Goal: Task Accomplishment & Management: Manage account settings

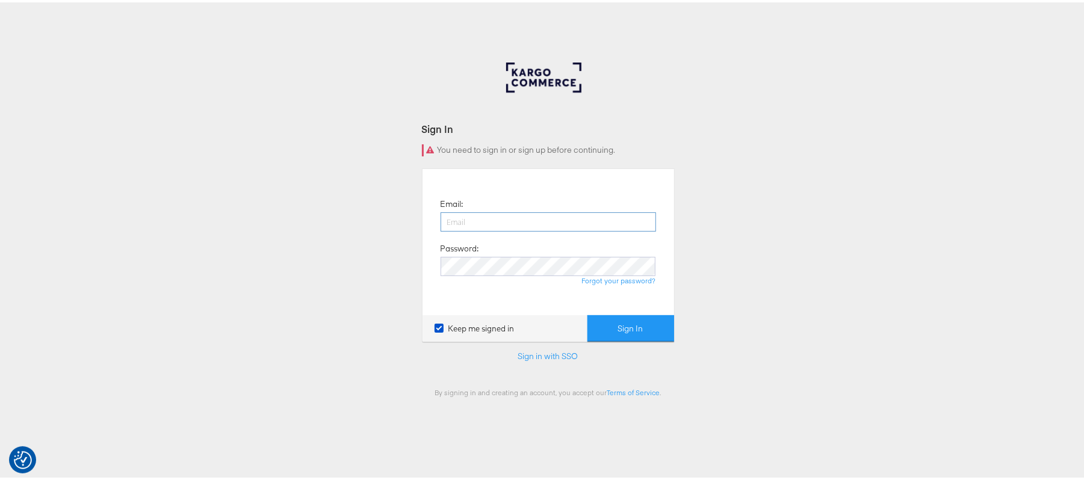
click at [486, 220] on input "email" at bounding box center [549, 219] width 216 height 19
type input "sanjana.pradhan@kargo.com"
click at [588, 313] on button "Sign In" at bounding box center [631, 326] width 87 height 27
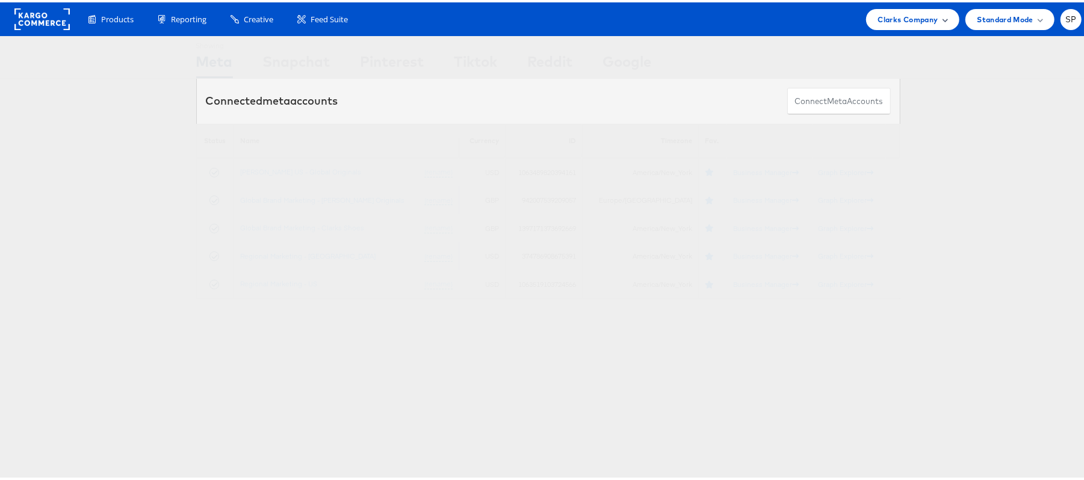
click at [898, 12] on span "Clarks Company" at bounding box center [908, 17] width 60 height 13
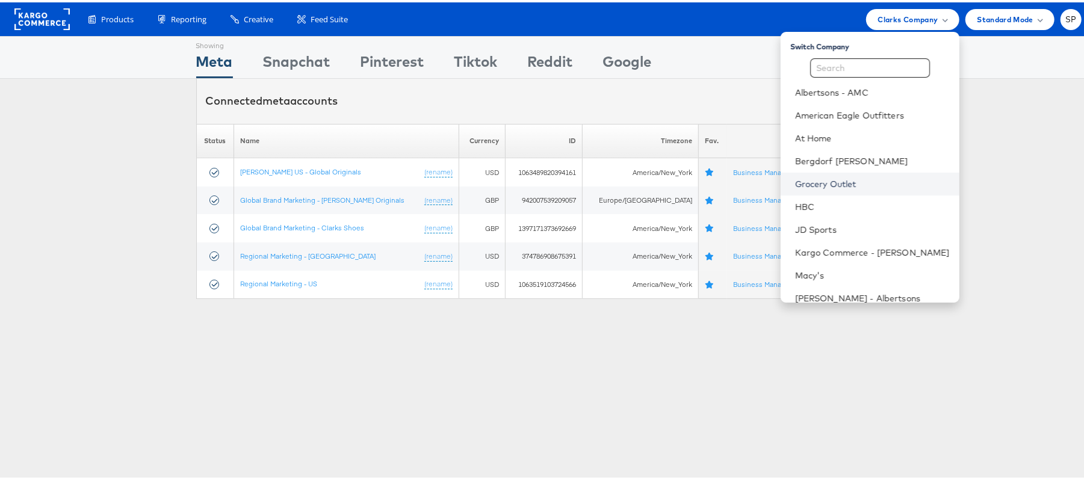
click at [874, 181] on link "Grocery Outlet" at bounding box center [872, 182] width 155 height 12
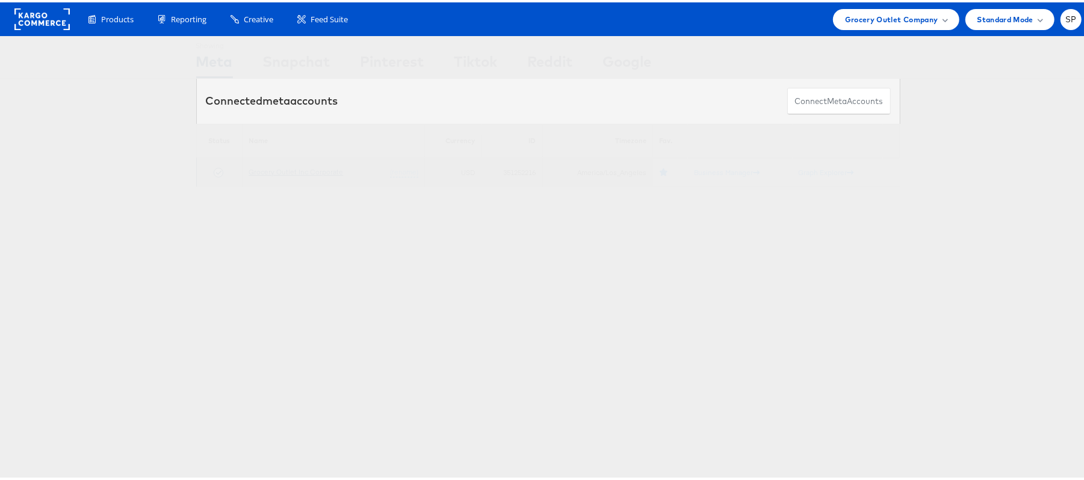
click at [316, 171] on link "Grocery Outlet Inc Corporate" at bounding box center [296, 169] width 95 height 9
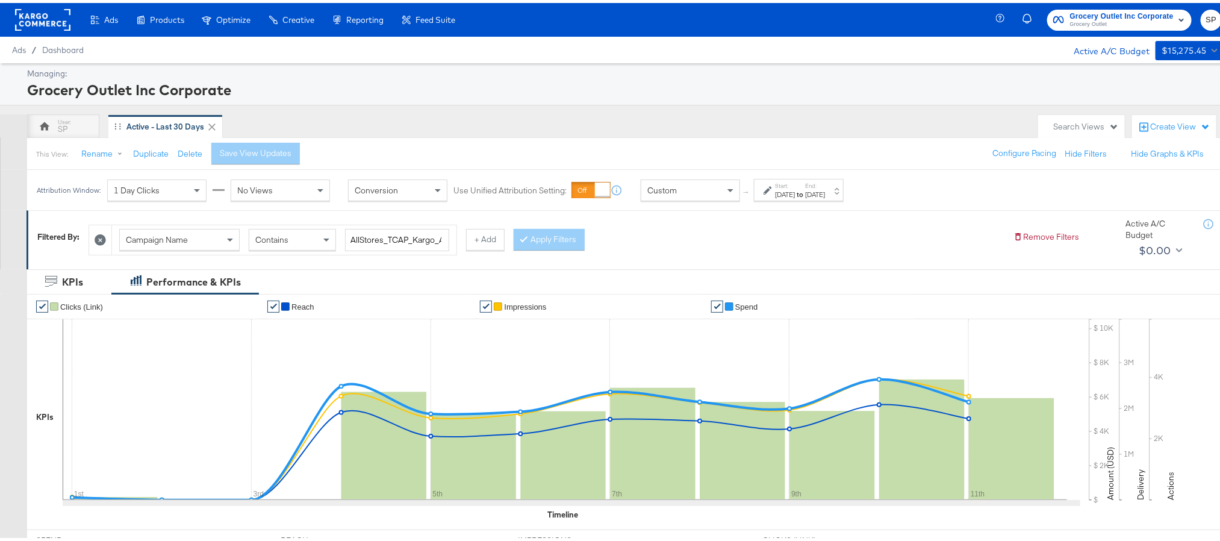
click at [825, 192] on div "Sep 11th 2025" at bounding box center [815, 192] width 20 height 10
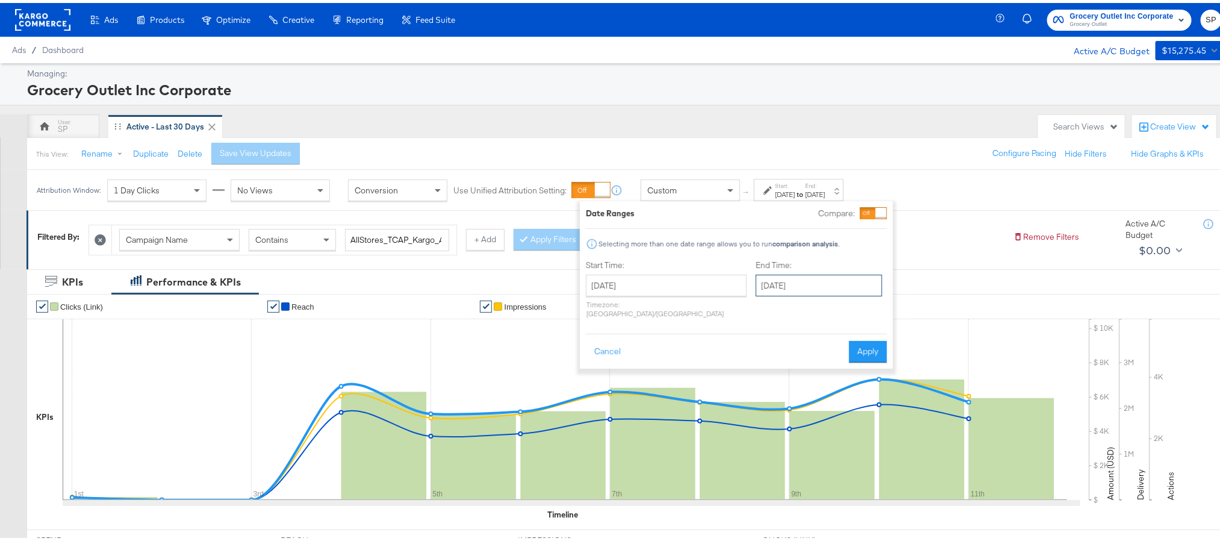
click at [777, 282] on input "September 11th 2025" at bounding box center [818, 282] width 126 height 22
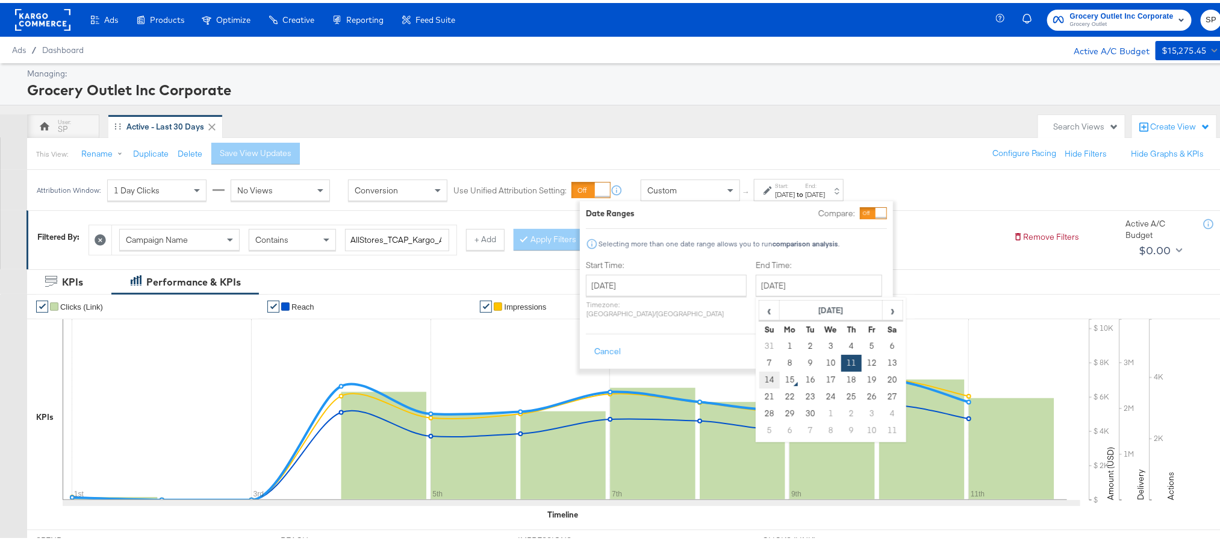
click at [759, 377] on td "14" at bounding box center [769, 376] width 20 height 17
type input "[DATE]"
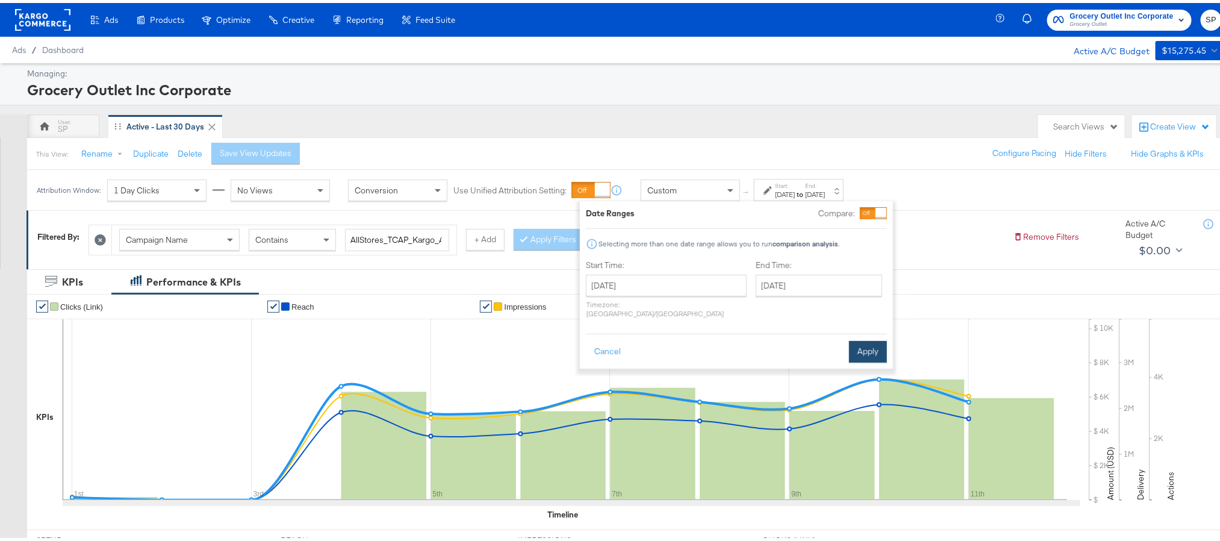
click at [864, 338] on button "Apply" at bounding box center [868, 349] width 38 height 22
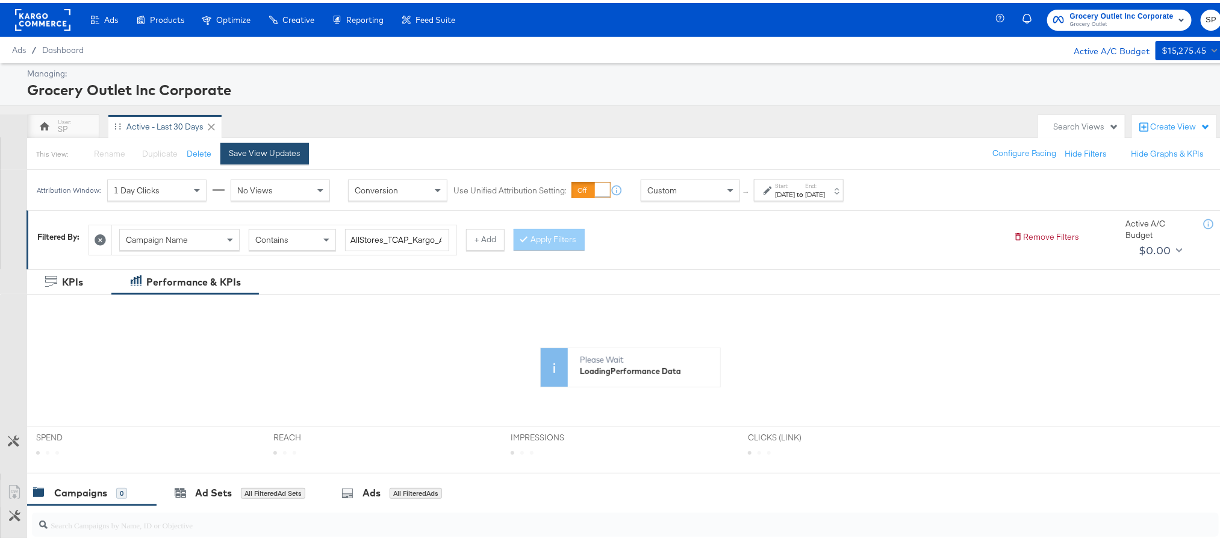
click at [262, 156] on div "Save View Updates" at bounding box center [265, 149] width 72 height 11
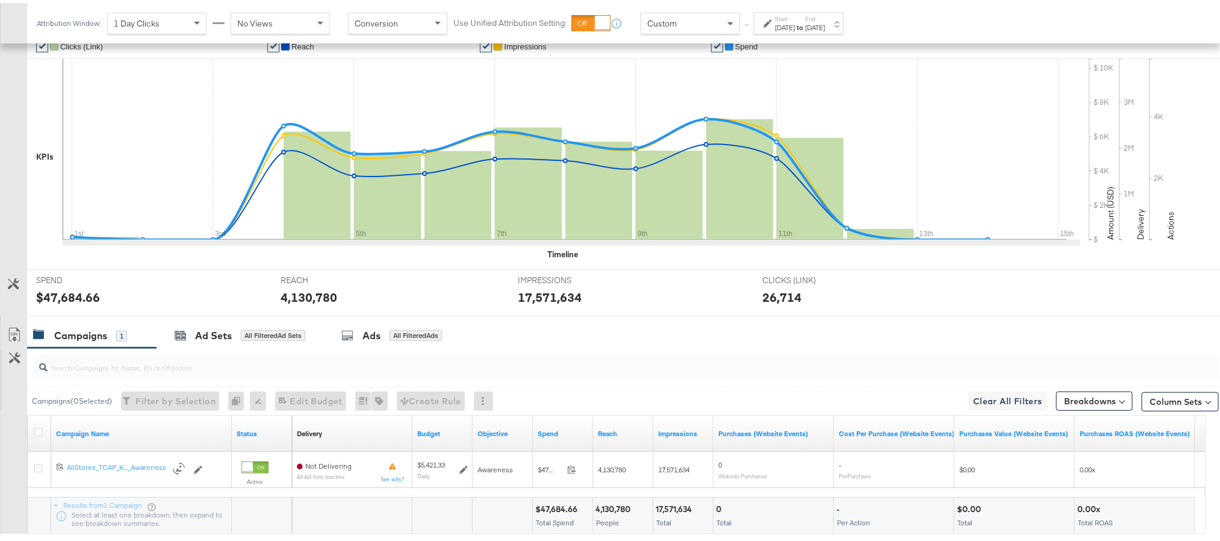
scroll to position [271, 0]
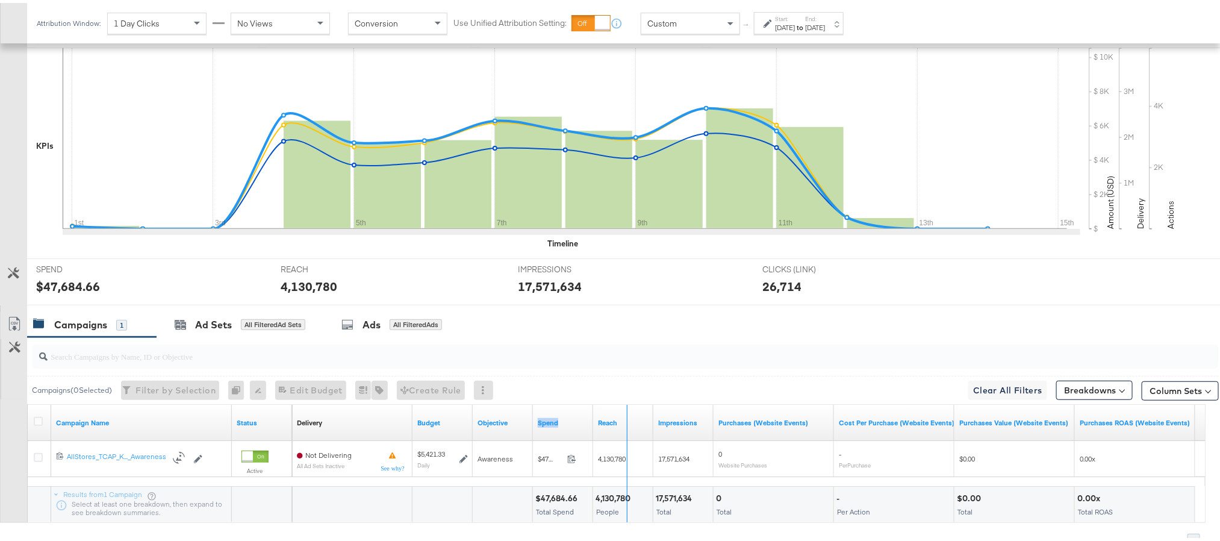
drag, startPoint x: 589, startPoint y: 410, endPoint x: 625, endPoint y: 410, distance: 35.5
click at [625, 410] on div "Delivery Sorting Unavailable Budget Objective Spend Reach Impressions Purchases…" at bounding box center [743, 420] width 903 height 36
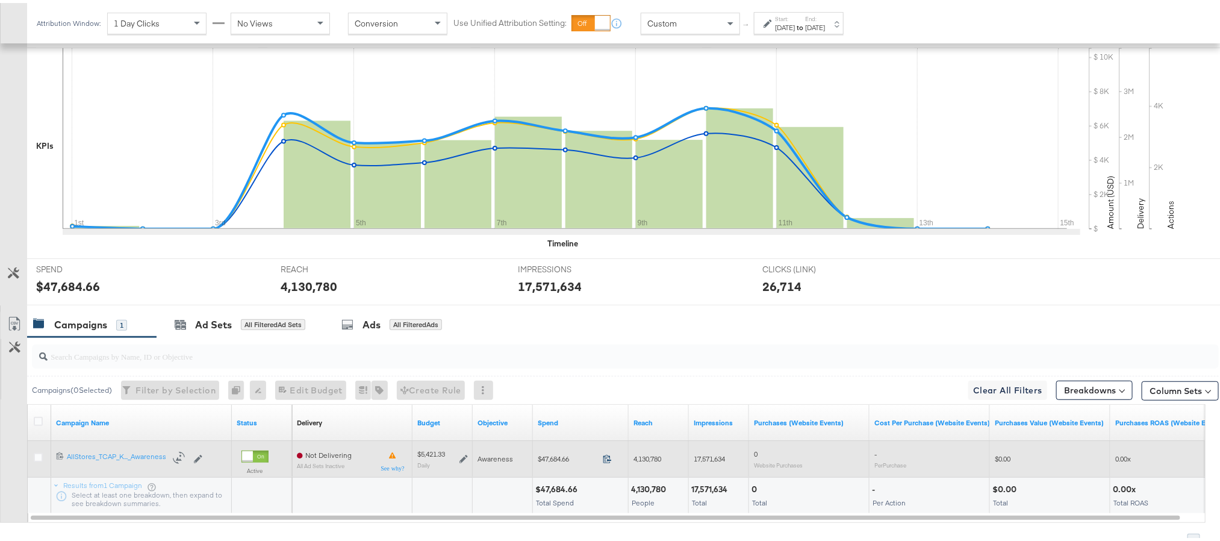
click at [606, 459] on icon at bounding box center [607, 455] width 9 height 9
click at [461, 460] on icon at bounding box center [463, 455] width 8 height 8
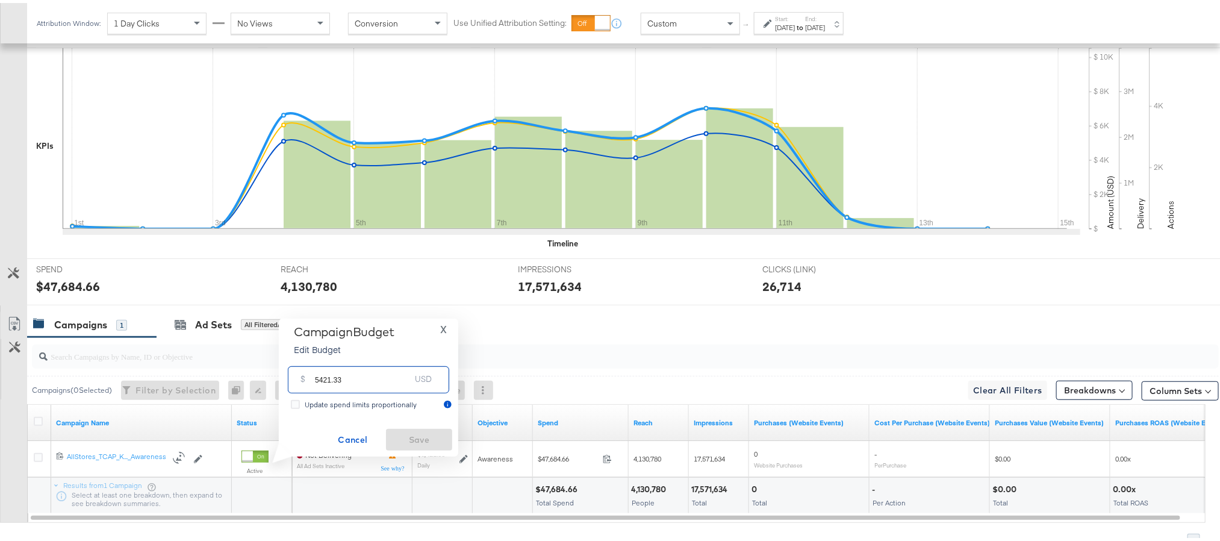
click at [397, 377] on input "5421.33" at bounding box center [362, 372] width 95 height 26
paste input "$6,394.71"
type input "6394.71"
click at [399, 439] on span "Save" at bounding box center [419, 436] width 57 height 15
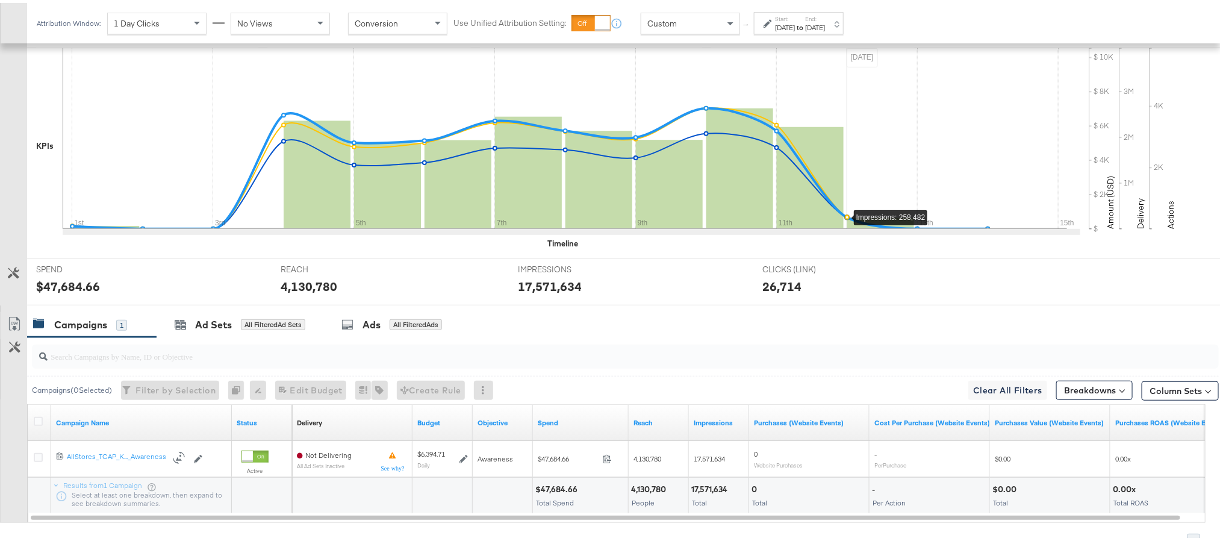
scroll to position [0, 0]
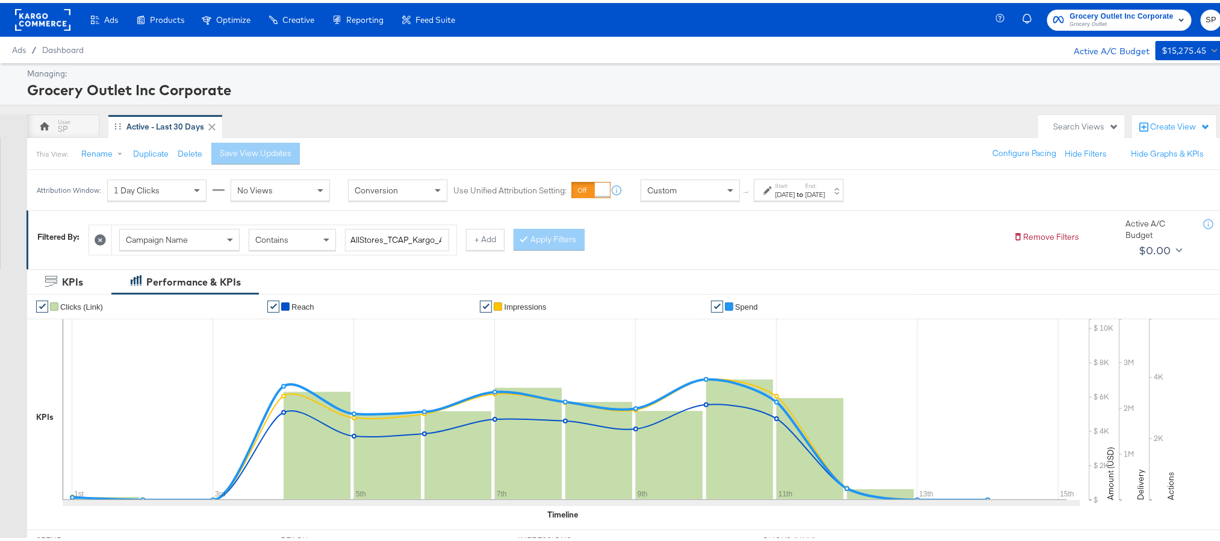
click at [54, 18] on rect at bounding box center [42, 17] width 55 height 22
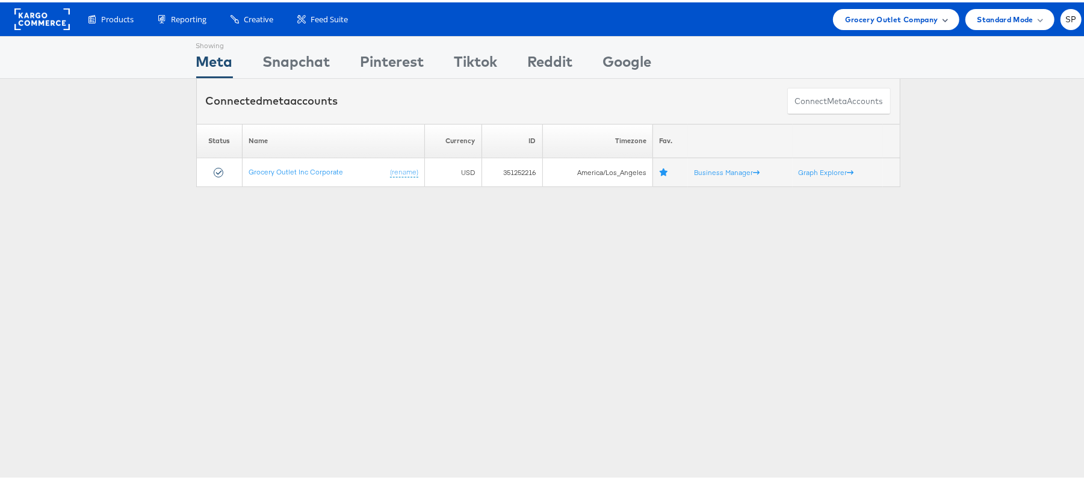
click at [846, 16] on span "Grocery Outlet Company" at bounding box center [891, 17] width 93 height 13
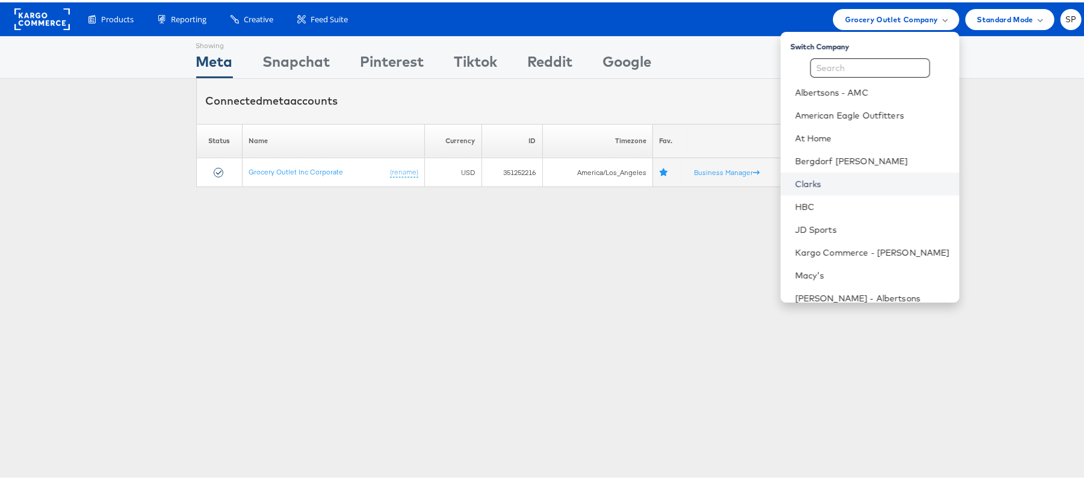
click at [802, 178] on link "Clarks" at bounding box center [872, 182] width 155 height 12
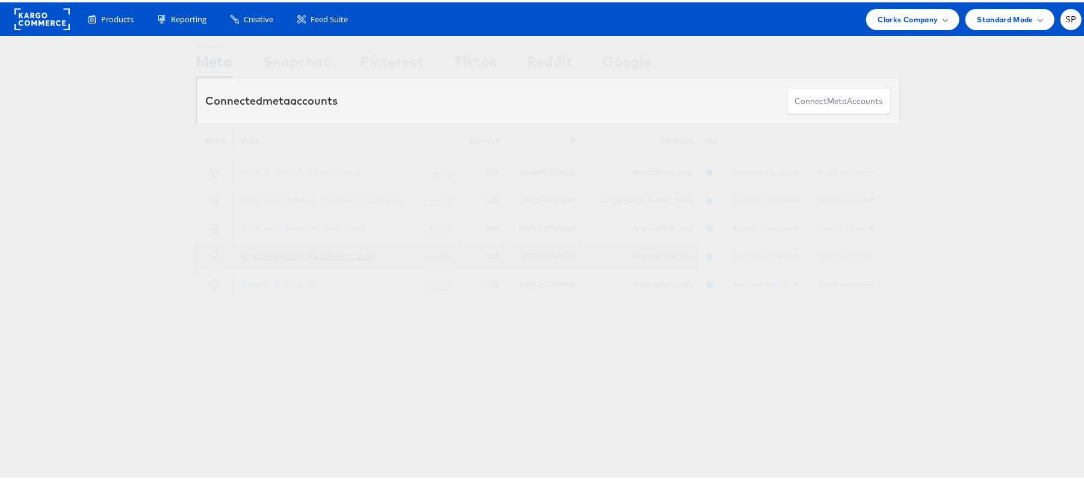
click at [278, 252] on link "Regional Marketing - [GEOGRAPHIC_DATA]" at bounding box center [307, 253] width 135 height 9
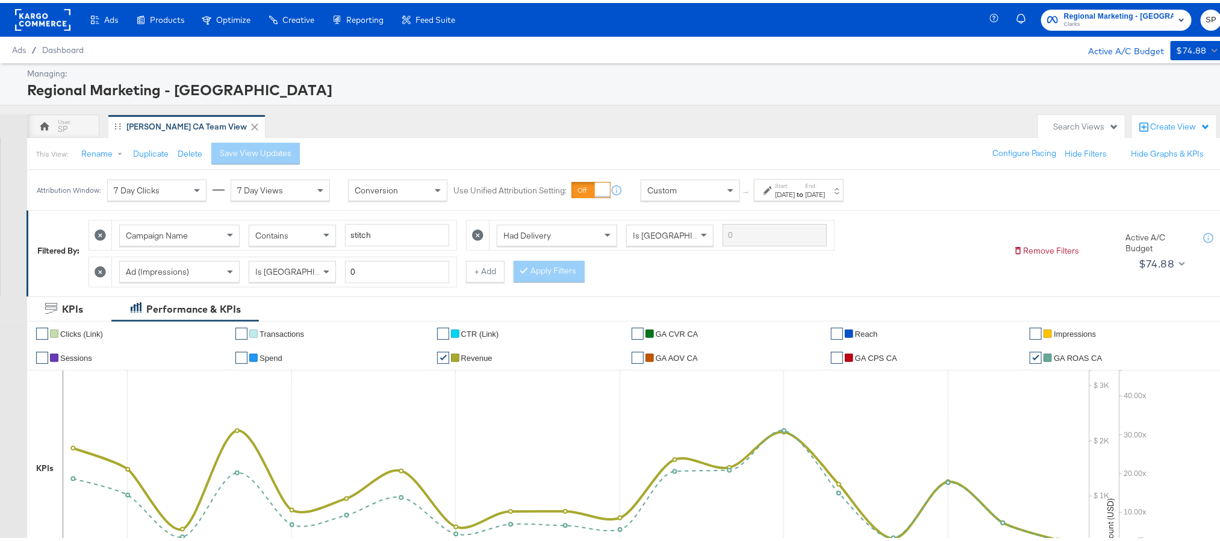
click at [805, 196] on strong "to" at bounding box center [800, 191] width 10 height 9
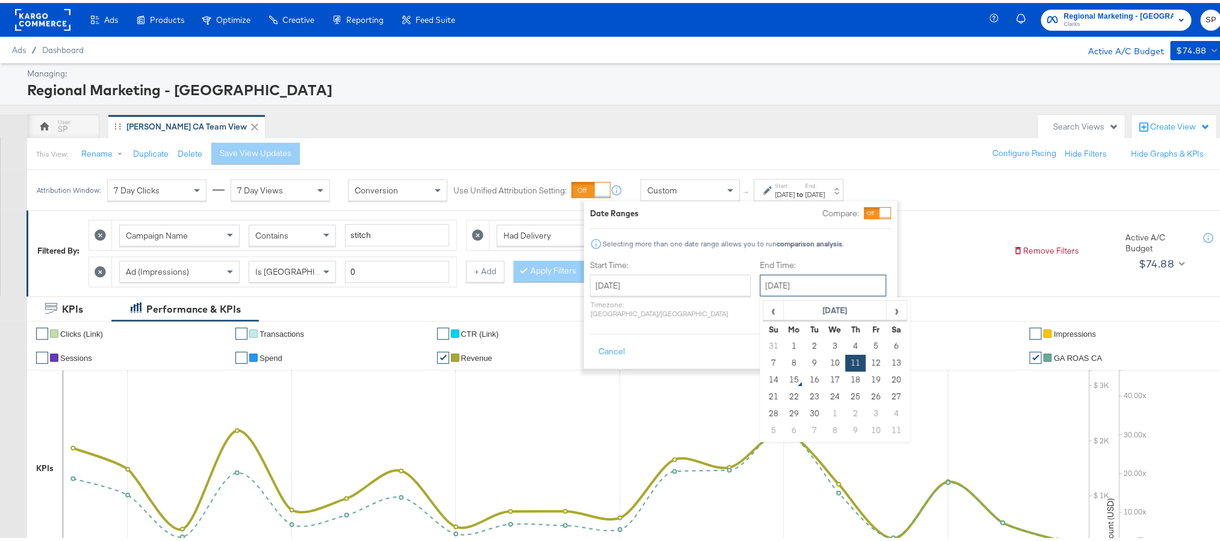
click at [784, 276] on input "[DATE]" at bounding box center [823, 282] width 126 height 22
click at [763, 379] on td "14" at bounding box center [773, 376] width 20 height 17
type input "[DATE]"
click at [872, 338] on button "Apply" at bounding box center [872, 349] width 38 height 22
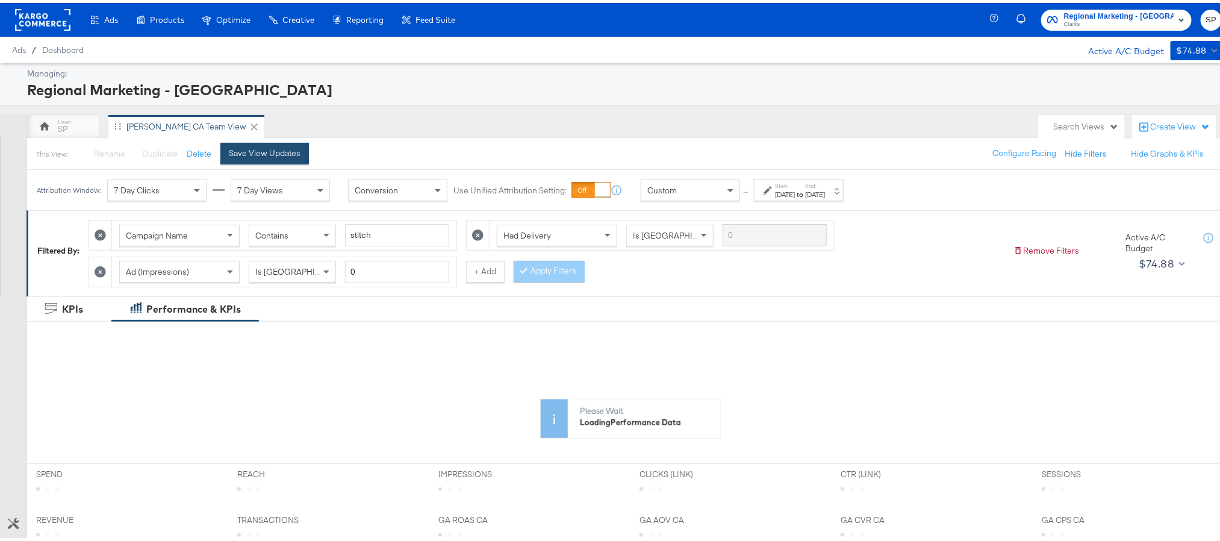
click at [280, 155] on div "Save View Updates" at bounding box center [265, 149] width 72 height 11
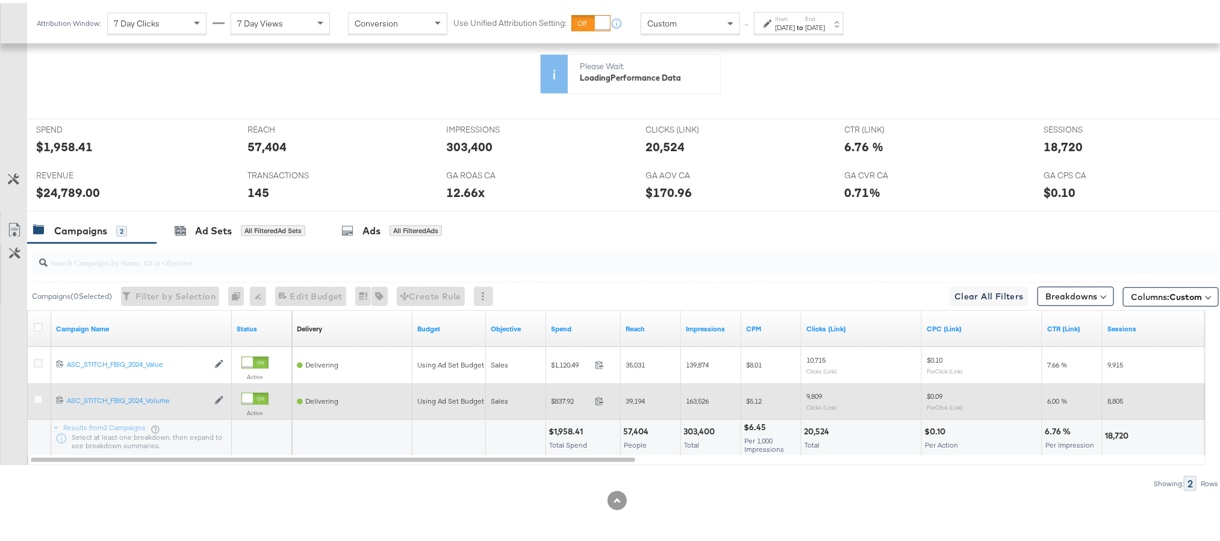
scroll to position [467, 0]
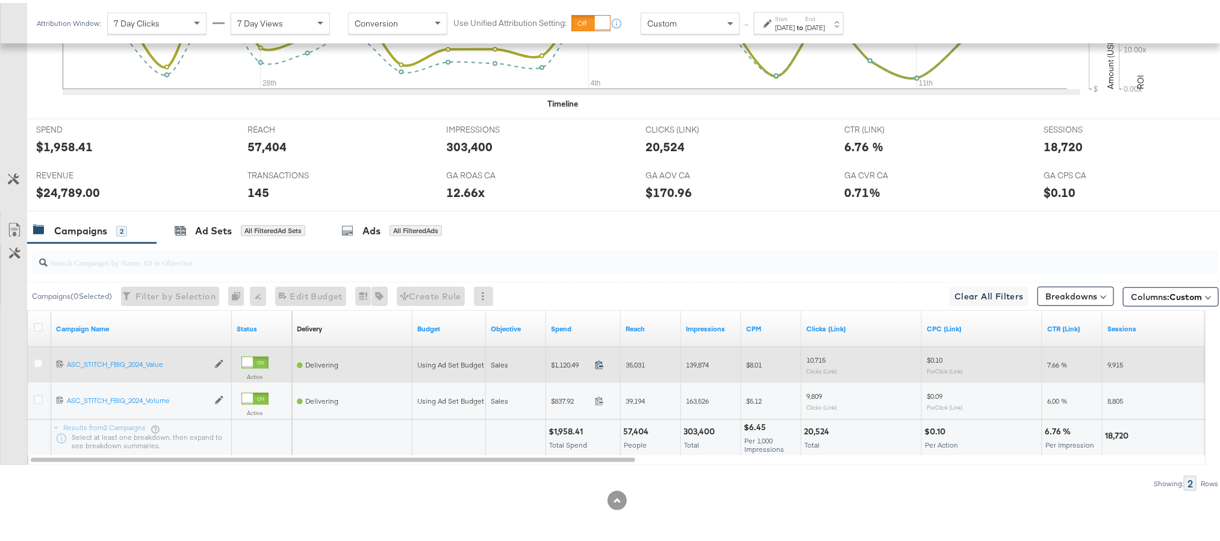
click at [600, 362] on icon at bounding box center [599, 361] width 9 height 9
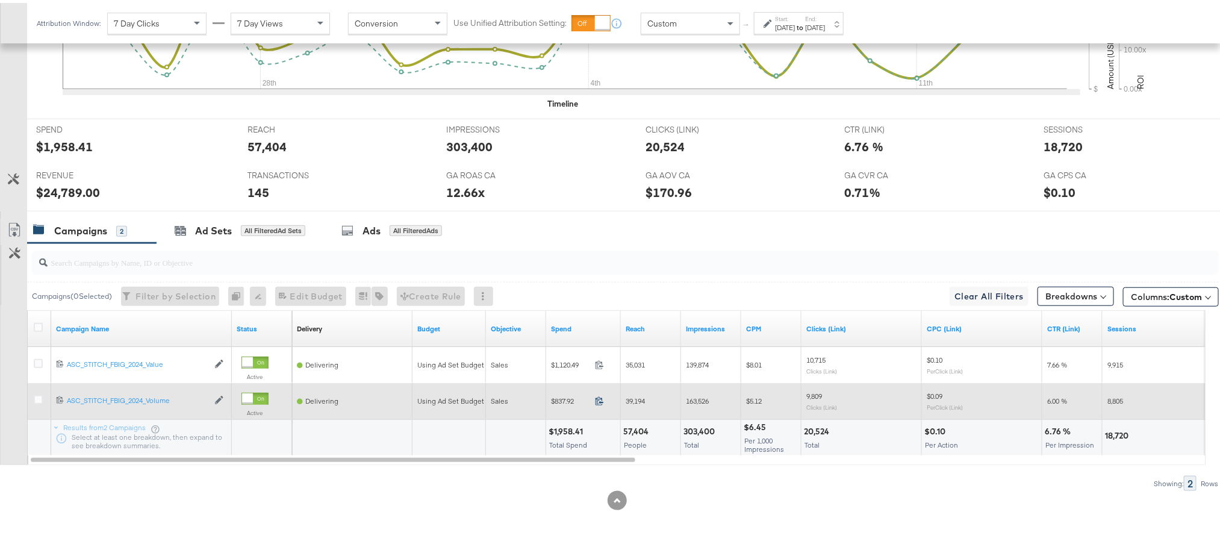
click at [601, 399] on icon at bounding box center [599, 397] width 9 height 9
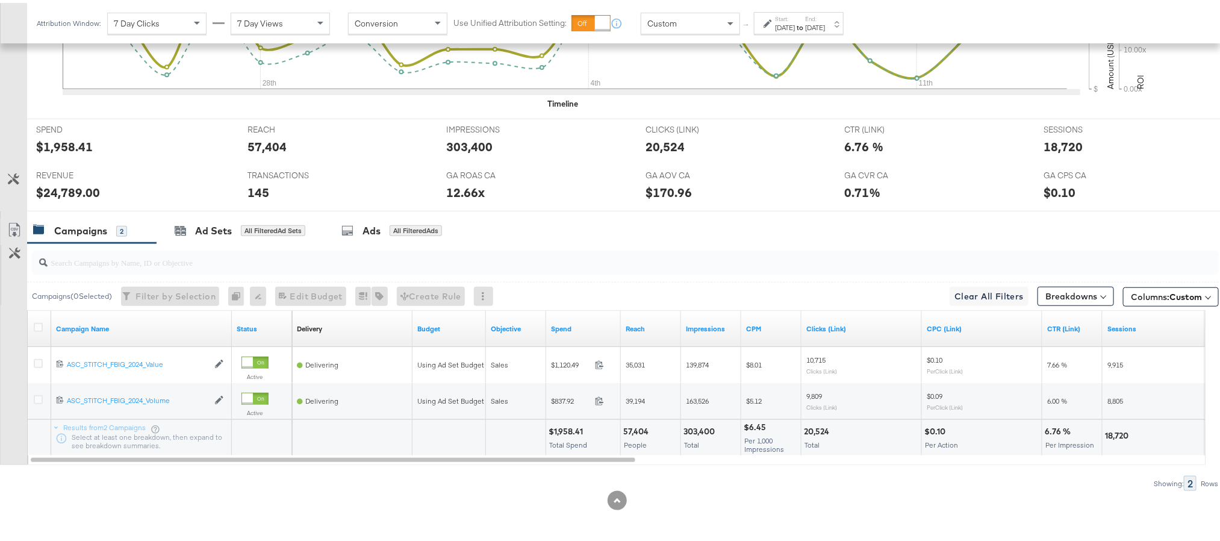
click at [63, 186] on div "$24,789.00" at bounding box center [68, 189] width 64 height 17
copy div "24,789.00"
click at [460, 187] on div "12.66x" at bounding box center [465, 189] width 39 height 17
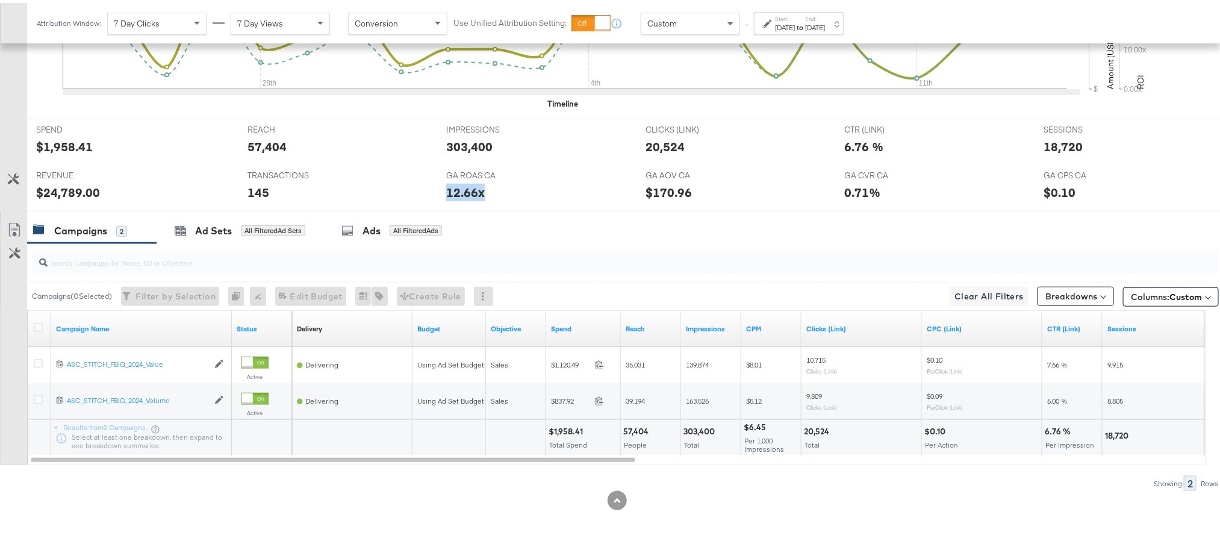
copy div "12.66x"
click at [1044, 140] on div "18,720" at bounding box center [1062, 143] width 39 height 17
copy div "18,720"
click at [782, 22] on div "Aug 24th 2025" at bounding box center [785, 25] width 20 height 10
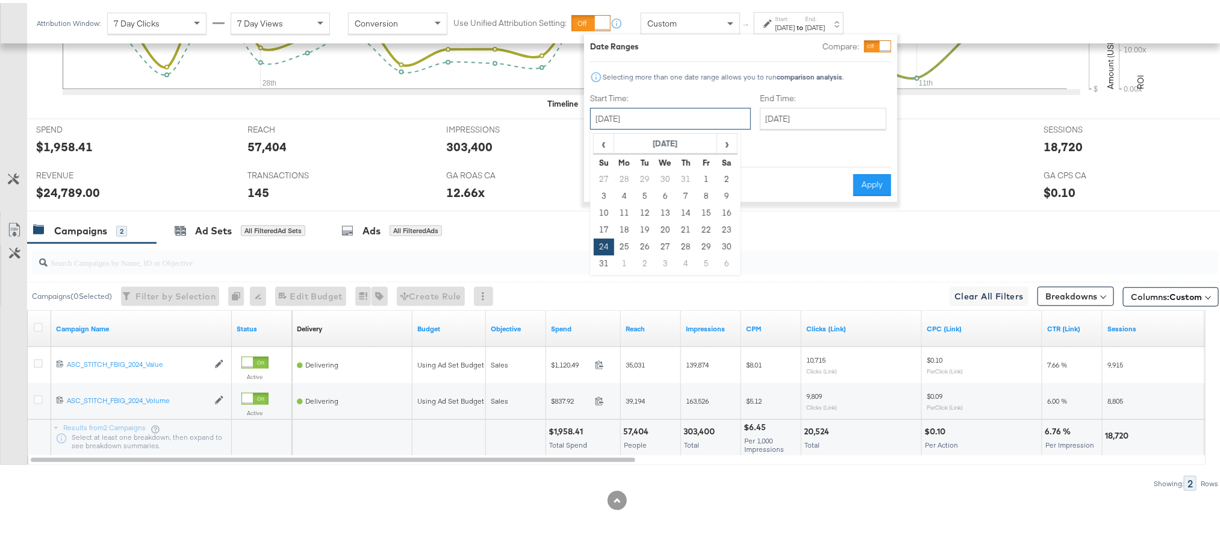
click at [681, 107] on input "August 24th 2025" at bounding box center [670, 116] width 161 height 22
click at [726, 144] on span "›" at bounding box center [727, 140] width 19 height 18
click at [677, 187] on td "11" at bounding box center [685, 193] width 20 height 17
click at [703, 112] on input "September 11th 2025" at bounding box center [670, 116] width 161 height 22
click at [666, 194] on td "10" at bounding box center [665, 193] width 20 height 17
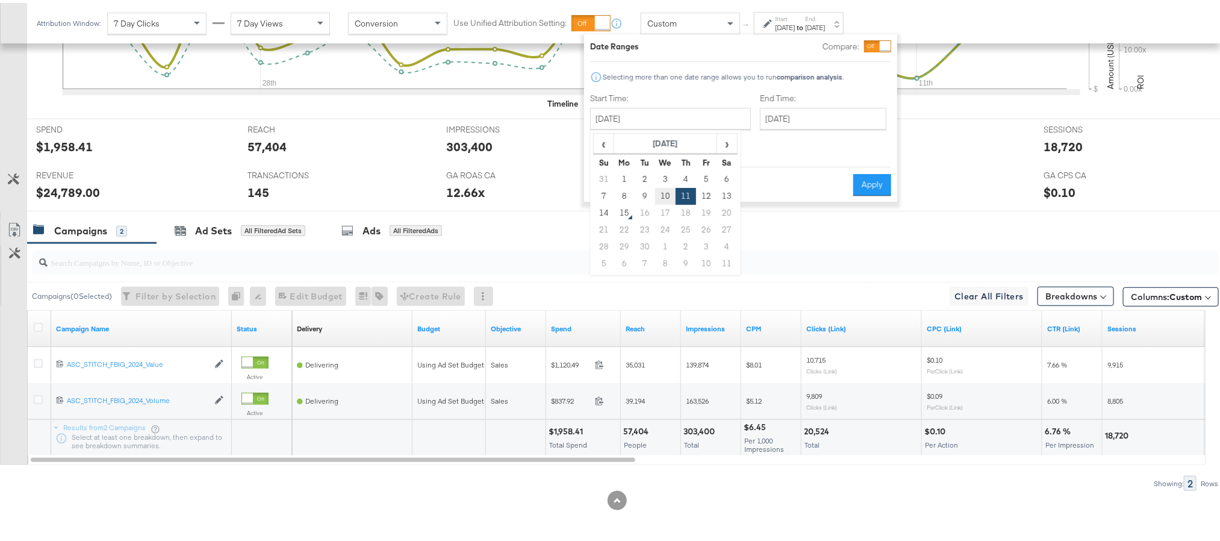
type input "September 10th 2025"
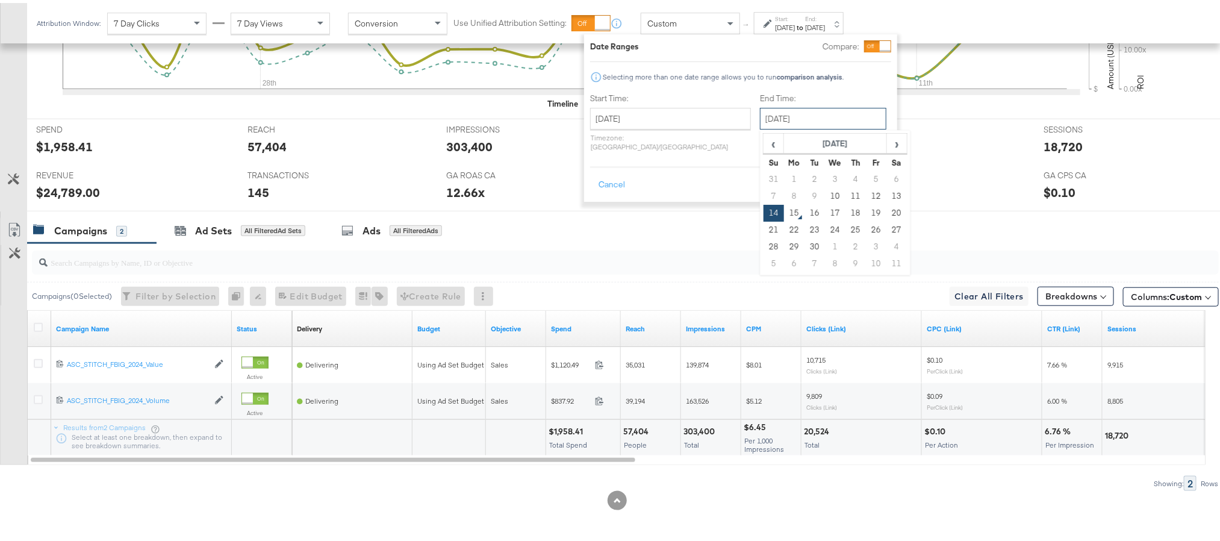
click at [772, 108] on input "September 14th 2025" at bounding box center [823, 116] width 126 height 22
click at [825, 190] on td "10" at bounding box center [835, 193] width 20 height 17
type input "September 10th 2025"
click at [860, 181] on button "Apply" at bounding box center [872, 182] width 38 height 22
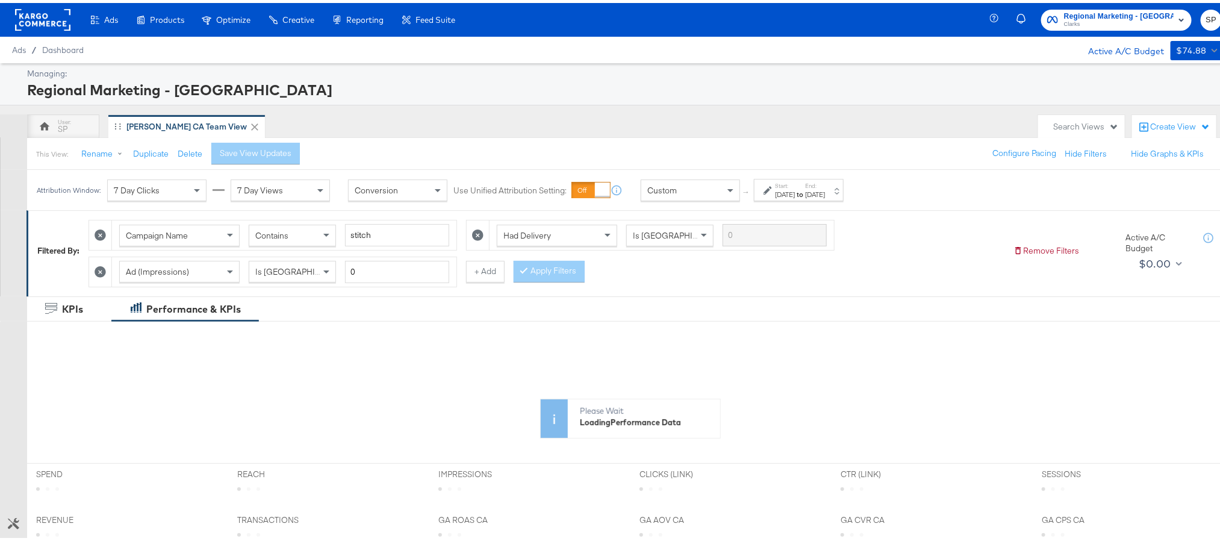
click at [805, 194] on strong "to" at bounding box center [800, 191] width 10 height 9
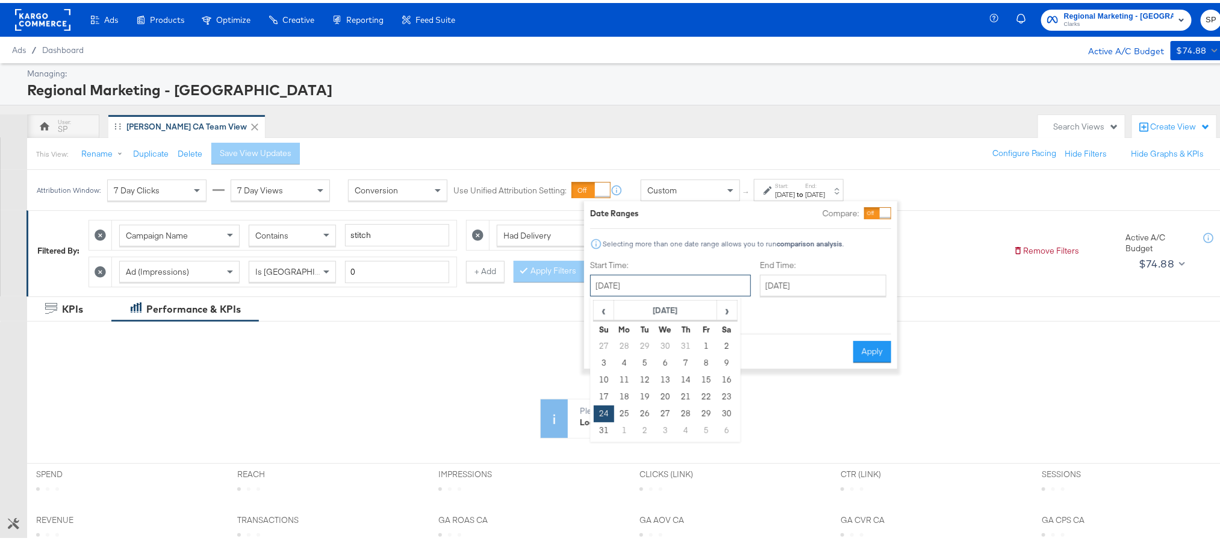
click at [670, 279] on input "[DATE]" at bounding box center [670, 282] width 161 height 22
click at [724, 303] on span "›" at bounding box center [727, 307] width 19 height 18
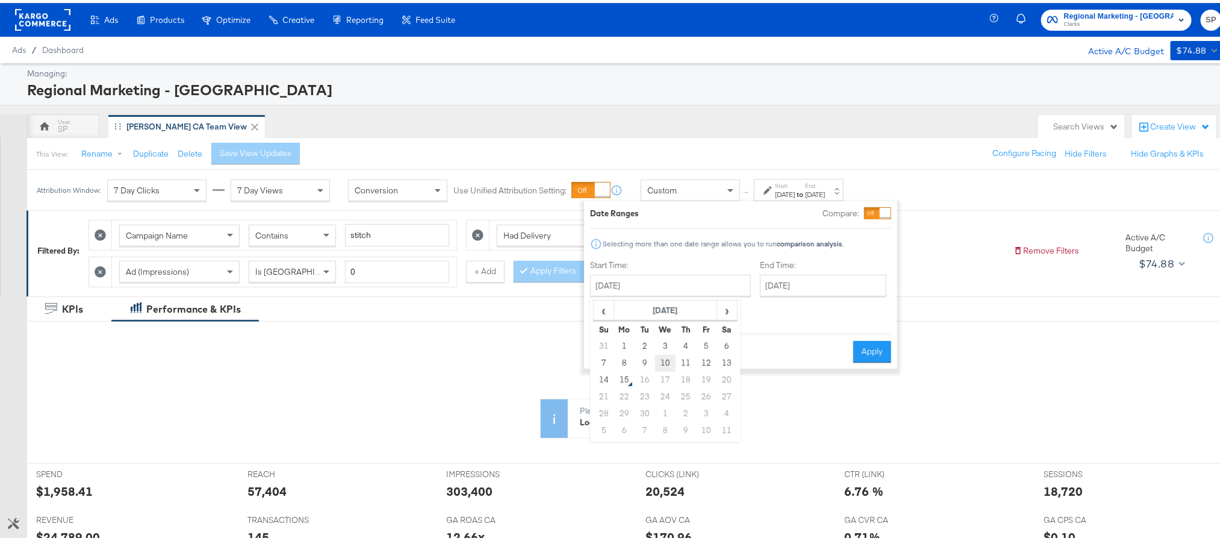
click at [665, 354] on td "10" at bounding box center [665, 360] width 20 height 17
type input "September 10th 2025"
click at [801, 290] on input "September 14th 2025" at bounding box center [823, 282] width 126 height 22
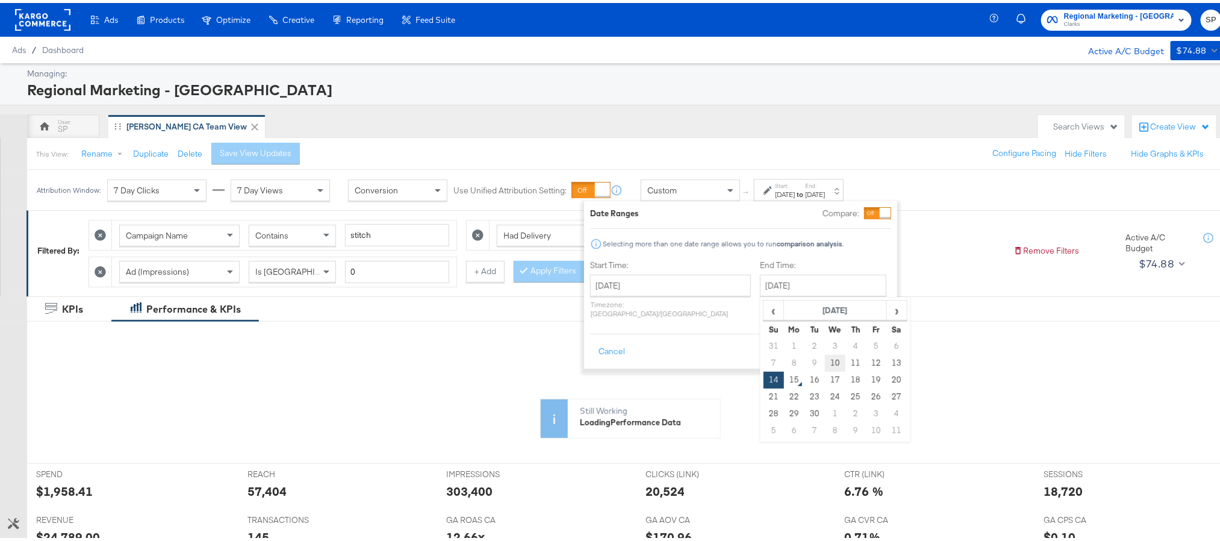
click at [825, 358] on td "10" at bounding box center [835, 360] width 20 height 17
type input "September 10th 2025"
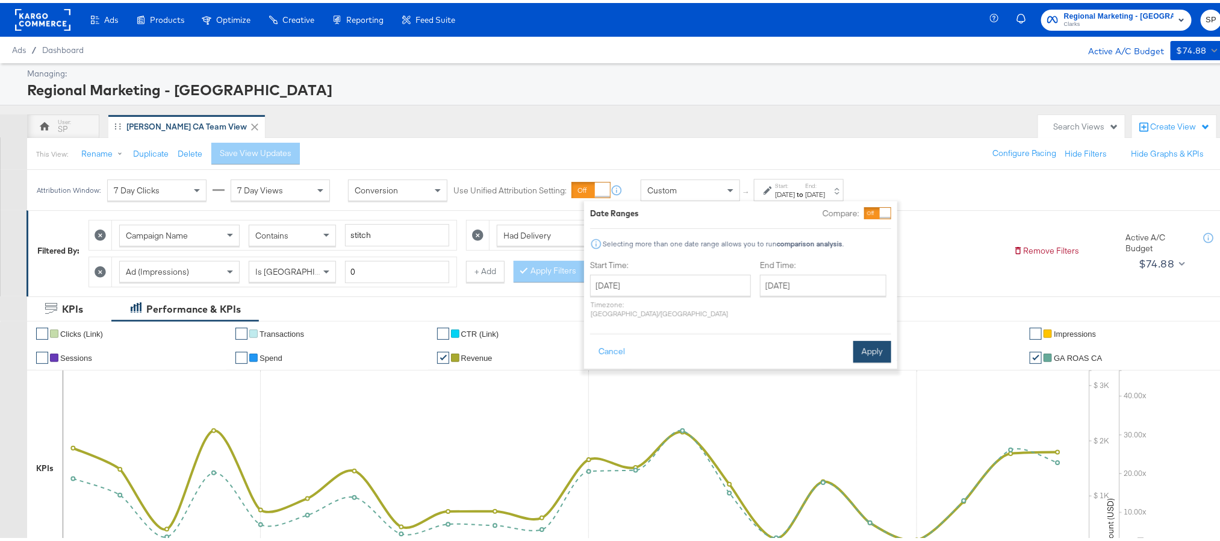
click at [856, 338] on button "Apply" at bounding box center [872, 349] width 38 height 22
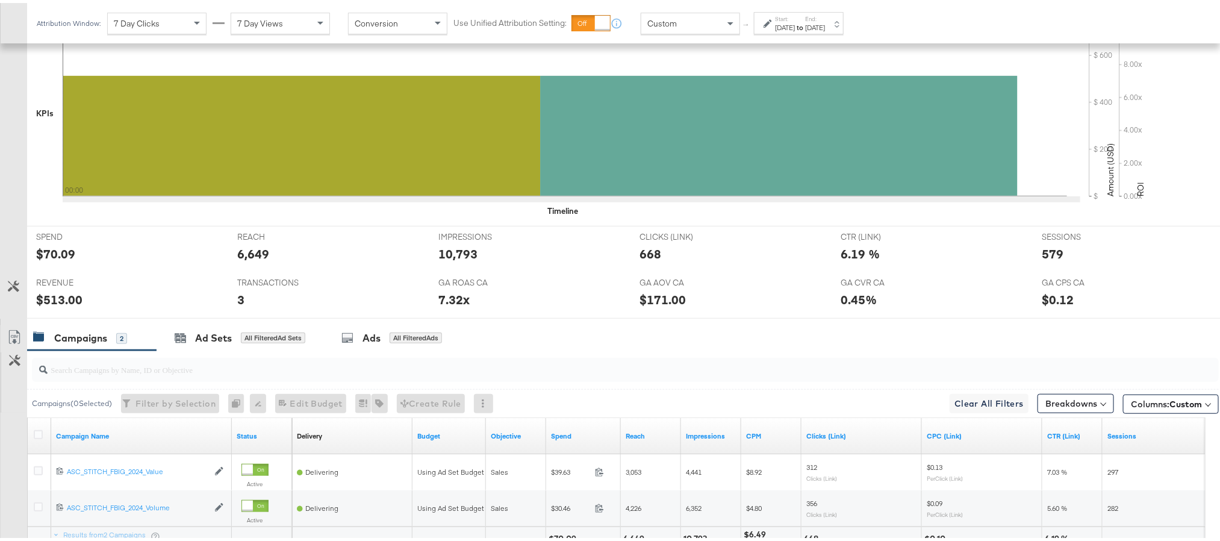
scroll to position [467, 0]
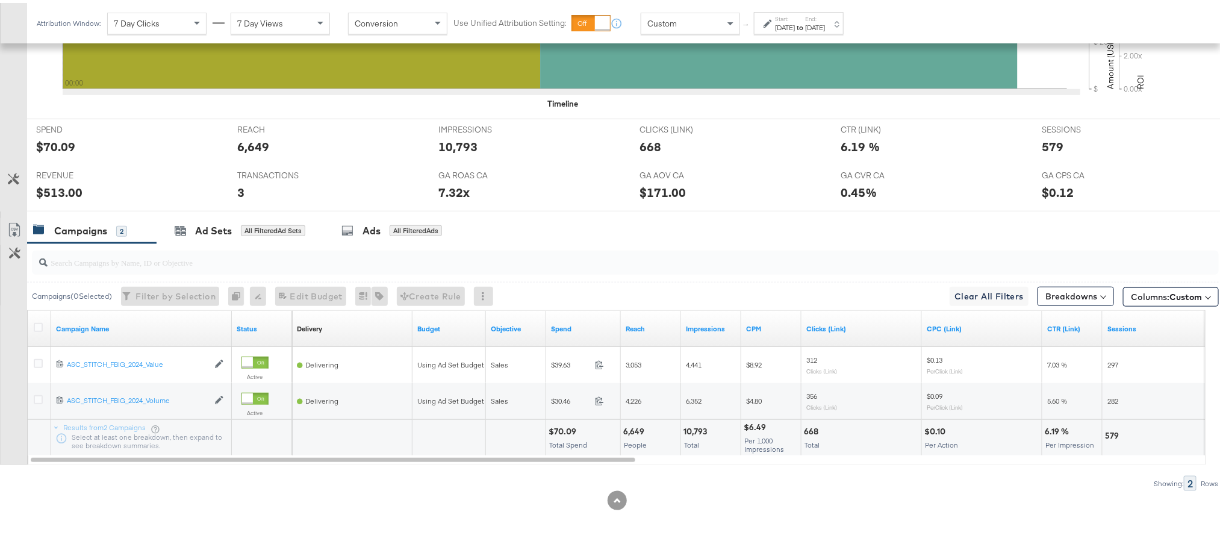
click at [795, 22] on div "Sep 10th 2025" at bounding box center [785, 25] width 20 height 10
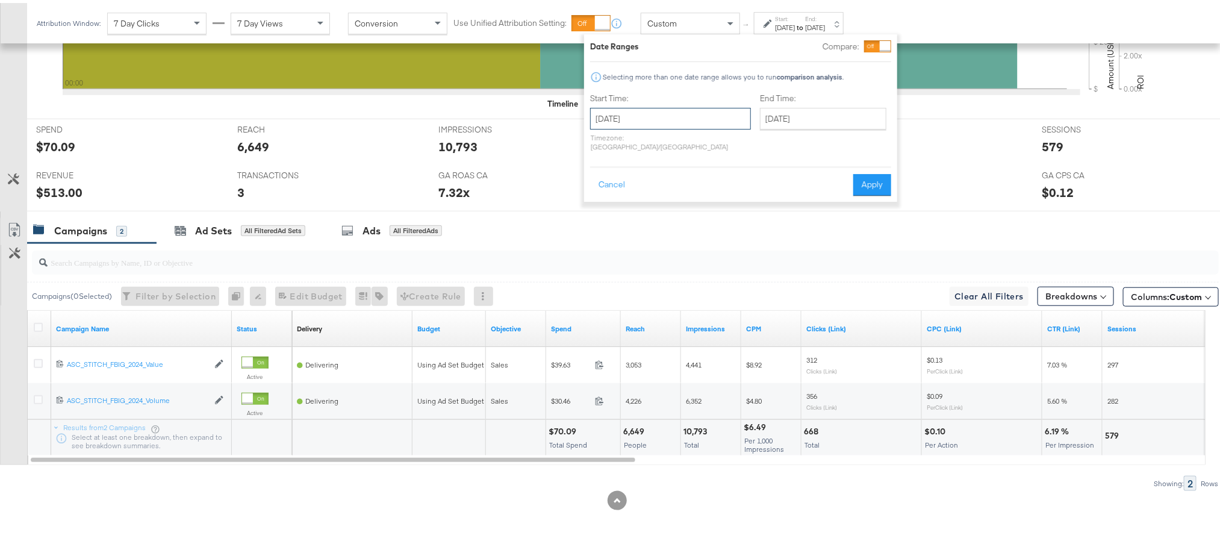
click at [654, 117] on input "September 10th 2025" at bounding box center [670, 116] width 161 height 22
click at [680, 188] on td "11" at bounding box center [685, 193] width 20 height 17
type input "September 11th 2025"
click at [894, 166] on div "Date Ranges Compare: Selecting more than one date range allows you to run compa…" at bounding box center [740, 114] width 313 height 167
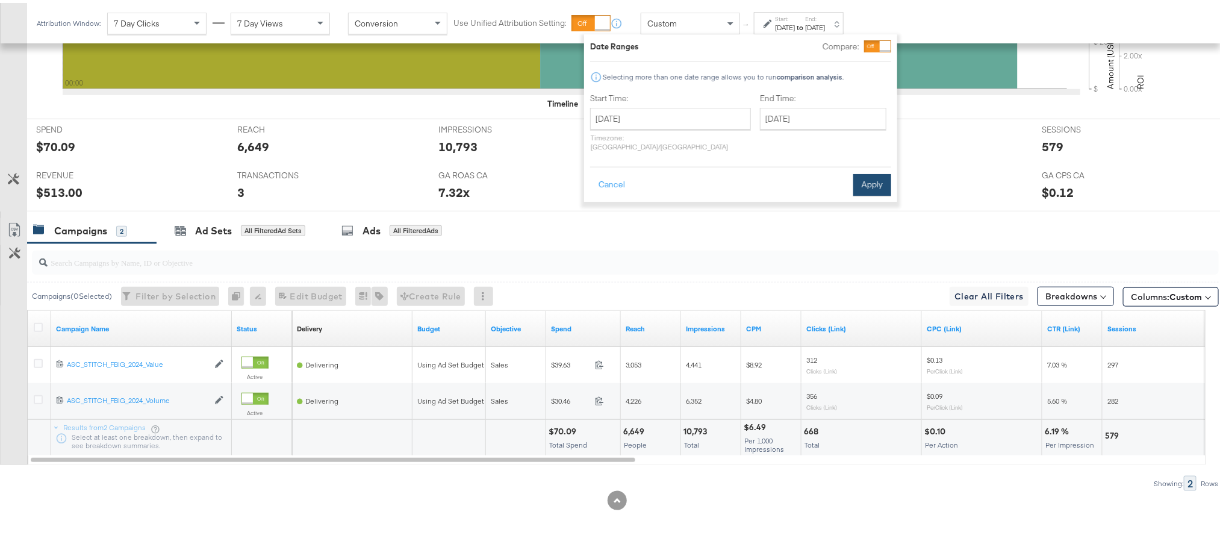
click at [875, 171] on button "Apply" at bounding box center [872, 182] width 38 height 22
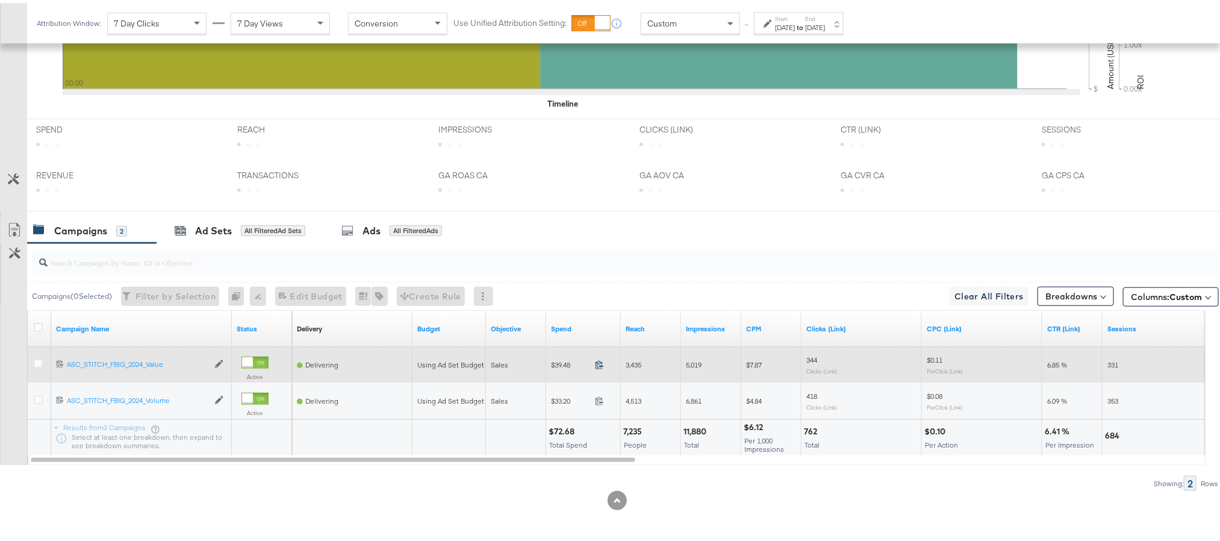
click at [596, 363] on icon at bounding box center [599, 361] width 9 height 9
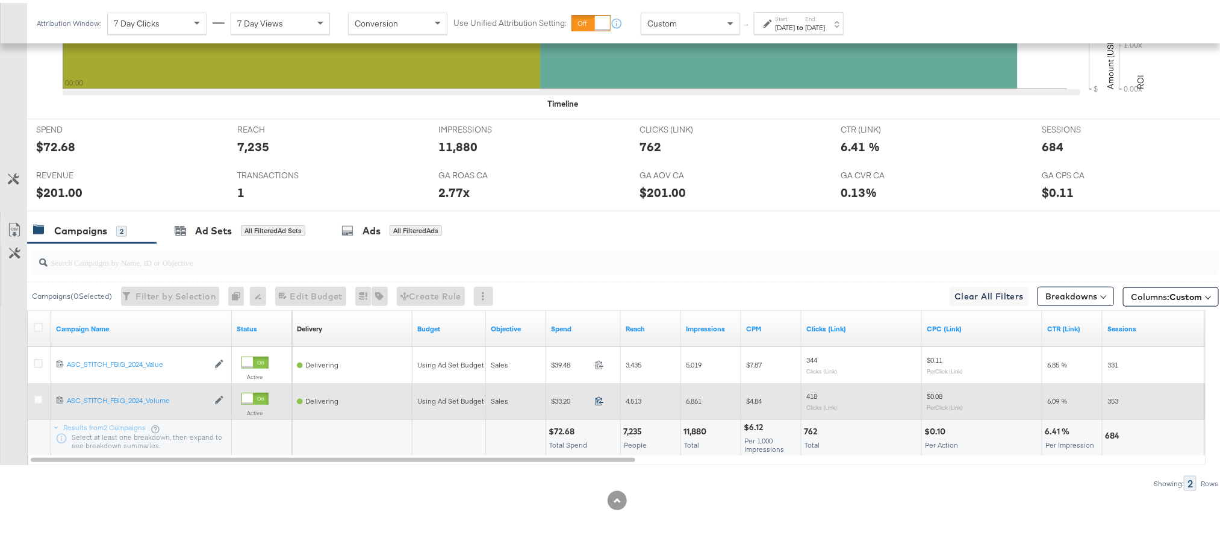
click at [598, 396] on icon at bounding box center [599, 397] width 9 height 9
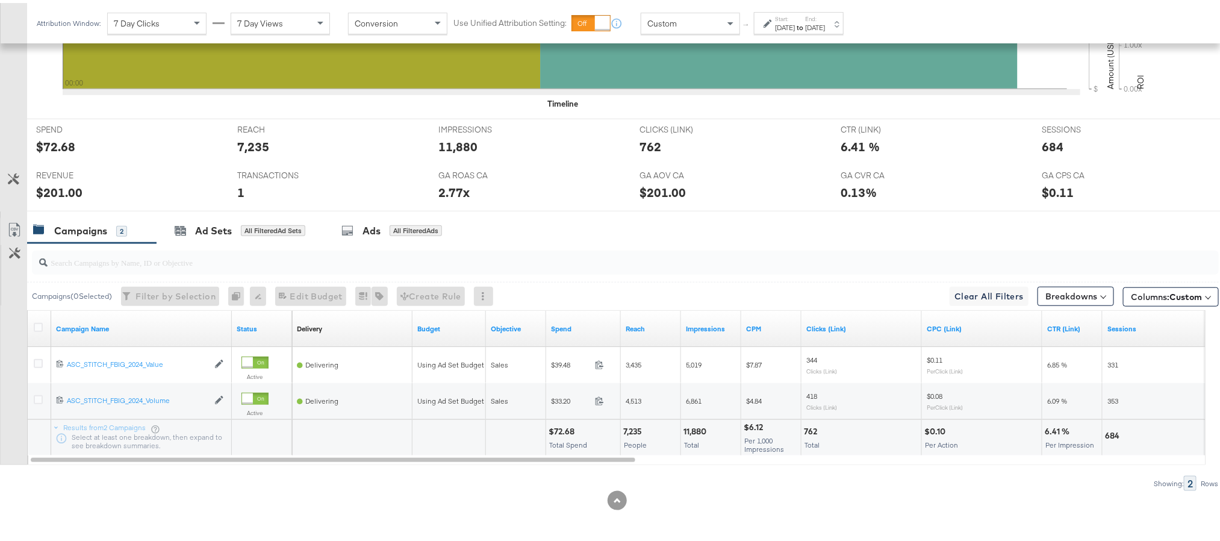
click at [559, 427] on div "$72.68" at bounding box center [562, 428] width 29 height 11
copy div "72.68"
click at [56, 188] on div "$201.00" at bounding box center [59, 189] width 46 height 17
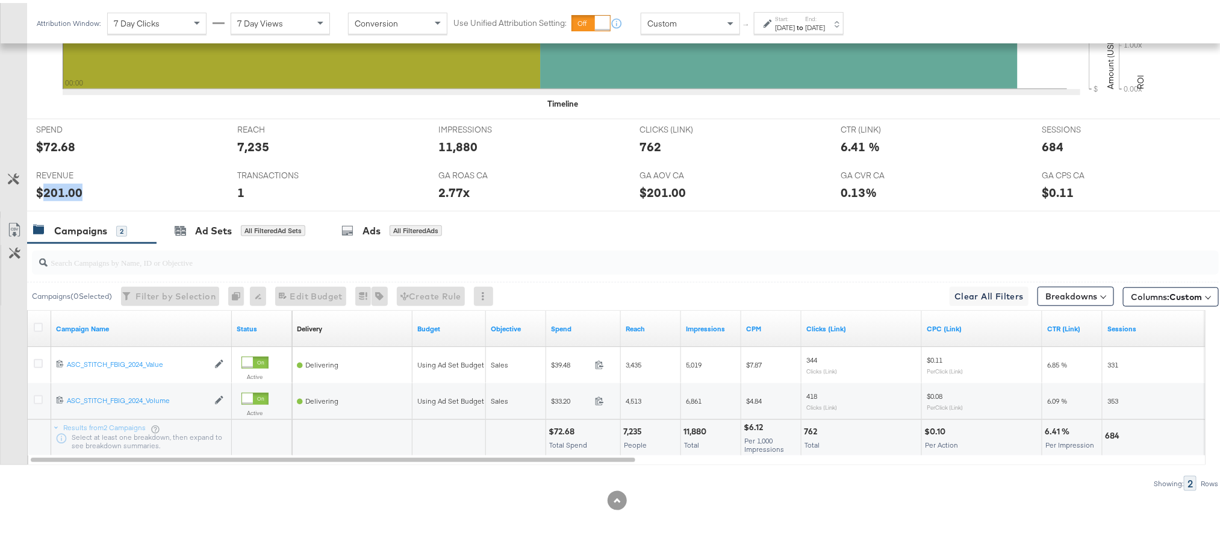
copy div "201.00"
click at [825, 22] on div "Sep 11th 2025" at bounding box center [815, 25] width 20 height 10
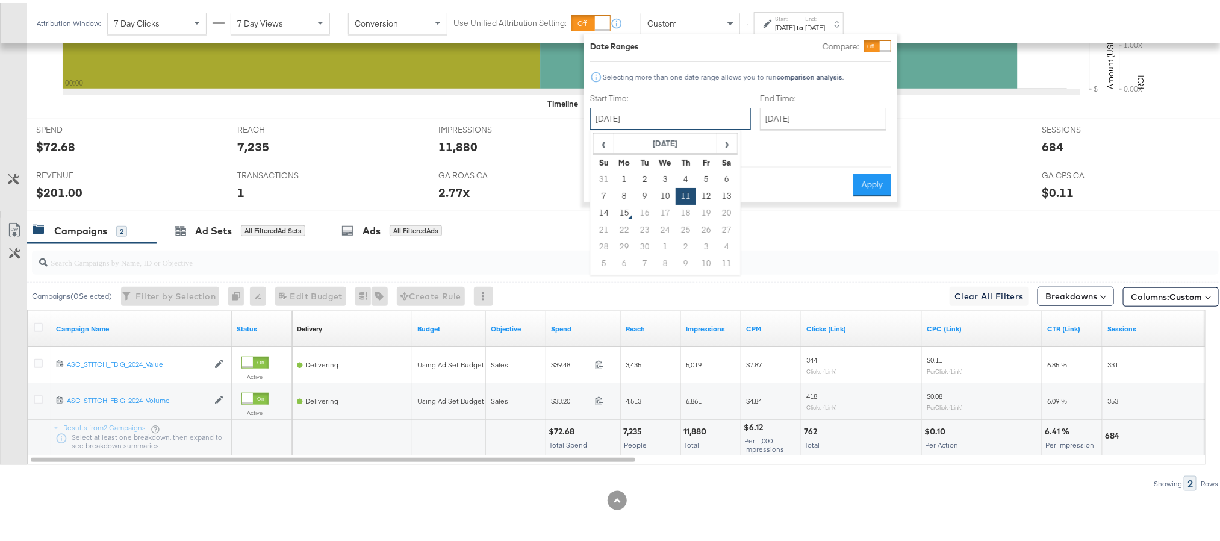
click at [674, 116] on input "September 11th 2025" at bounding box center [670, 116] width 161 height 22
click at [710, 191] on td "12" at bounding box center [706, 193] width 20 height 17
type input "September 12th 2025"
click at [863, 171] on button "Apply" at bounding box center [872, 182] width 38 height 22
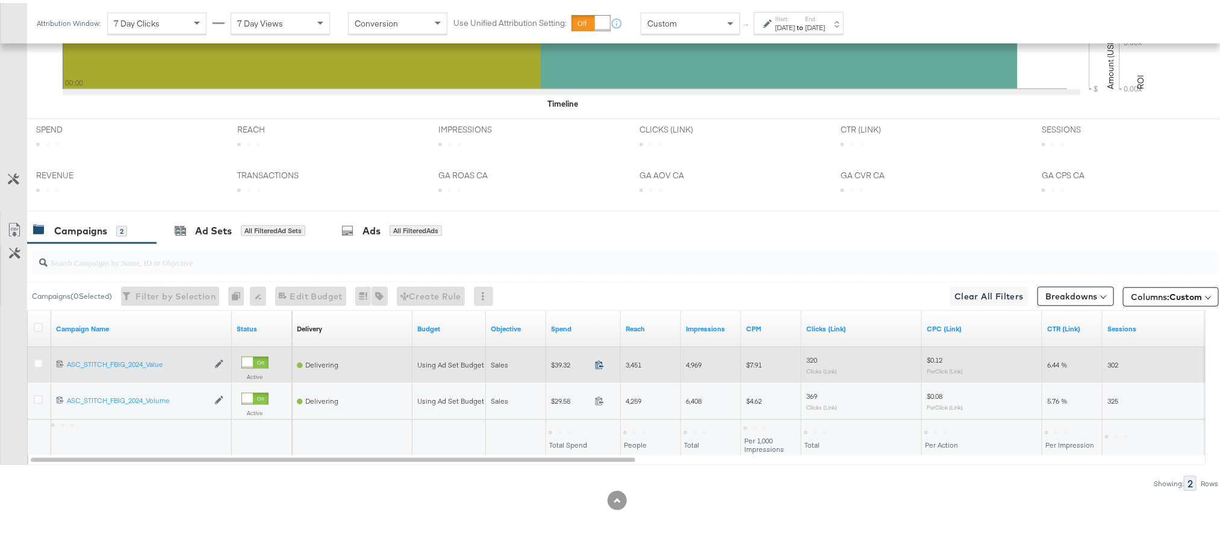
click at [597, 365] on icon at bounding box center [599, 361] width 9 height 9
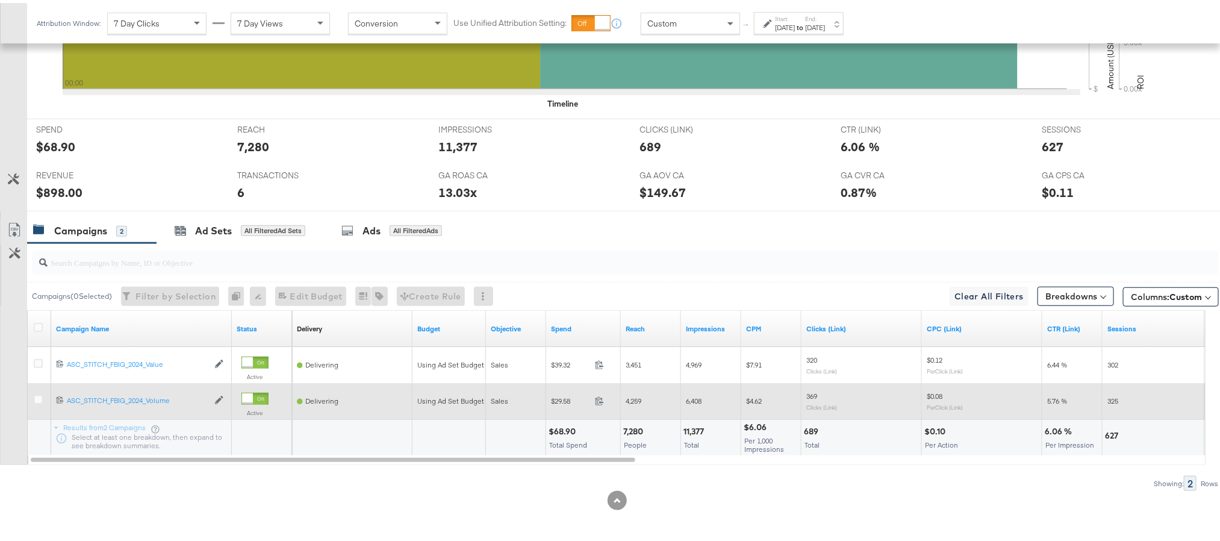
click at [606, 397] on span at bounding box center [603, 399] width 26 height 9
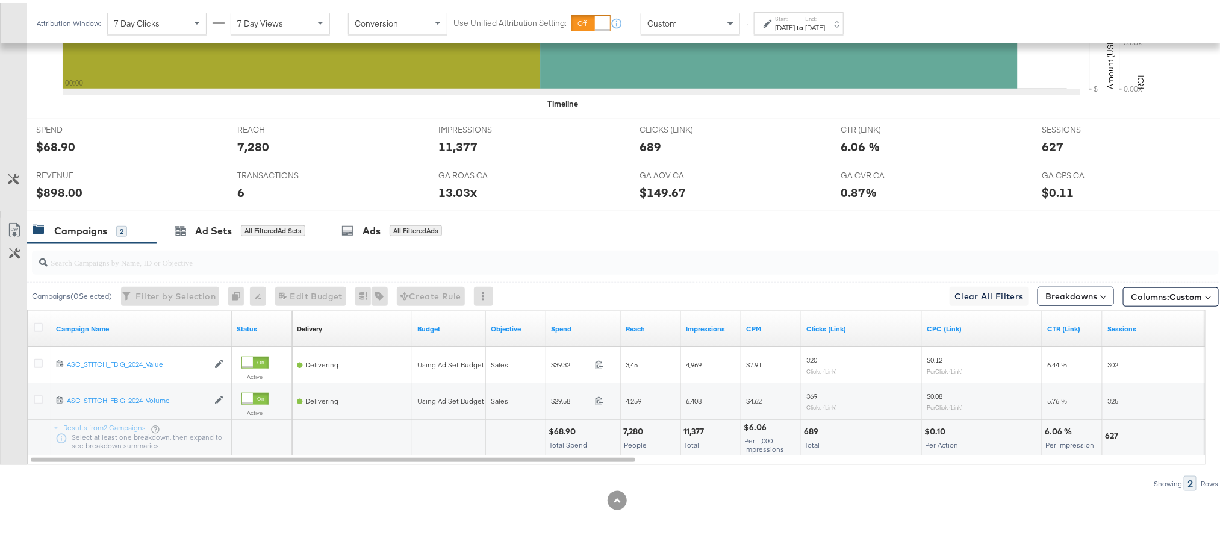
click at [567, 427] on div "$68.90" at bounding box center [563, 428] width 31 height 11
copy div "68.90"
click at [61, 192] on div "$898.00" at bounding box center [59, 189] width 46 height 17
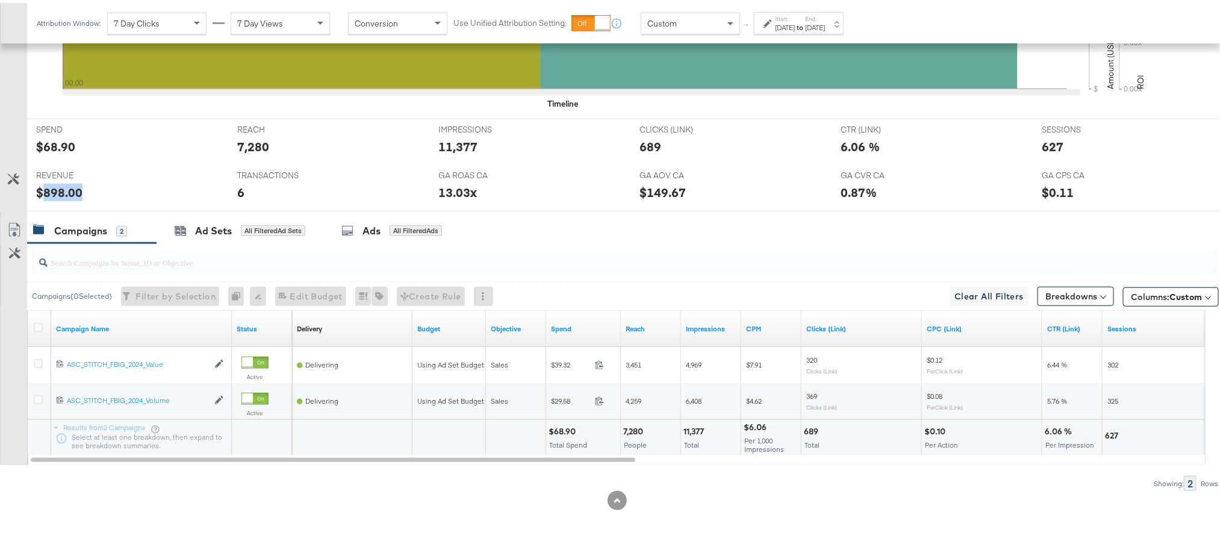
copy div "898.00"
click at [825, 19] on label "End:" at bounding box center [815, 16] width 20 height 8
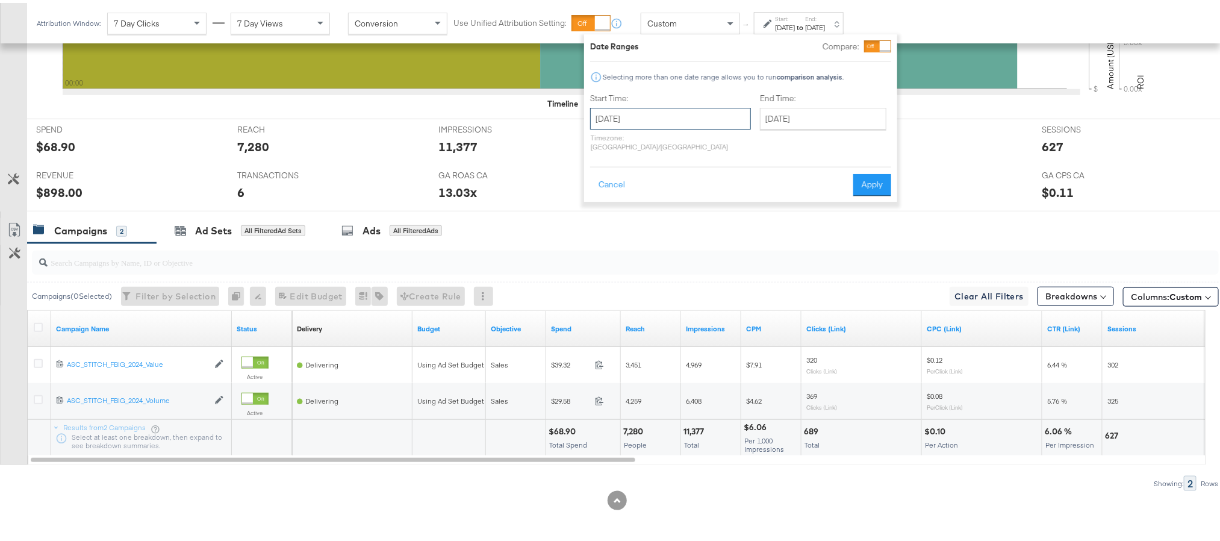
click at [686, 111] on input "September 12th 2025" at bounding box center [670, 116] width 161 height 22
click at [723, 192] on td "13" at bounding box center [726, 193] width 20 height 17
type input "September 13th 2025"
click at [870, 171] on button "Apply" at bounding box center [872, 182] width 38 height 22
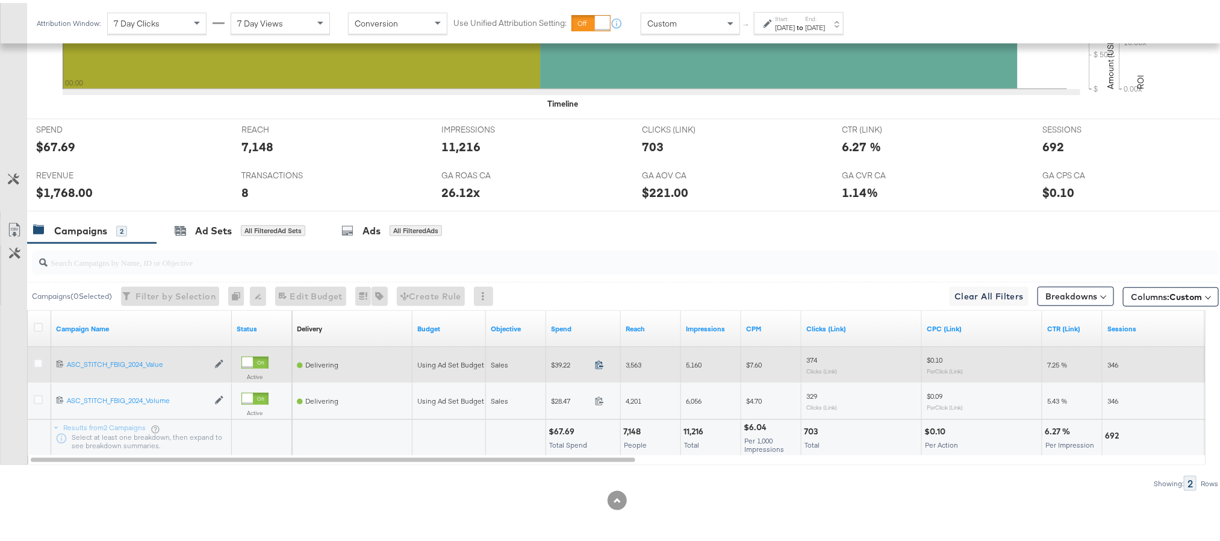
click at [598, 364] on icon at bounding box center [599, 361] width 9 height 9
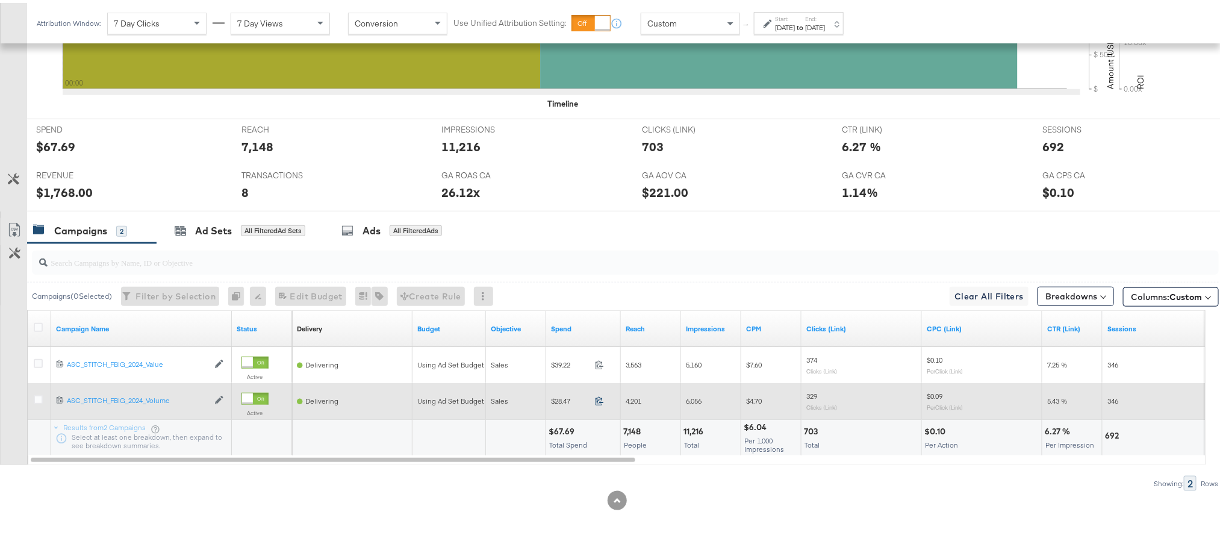
click at [600, 398] on icon at bounding box center [599, 397] width 9 height 9
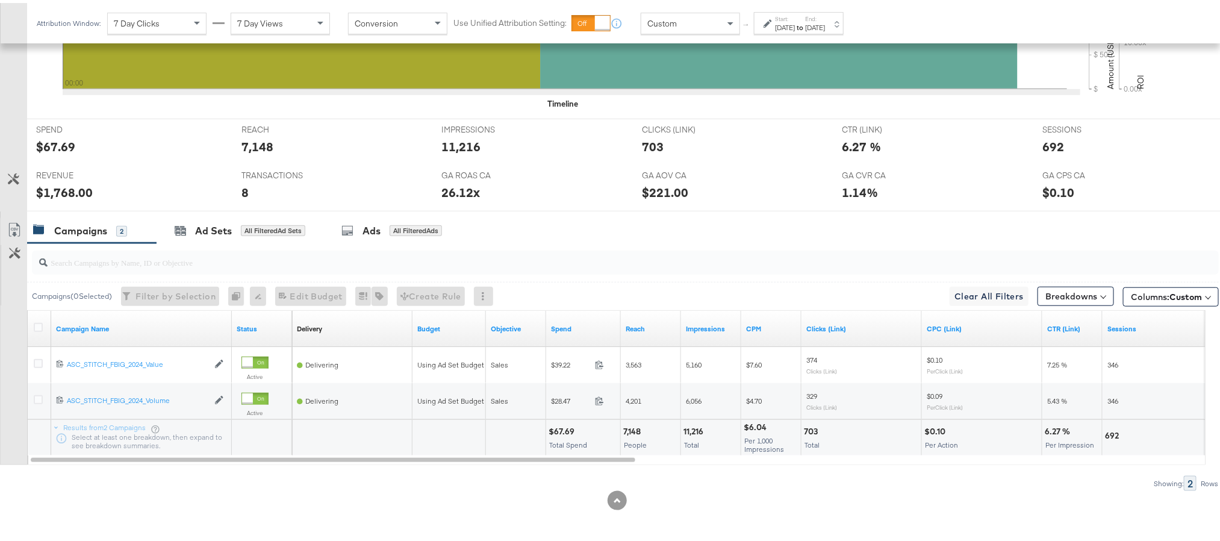
click at [562, 428] on div "$67.69" at bounding box center [562, 428] width 29 height 11
copy div "67.69"
click at [57, 188] on div "$1,768.00" at bounding box center [64, 189] width 57 height 17
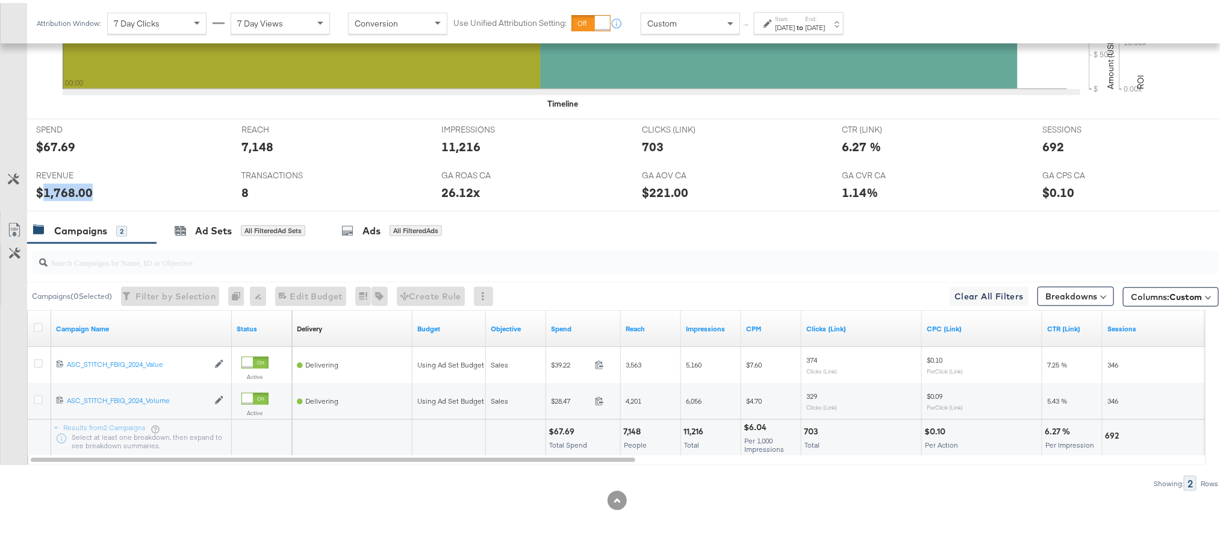
copy div "1,768.00"
click at [825, 24] on div "Sep 13th 2025" at bounding box center [815, 25] width 20 height 10
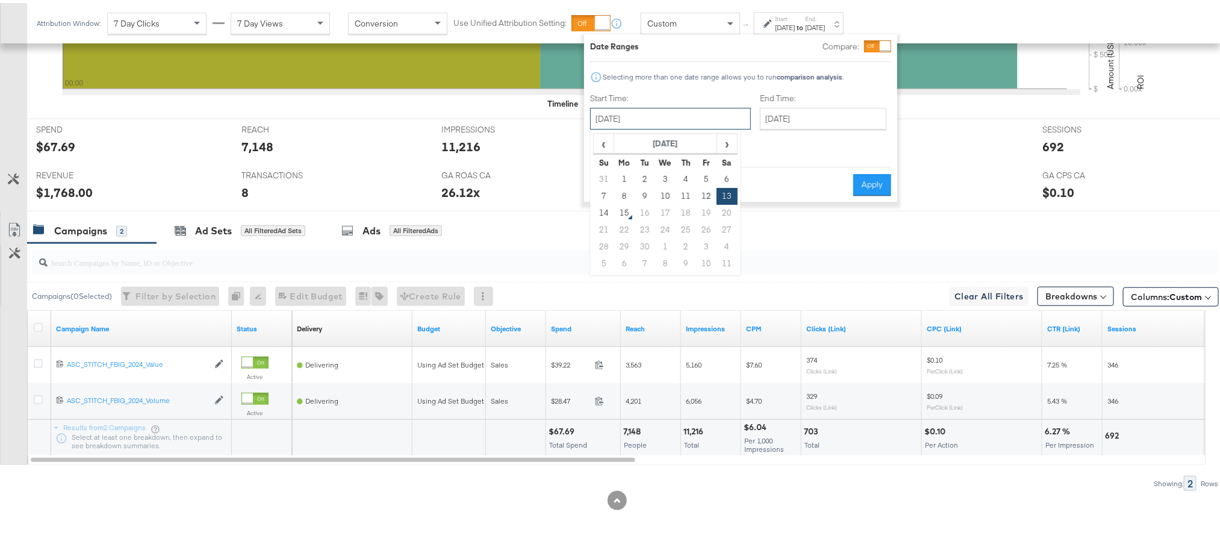
click at [683, 108] on input "September 13th 2025" at bounding box center [670, 116] width 161 height 22
click at [602, 212] on td "14" at bounding box center [604, 210] width 20 height 17
type input "September 14th 2025"
type input "[DATE]"
click at [858, 172] on button "Apply" at bounding box center [872, 182] width 38 height 22
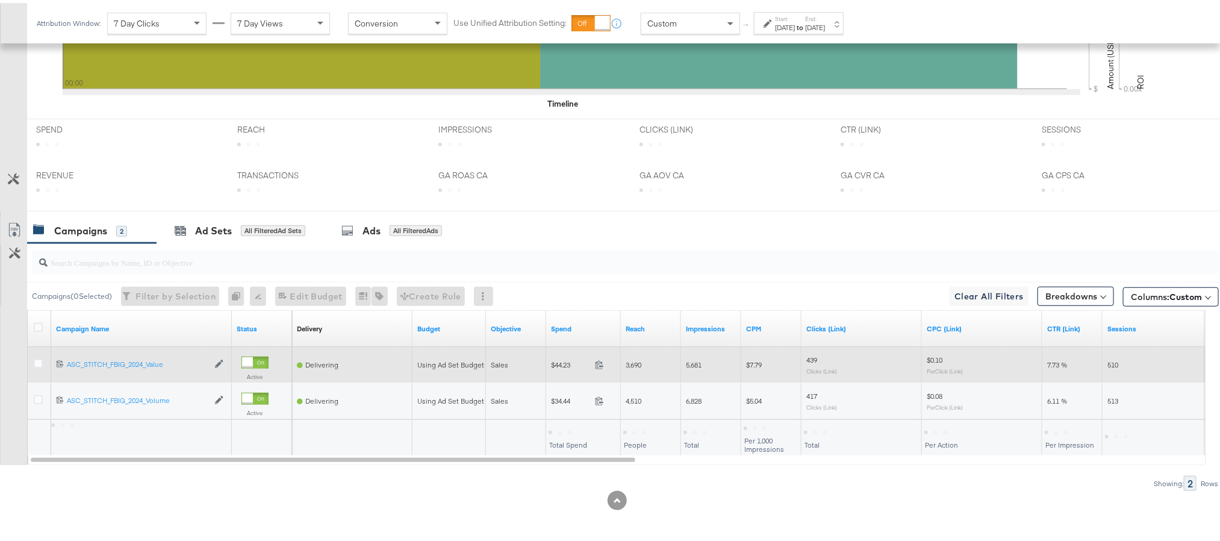
click at [597, 367] on span at bounding box center [603, 363] width 26 height 9
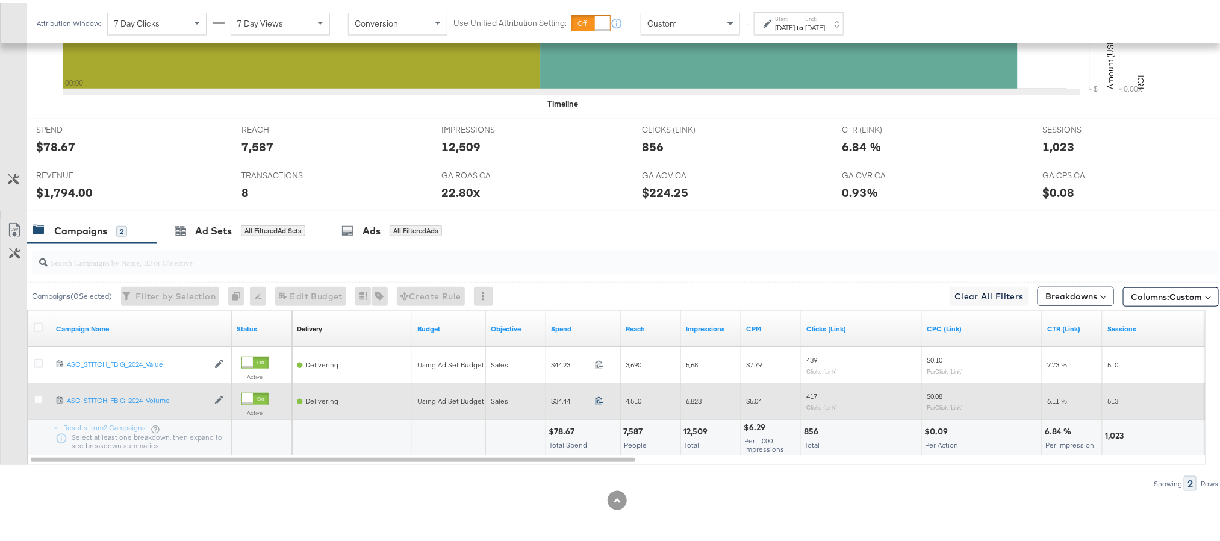
click at [600, 399] on icon at bounding box center [599, 397] width 9 height 9
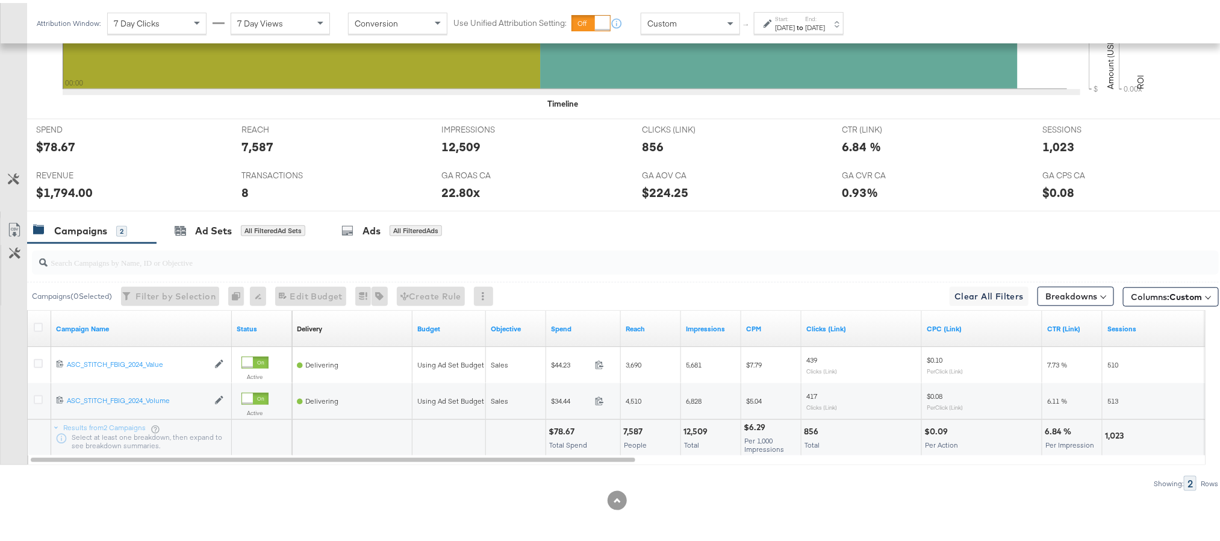
click at [565, 428] on div "$78.67" at bounding box center [562, 428] width 29 height 11
copy div "78.67"
click at [65, 191] on div "$1,794.00" at bounding box center [64, 189] width 57 height 17
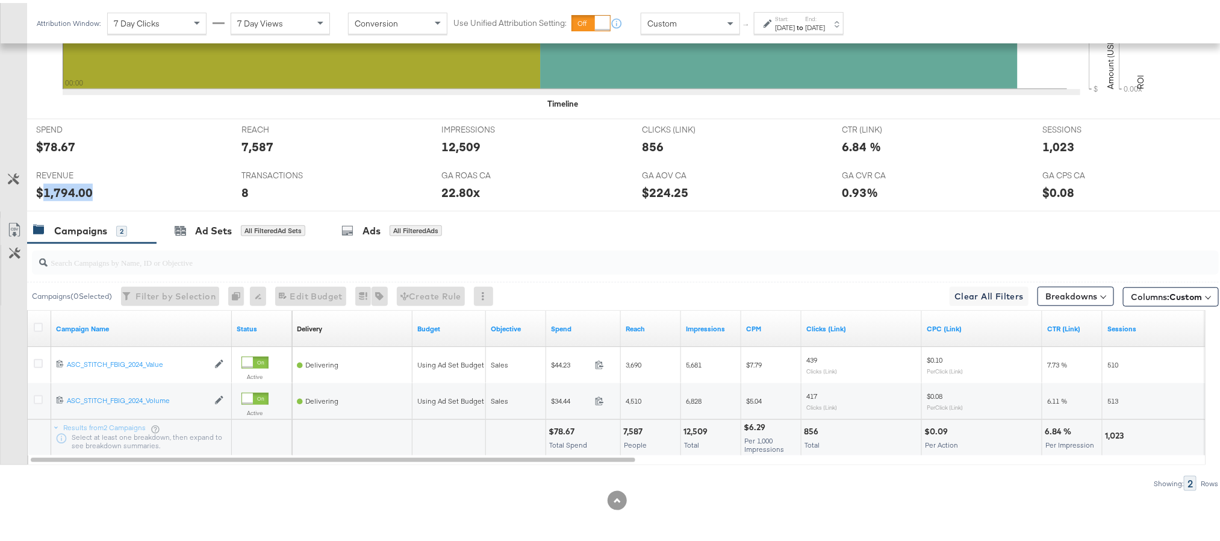
copy div "1,794.00"
click at [200, 229] on div "Ad Sets" at bounding box center [213, 228] width 37 height 14
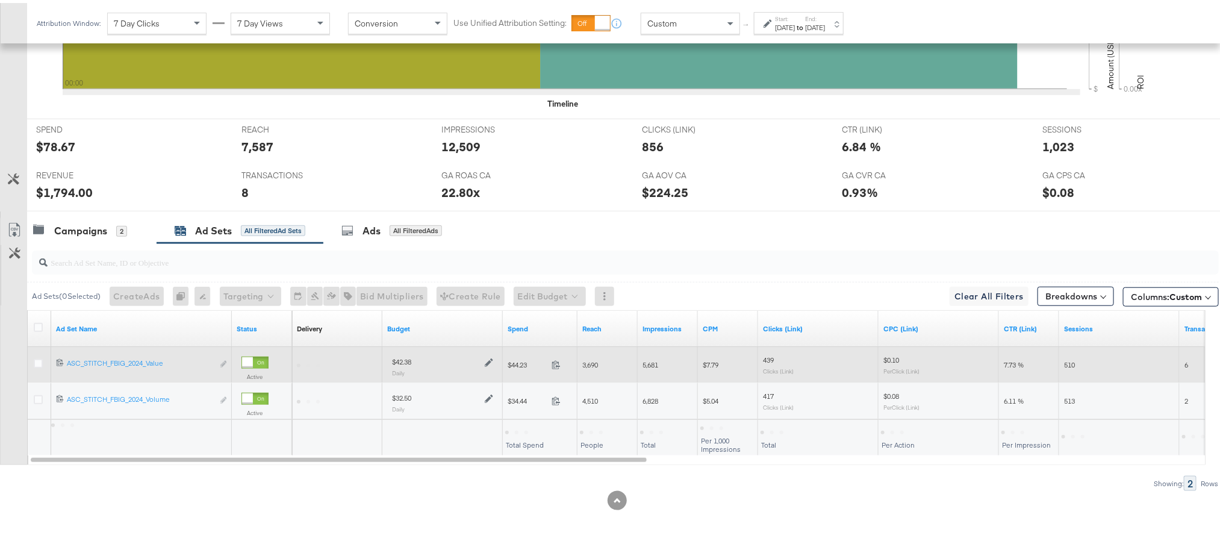
click at [488, 360] on icon at bounding box center [489, 359] width 8 height 8
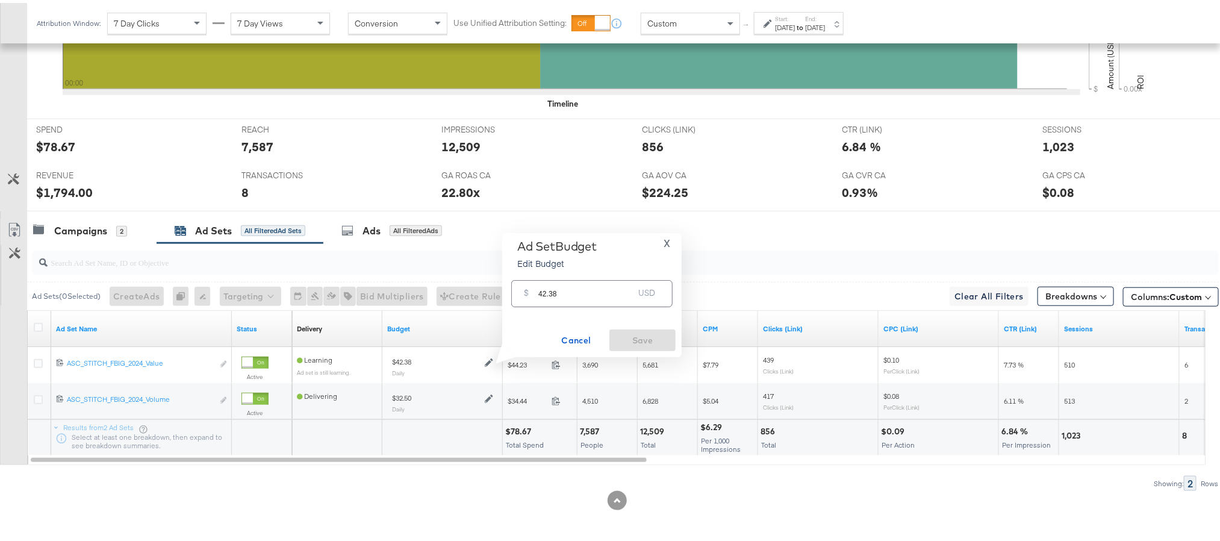
click at [549, 294] on input "42.38" at bounding box center [585, 286] width 95 height 26
paste input "$40.6"
type input "40.68"
click at [654, 334] on span "Save" at bounding box center [642, 337] width 57 height 15
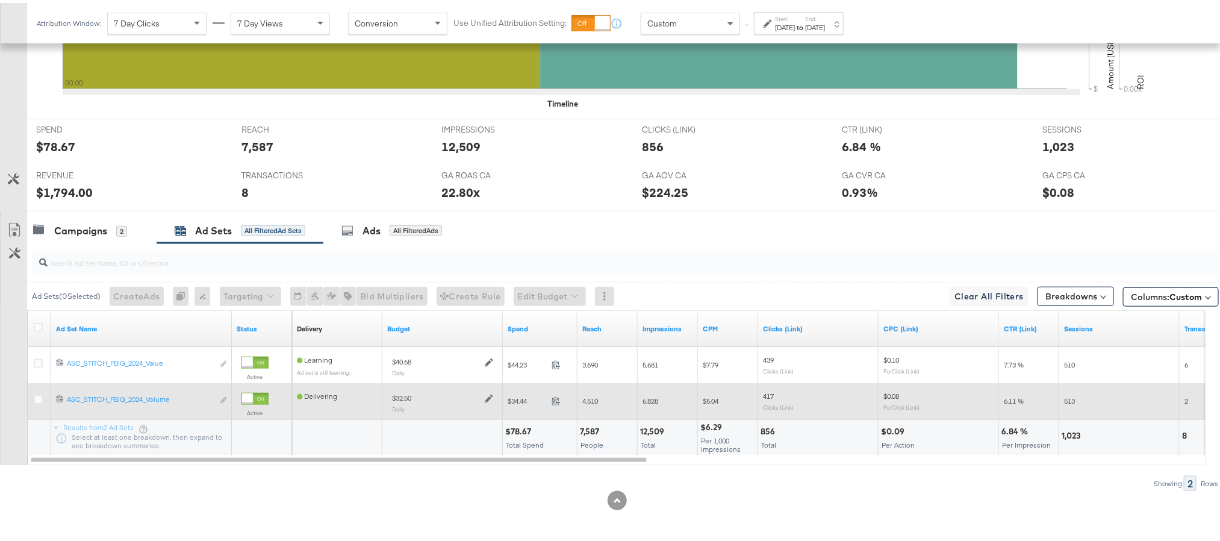
click at [490, 392] on icon at bounding box center [489, 395] width 8 height 8
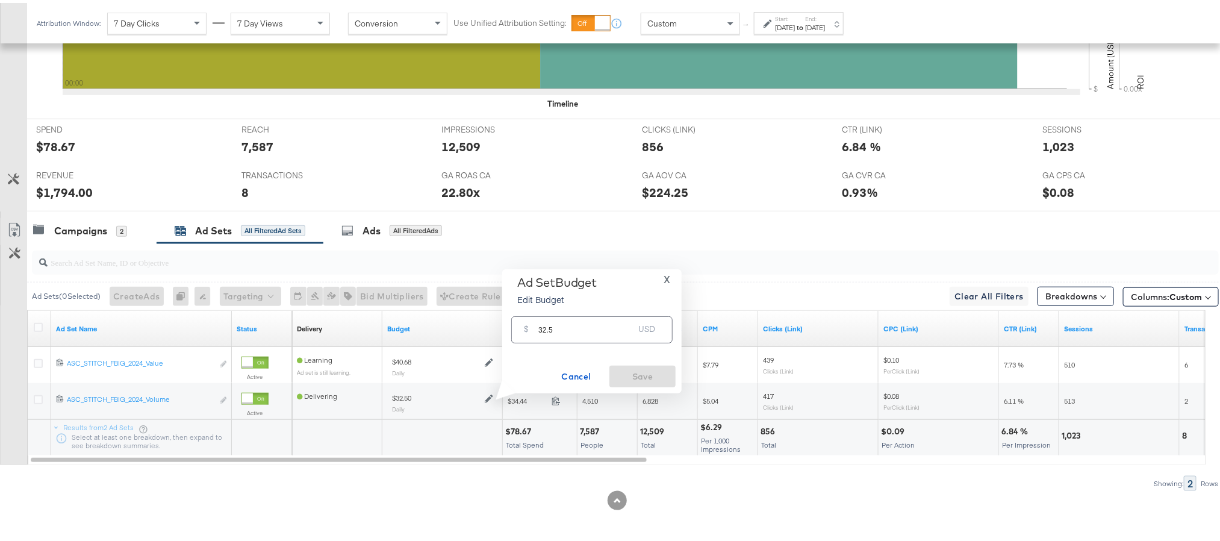
click at [544, 323] on input "32.5" at bounding box center [585, 322] width 95 height 26
paste input "$31.20"
type input "31.20"
click at [628, 371] on span "Save" at bounding box center [642, 373] width 57 height 15
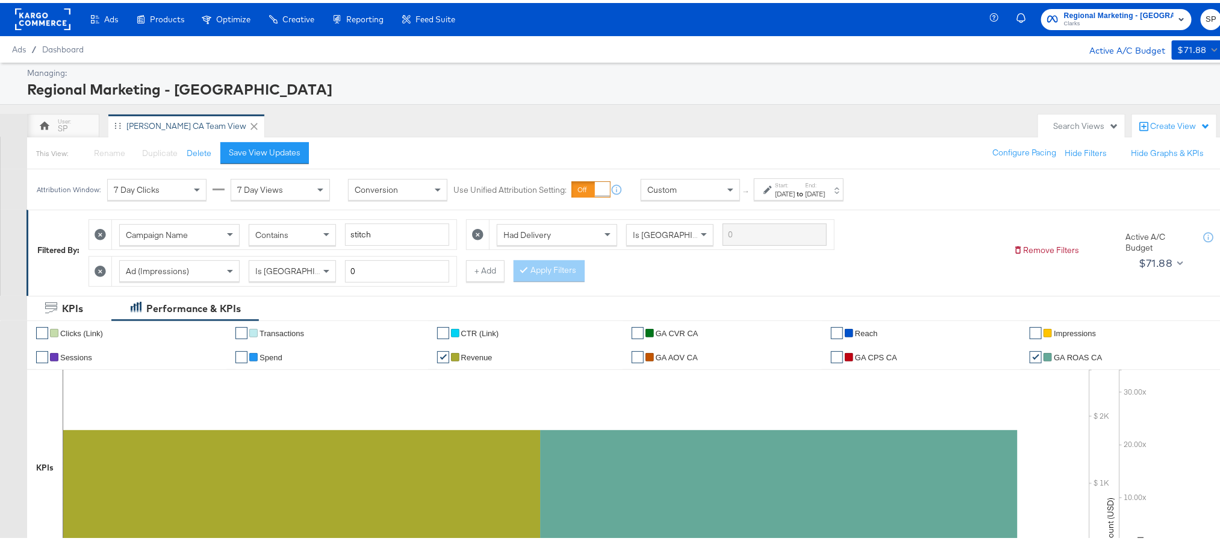
scroll to position [0, 0]
click at [1131, 9] on span "Regional Marketing - CA" at bounding box center [1119, 13] width 110 height 13
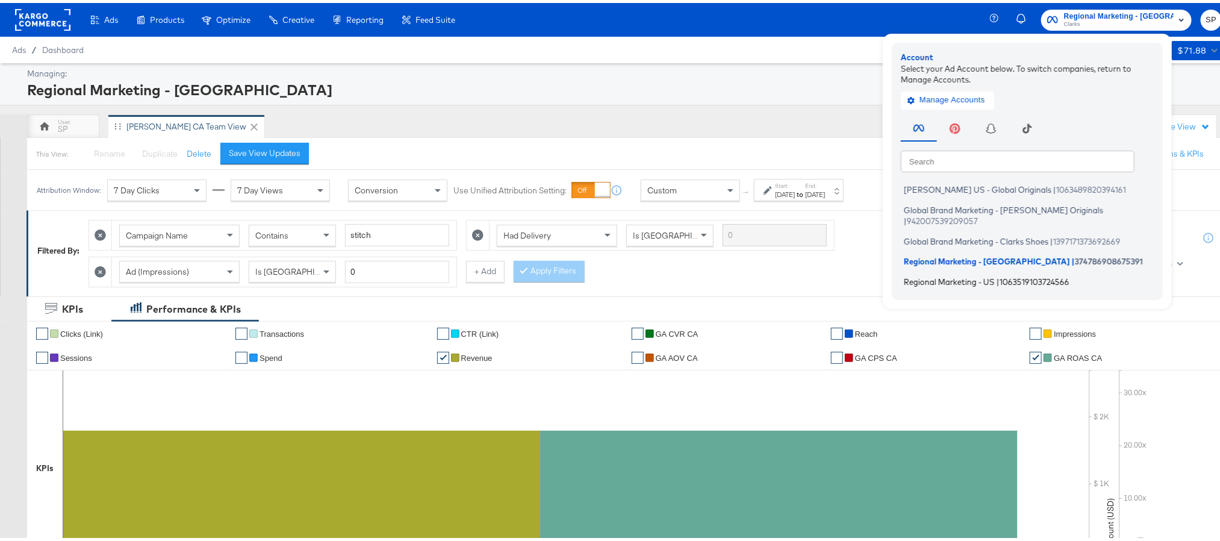
click at [973, 270] on li "Regional Marketing - US | 1063519103724566" at bounding box center [1030, 278] width 259 height 17
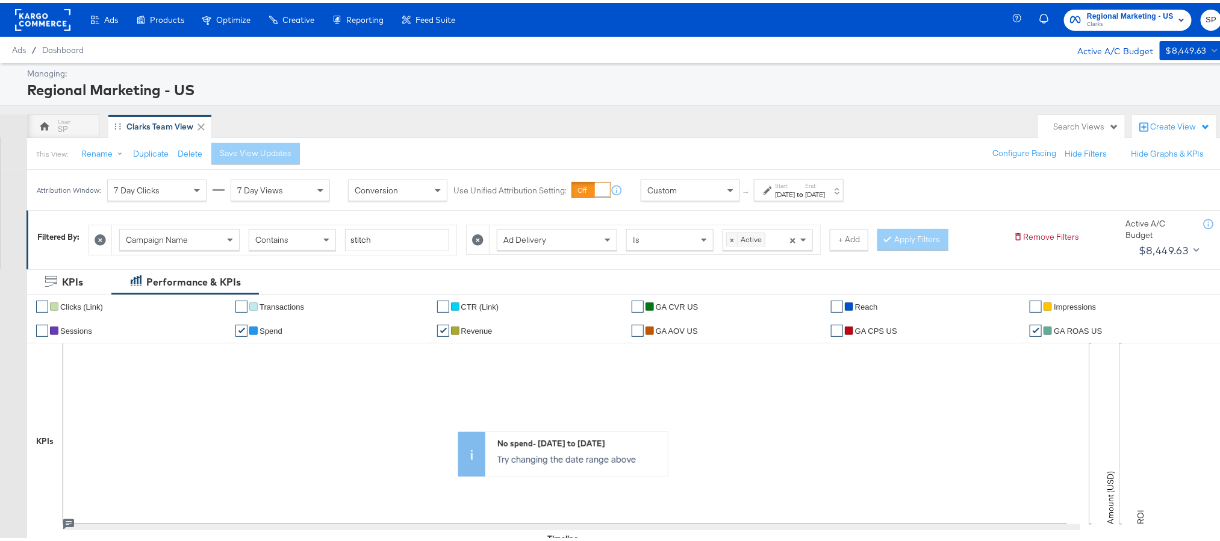
click at [825, 186] on label "End:" at bounding box center [815, 183] width 20 height 8
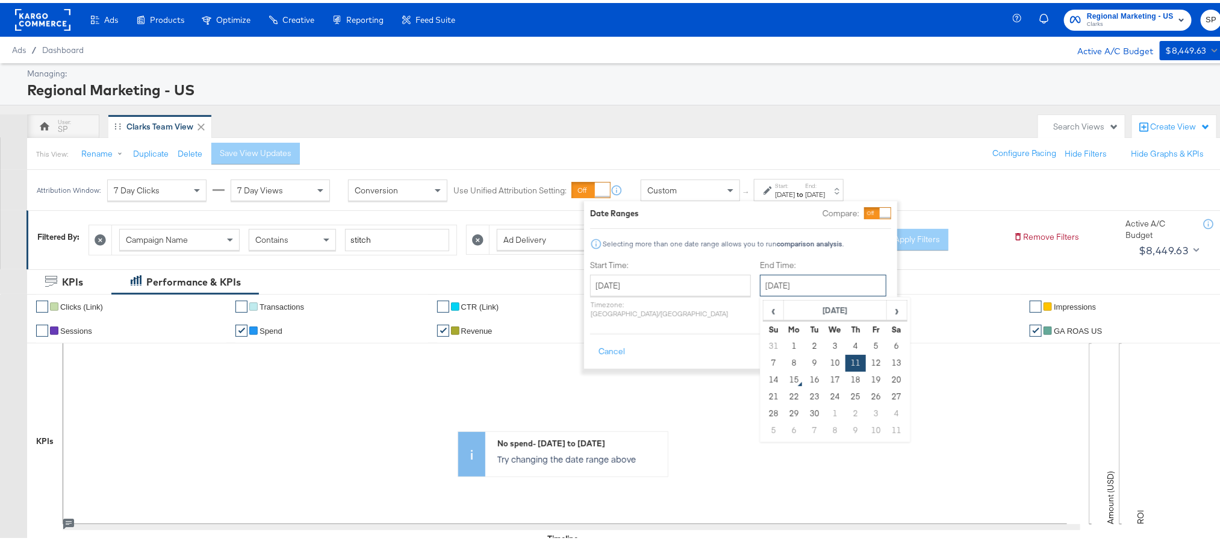
click at [768, 285] on input "[DATE]" at bounding box center [823, 282] width 126 height 22
click at [763, 379] on td "14" at bounding box center [773, 376] width 20 height 17
type input "[DATE]"
click at [880, 338] on button "Apply" at bounding box center [872, 349] width 38 height 22
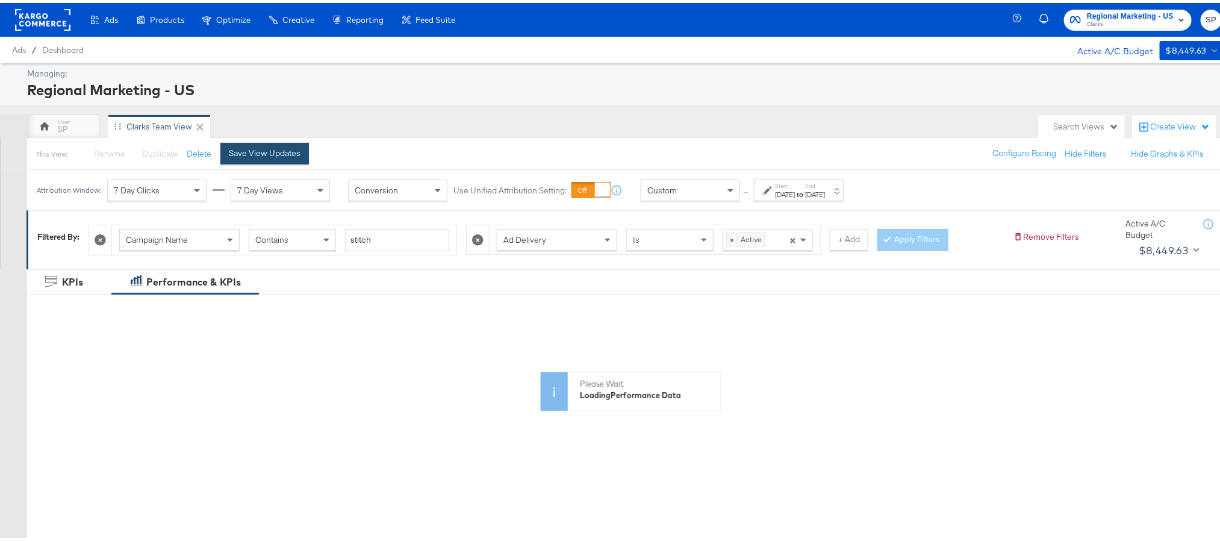
click at [273, 152] on div "Save View Updates" at bounding box center [265, 149] width 72 height 11
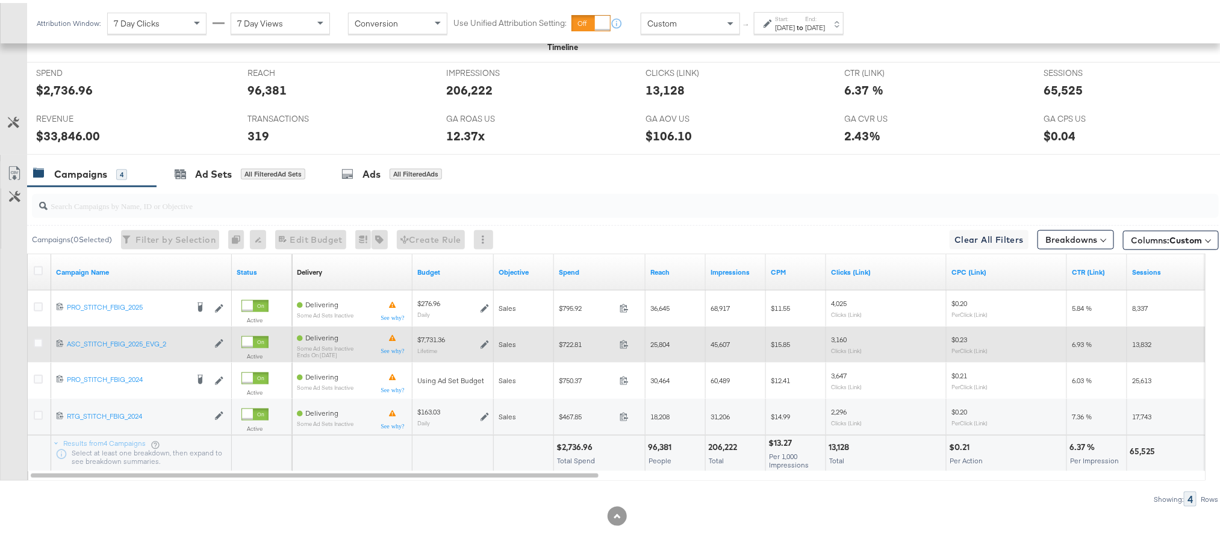
scroll to position [510, 0]
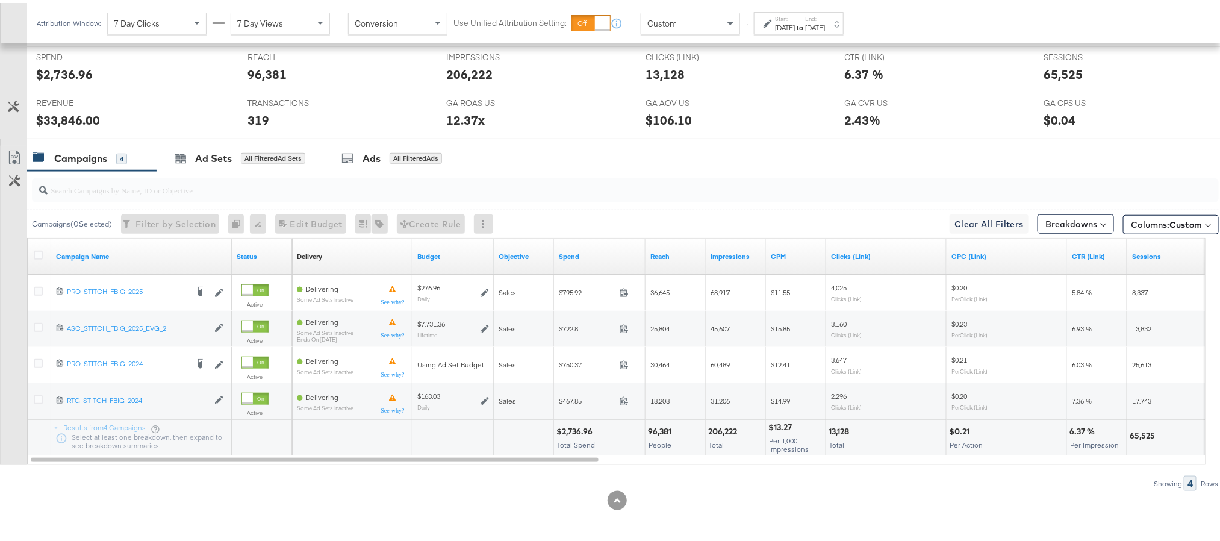
click at [825, 28] on div "[DATE]" at bounding box center [815, 25] width 20 height 10
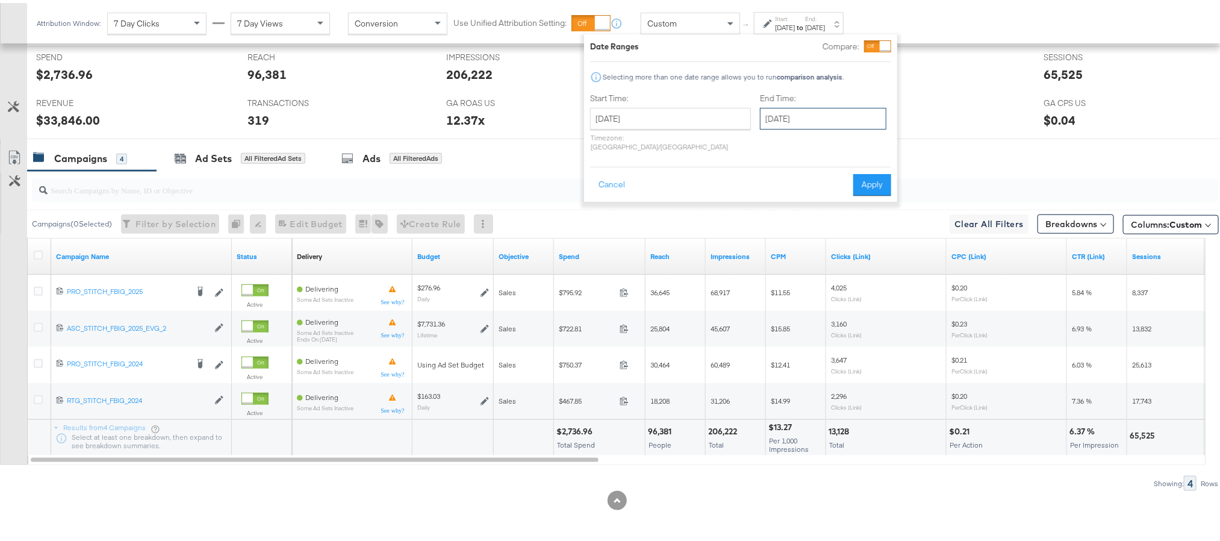
click at [760, 110] on input "September 14th 2025" at bounding box center [823, 116] width 126 height 22
click at [845, 190] on td "11" at bounding box center [855, 193] width 20 height 17
type input "September 11th 2025"
click at [869, 171] on button "Apply" at bounding box center [872, 182] width 38 height 22
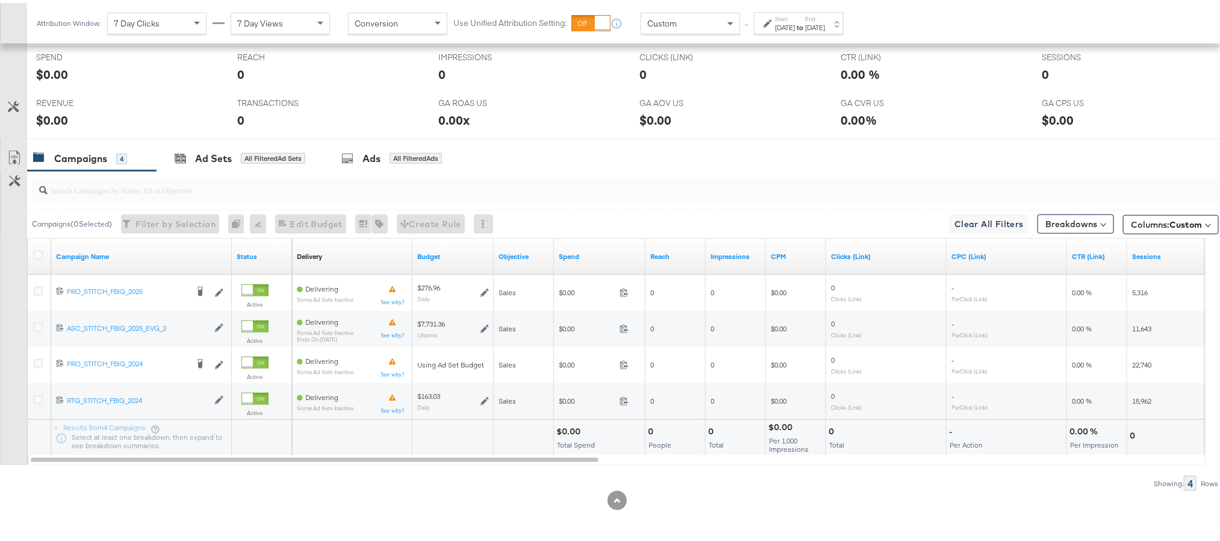
click at [825, 27] on div "Sep 11th 2025" at bounding box center [815, 25] width 20 height 10
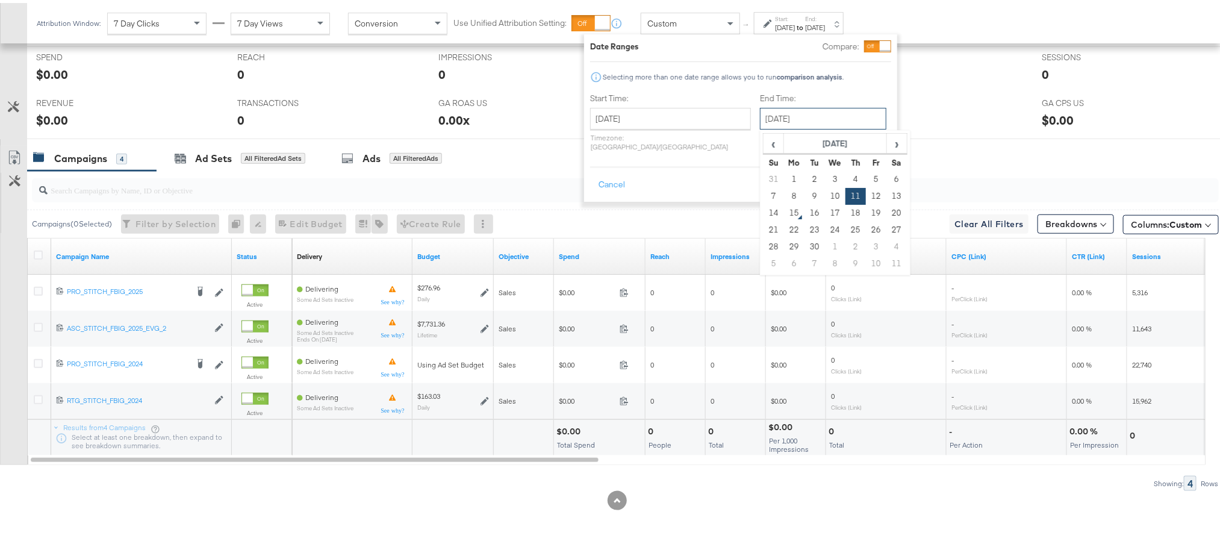
click at [787, 122] on input "September 11th 2025" at bounding box center [823, 116] width 126 height 22
click at [763, 211] on td "14" at bounding box center [773, 210] width 20 height 17
type input "September 14th 2025"
click at [873, 171] on button "Apply" at bounding box center [872, 182] width 38 height 22
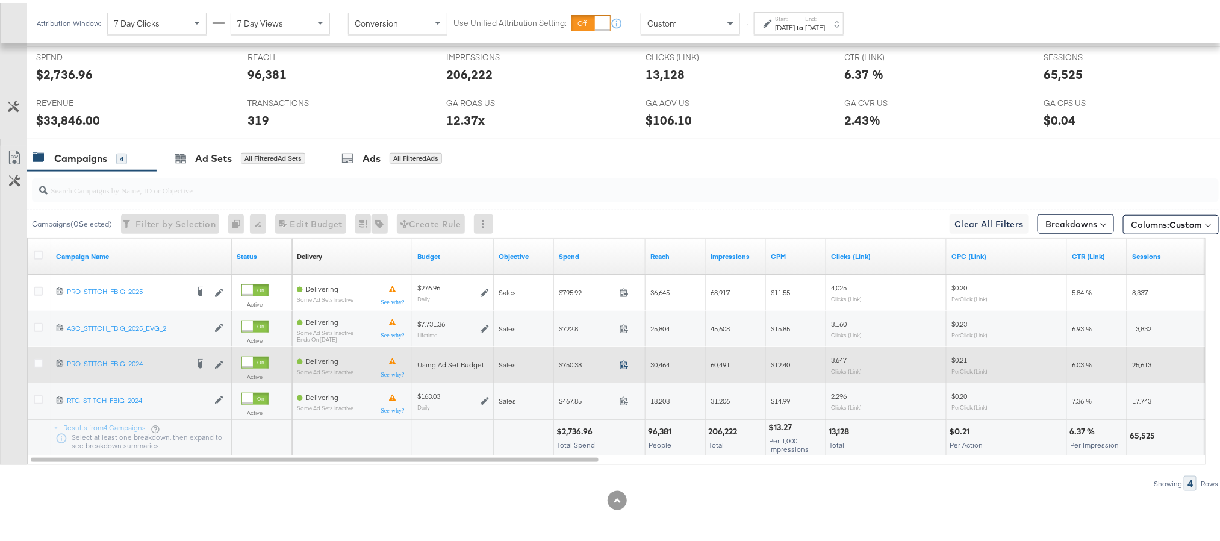
click at [621, 361] on icon at bounding box center [623, 361] width 9 height 9
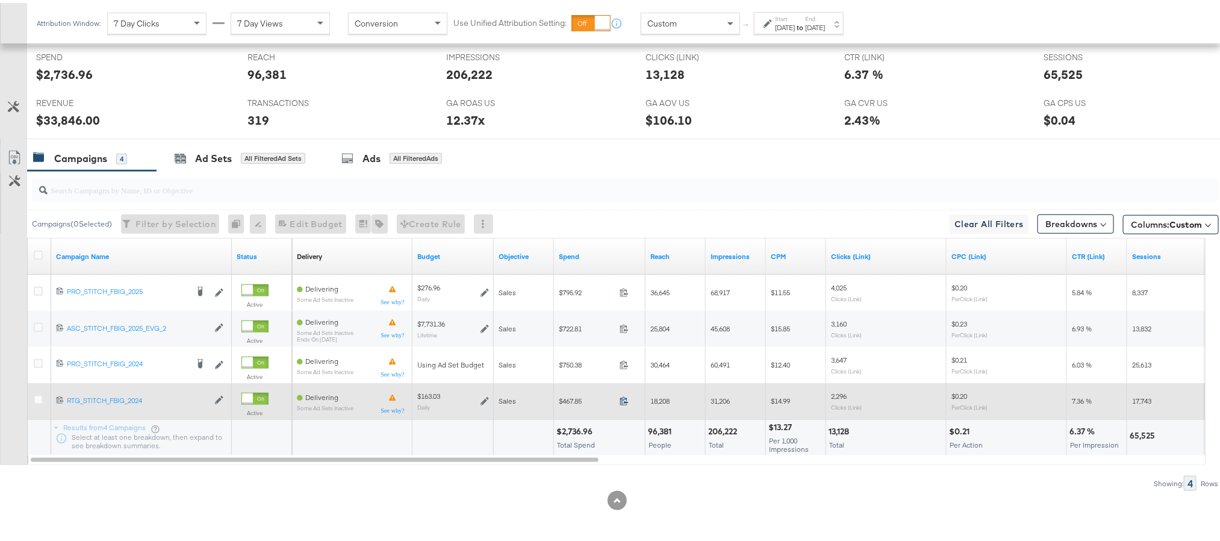
click at [625, 398] on icon at bounding box center [623, 397] width 9 height 9
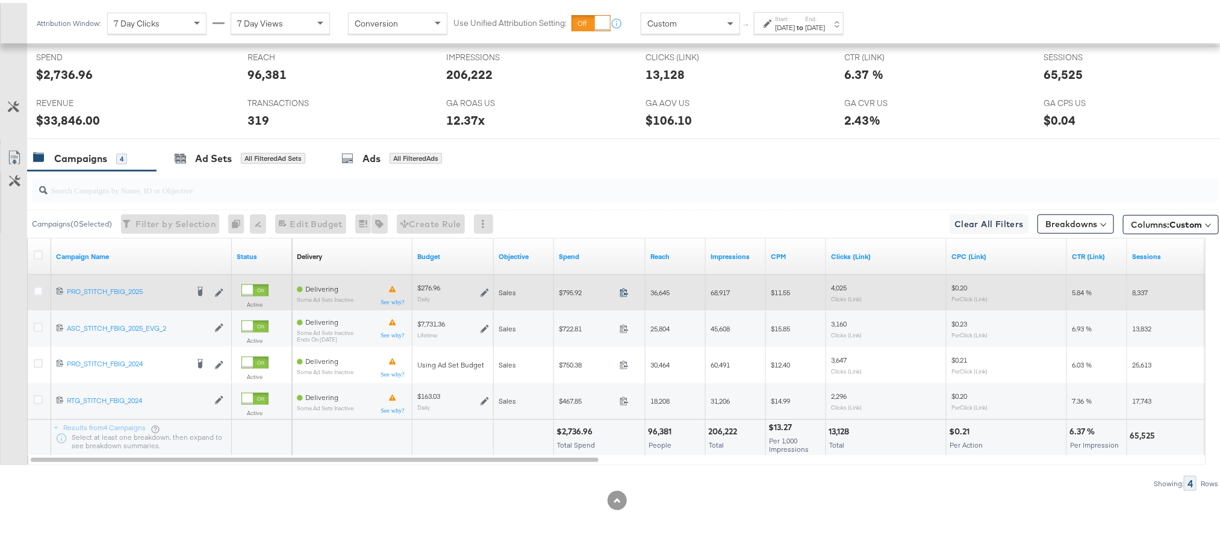
click at [625, 293] on icon at bounding box center [623, 289] width 9 height 9
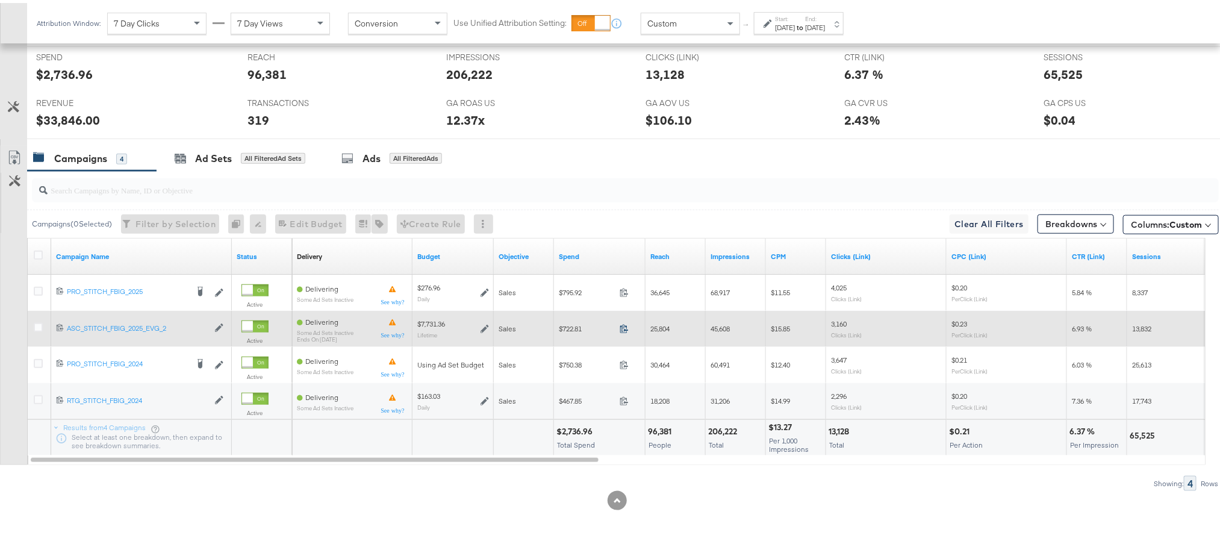
click at [623, 325] on icon at bounding box center [623, 325] width 9 height 9
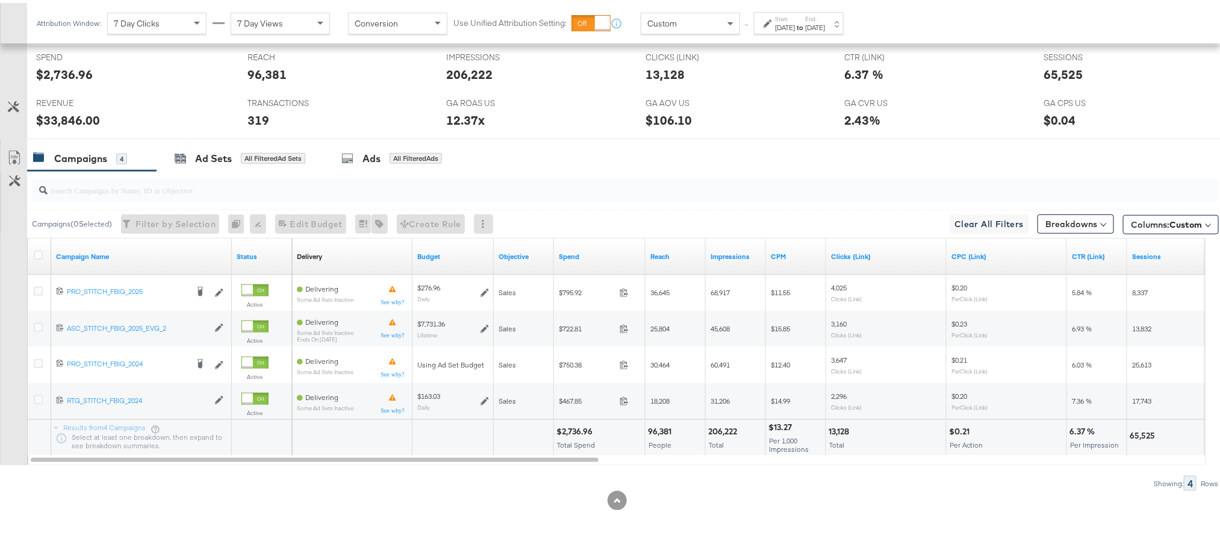
click at [57, 116] on div "$33,846.00" at bounding box center [68, 116] width 64 height 17
copy div "$33,846.00"
click at [452, 116] on div "12.37x" at bounding box center [465, 116] width 39 height 17
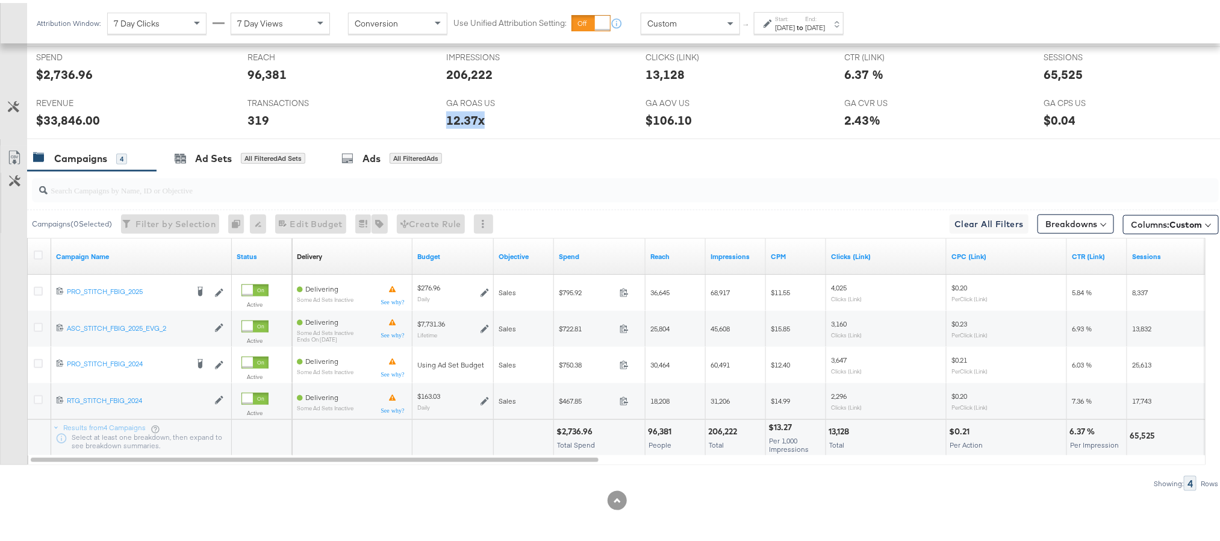
click at [452, 116] on div "12.37x" at bounding box center [465, 116] width 39 height 17
copy div "12.37x"
click at [1064, 69] on div "65,525" at bounding box center [1062, 71] width 39 height 17
copy div "65,525"
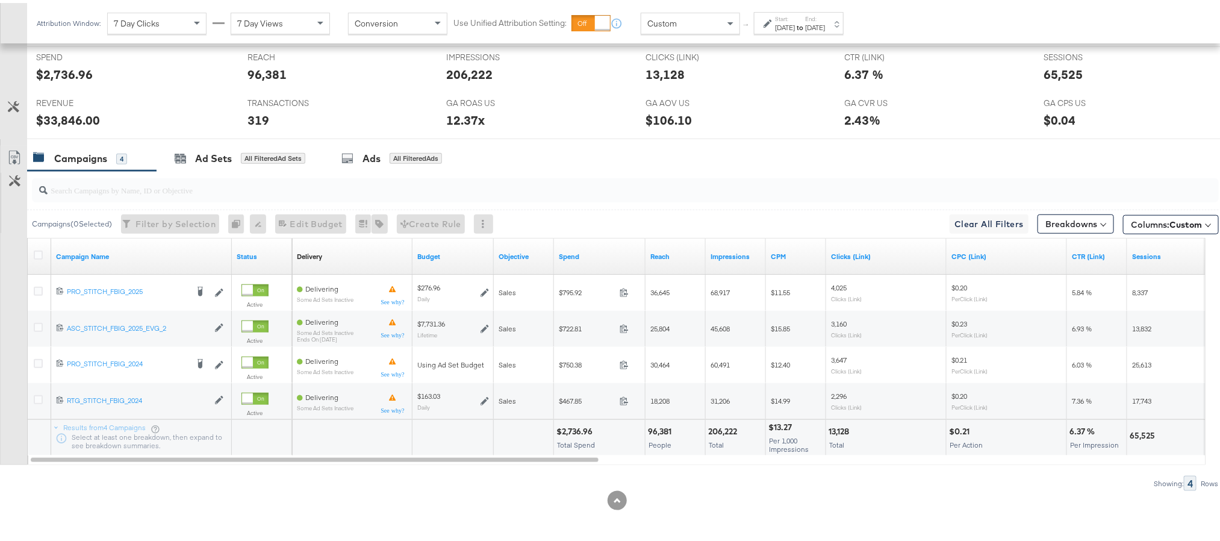
click at [825, 18] on div "Start: Aug 24th 2025 to End: Sep 14th 2025" at bounding box center [800, 20] width 50 height 17
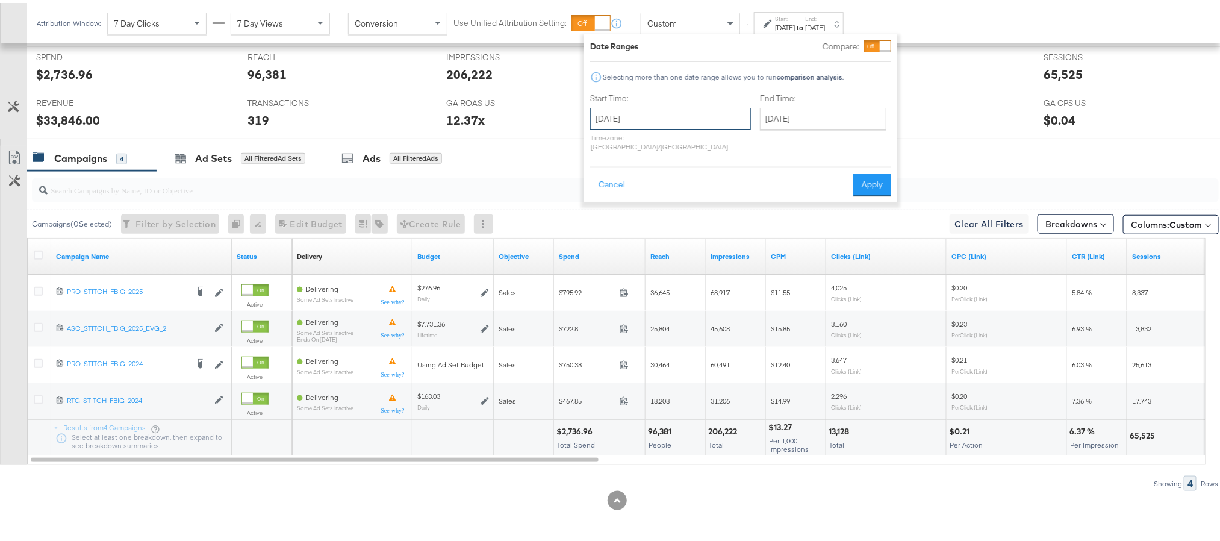
click at [679, 117] on input "August 24th 2025" at bounding box center [670, 116] width 161 height 22
click at [628, 211] on td "11" at bounding box center [624, 210] width 20 height 17
type input "August 11th 2025"
click at [809, 112] on input "[DATE]" at bounding box center [823, 116] width 126 height 22
click at [845, 191] on td "11" at bounding box center [855, 193] width 20 height 17
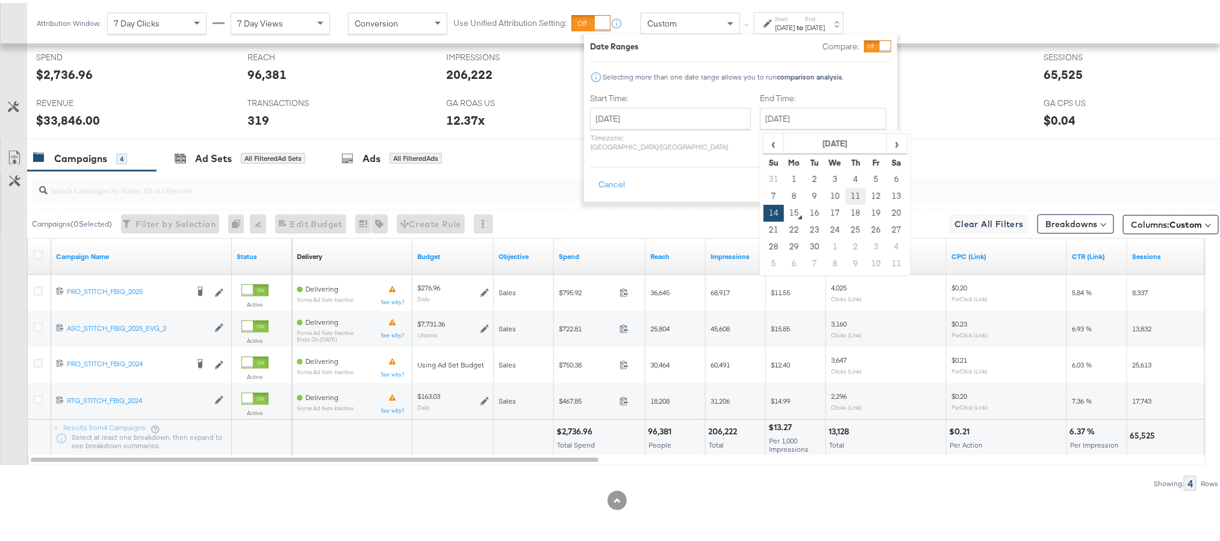
type input "September 11th 2025"
click at [869, 174] on button "Apply" at bounding box center [872, 182] width 38 height 22
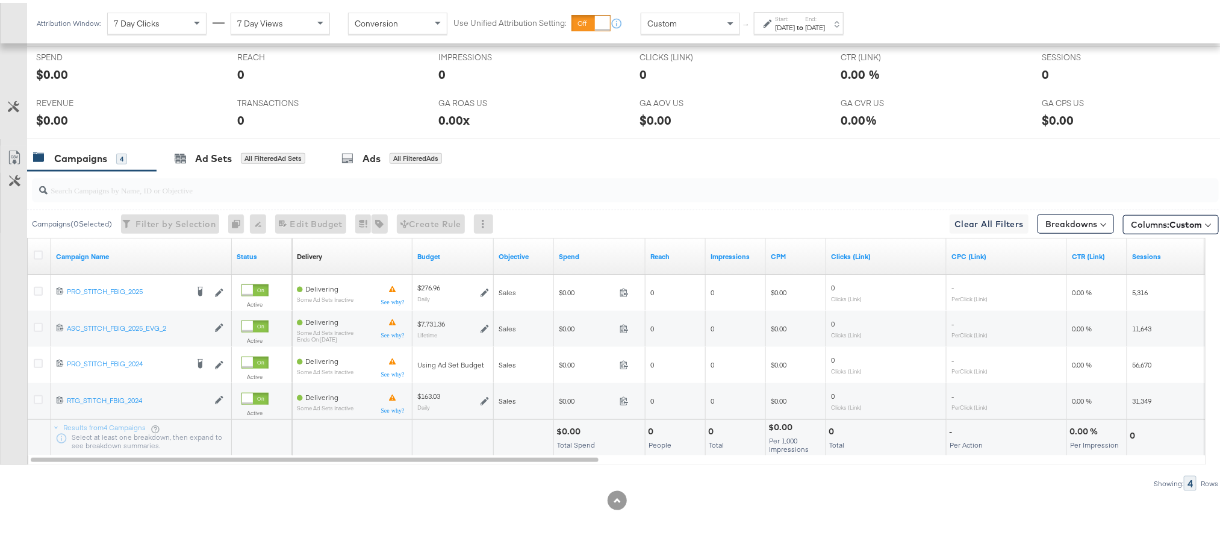
click at [790, 22] on div "Aug 11th 2025" at bounding box center [785, 25] width 20 height 10
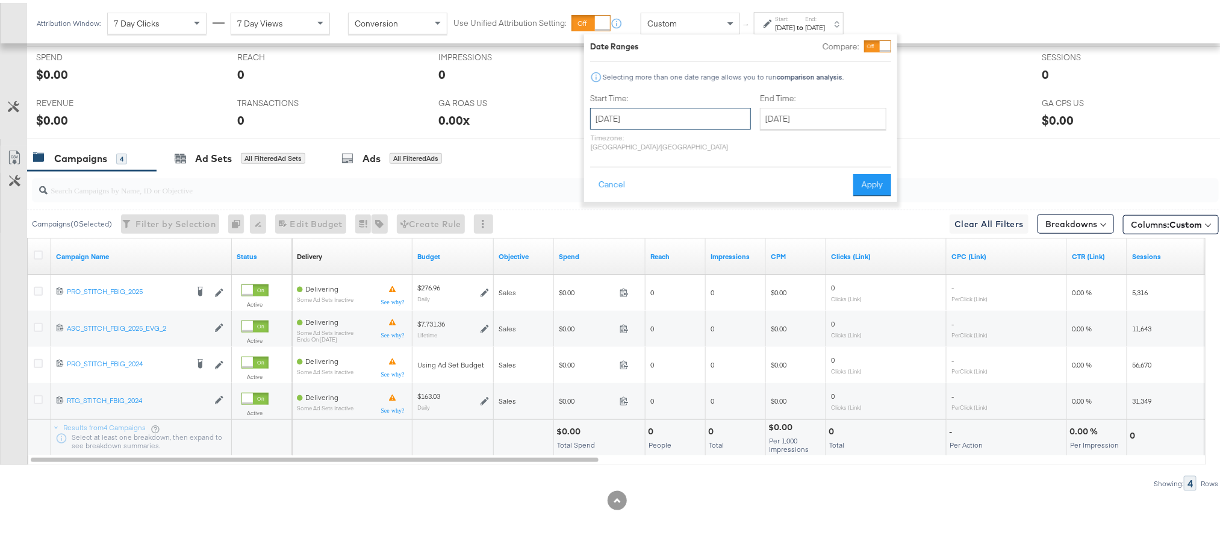
click at [668, 119] on input "August 11th 2025" at bounding box center [670, 116] width 161 height 22
click at [641, 208] on td "12" at bounding box center [644, 210] width 20 height 17
click at [807, 116] on input "September 11th 2025" at bounding box center [823, 116] width 126 height 22
click at [670, 114] on input "August 12th 2025" at bounding box center [670, 116] width 161 height 22
click at [723, 139] on span "›" at bounding box center [727, 140] width 19 height 18
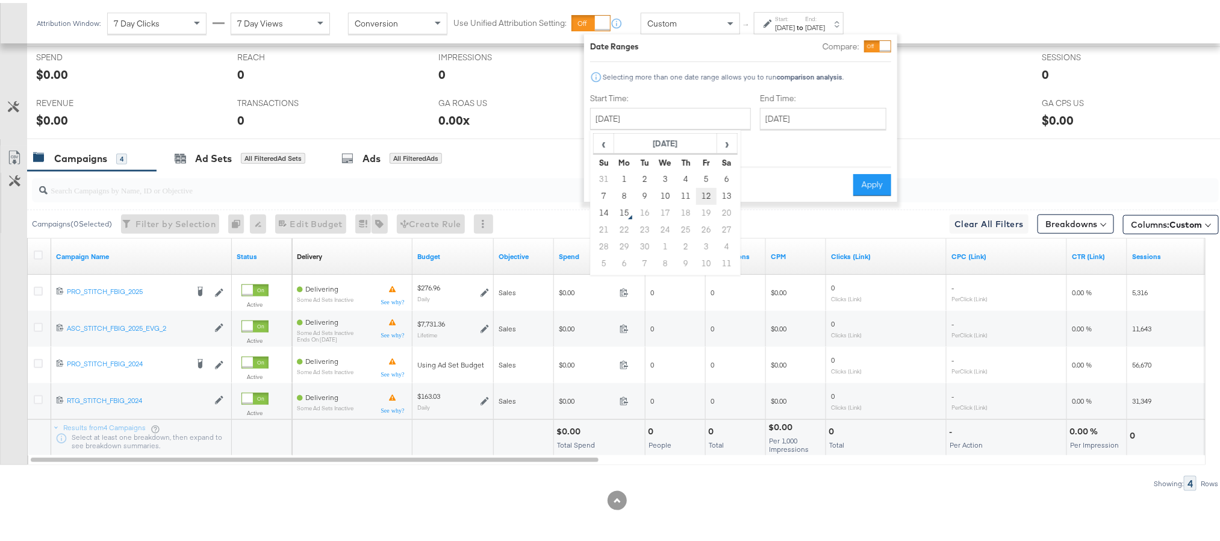
click at [699, 186] on td "12" at bounding box center [706, 193] width 20 height 17
type input "September 12th 2025"
click at [862, 171] on button "Apply" at bounding box center [872, 182] width 38 height 22
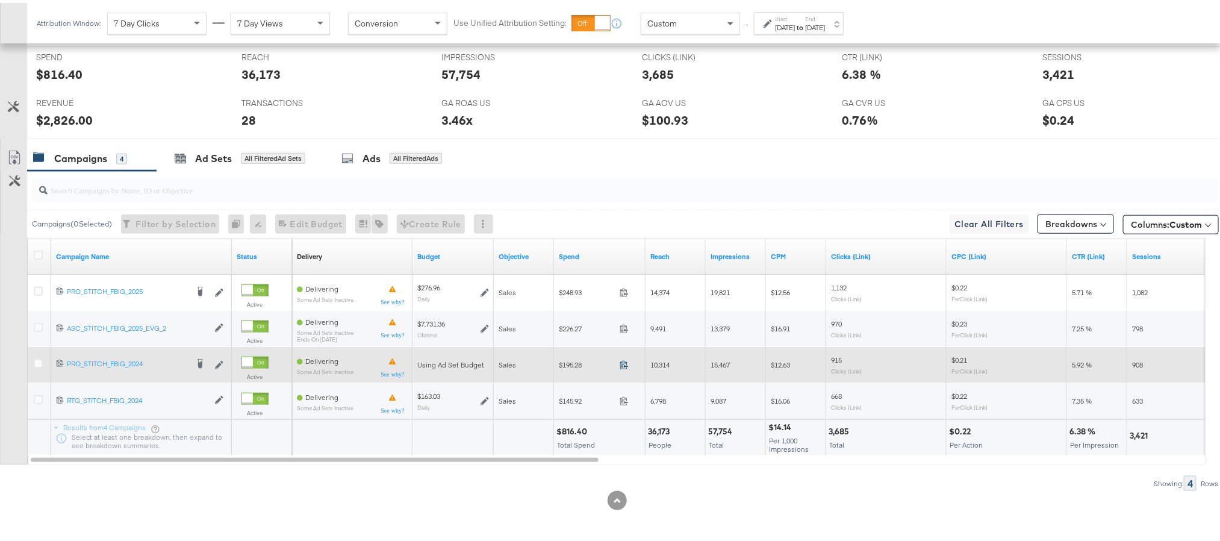
click at [622, 365] on icon at bounding box center [623, 361] width 9 height 9
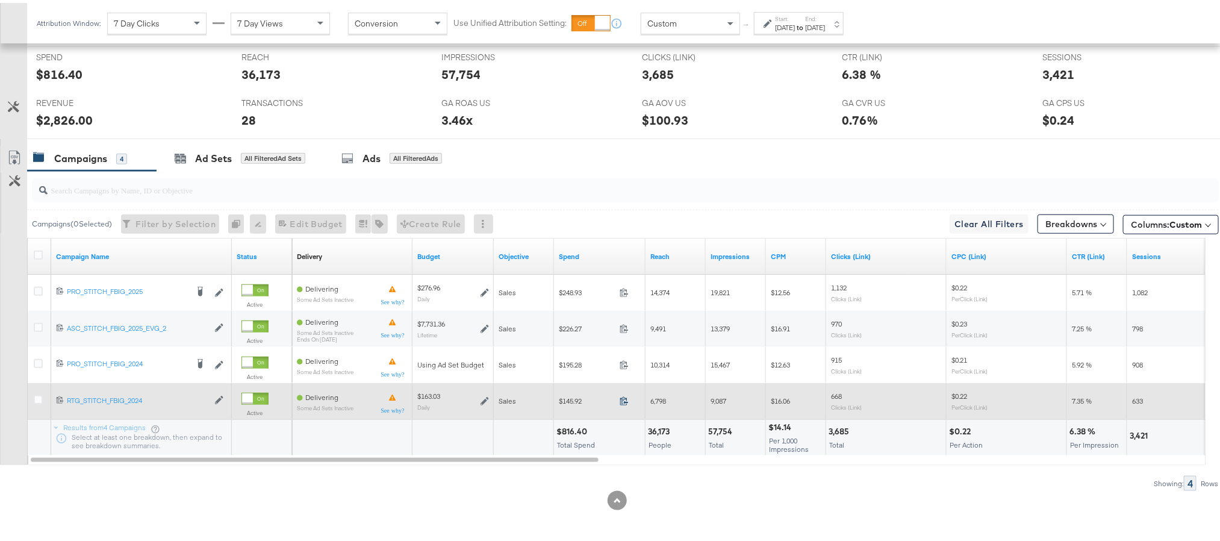
click at [624, 395] on icon at bounding box center [623, 397] width 9 height 9
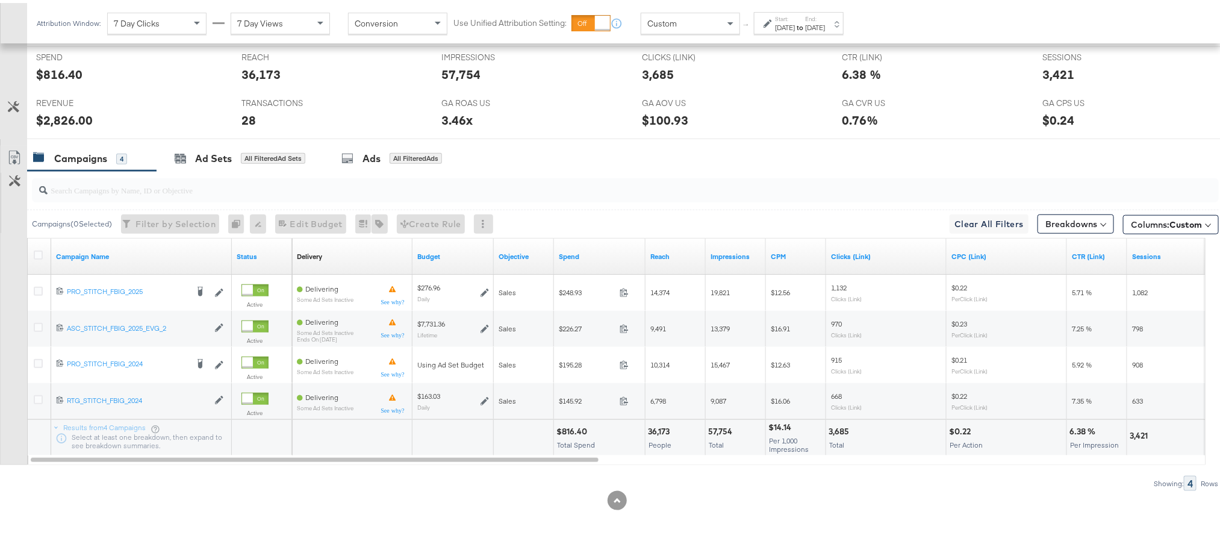
click at [575, 432] on div "$816.40" at bounding box center [573, 428] width 34 height 11
copy div "816.40"
click at [48, 118] on div "$2,826.00" at bounding box center [64, 116] width 57 height 17
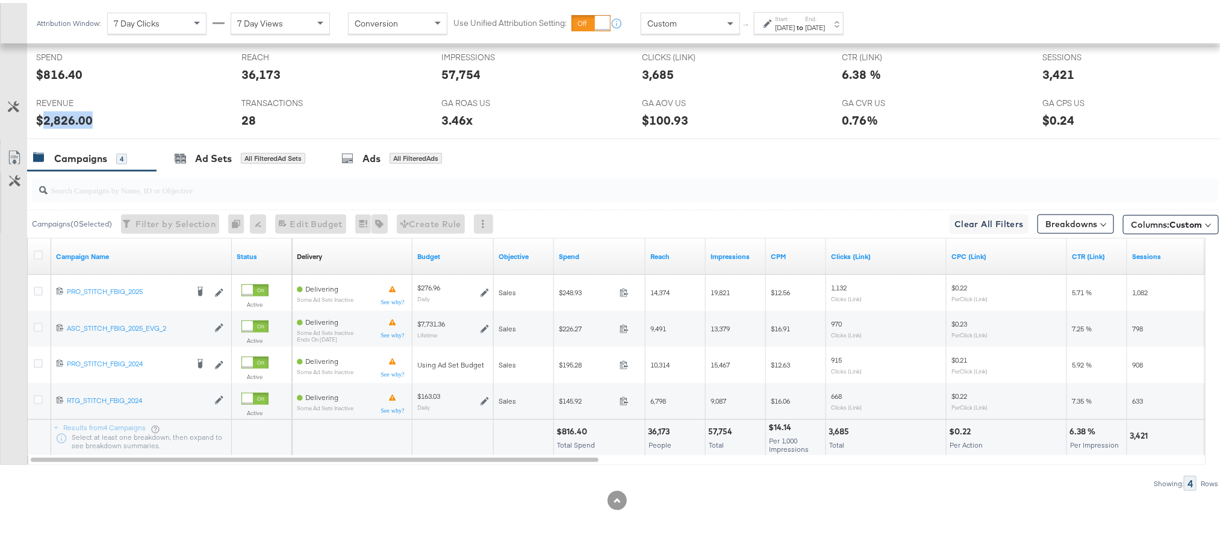
copy div "2,826.00"
click at [791, 25] on div "Sep 12th 2025" at bounding box center [785, 25] width 20 height 10
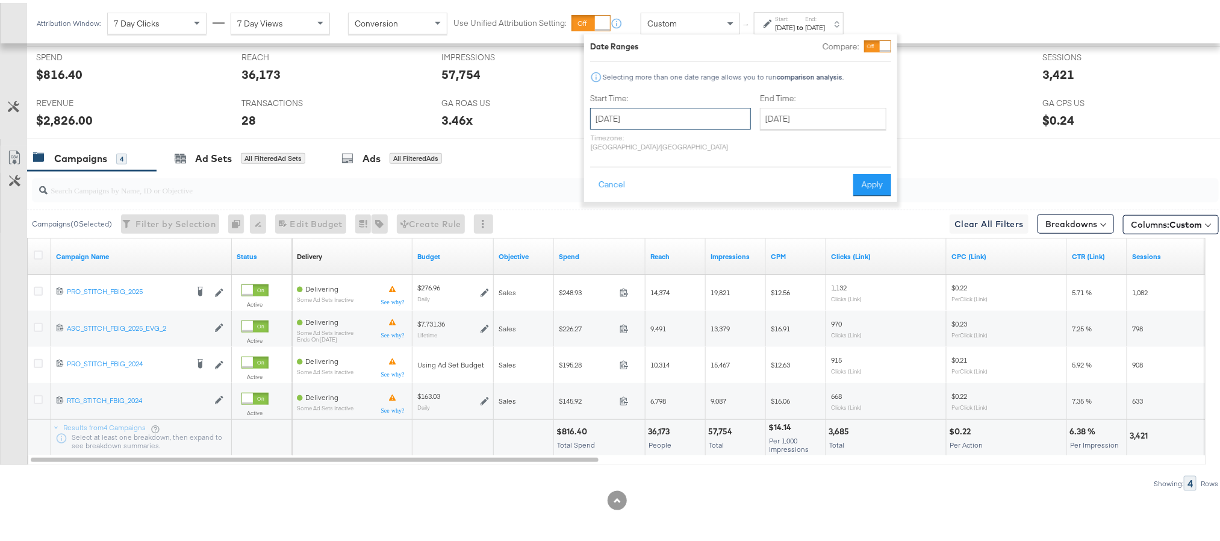
click at [656, 116] on input "September 12th 2025" at bounding box center [670, 116] width 161 height 22
click at [721, 191] on td "13" at bounding box center [726, 193] width 20 height 17
type input "September 13th 2025"
click at [887, 171] on button "Apply" at bounding box center [872, 182] width 38 height 22
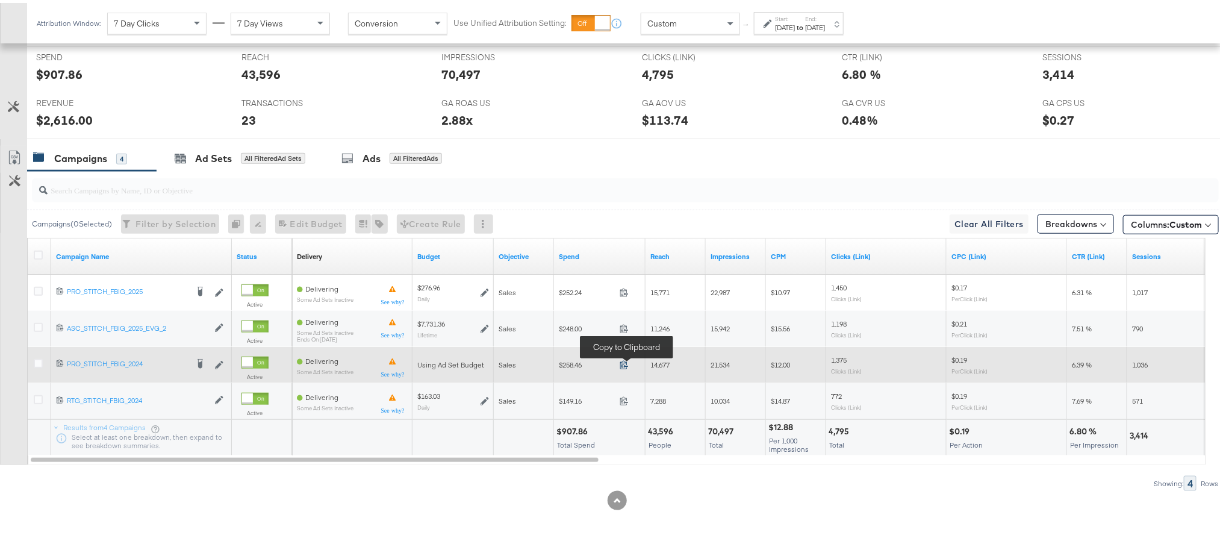
click at [622, 364] on icon at bounding box center [623, 361] width 9 height 9
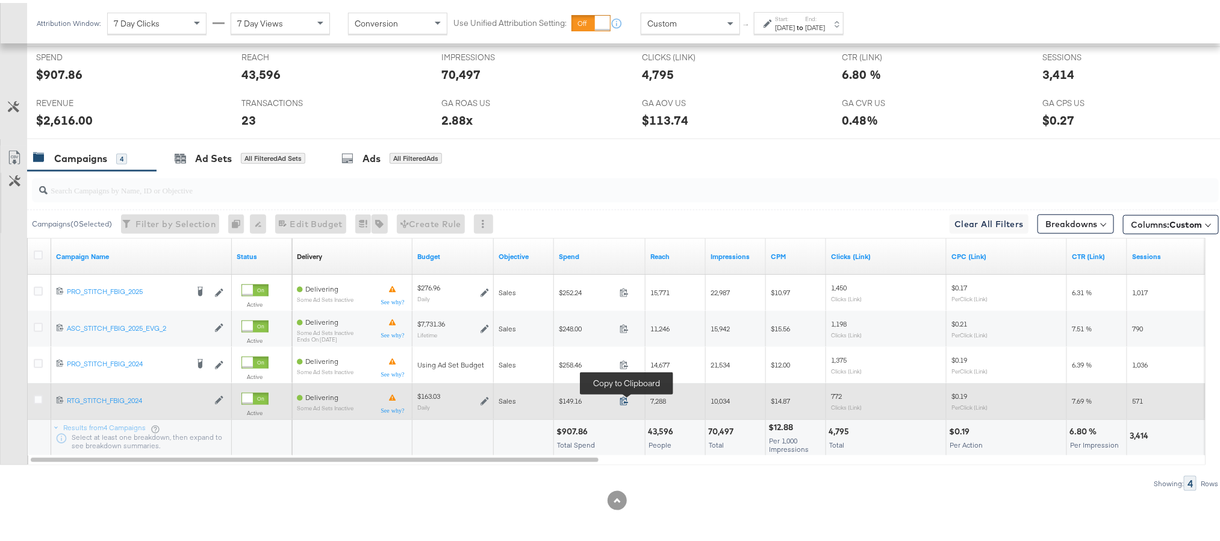
click at [625, 394] on icon at bounding box center [623, 397] width 9 height 9
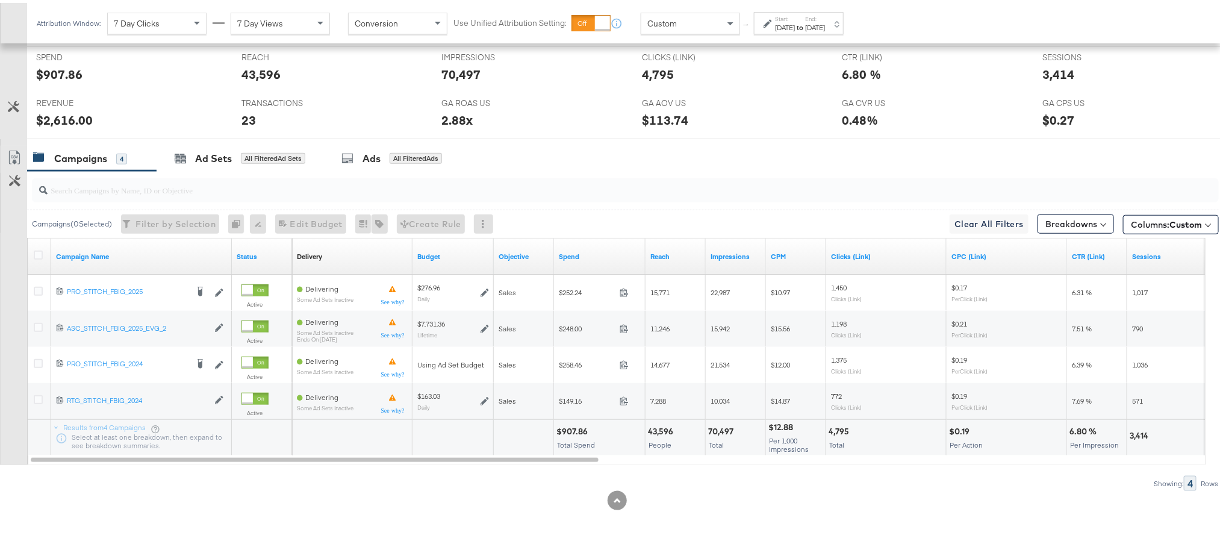
click at [578, 427] on div "$907.86" at bounding box center [573, 428] width 35 height 11
copy div "907.86"
click at [58, 114] on div "$2,616.00" at bounding box center [64, 116] width 57 height 17
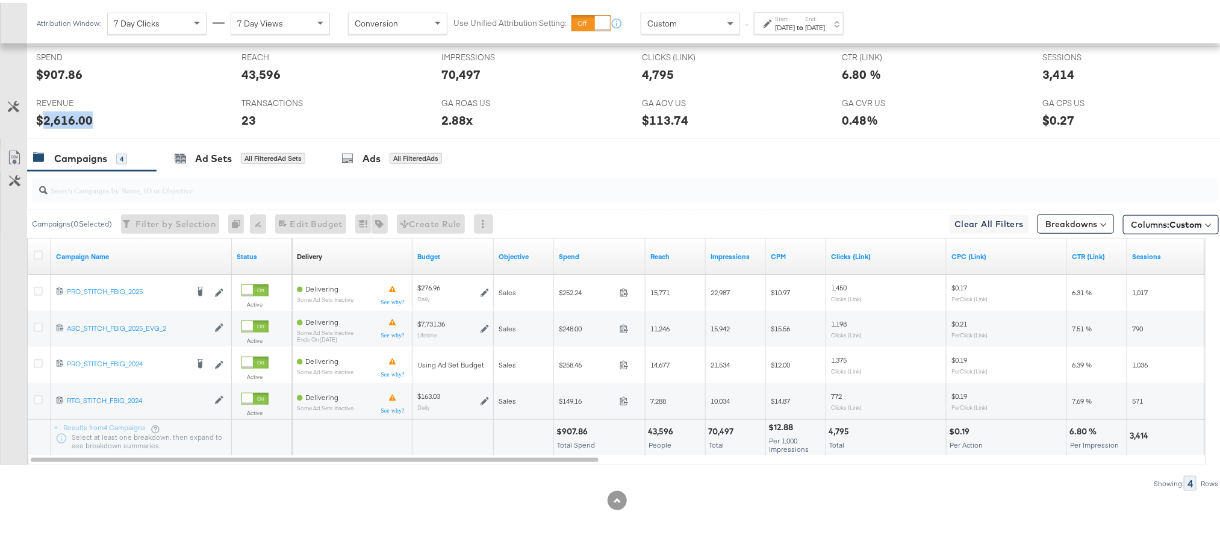
copy div "2,616.00"
click at [825, 26] on div "Sep 13th 2025" at bounding box center [815, 25] width 20 height 10
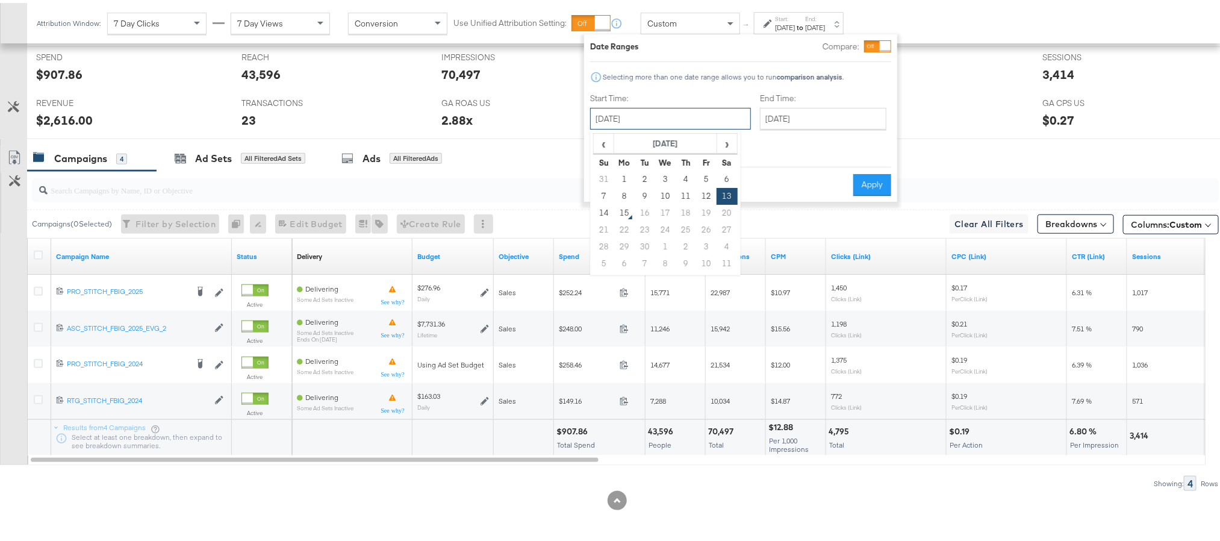
click at [659, 112] on input "September 13th 2025" at bounding box center [670, 116] width 161 height 22
click at [602, 208] on td "14" at bounding box center [604, 210] width 20 height 17
type input "[DATE]"
click at [862, 177] on button "Apply" at bounding box center [872, 182] width 38 height 22
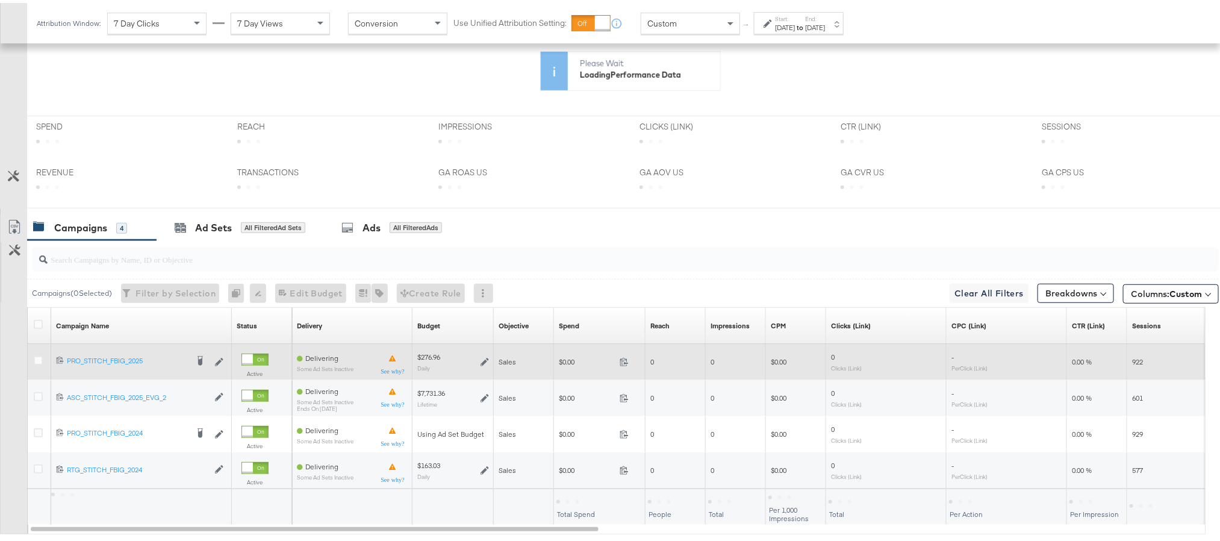
scroll to position [392, 0]
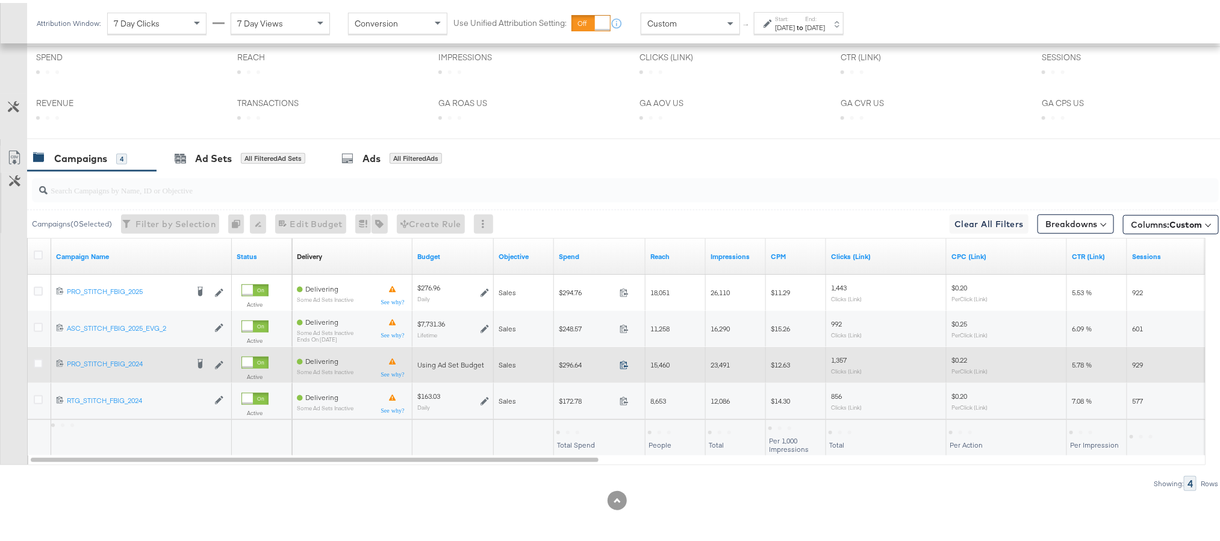
click at [624, 362] on icon at bounding box center [623, 361] width 9 height 9
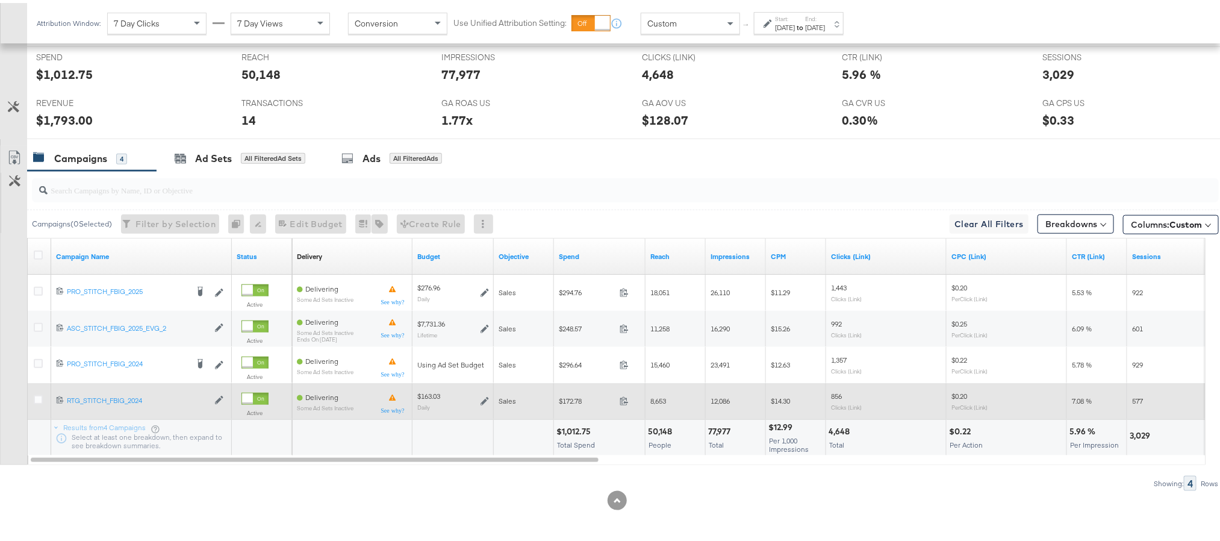
click at [618, 395] on span at bounding box center [628, 399] width 26 height 9
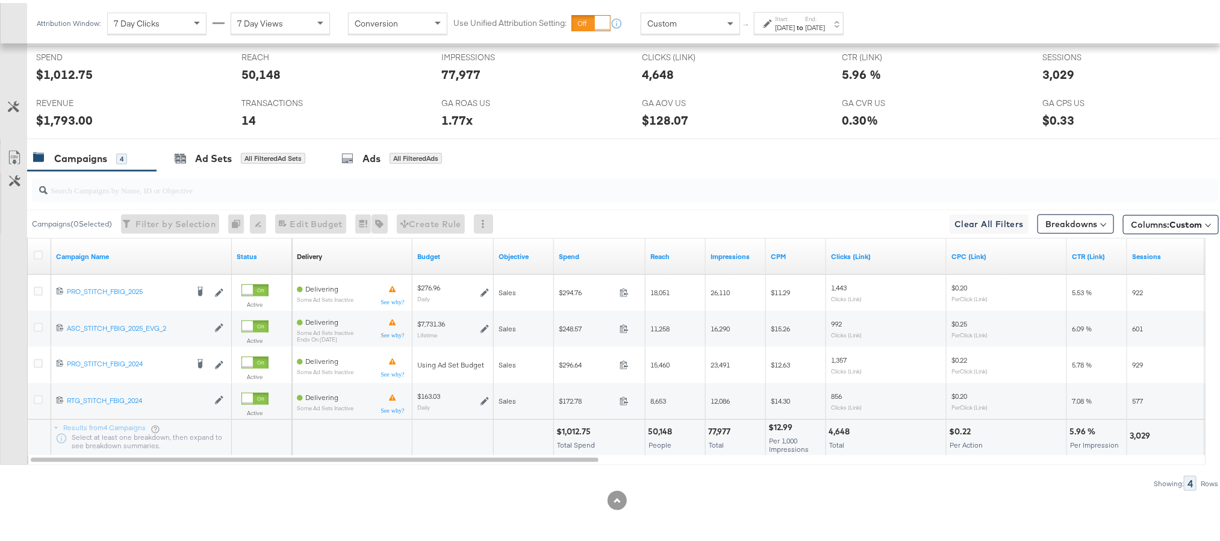
click at [572, 426] on div "$1,012.75" at bounding box center [575, 428] width 38 height 11
copy div "1,012.75"
click at [51, 117] on div "$1,793.00" at bounding box center [64, 116] width 57 height 17
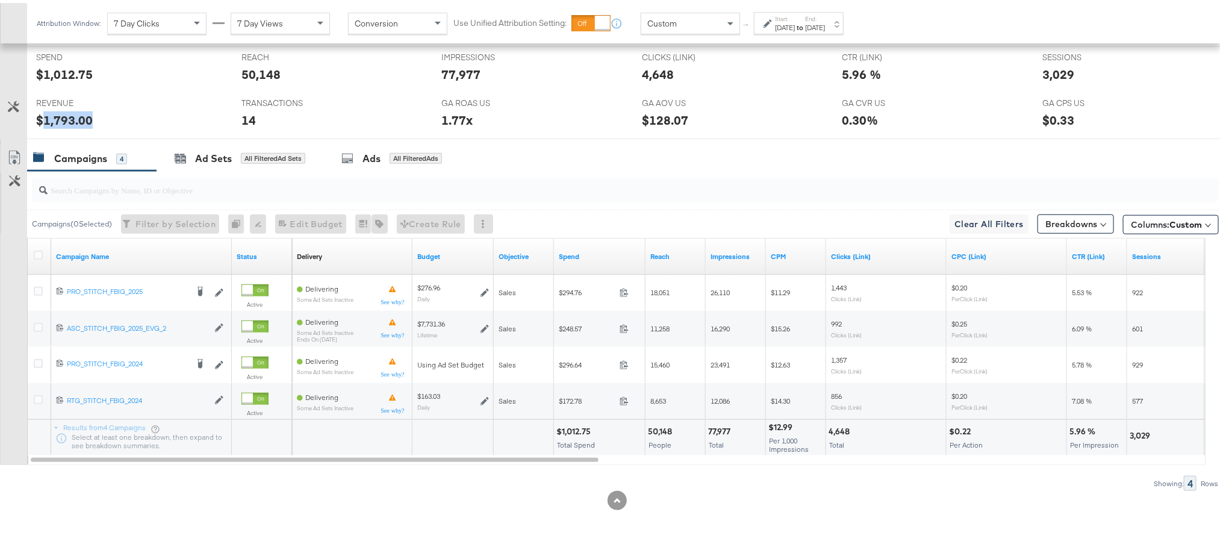
copy div "1,793.00"
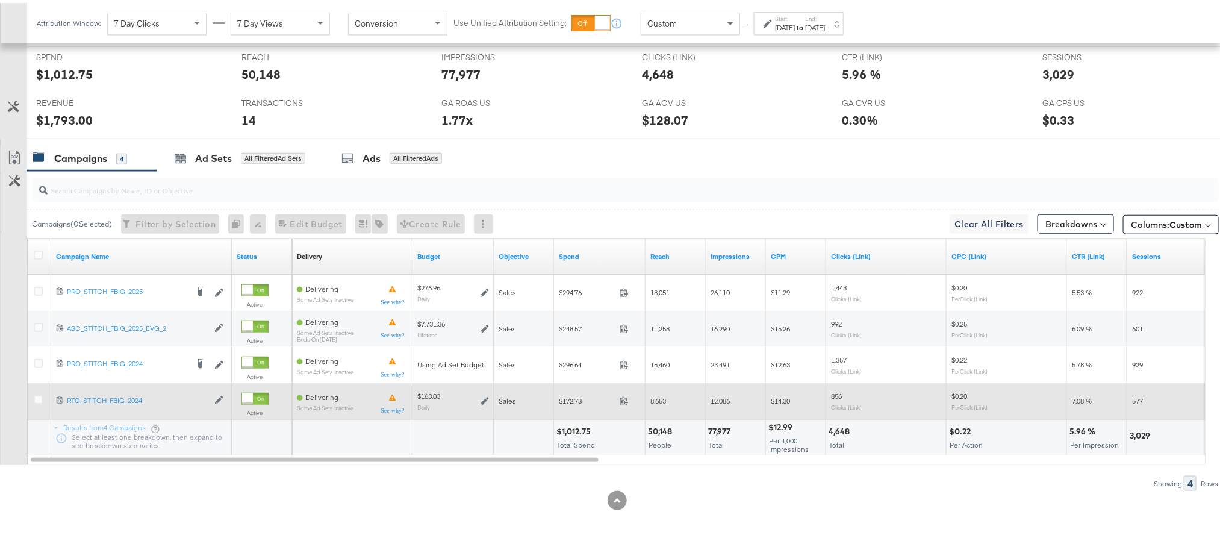
click at [486, 399] on icon at bounding box center [484, 398] width 8 height 8
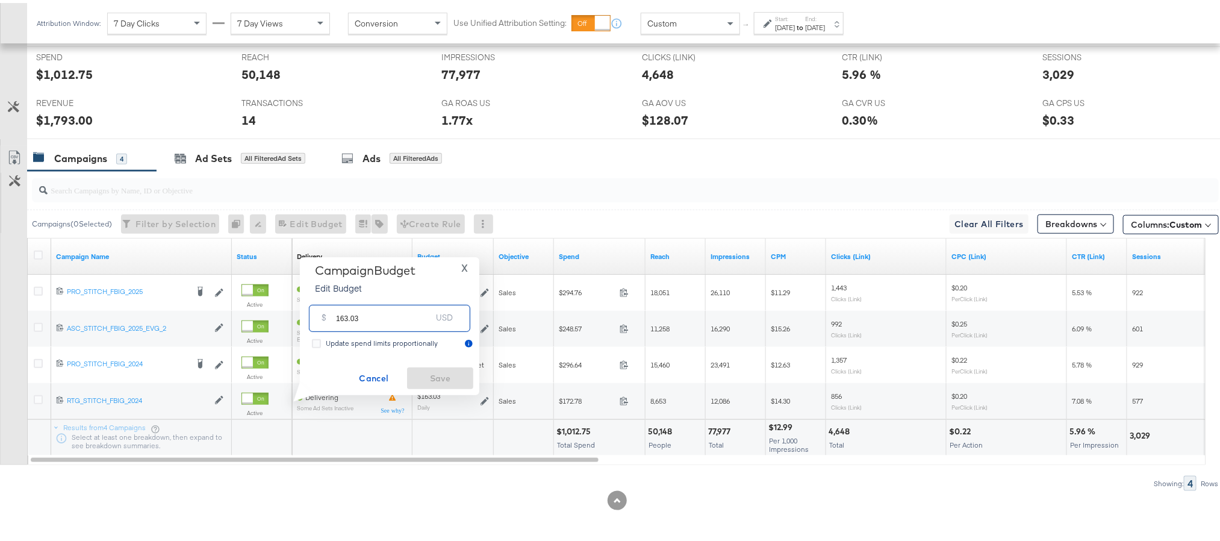
click at [401, 311] on input "163.03" at bounding box center [383, 310] width 95 height 26
paste input "$156.50"
paste input "text"
type input "156.50"
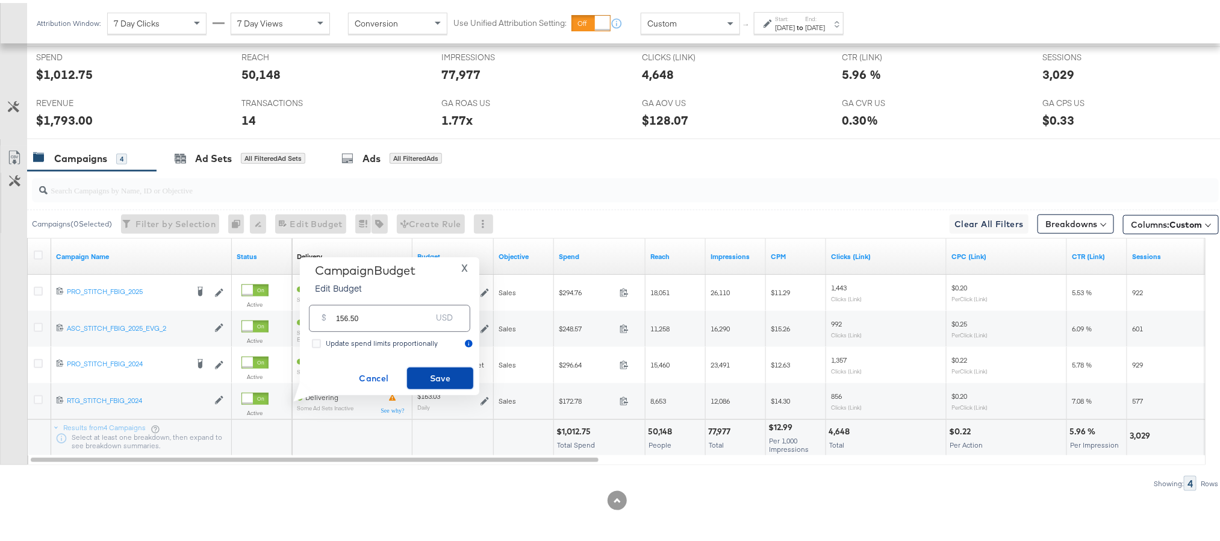
click at [420, 370] on span "Save" at bounding box center [440, 375] width 57 height 15
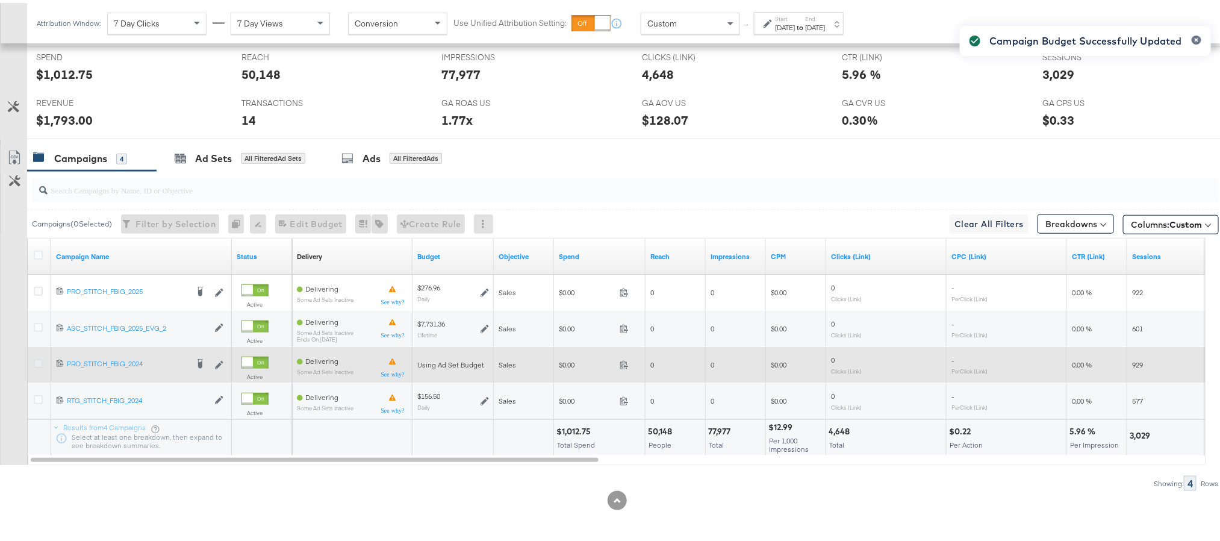
click at [34, 362] on icon at bounding box center [38, 360] width 9 height 9
click at [0, 0] on input "checkbox" at bounding box center [0, 0] width 0 height 0
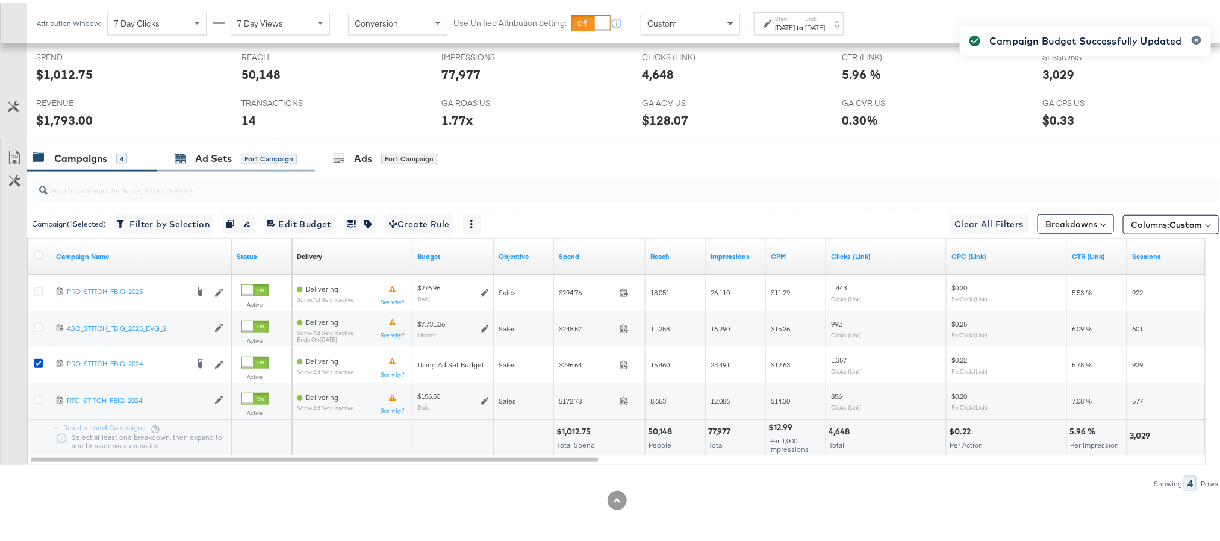
click at [199, 156] on div "Ad Sets" at bounding box center [213, 156] width 37 height 14
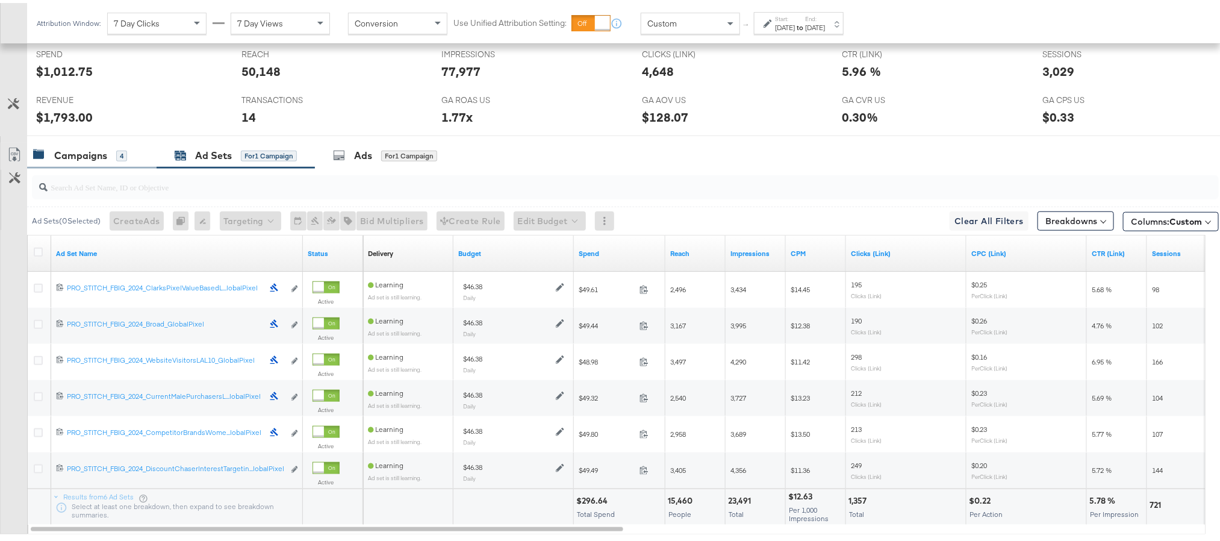
click at [85, 150] on div "Campaigns" at bounding box center [80, 153] width 53 height 14
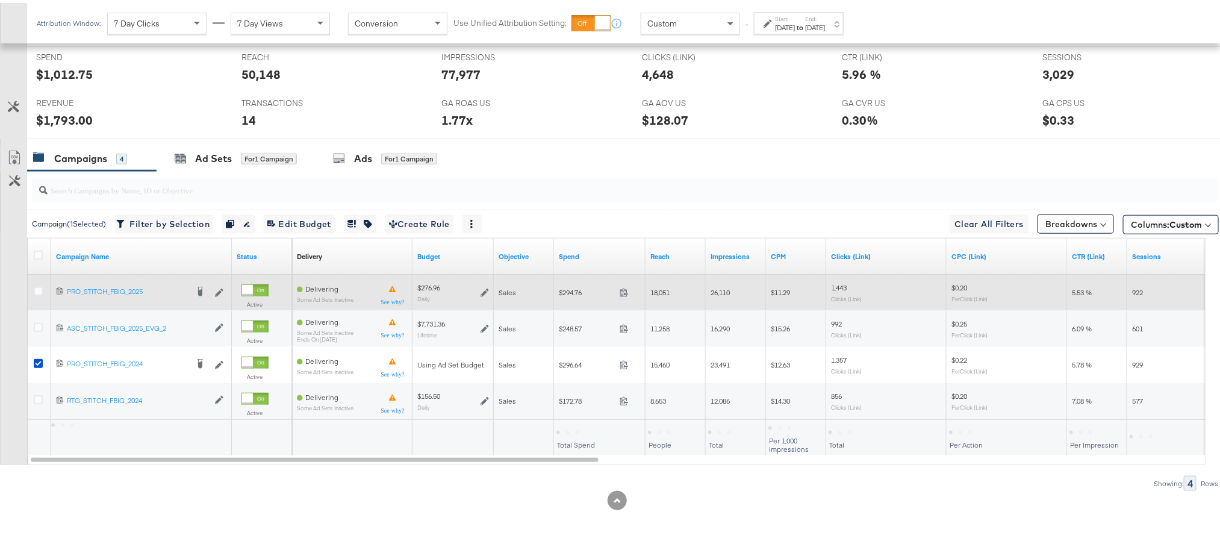
click at [486, 290] on icon at bounding box center [484, 289] width 8 height 8
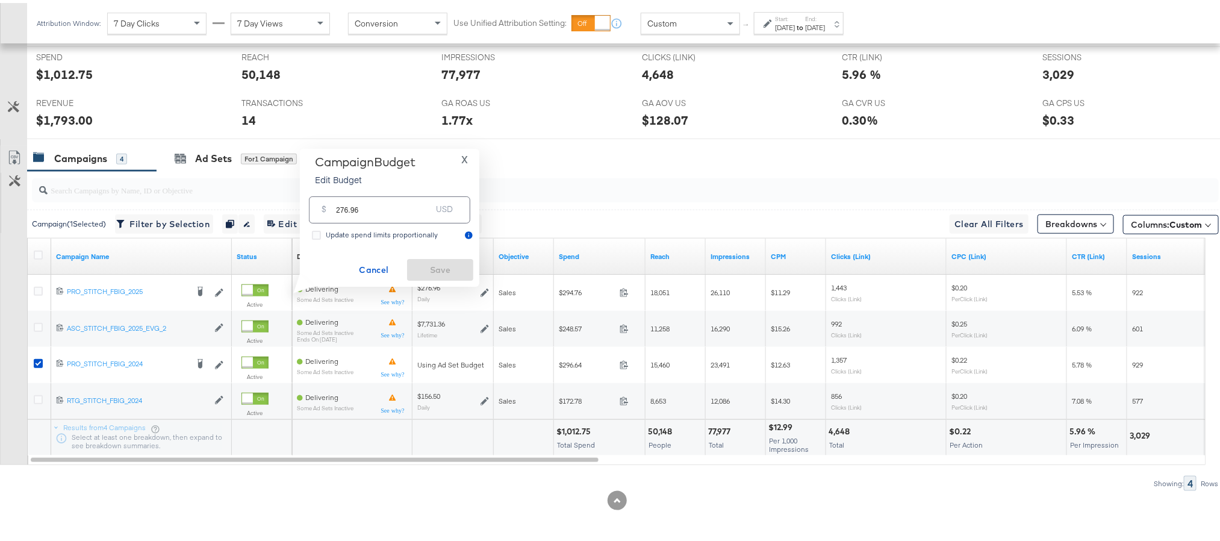
click at [391, 206] on input "276.96" at bounding box center [383, 202] width 95 height 26
paste input "$"
type input "276.96"
click at [378, 264] on span "Cancel" at bounding box center [374, 266] width 57 height 15
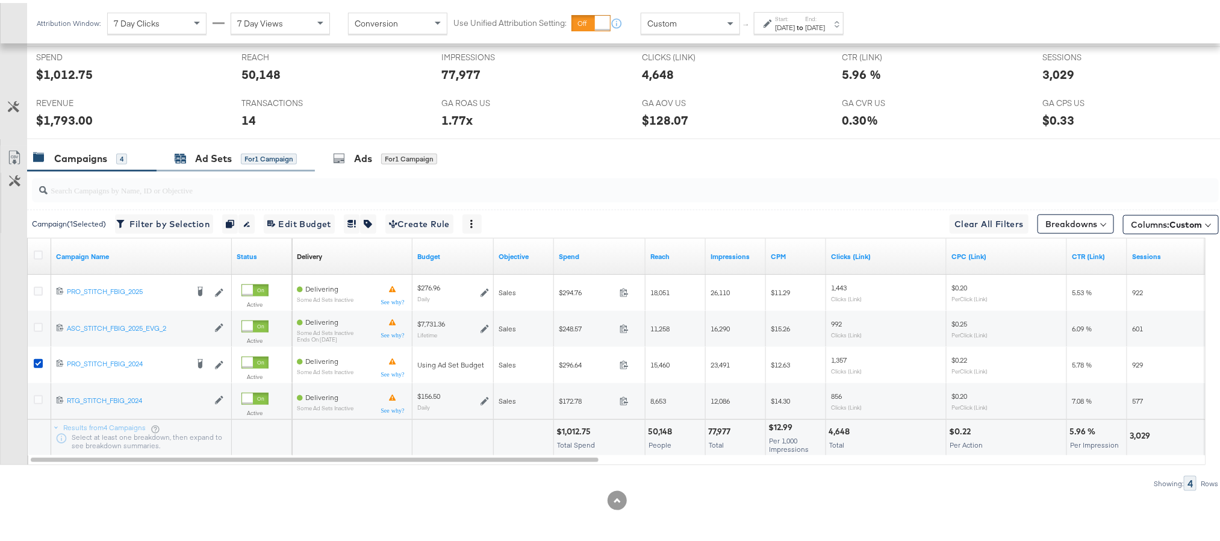
click at [219, 159] on div "Ad Sets" at bounding box center [213, 156] width 37 height 14
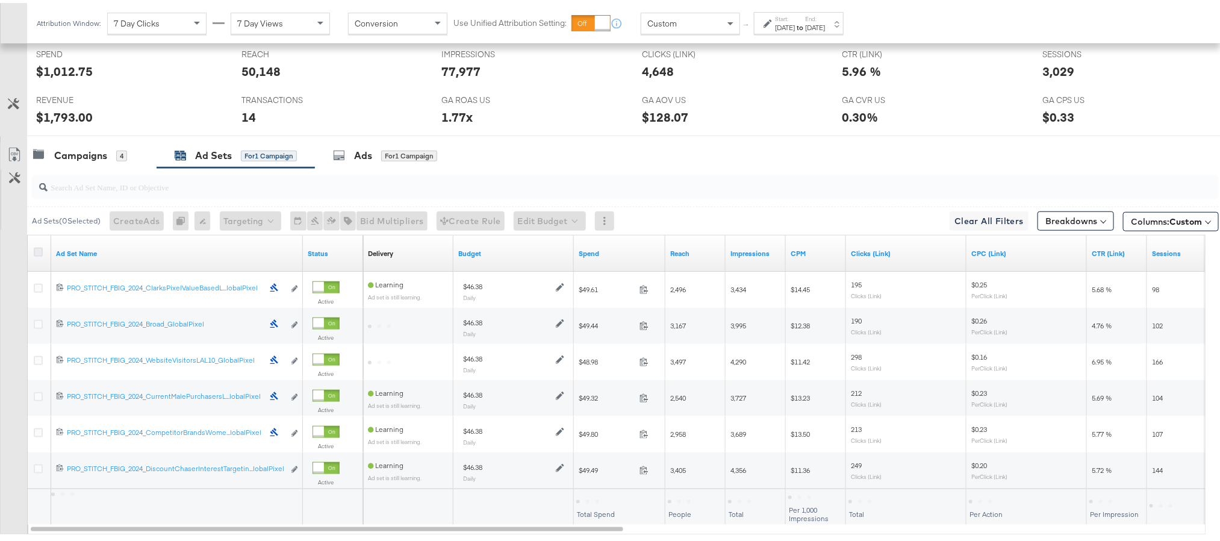
click at [34, 250] on icon at bounding box center [38, 248] width 9 height 9
click at [0, 0] on input "checkbox" at bounding box center [0, 0] width 0 height 0
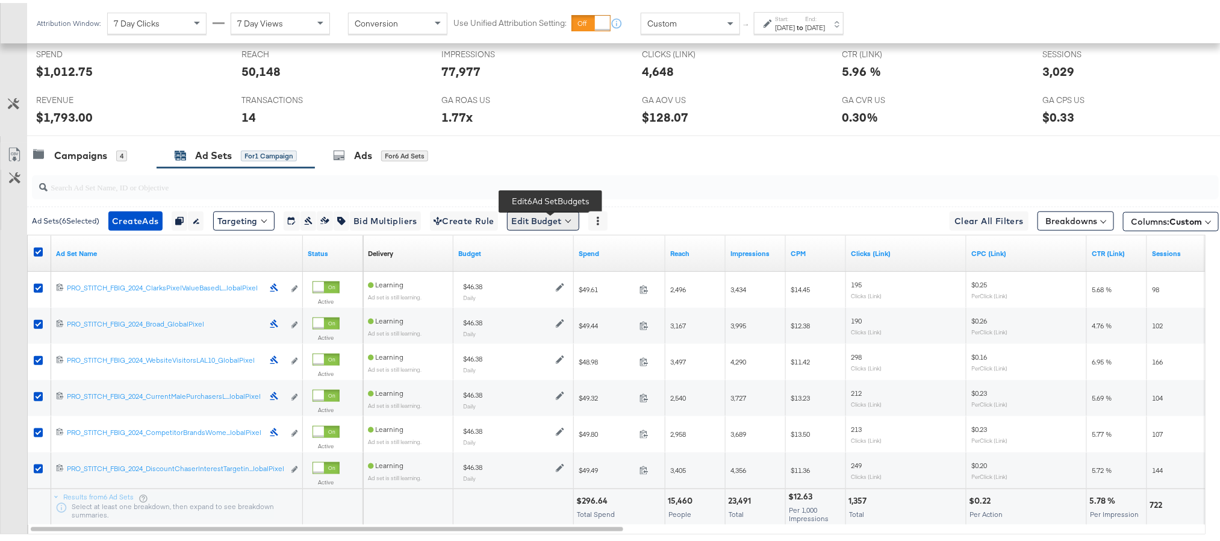
click at [563, 217] on button "Edit Budget" at bounding box center [543, 217] width 72 height 19
click at [563, 250] on span "Edit Ad Set Budget" at bounding box center [546, 249] width 69 height 16
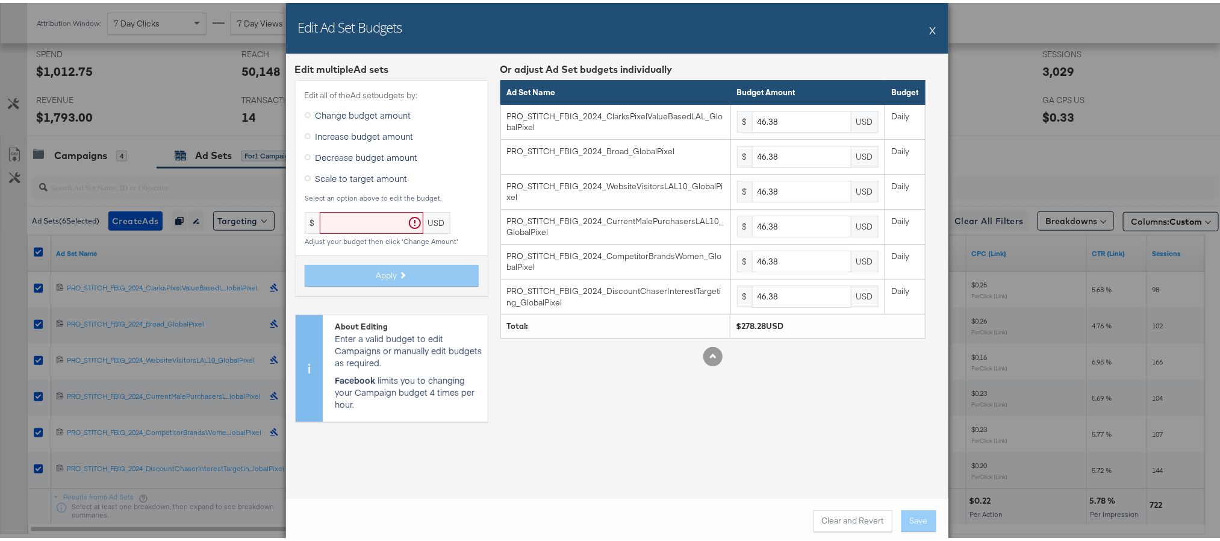
click at [373, 177] on span "Scale to target amount" at bounding box center [361, 175] width 92 height 12
click at [0, 0] on input "Scale to target amount" at bounding box center [0, 0] width 0 height 0
click at [356, 217] on input "text" at bounding box center [372, 220] width 104 height 22
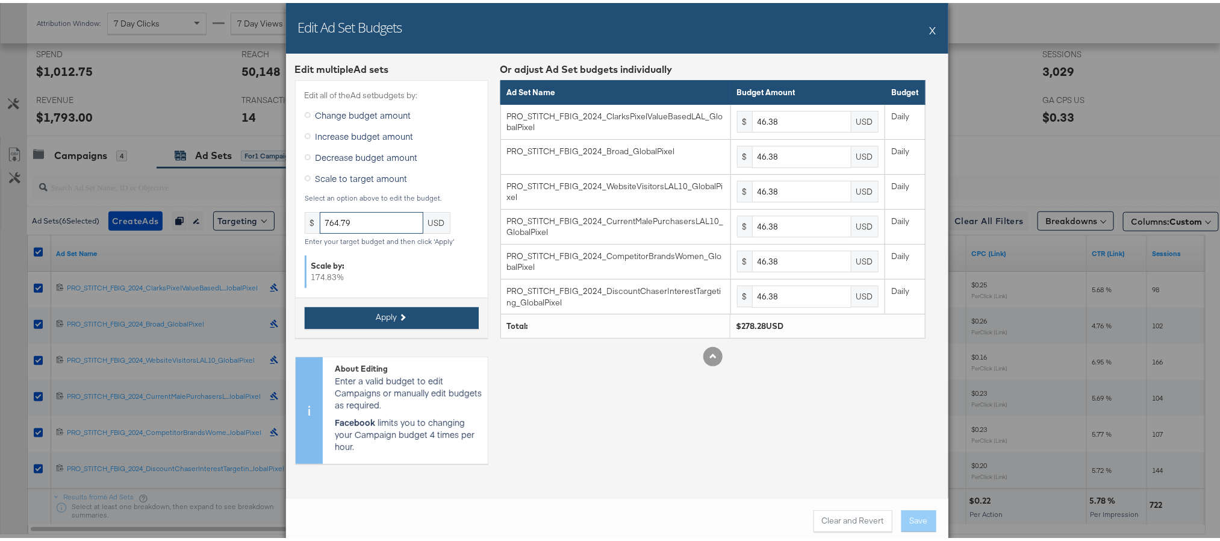
type input "764.79"
click at [382, 307] on button "Apply" at bounding box center [392, 315] width 174 height 22
type input "127.46"
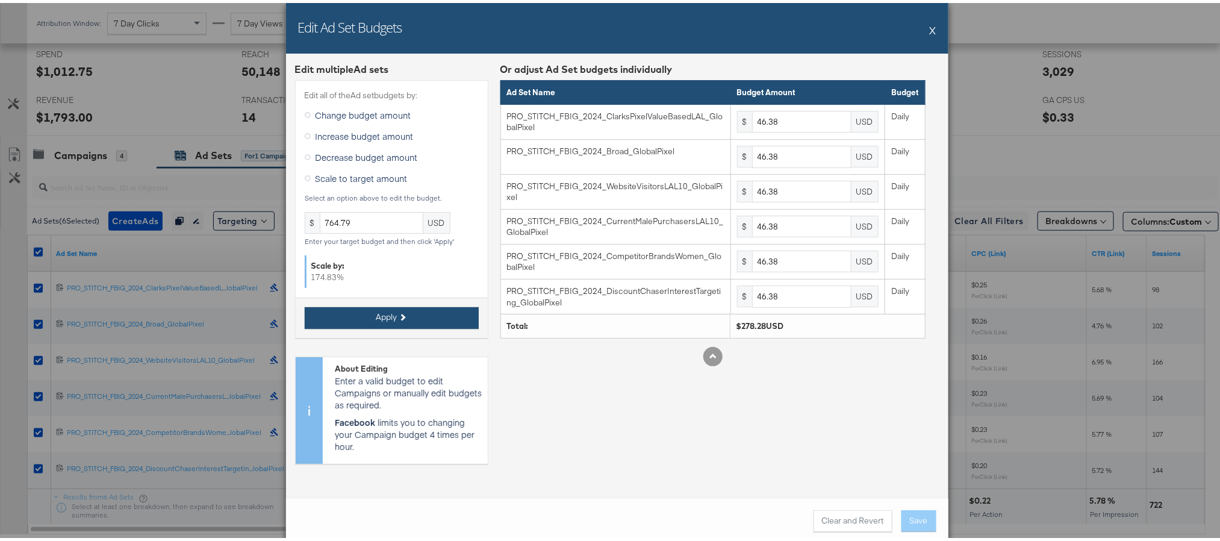
type input "127.46"
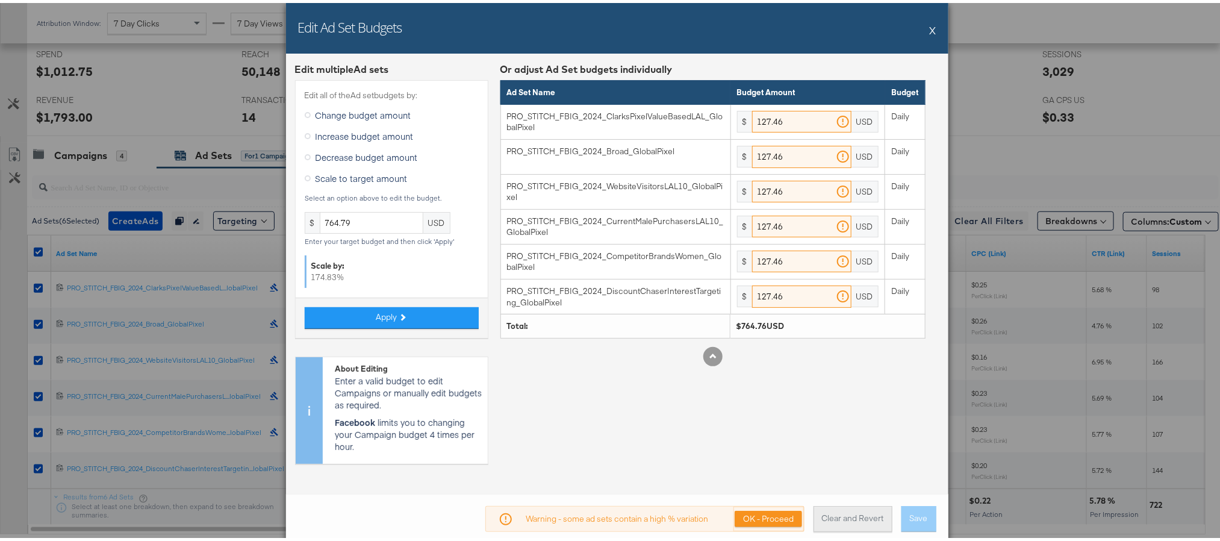
click at [817, 513] on button "Clear and Revert" at bounding box center [852, 516] width 79 height 26
type input "46.38"
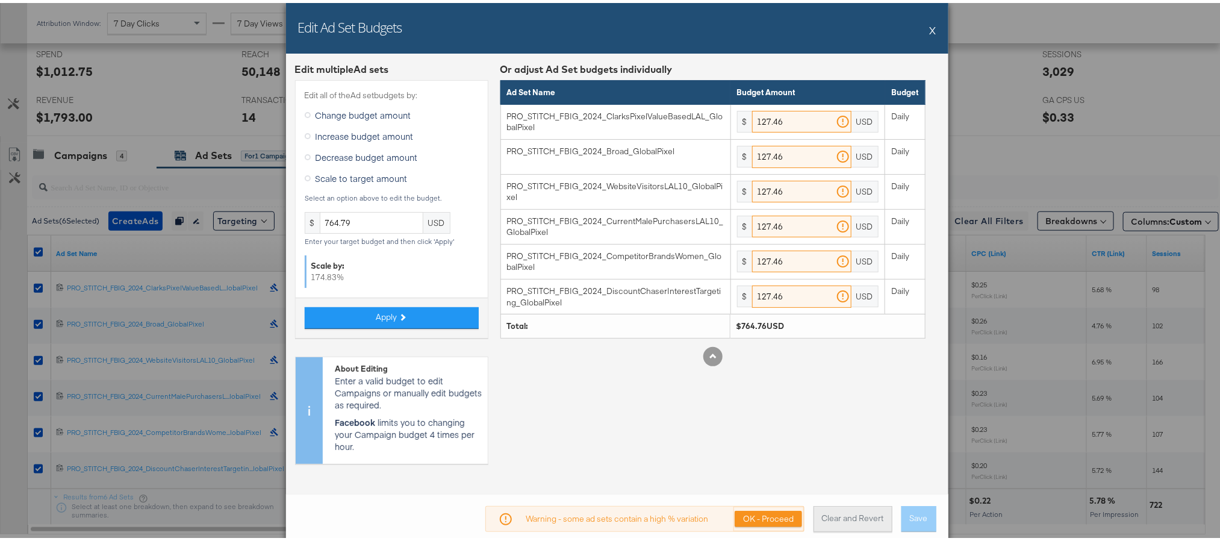
type input "46.38"
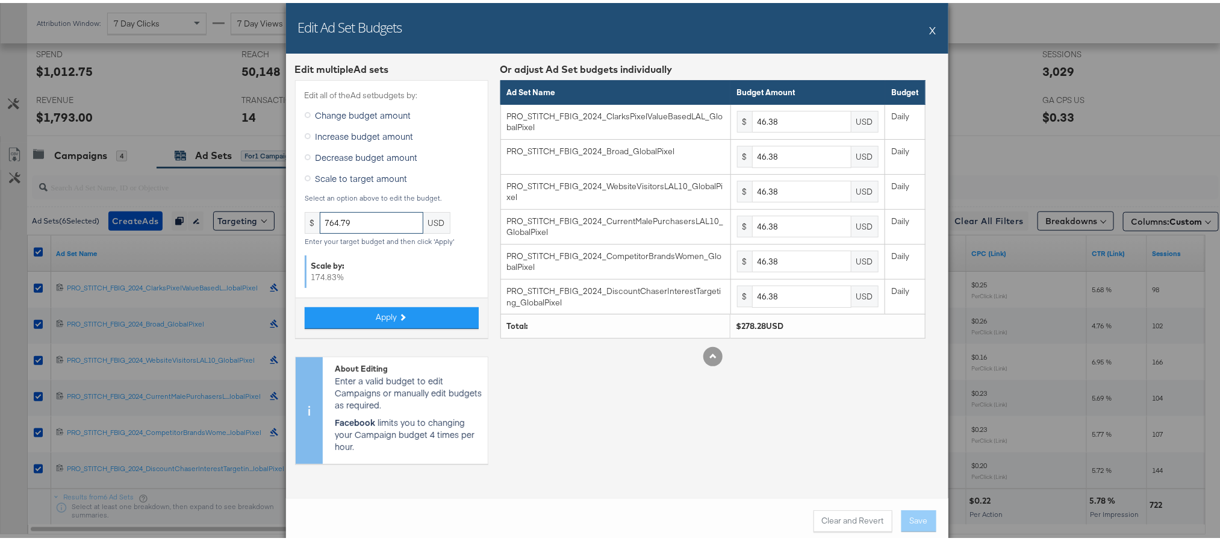
click at [363, 217] on input "764.79" at bounding box center [372, 220] width 104 height 22
type input "764.80"
click at [390, 313] on span "Apply" at bounding box center [386, 313] width 21 height 11
type input "127.46"
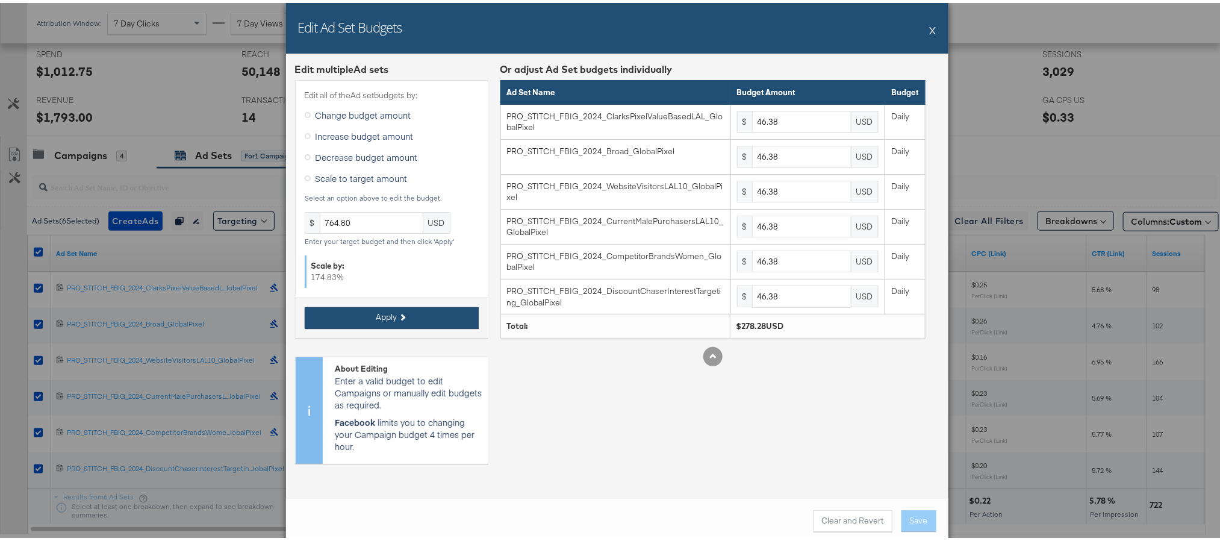
type input "127.46"
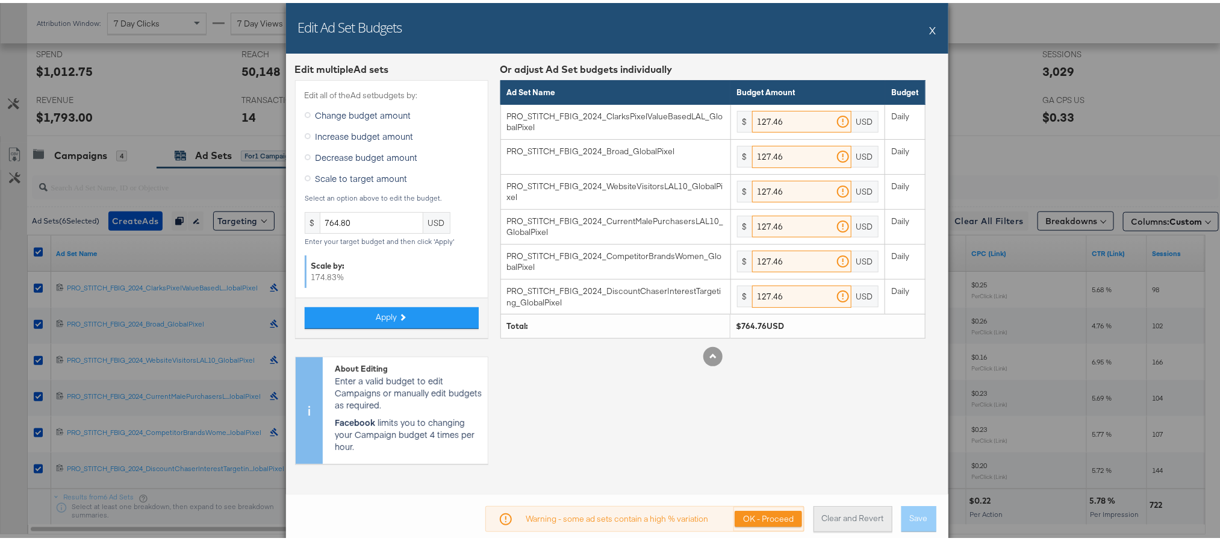
click at [856, 509] on button "Clear and Revert" at bounding box center [852, 516] width 79 height 26
type input "46.38"
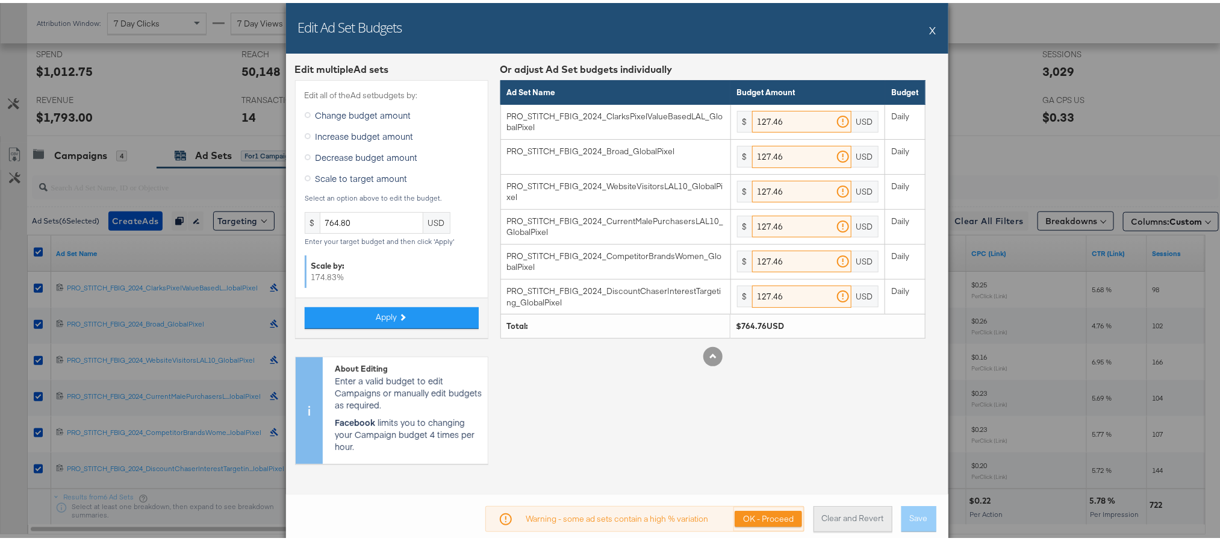
type input "46.38"
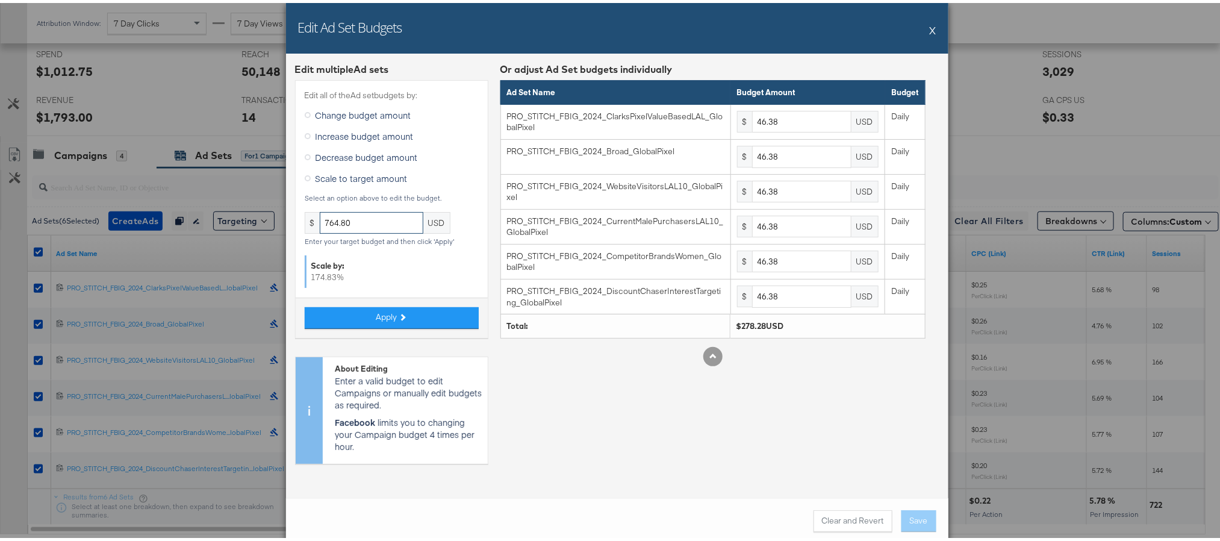
click at [372, 217] on input "764.80" at bounding box center [372, 220] width 104 height 22
type input "764.79"
click at [387, 317] on span "Apply" at bounding box center [386, 313] width 21 height 11
type input "127.46"
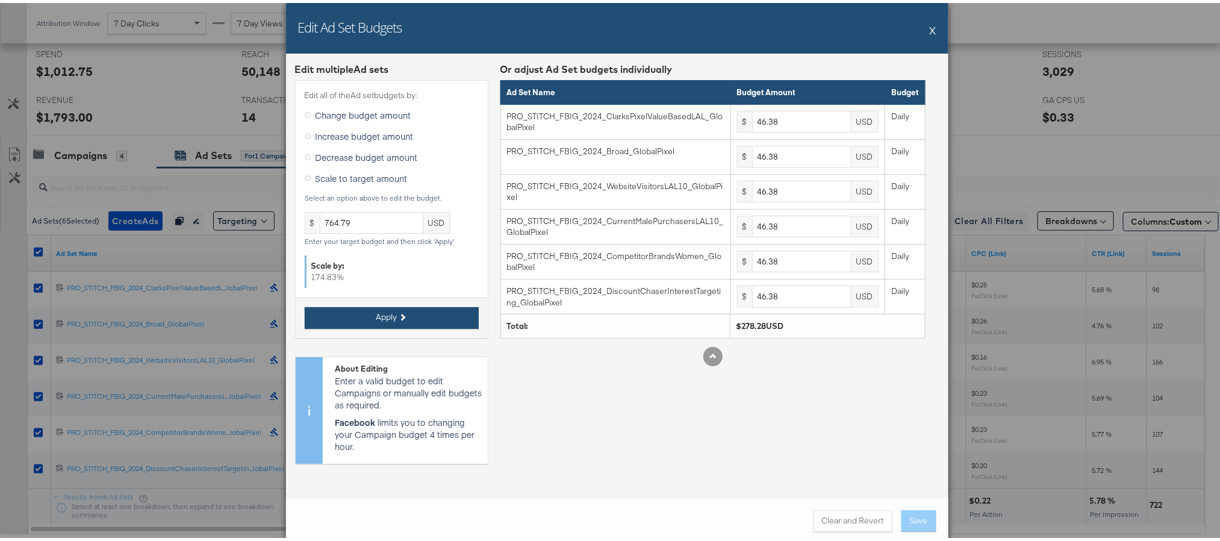
type input "127.46"
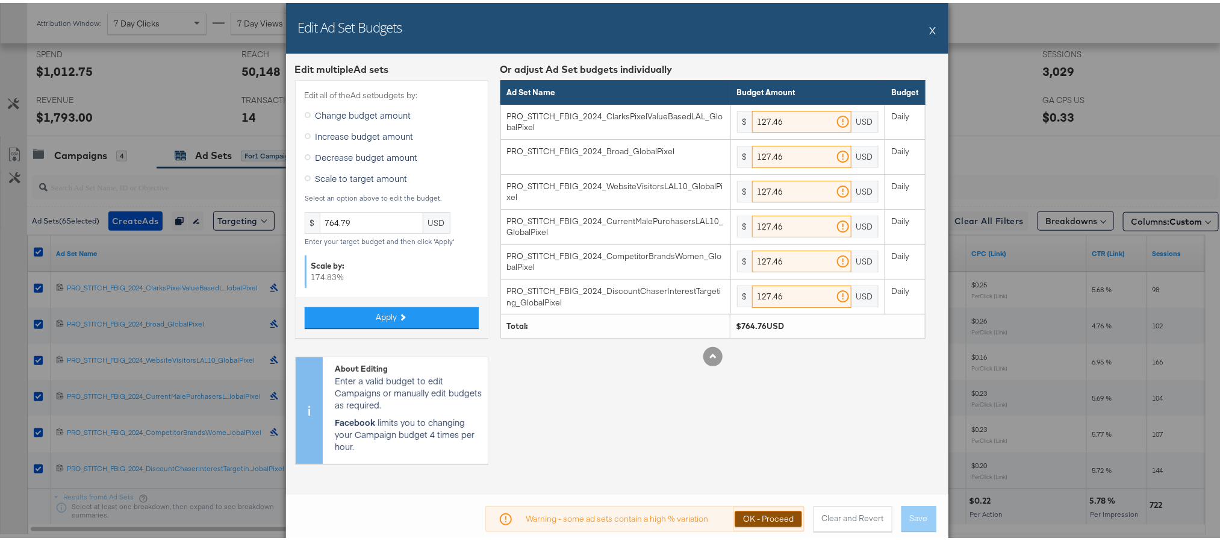
click at [761, 522] on button "OK - Proceed" at bounding box center [767, 515] width 67 height 16
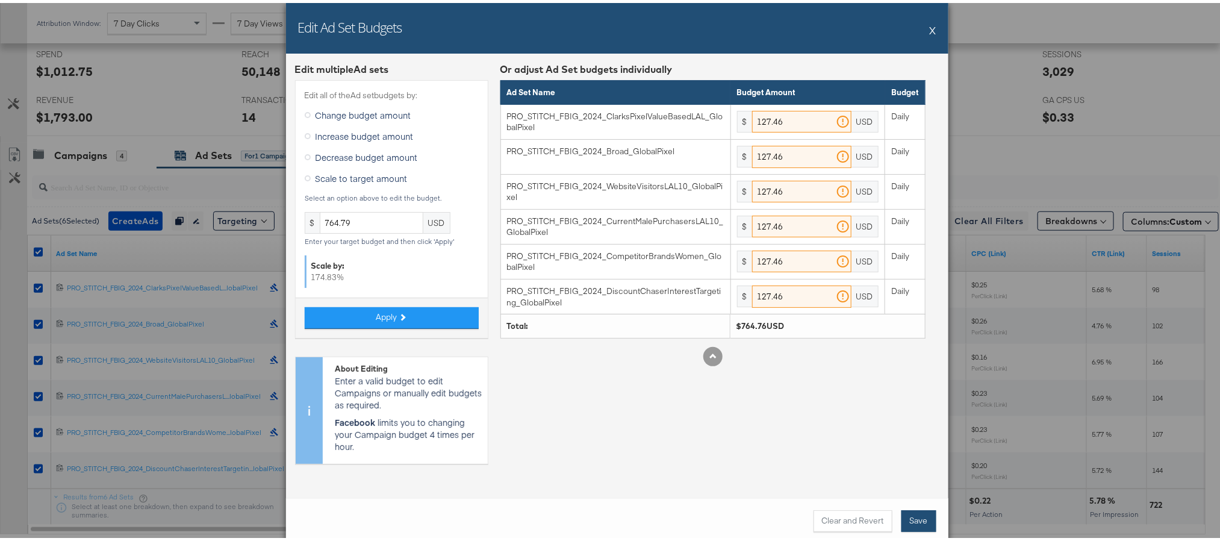
click at [905, 519] on button "Save" at bounding box center [918, 518] width 35 height 22
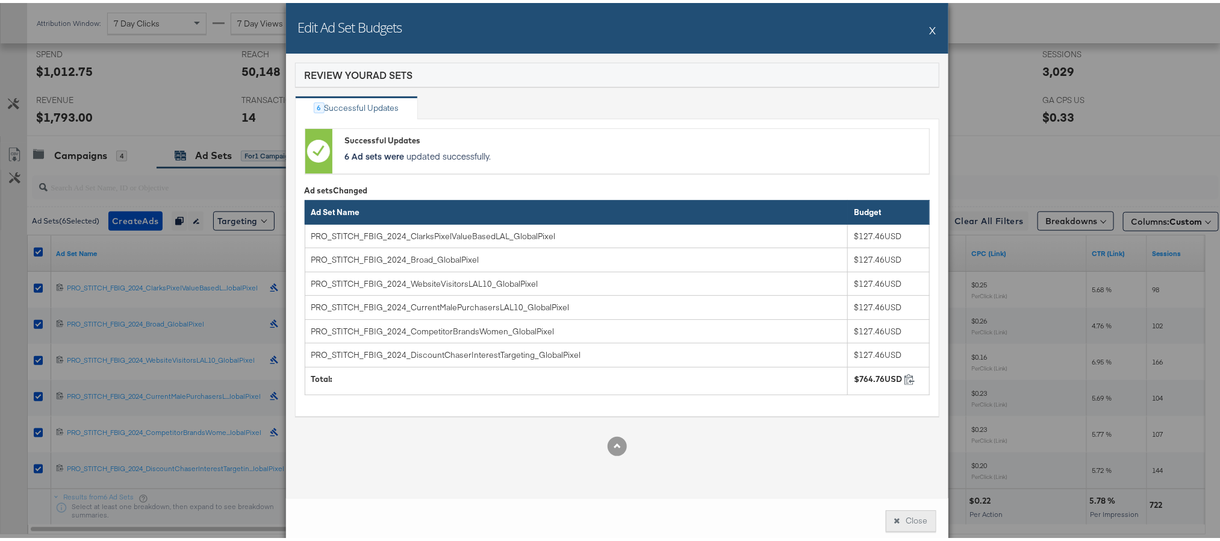
click at [908, 522] on button "Close" at bounding box center [910, 518] width 51 height 22
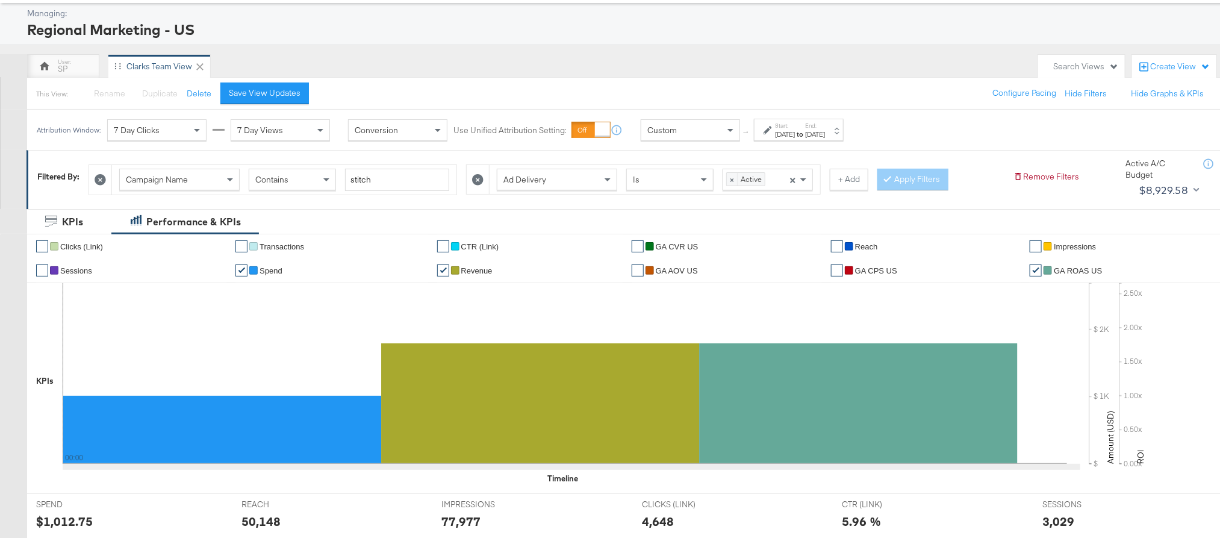
scroll to position [0, 0]
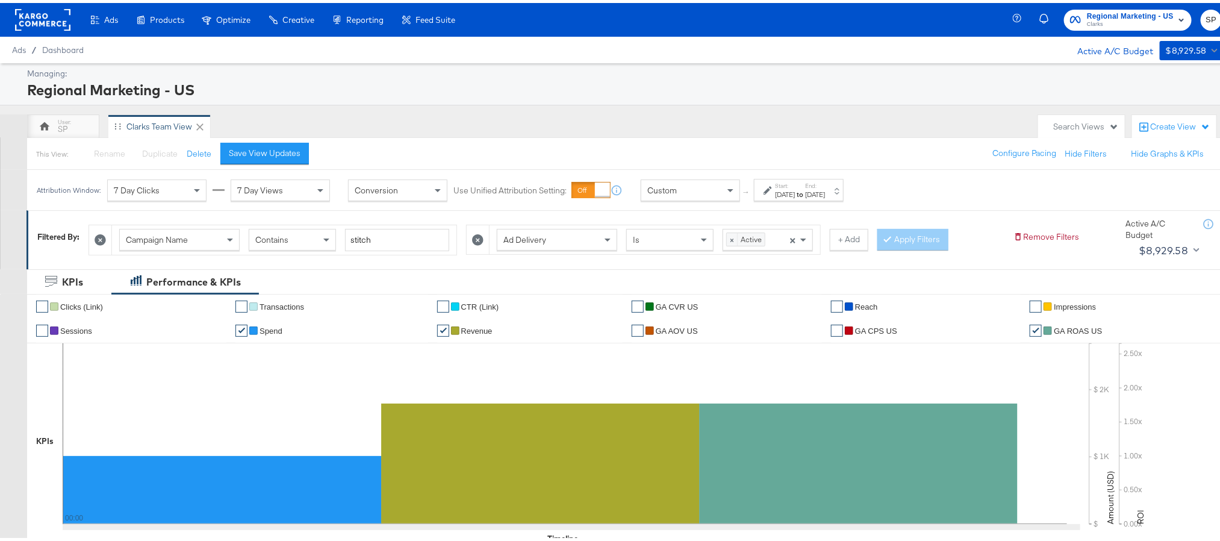
click at [60, 25] on rect at bounding box center [42, 17] width 55 height 22
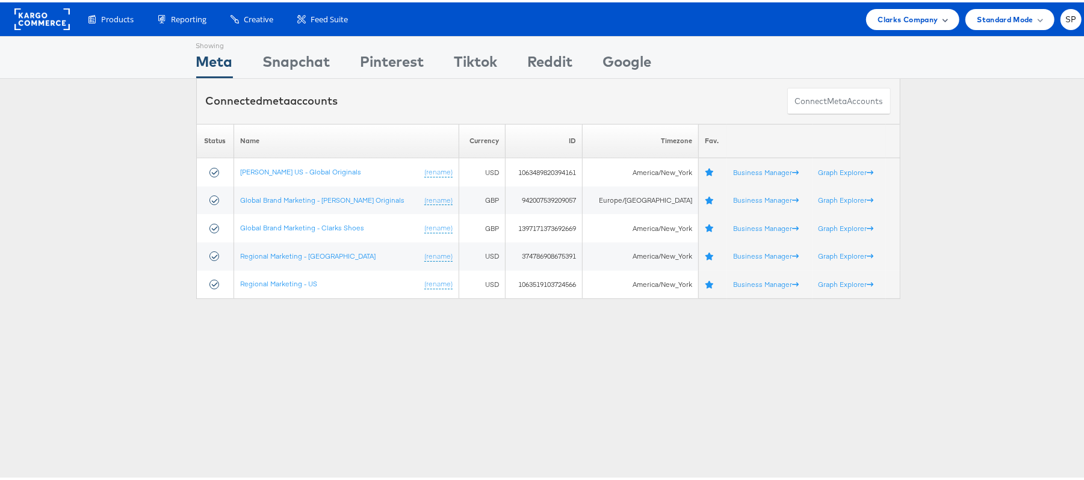
click at [882, 16] on span "Clarks Company" at bounding box center [908, 17] width 60 height 13
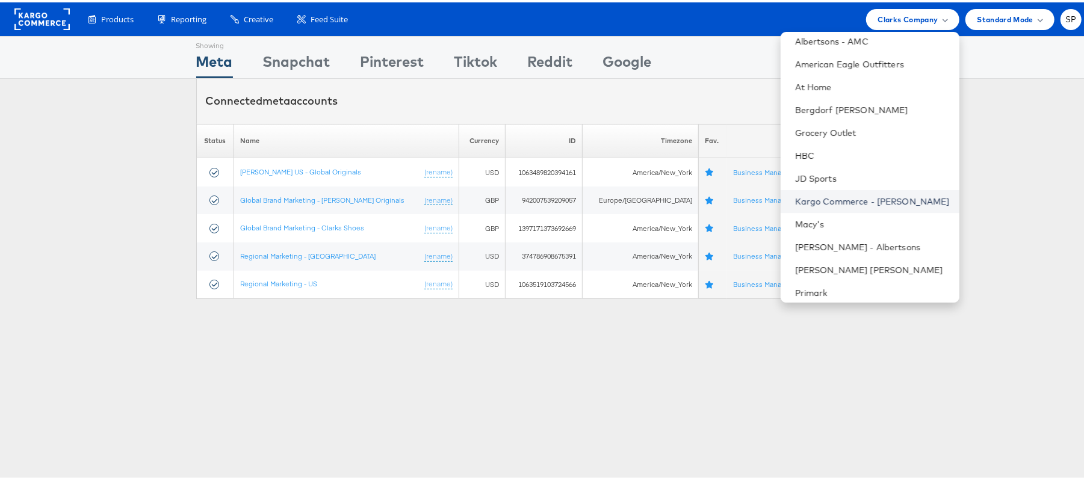
scroll to position [104, 0]
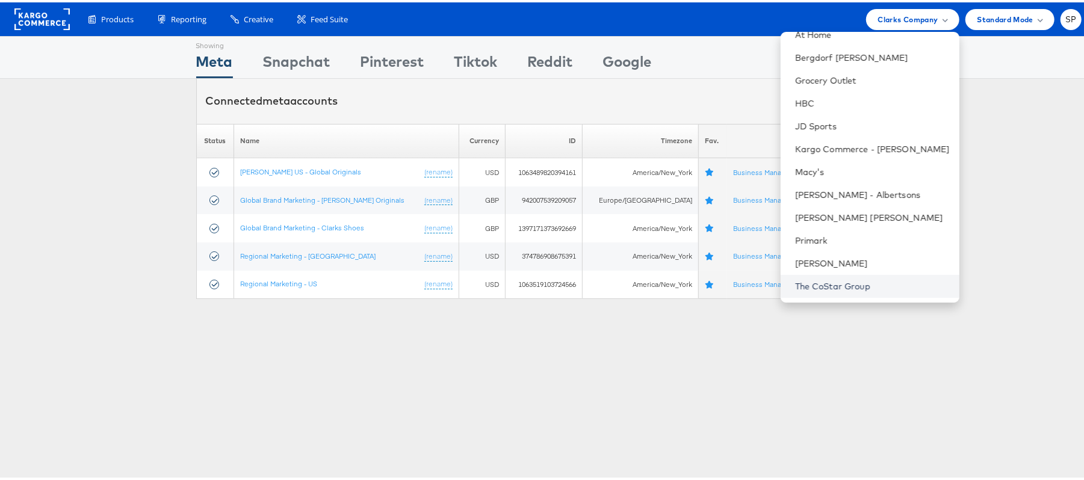
click at [826, 284] on link "The CoStar Group" at bounding box center [872, 284] width 155 height 12
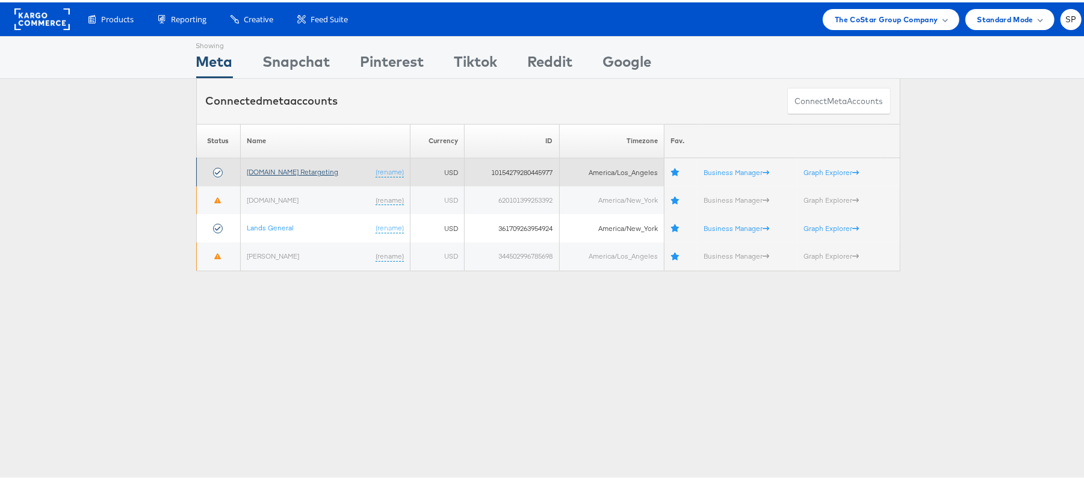
click at [304, 172] on link "[DOMAIN_NAME] Retargeting" at bounding box center [292, 169] width 91 height 9
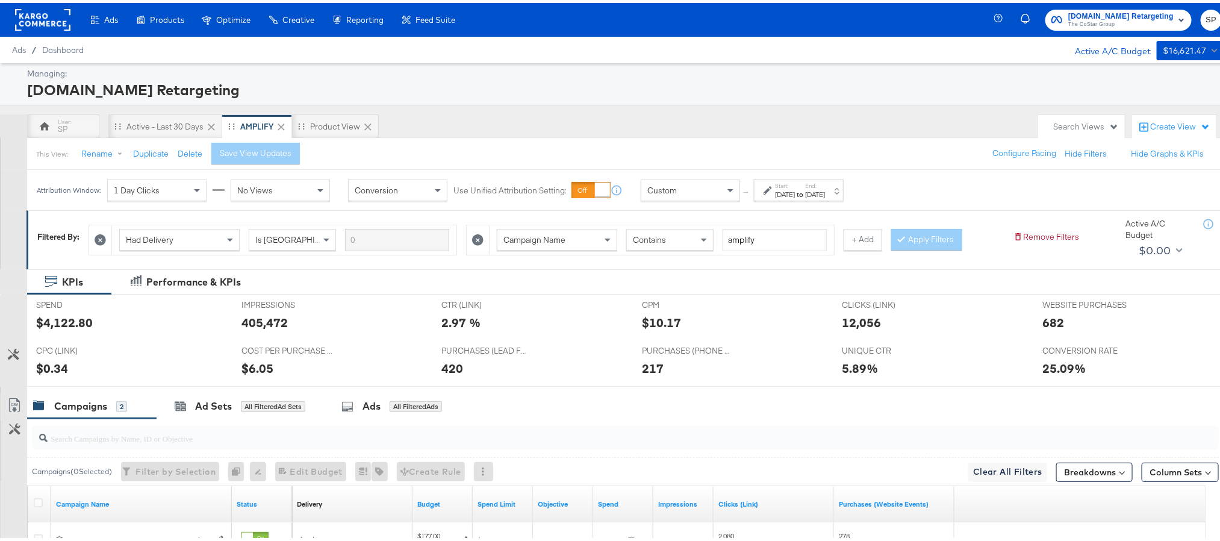
click at [825, 192] on div "Sep 10th 2025" at bounding box center [815, 192] width 20 height 10
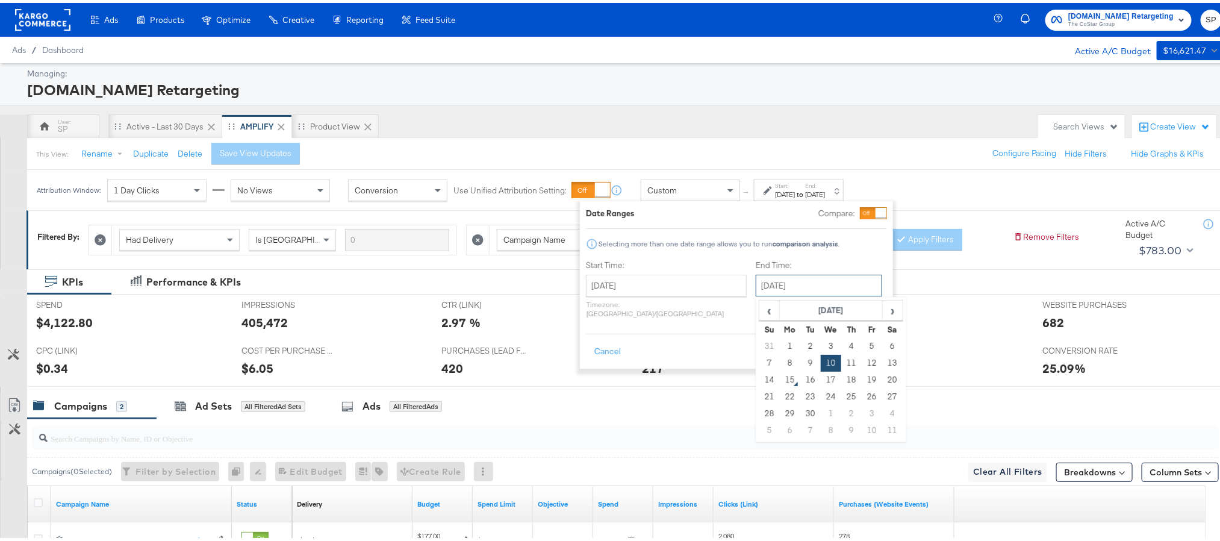
click at [767, 284] on input "September 10th 2025" at bounding box center [818, 282] width 126 height 22
click at [759, 376] on td "14" at bounding box center [769, 376] width 20 height 17
type input "[DATE]"
click at [858, 346] on button "Apply" at bounding box center [868, 349] width 38 height 22
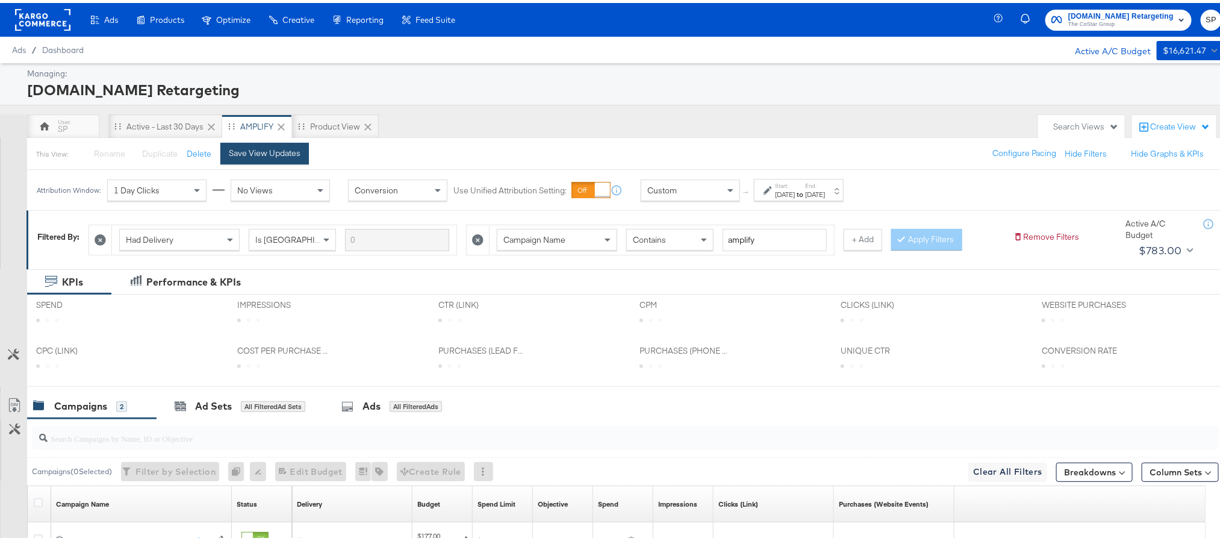
click at [285, 152] on div "Save View Updates" at bounding box center [265, 149] width 72 height 11
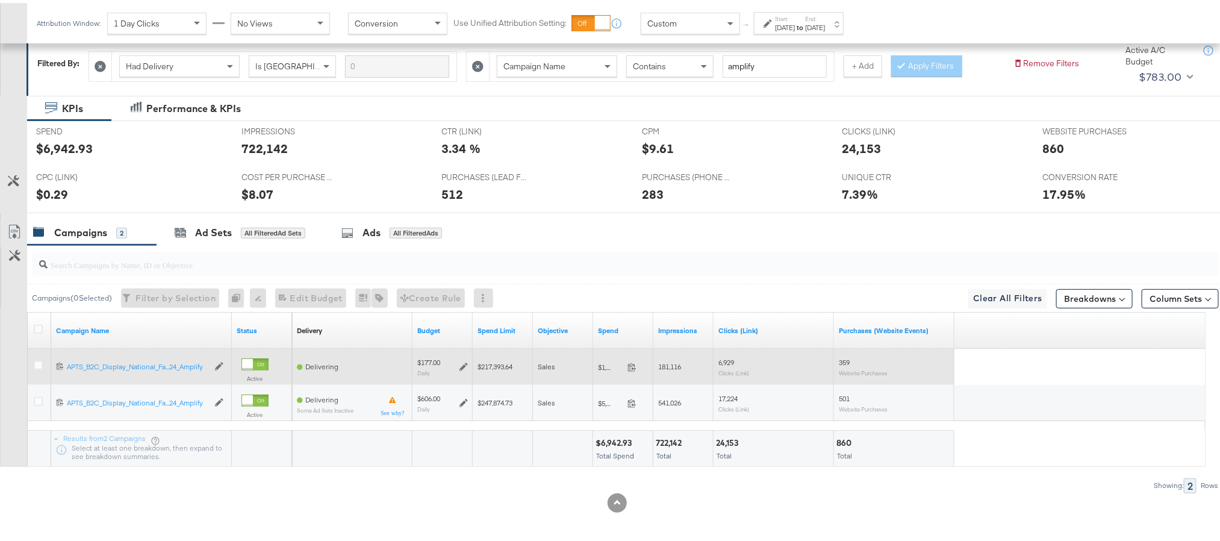
scroll to position [178, 0]
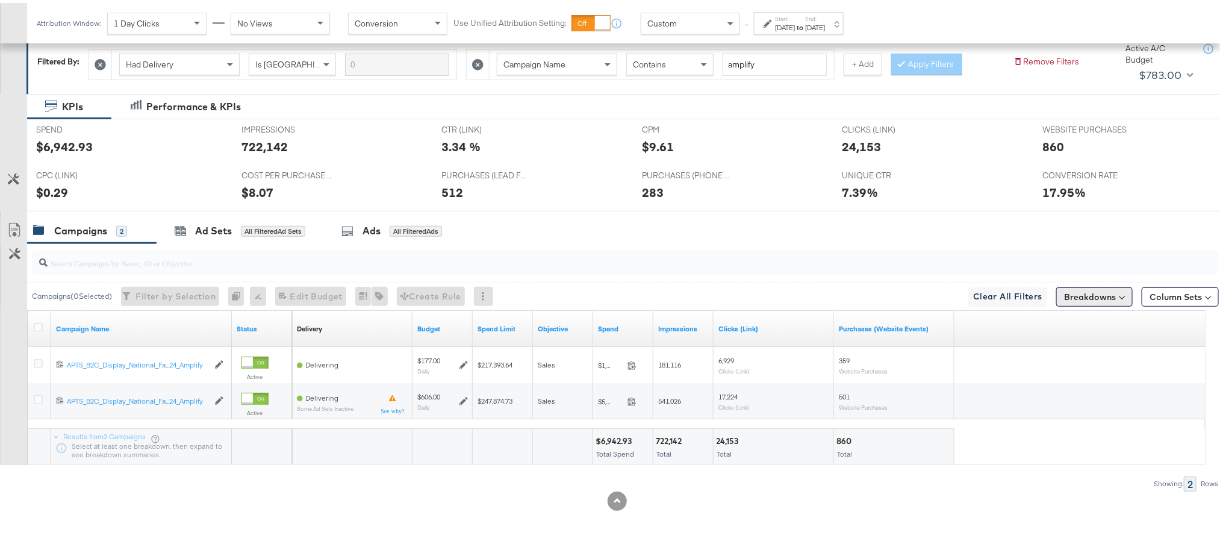
click at [1111, 286] on button "Breakdowns" at bounding box center [1094, 293] width 76 height 19
click at [1075, 347] on div "Delivery" at bounding box center [1066, 347] width 120 height 10
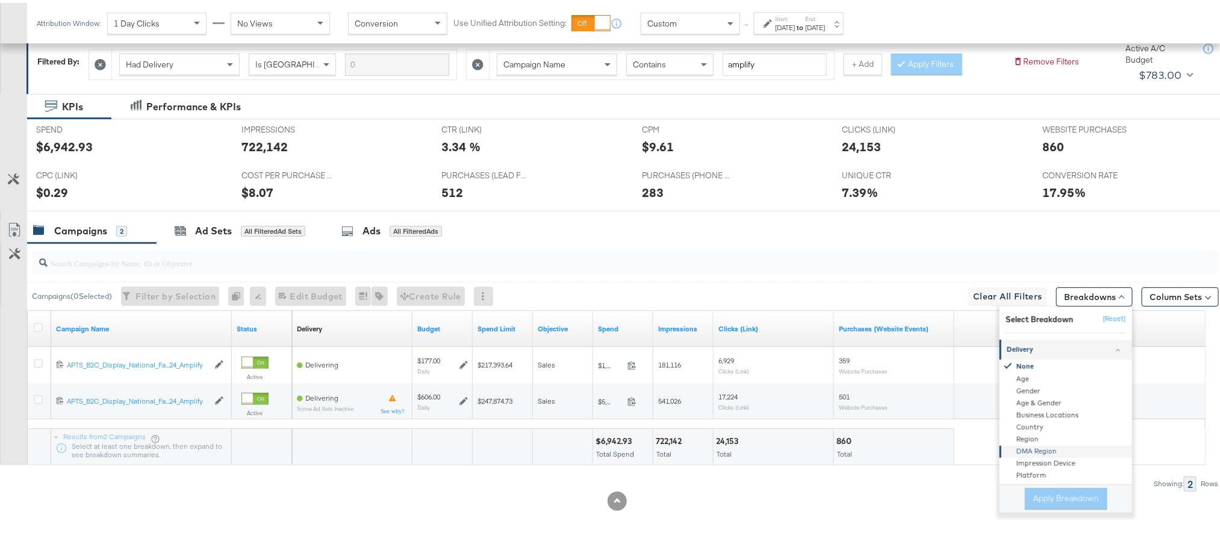
scroll to position [90, 0]
click at [1038, 430] on div "Product ID" at bounding box center [1066, 430] width 131 height 12
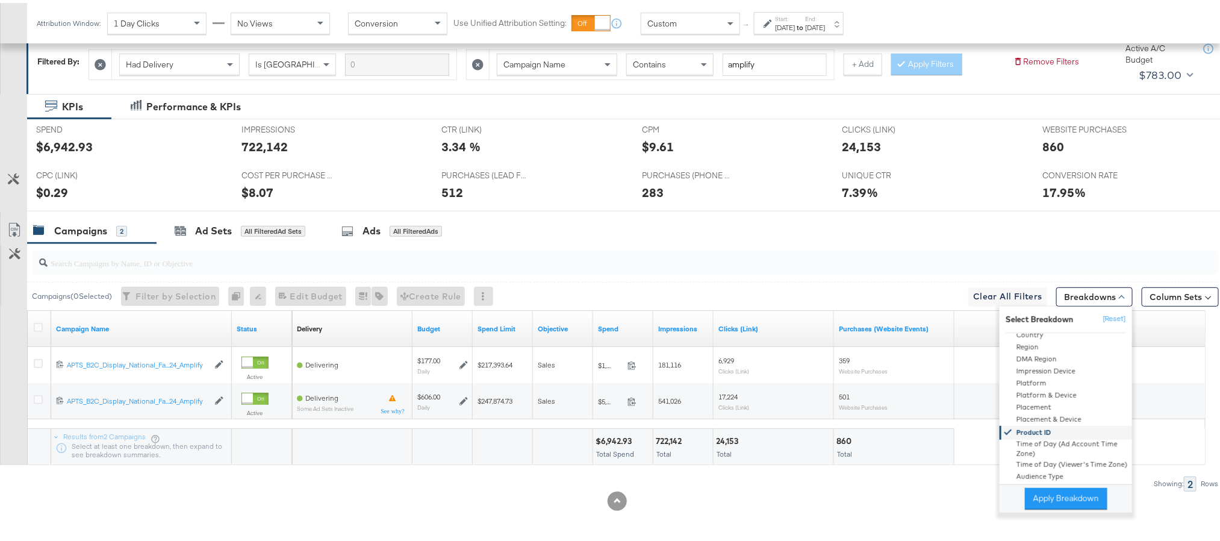
scroll to position [88, 0]
click at [1046, 499] on button "Apply Breakdown" at bounding box center [1066, 496] width 82 height 22
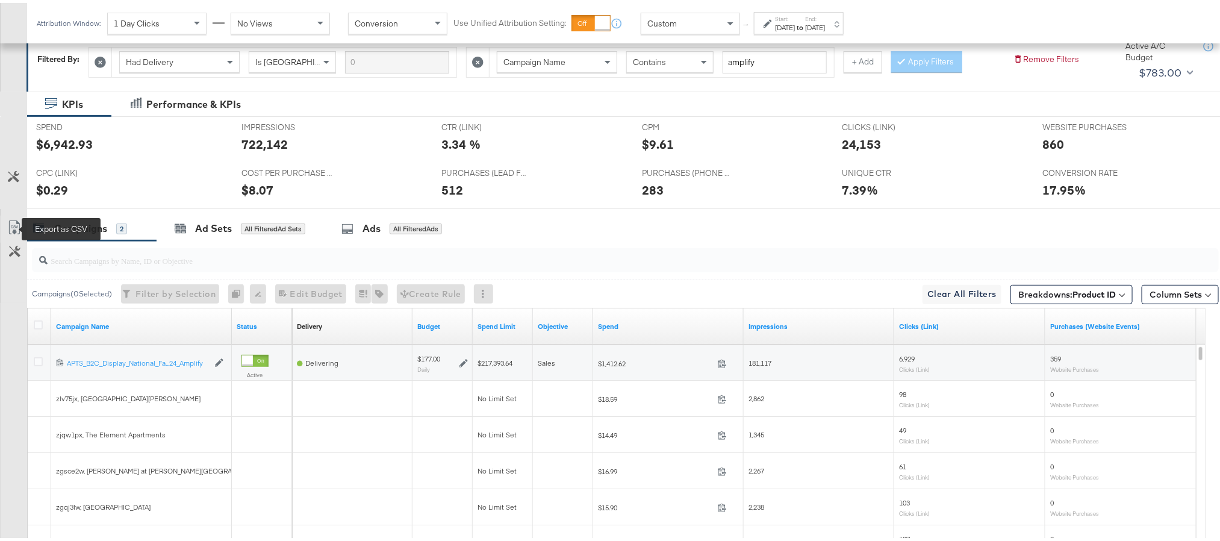
click at [10, 228] on icon at bounding box center [14, 224] width 14 height 14
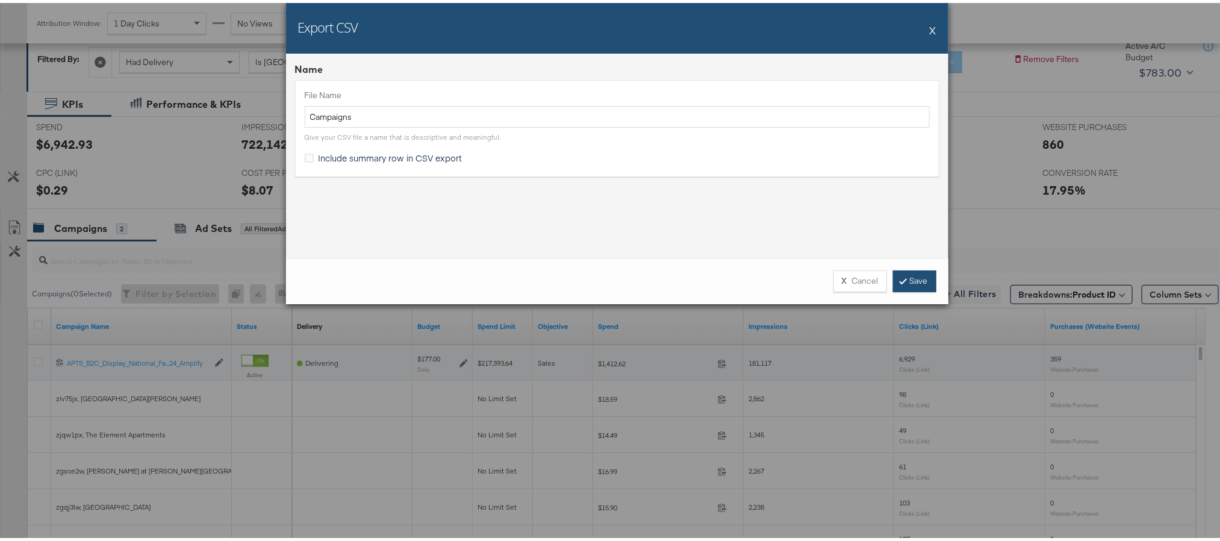
click at [909, 275] on link "Save" at bounding box center [914, 278] width 43 height 22
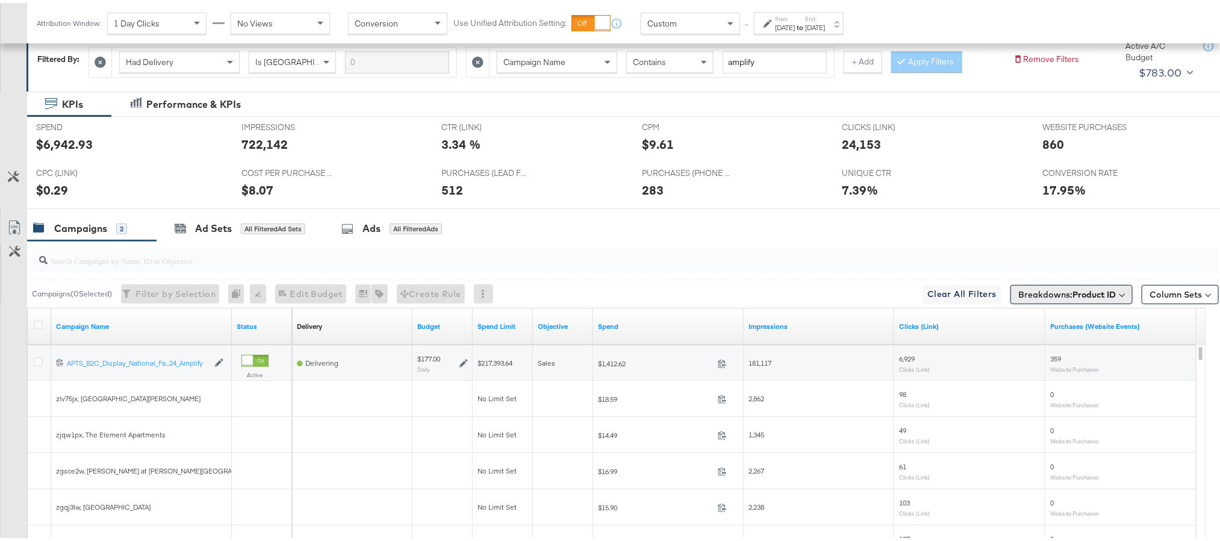
click at [1040, 296] on span "Breakdowns: Product ID" at bounding box center [1067, 291] width 98 height 12
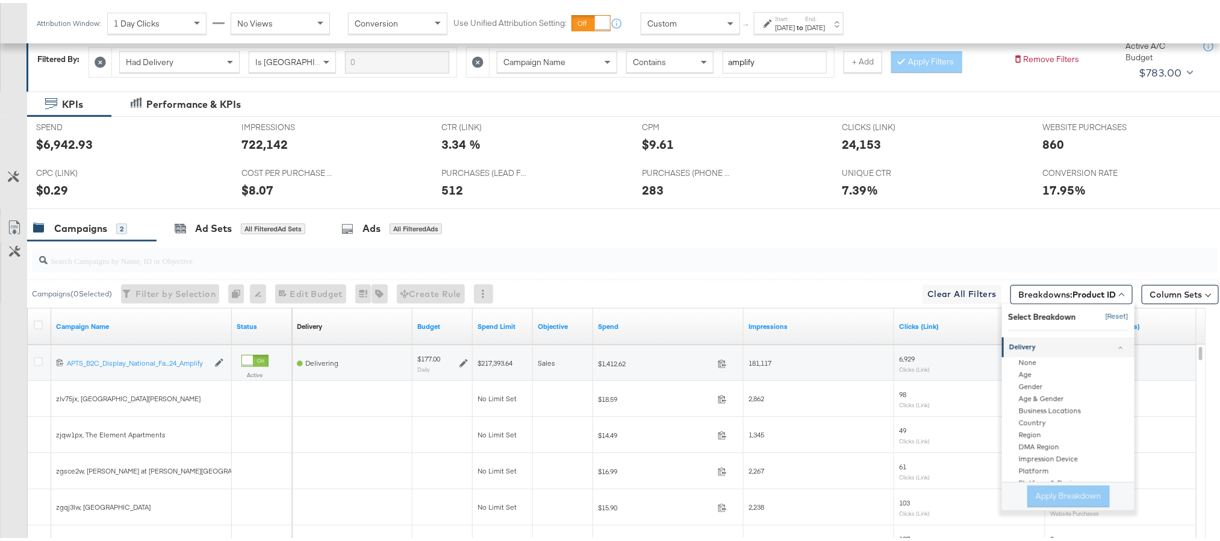
click at [1098, 316] on button "[Reset]" at bounding box center [1113, 313] width 30 height 19
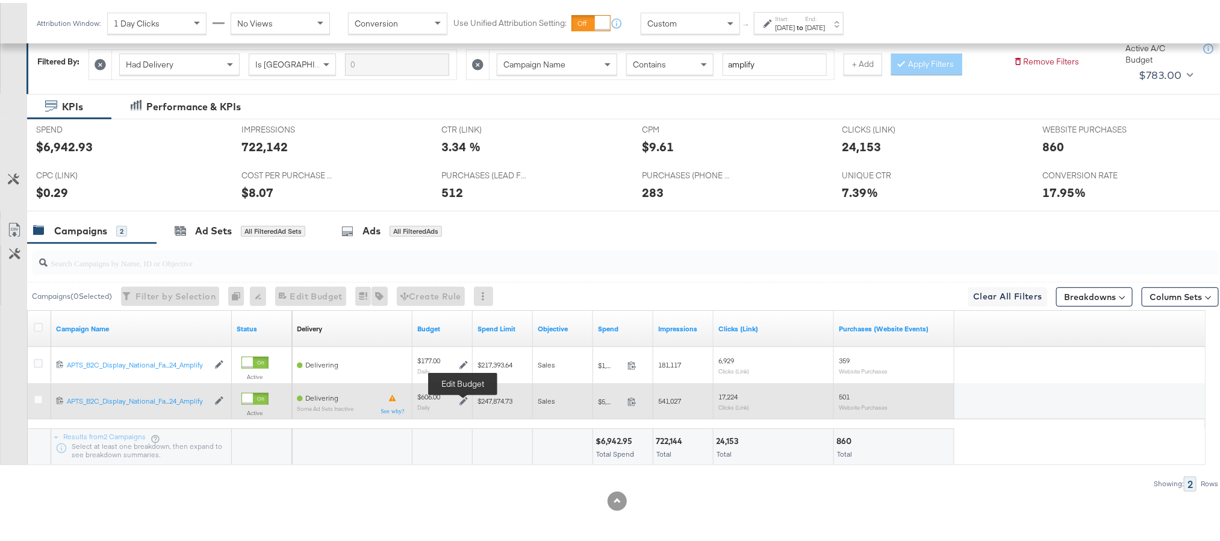
click at [466, 399] on icon at bounding box center [463, 398] width 8 height 8
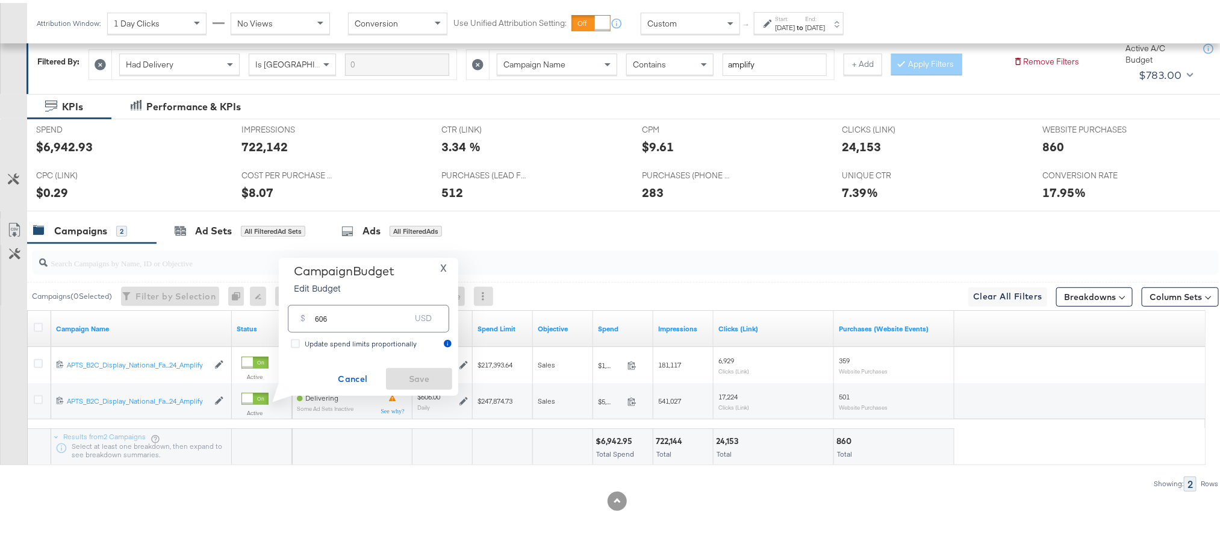
click at [372, 324] on div "$ 606 USD" at bounding box center [368, 315] width 161 height 27
type input "622"
click at [441, 377] on span "Save" at bounding box center [419, 375] width 57 height 15
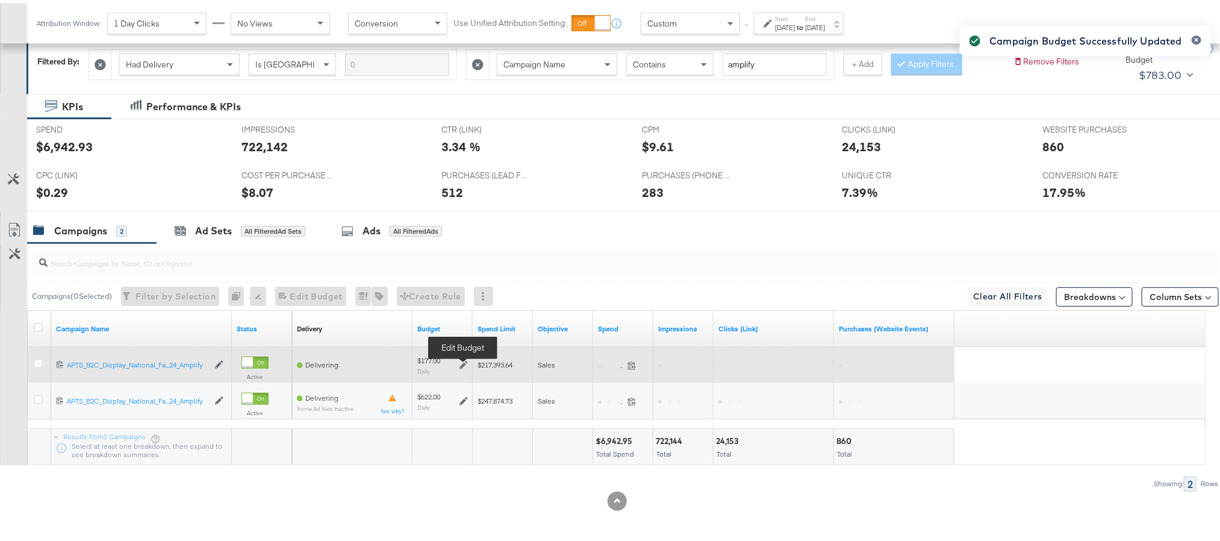
click at [462, 359] on icon at bounding box center [463, 362] width 8 height 8
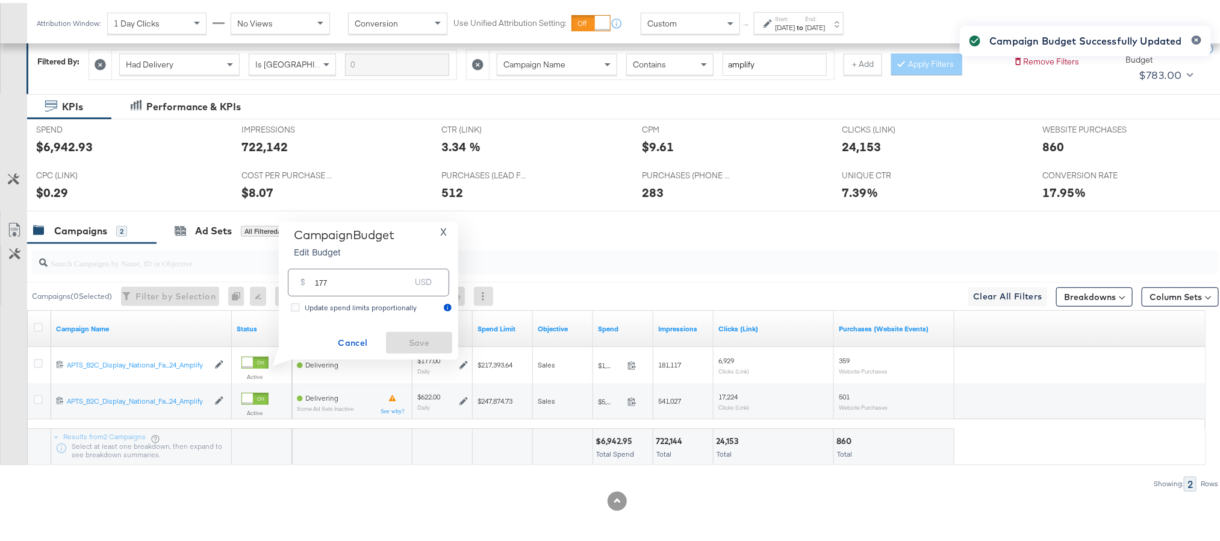
click at [389, 282] on input "177" at bounding box center [362, 274] width 95 height 26
type input "181"
click at [421, 334] on span "Save" at bounding box center [419, 339] width 57 height 15
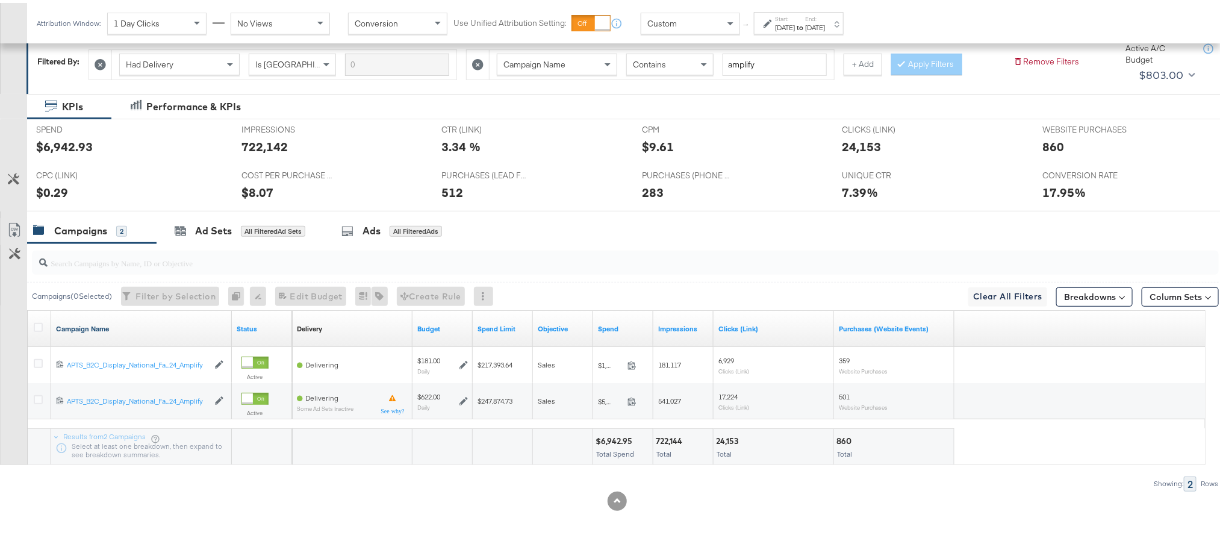
click at [98, 326] on link "Campaign Name" at bounding box center [141, 326] width 171 height 10
click at [98, 326] on link "Campaign Name ↓" at bounding box center [141, 326] width 171 height 10
click at [37, 324] on icon at bounding box center [38, 324] width 9 height 9
click at [0, 0] on input "checkbox" at bounding box center [0, 0] width 0 height 0
click at [181, 229] on icon at bounding box center [181, 229] width 11 height 8
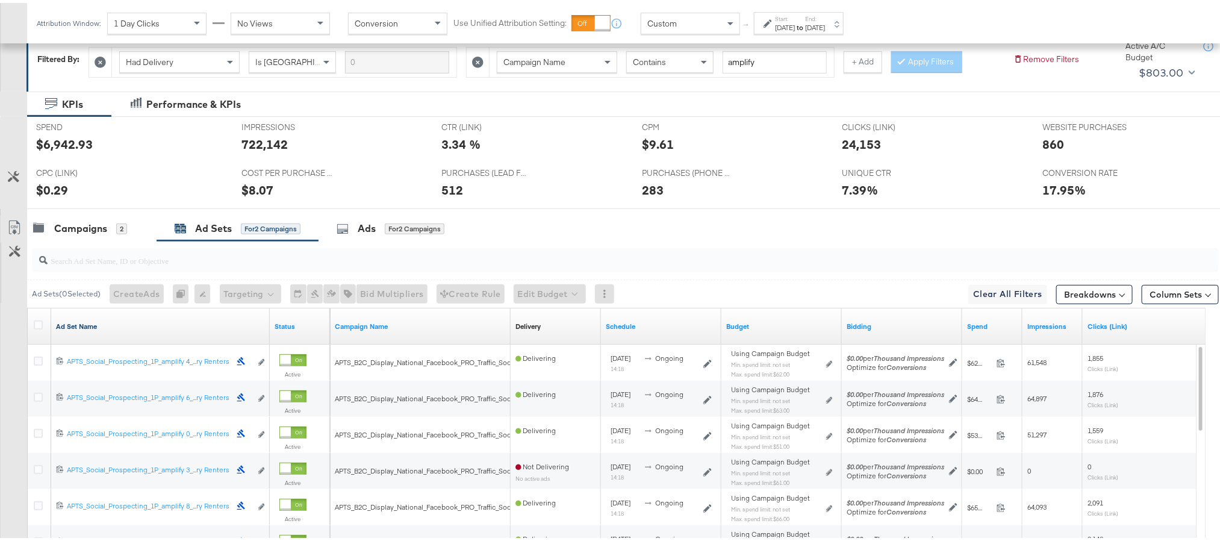
click at [85, 325] on link "Ad Set Name" at bounding box center [160, 323] width 209 height 10
click at [85, 325] on link "Ad Set Name ↓" at bounding box center [160, 323] width 209 height 10
click at [40, 324] on icon at bounding box center [38, 321] width 9 height 9
click at [0, 0] on input "checkbox" at bounding box center [0, 0] width 0 height 0
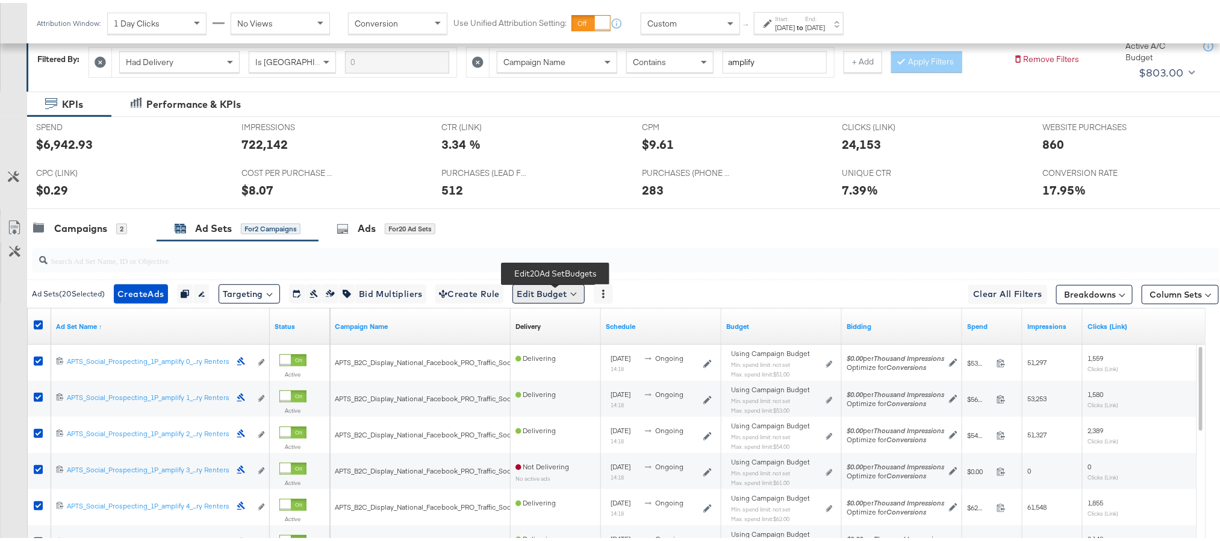
click at [546, 291] on button "Edit Budget" at bounding box center [548, 290] width 72 height 19
click at [554, 345] on span "Edit Ad Set Spend Limits" at bounding box center [562, 346] width 89 height 16
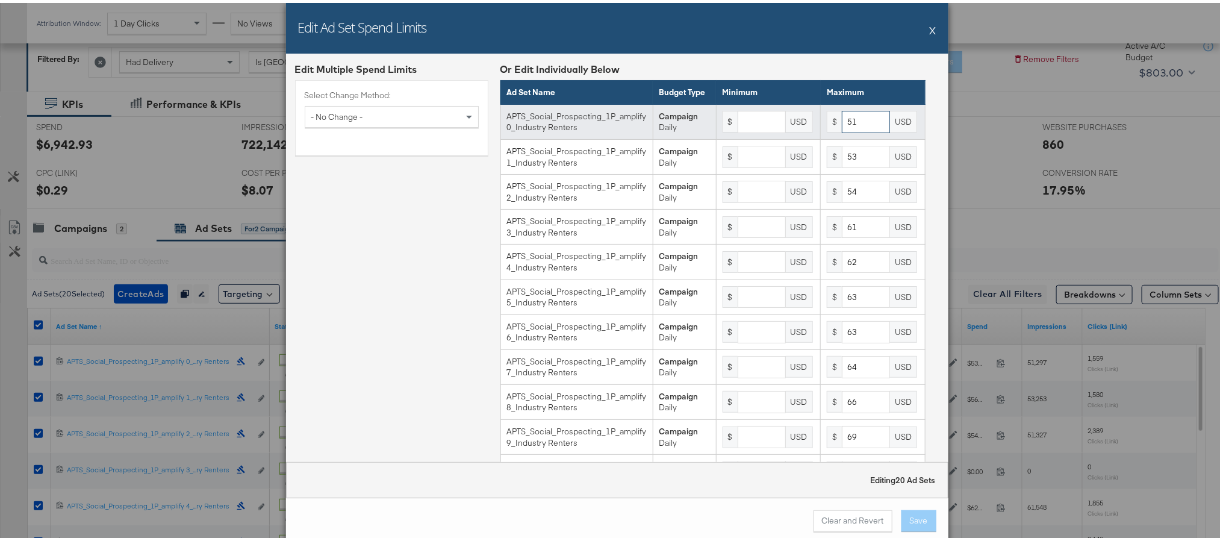
click at [849, 130] on input "51" at bounding box center [866, 119] width 48 height 22
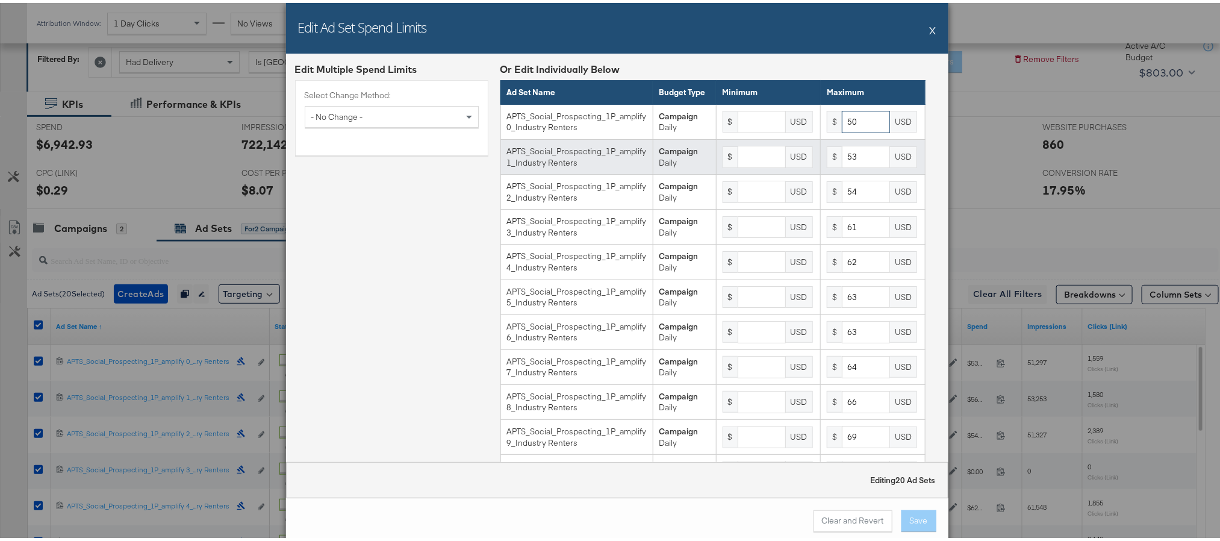
type input "50"
click at [848, 164] on input "53" at bounding box center [866, 154] width 48 height 22
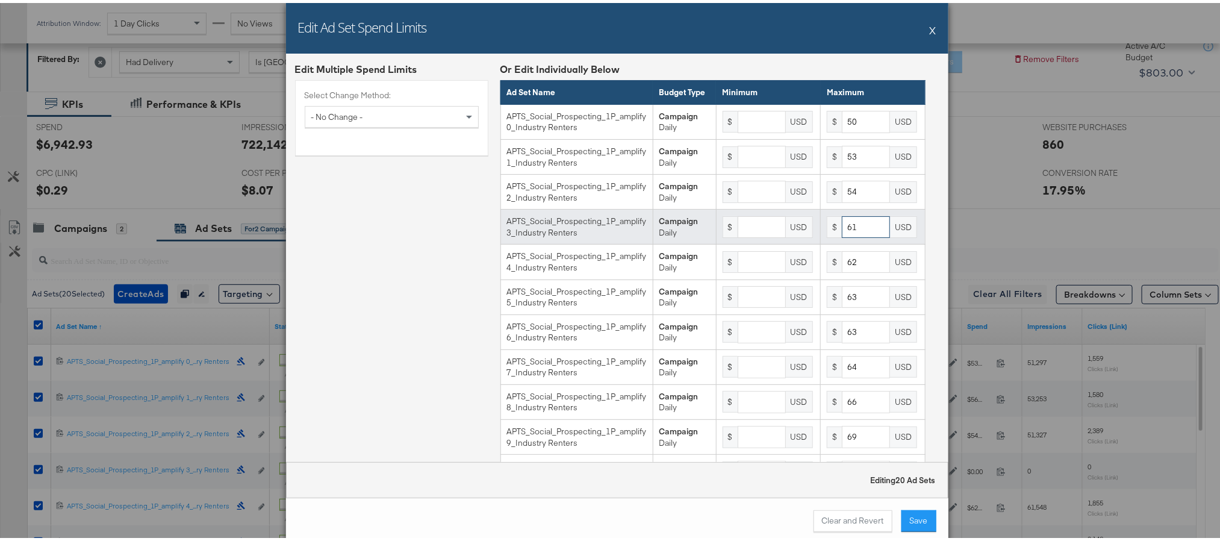
click at [848, 235] on input "61" at bounding box center [866, 224] width 48 height 22
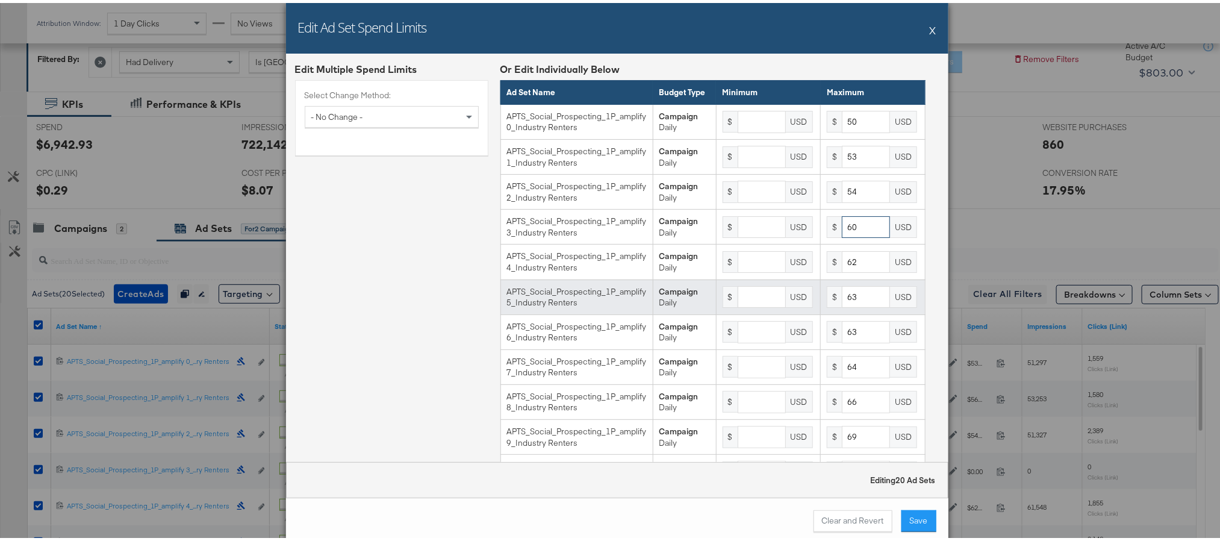
type input "60"
click at [846, 303] on input "63" at bounding box center [866, 294] width 48 height 22
type input "64"
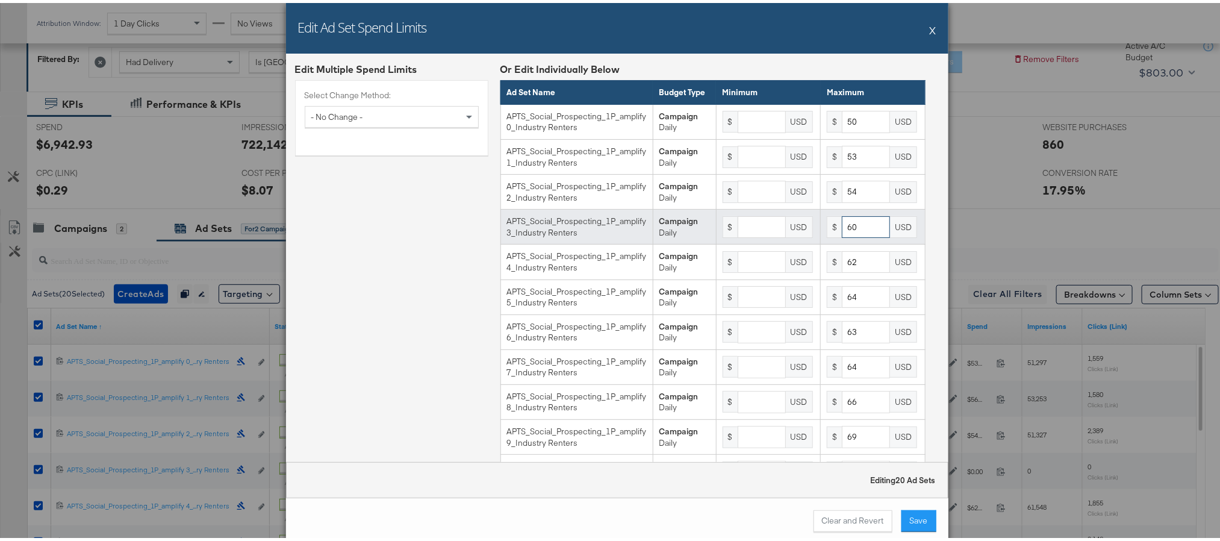
click at [849, 235] on input "60" at bounding box center [866, 224] width 48 height 22
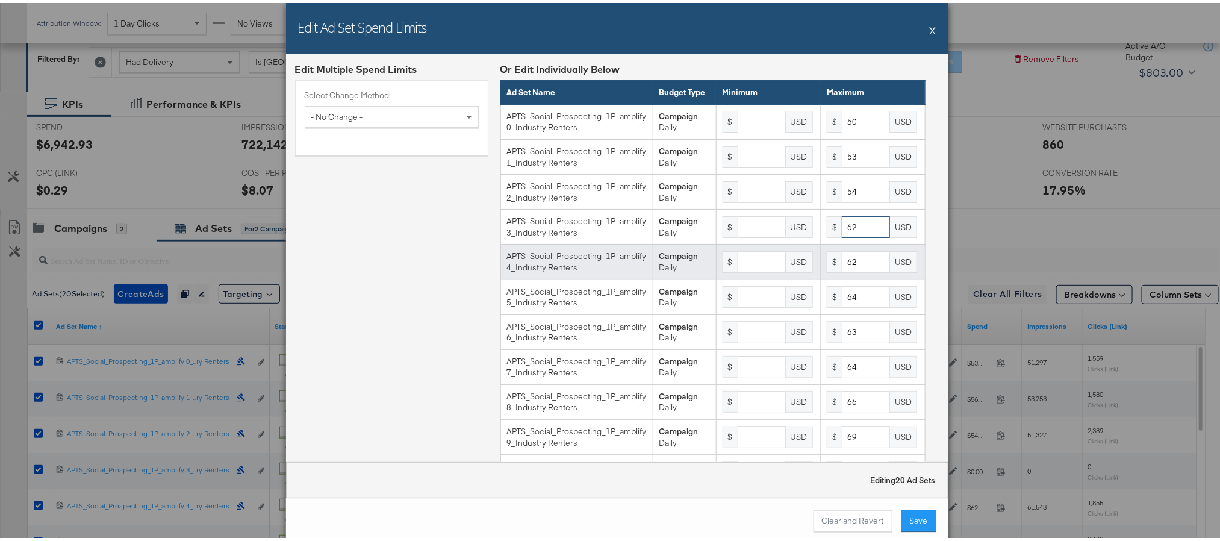
type input "62"
click at [843, 270] on input "62" at bounding box center [866, 259] width 48 height 22
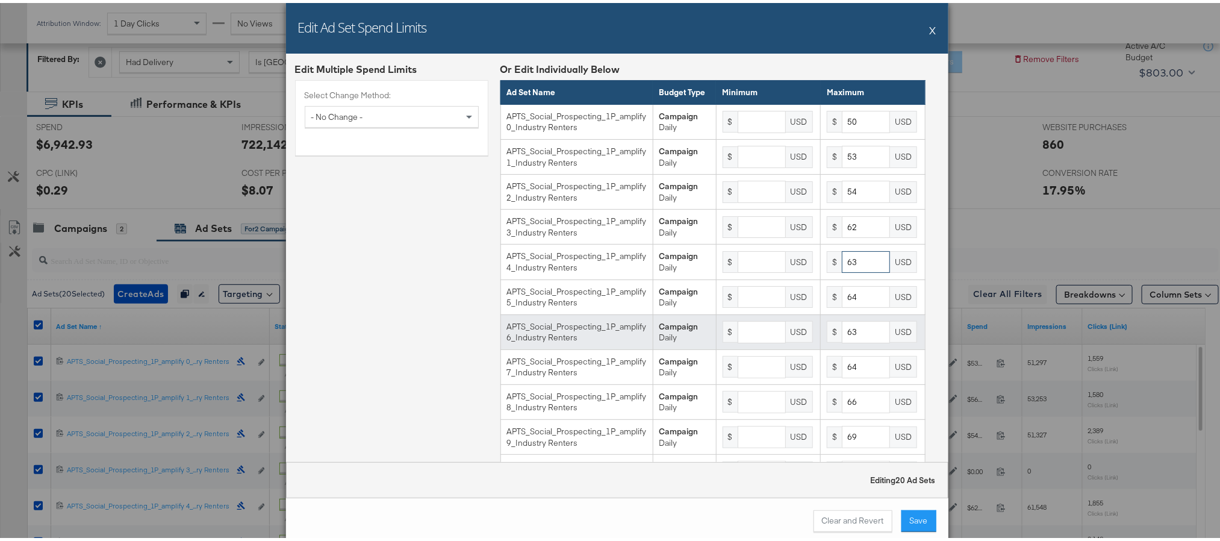
type input "63"
click at [849, 340] on input "63" at bounding box center [866, 329] width 48 height 22
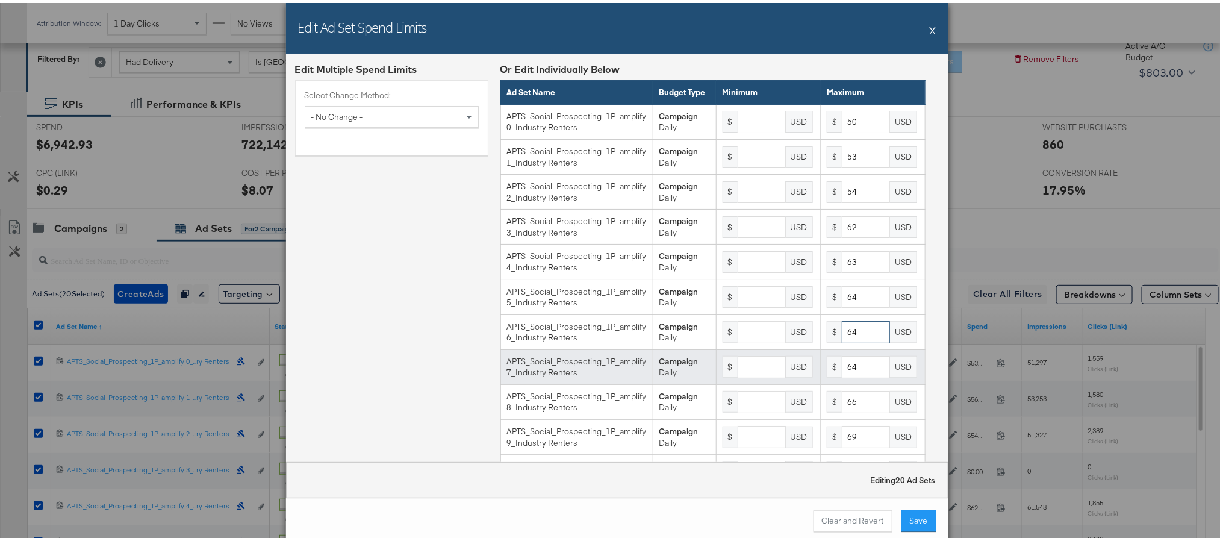
type input "64"
click at [846, 374] on input "64" at bounding box center [866, 364] width 48 height 22
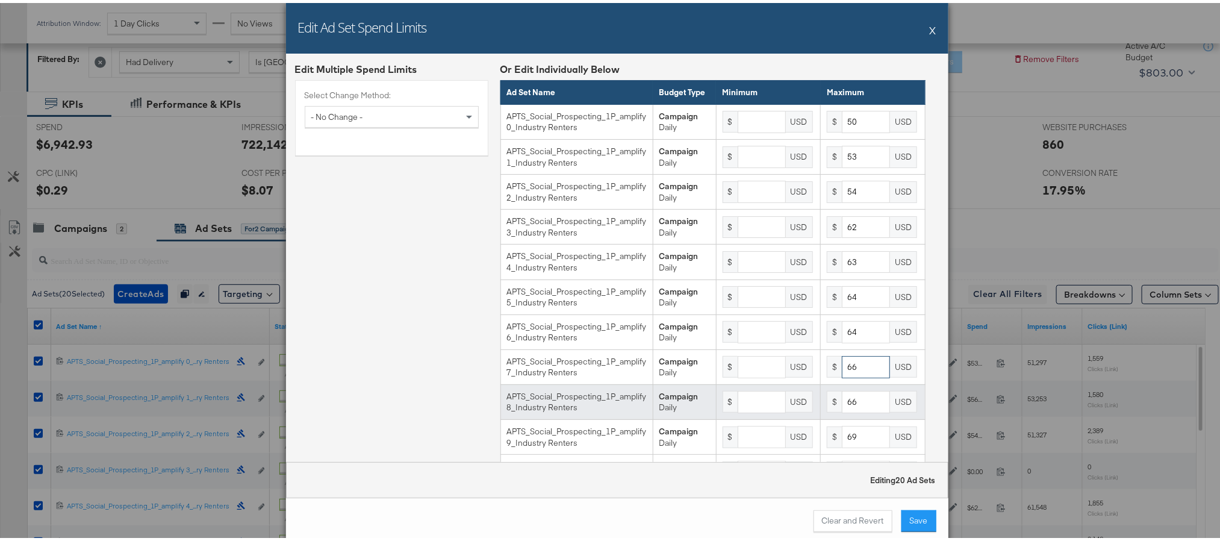
type input "66"
click at [852, 410] on input "66" at bounding box center [866, 399] width 48 height 22
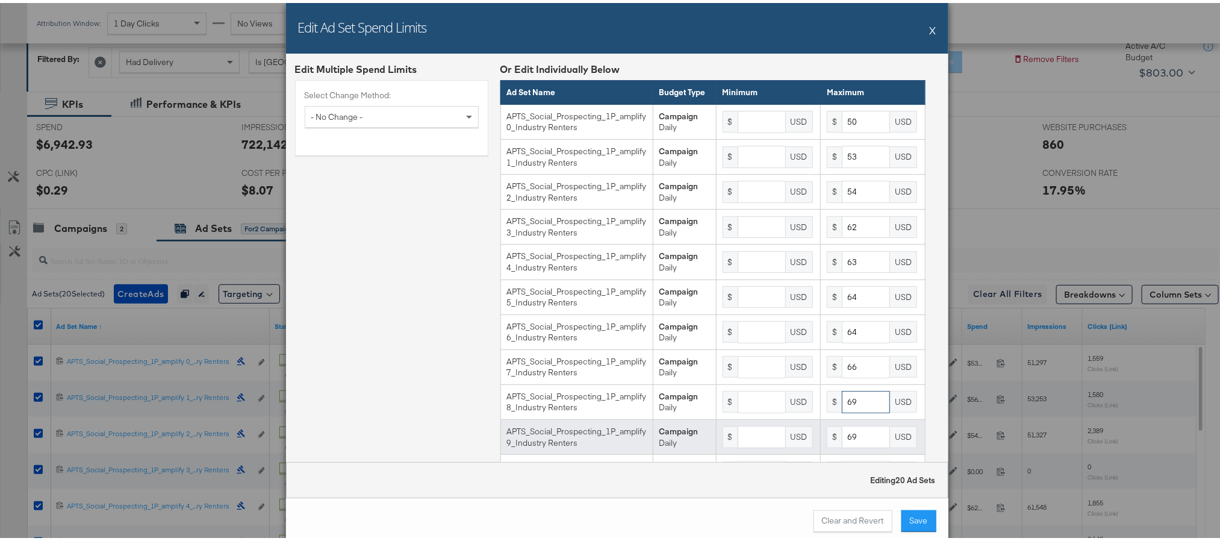
type input "69"
click at [845, 445] on input "69" at bounding box center [866, 434] width 48 height 22
type input "6"
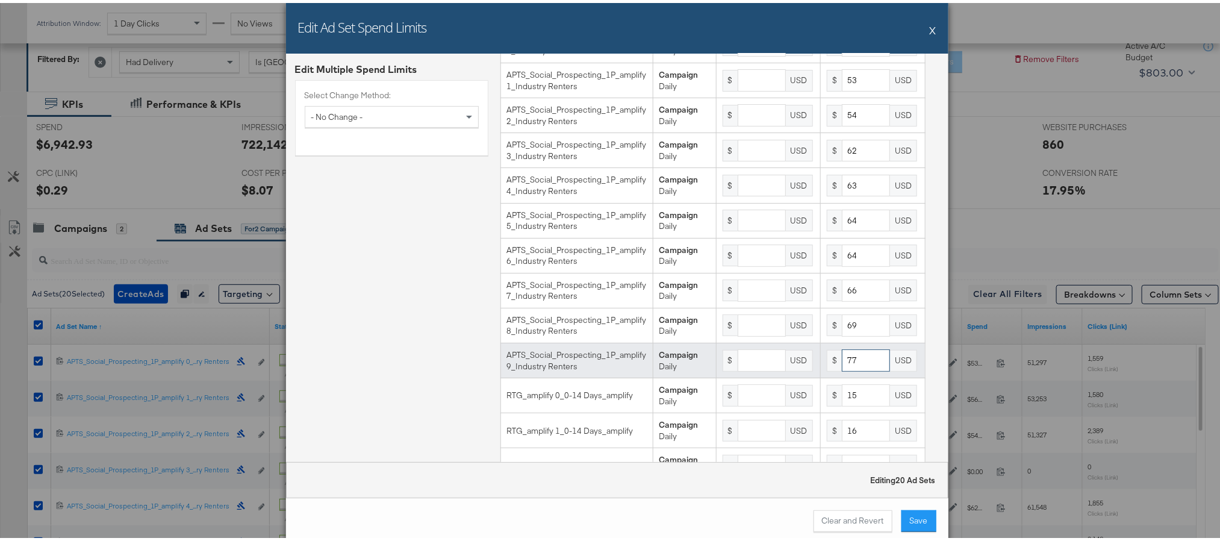
scroll to position [0, 0]
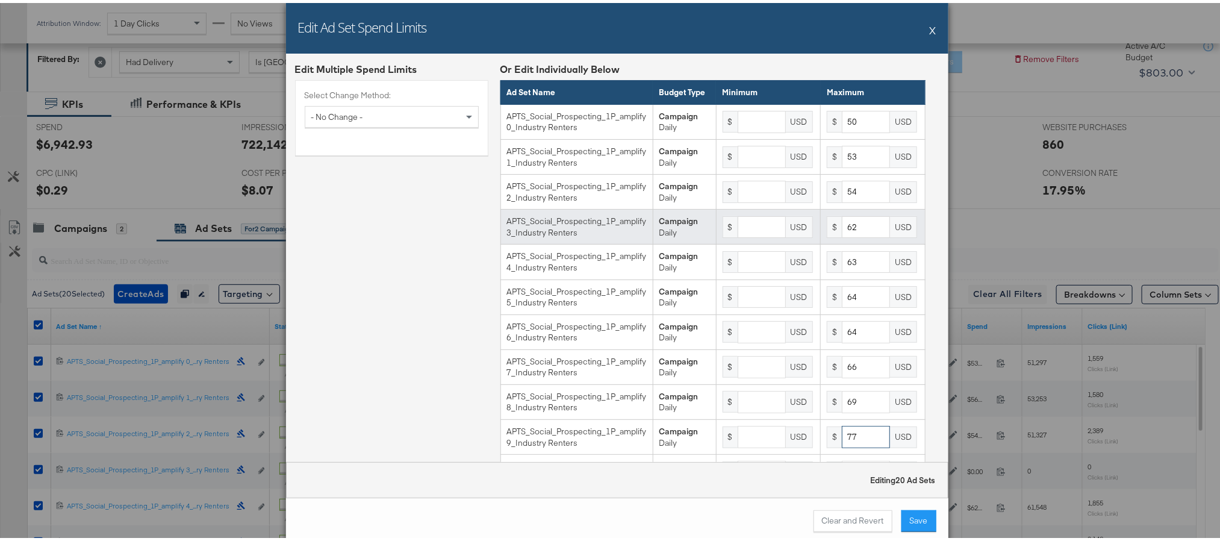
type input "77"
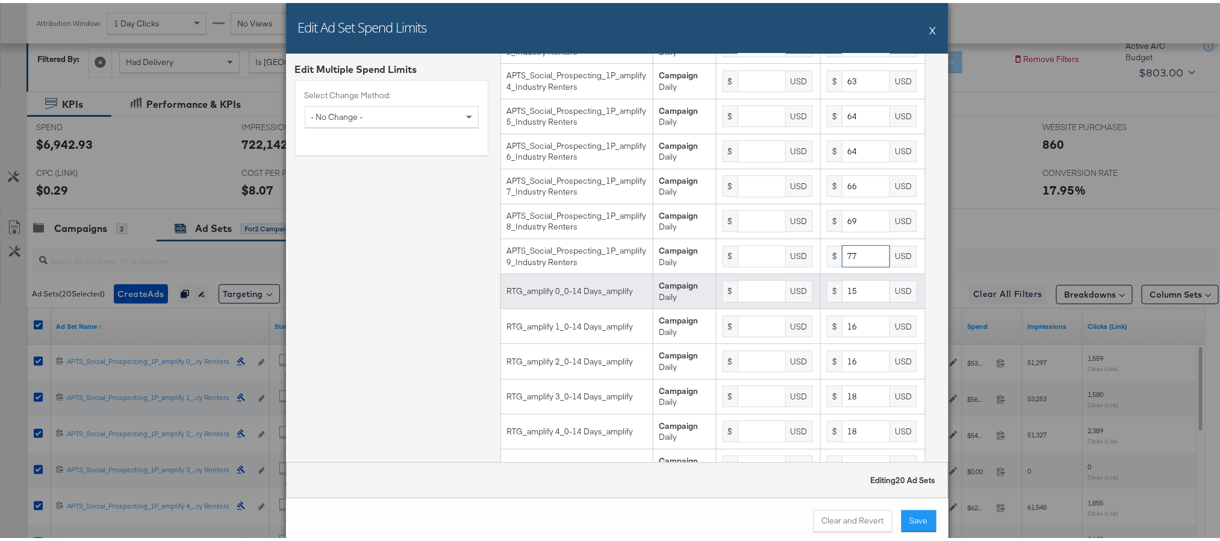
scroll to position [271, 0]
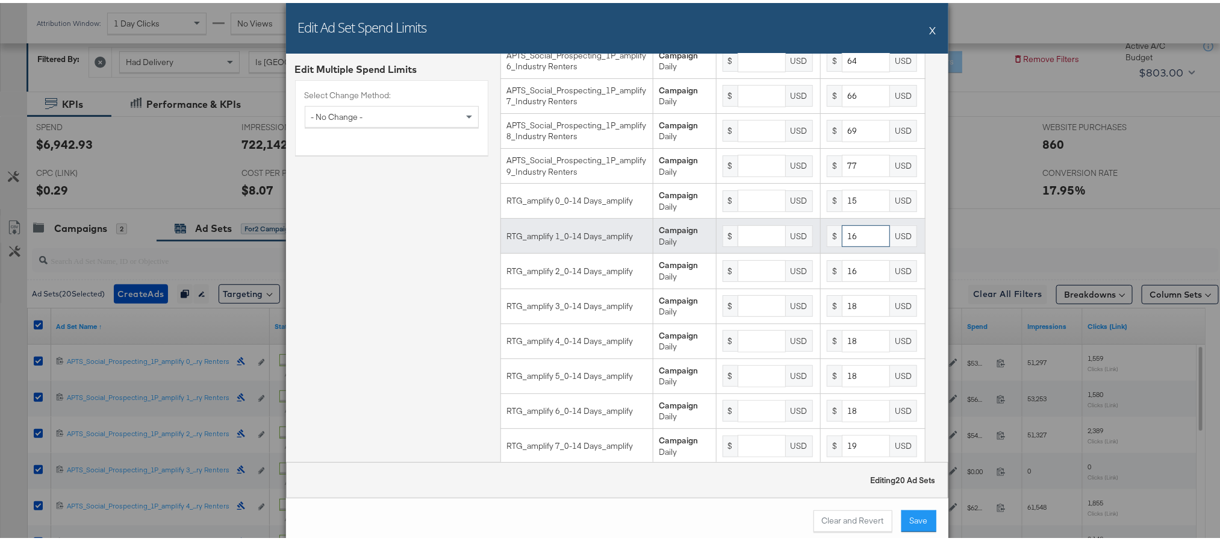
click at [842, 244] on input "16" at bounding box center [866, 233] width 48 height 22
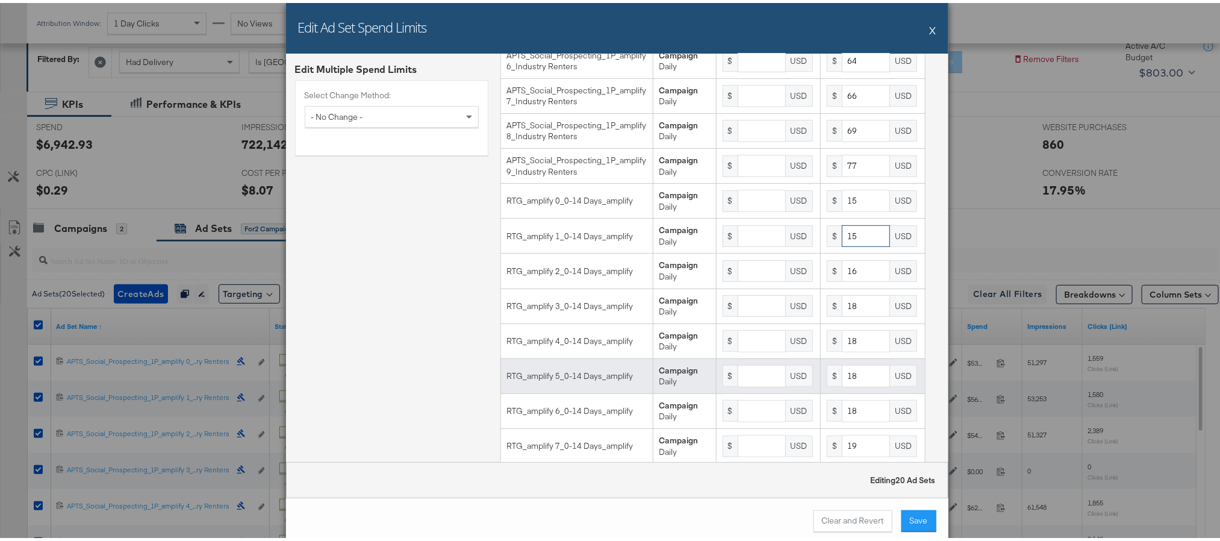
type input "15"
click at [852, 384] on input "18" at bounding box center [866, 373] width 48 height 22
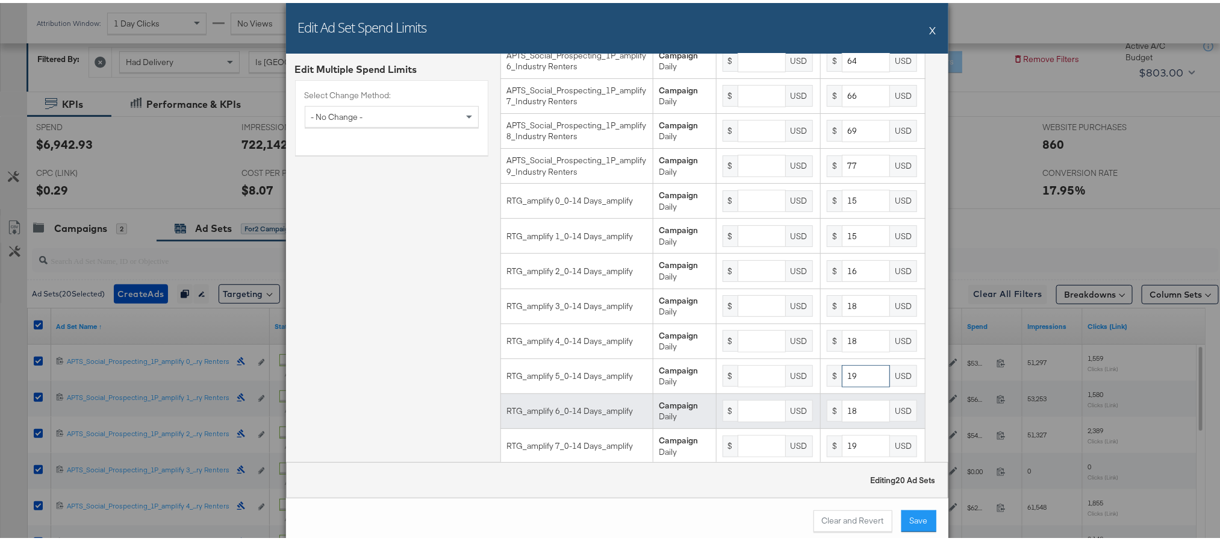
type input "19"
click at [851, 419] on input "18" at bounding box center [866, 408] width 48 height 22
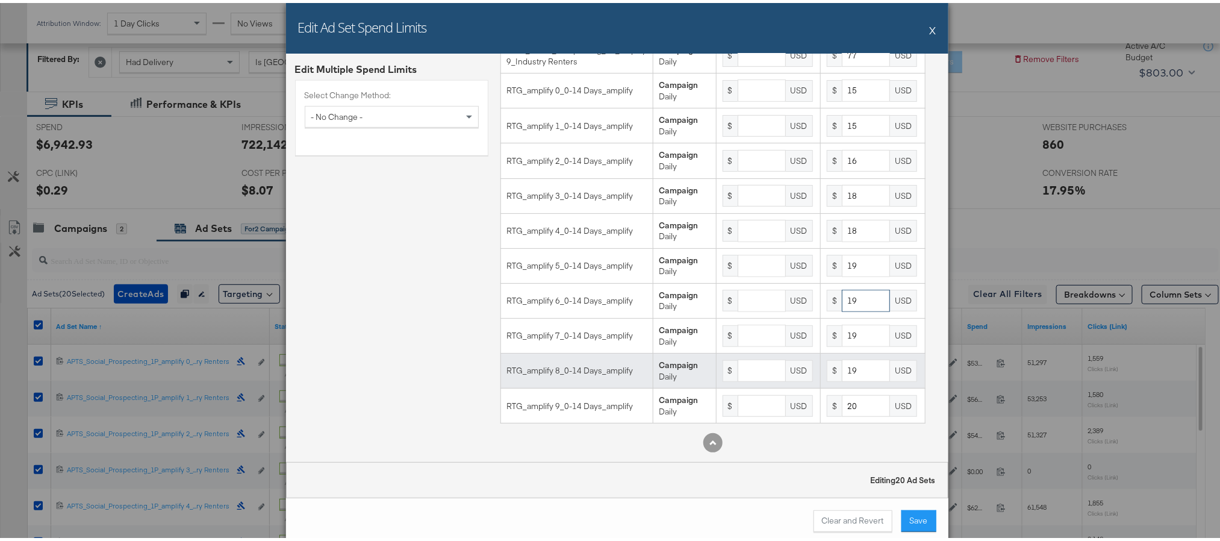
scroll to position [403, 0]
type input "19"
click at [853, 367] on input "19" at bounding box center [866, 367] width 48 height 22
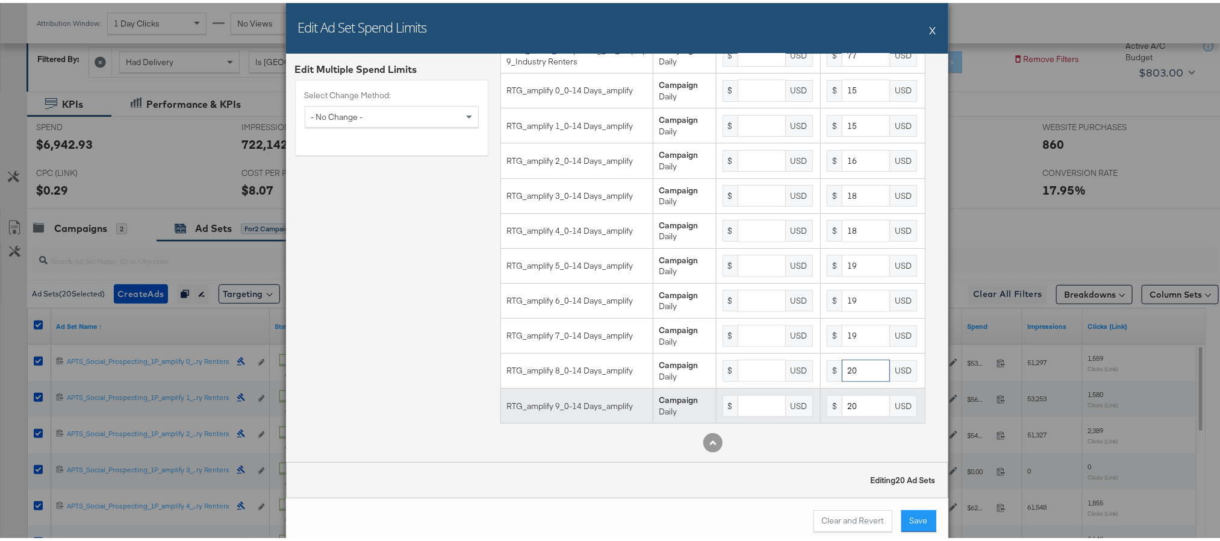
type input "20"
click at [846, 400] on input "20" at bounding box center [866, 403] width 48 height 22
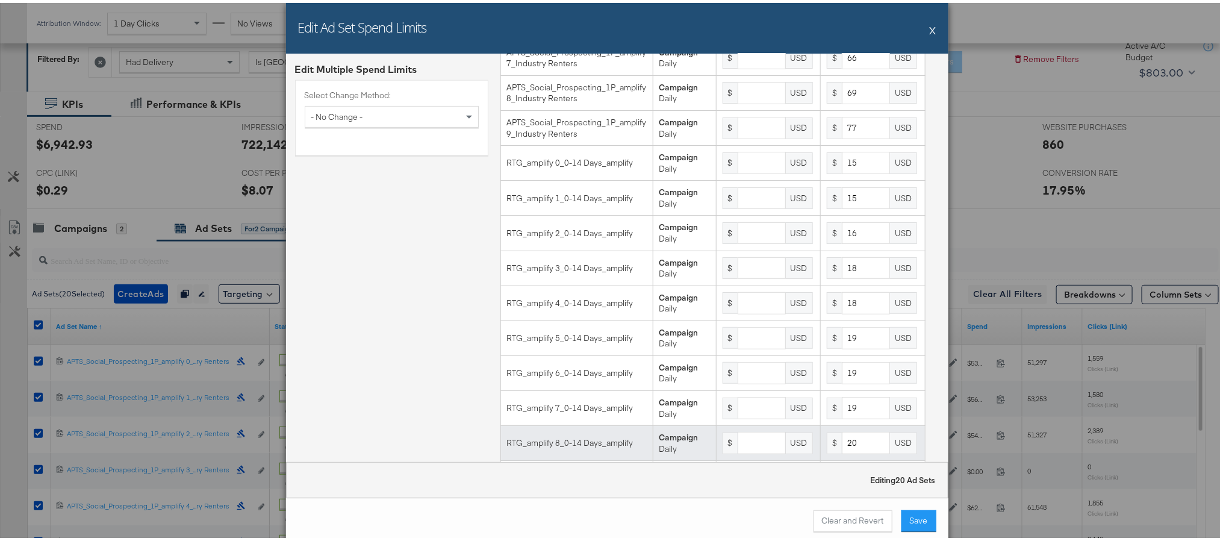
scroll to position [222, 0]
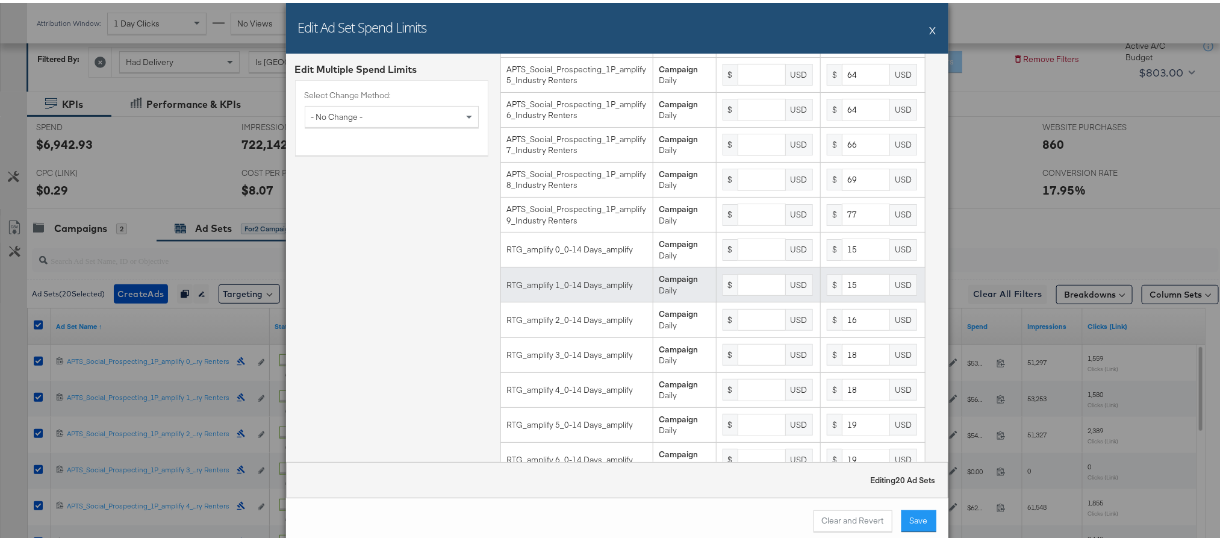
type input "22"
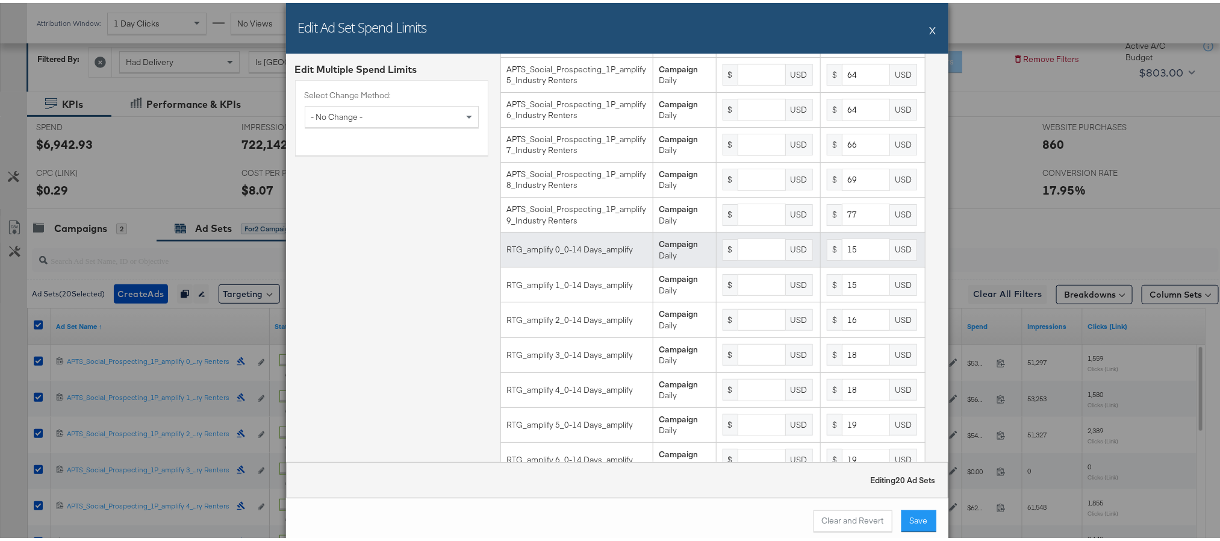
scroll to position [403, 0]
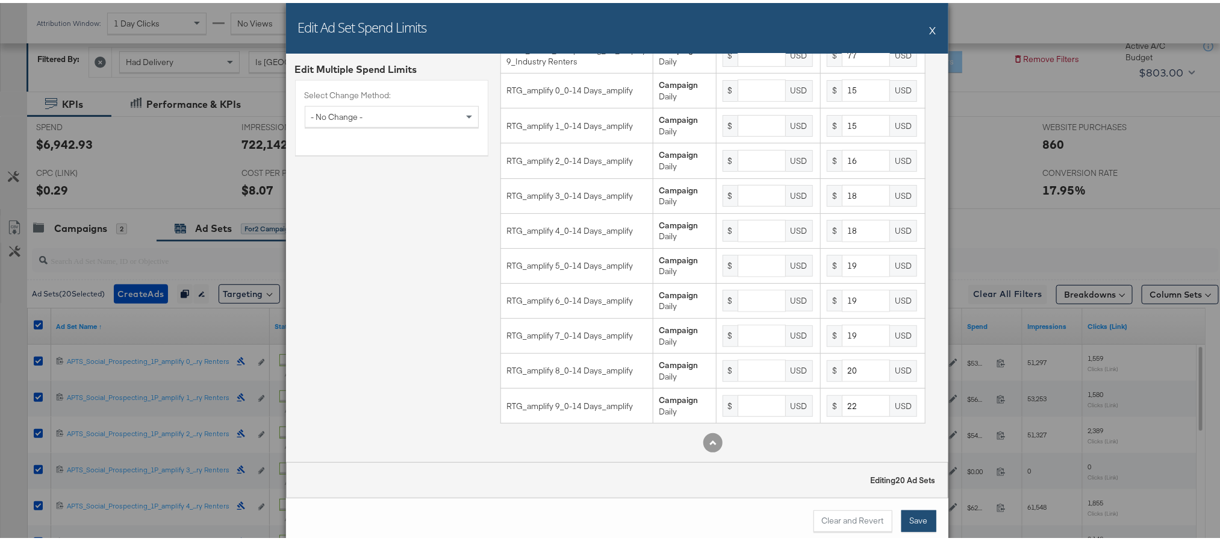
click at [908, 510] on button "Save" at bounding box center [918, 518] width 35 height 22
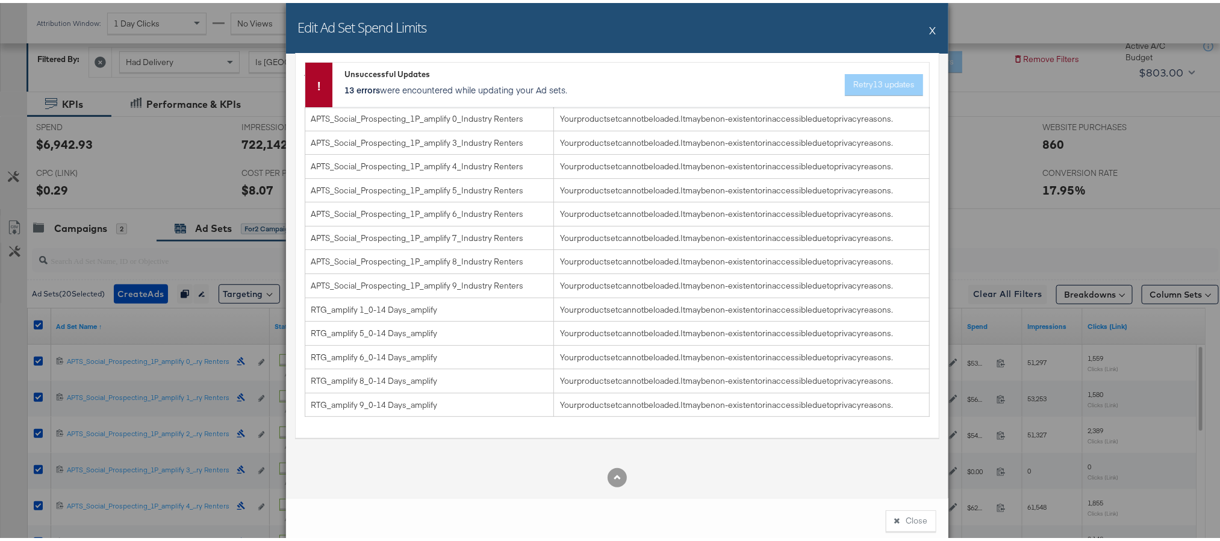
scroll to position [112, 0]
click at [898, 515] on button "Close" at bounding box center [910, 518] width 51 height 22
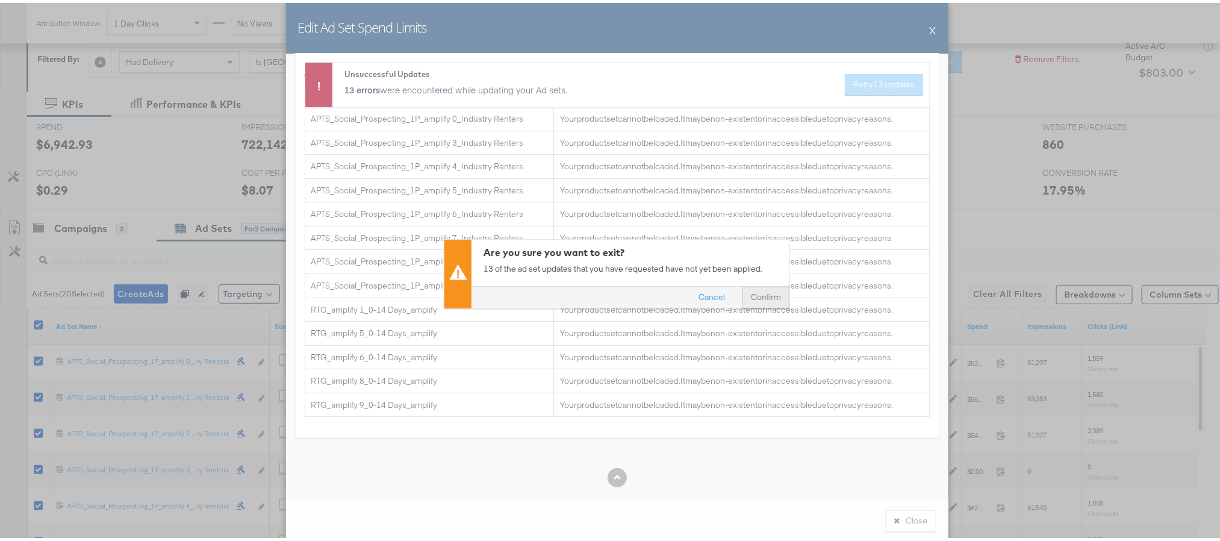
click at [755, 291] on button "Confirm" at bounding box center [765, 294] width 47 height 22
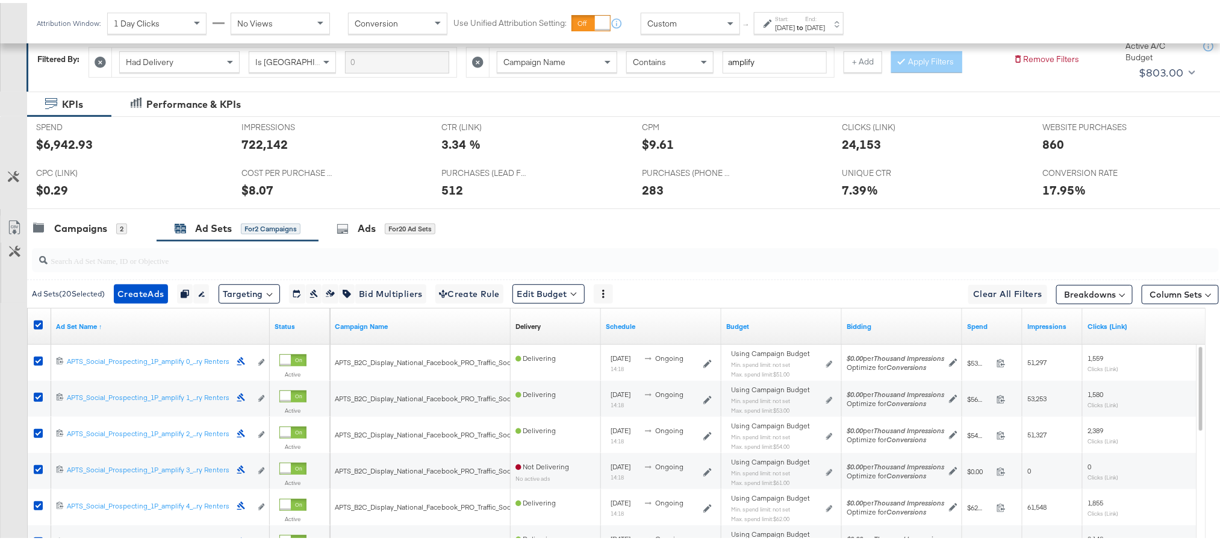
scroll to position [0, 0]
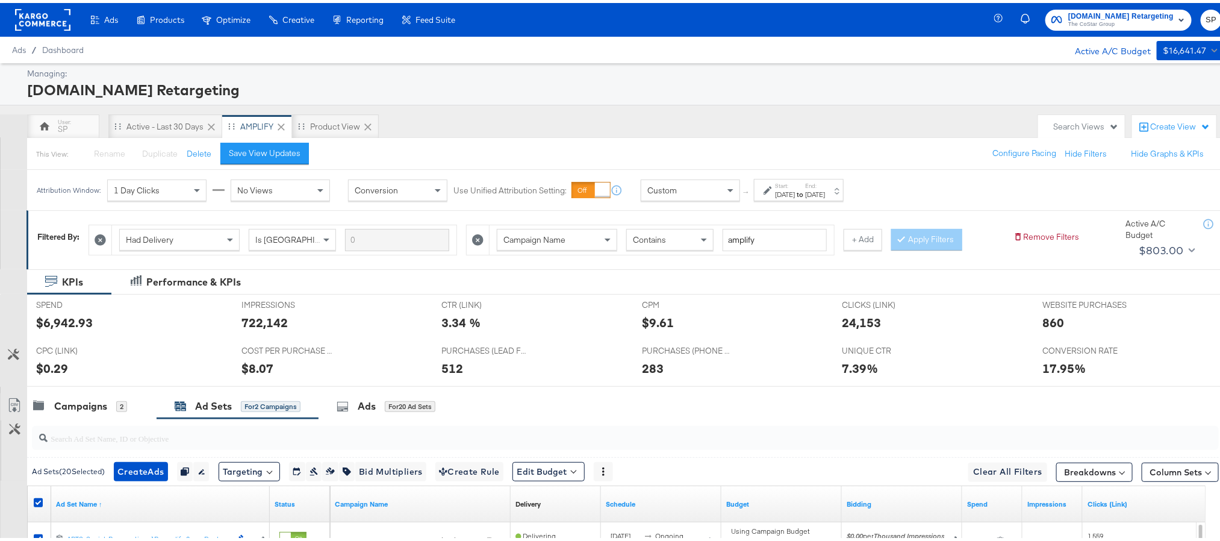
drag, startPoint x: 43, startPoint y: 15, endPoint x: 54, endPoint y: 31, distance: 19.5
click at [43, 15] on rect at bounding box center [42, 17] width 55 height 22
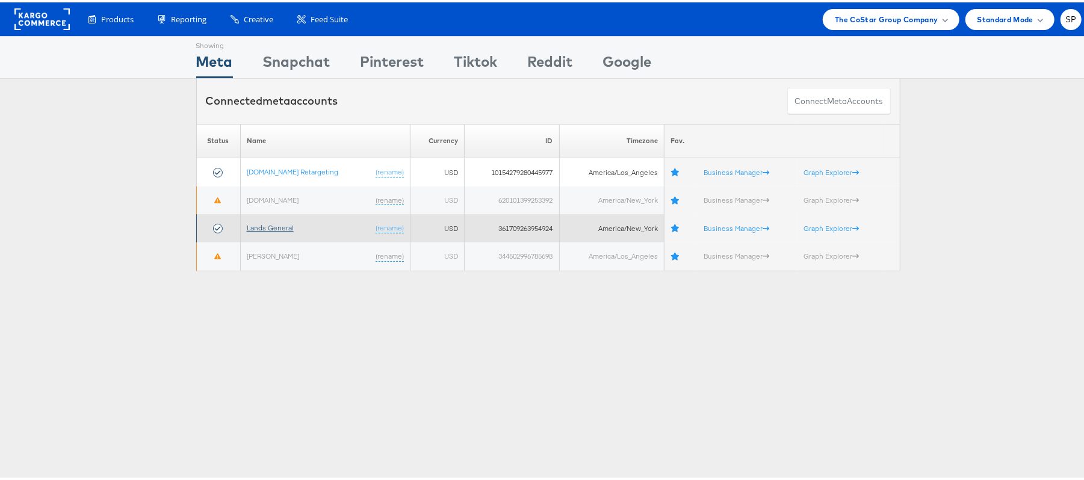
click at [273, 228] on link "Lands General" at bounding box center [270, 225] width 47 height 9
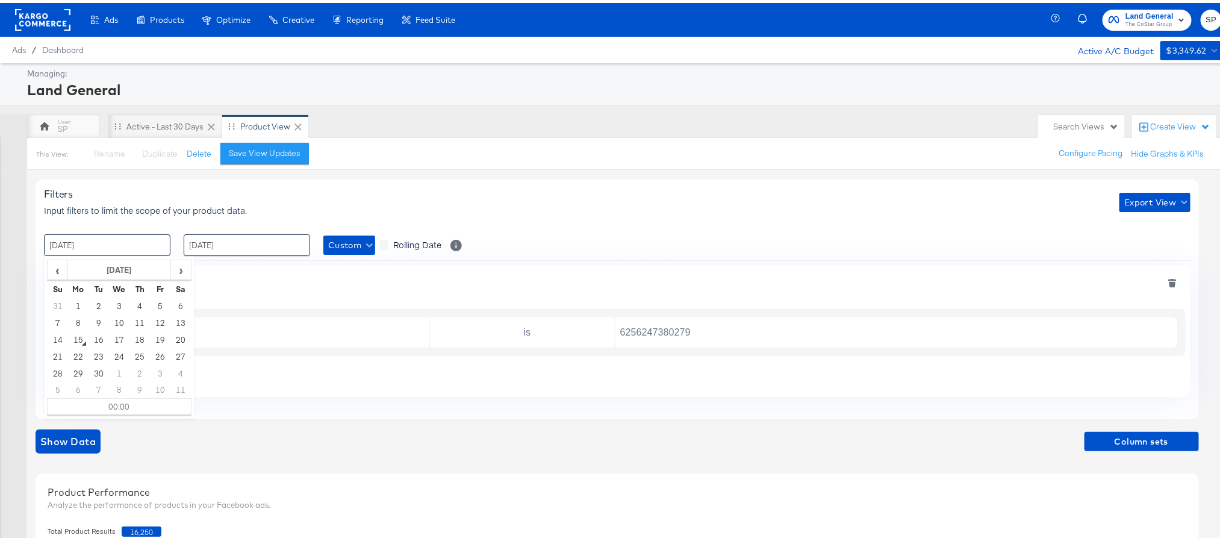
click at [144, 242] on input "[DATE]" at bounding box center [107, 242] width 126 height 22
click at [156, 125] on div "Active - Last 30 Days" at bounding box center [164, 123] width 77 height 11
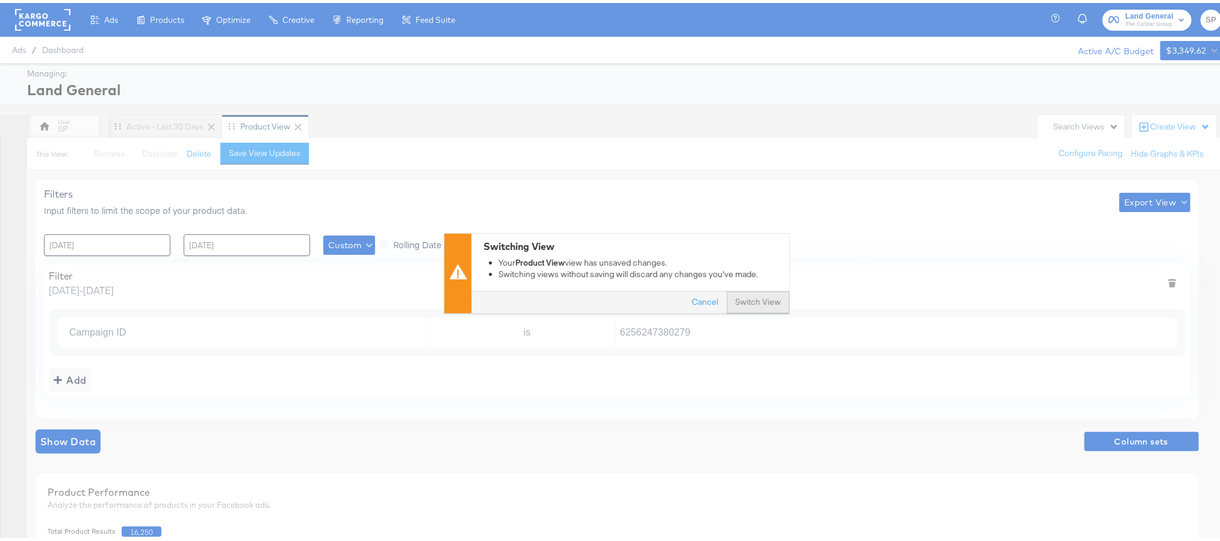
click at [745, 308] on button "Switch View" at bounding box center [758, 300] width 63 height 22
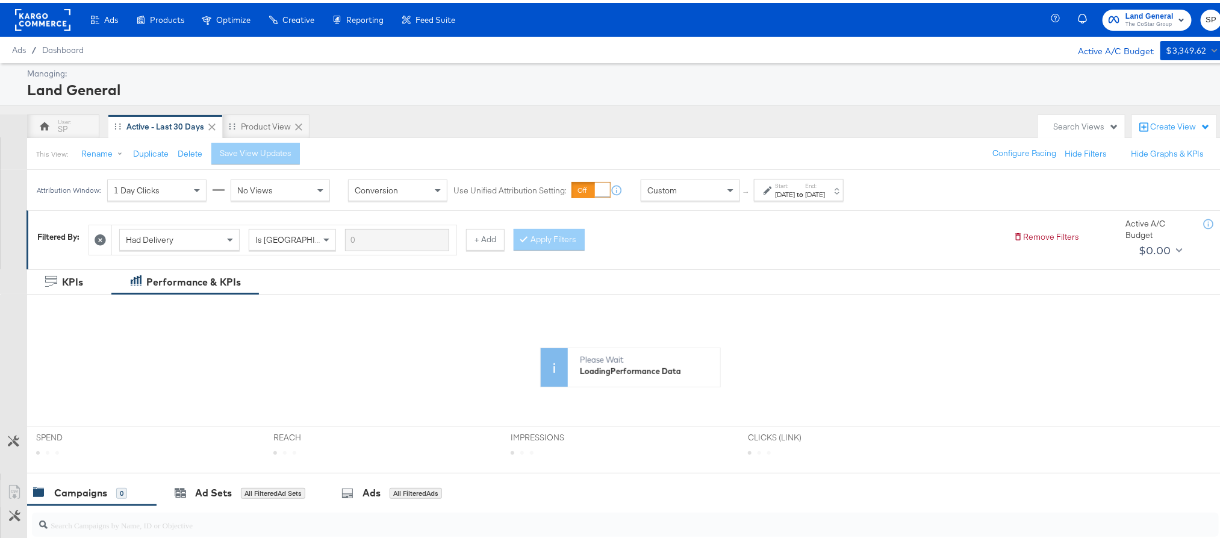
click at [795, 196] on div "[DATE]" at bounding box center [785, 192] width 20 height 10
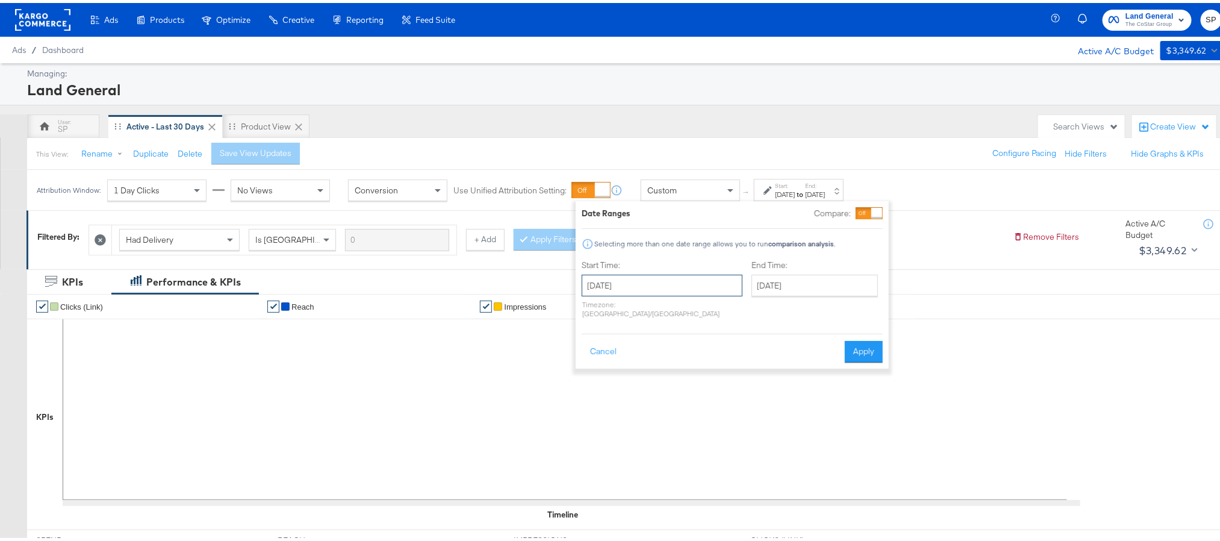
click at [685, 282] on input "[DATE]" at bounding box center [661, 282] width 161 height 22
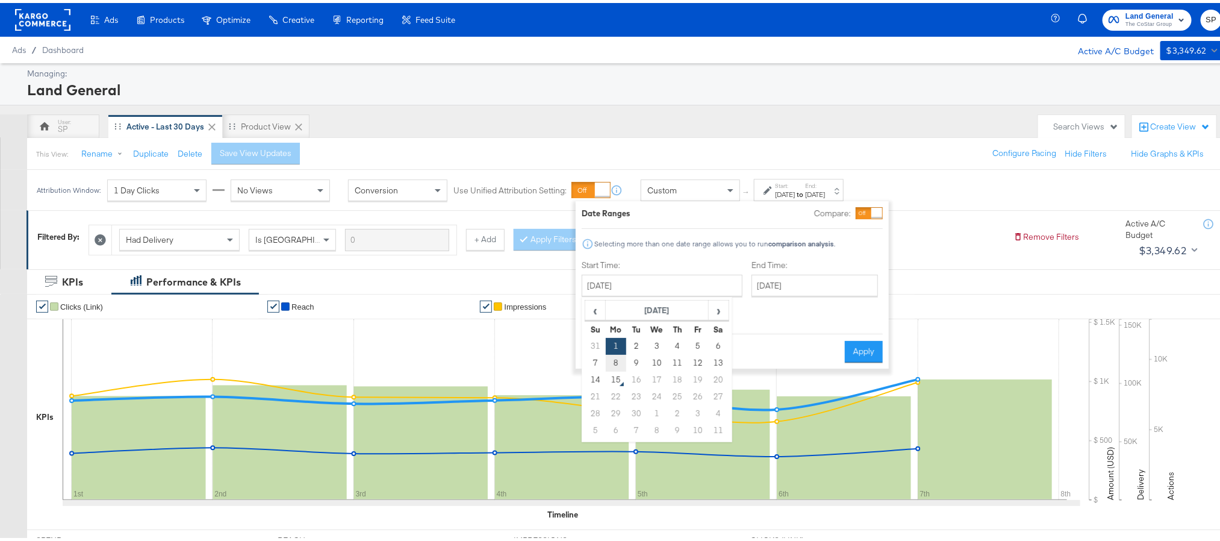
click at [616, 356] on td "8" at bounding box center [616, 360] width 20 height 17
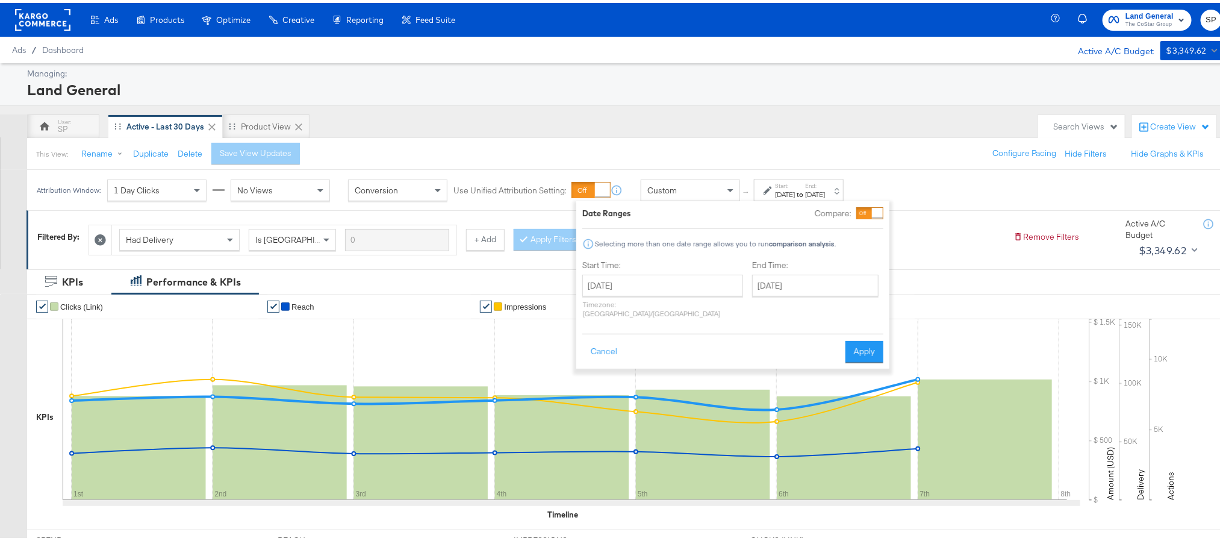
type input "[DATE]"
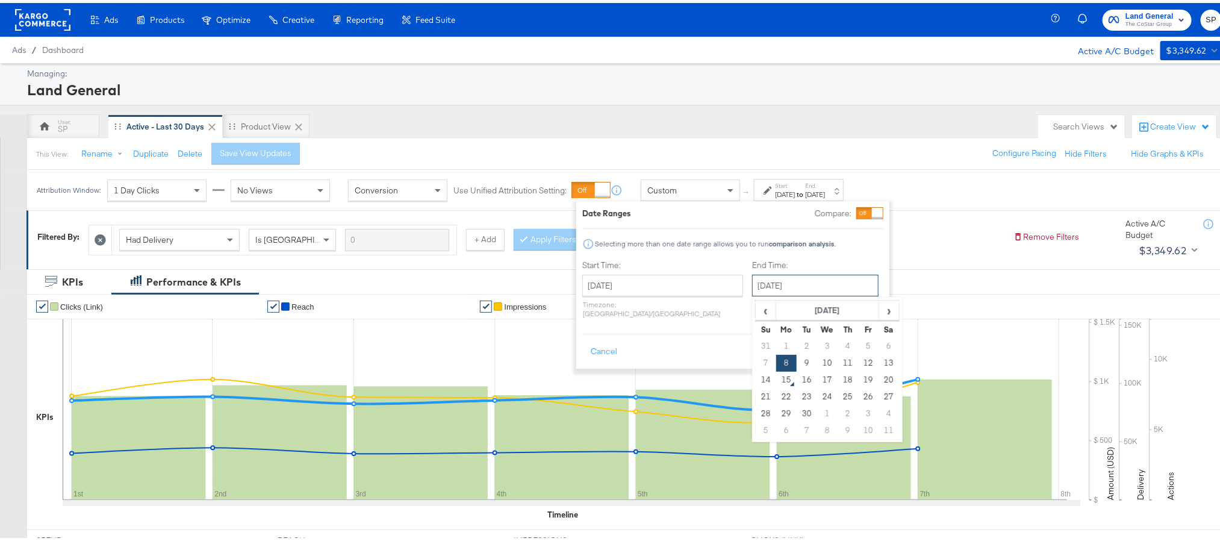
click at [754, 289] on input "[DATE]" at bounding box center [815, 282] width 126 height 22
click at [755, 383] on td "14" at bounding box center [765, 376] width 20 height 17
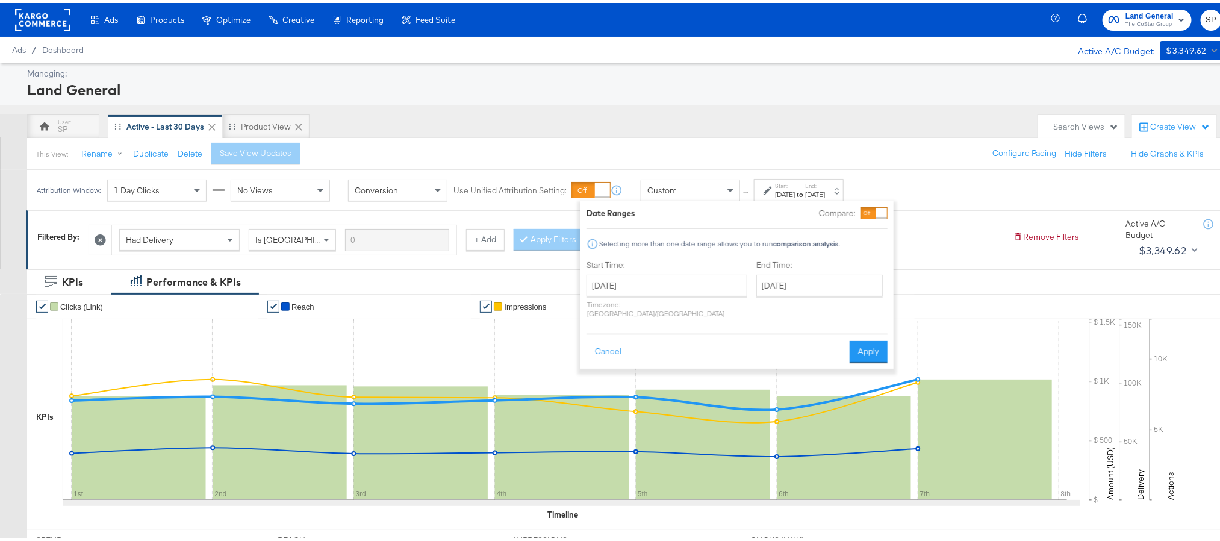
type input "[DATE]"
click at [866, 338] on button "Apply" at bounding box center [868, 349] width 38 height 22
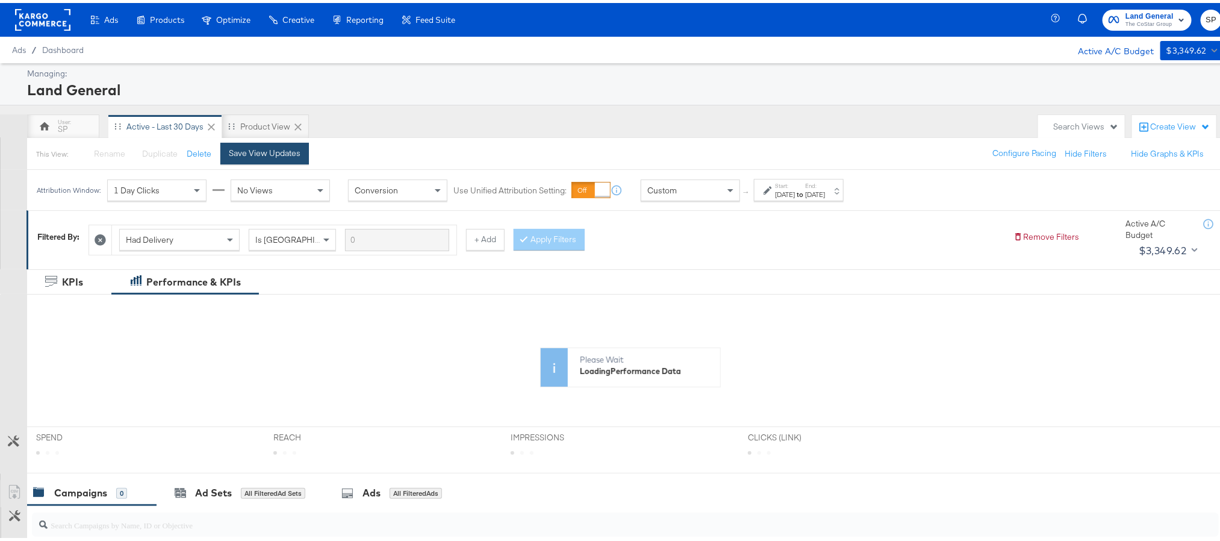
click at [256, 147] on div "Save View Updates" at bounding box center [265, 149] width 72 height 11
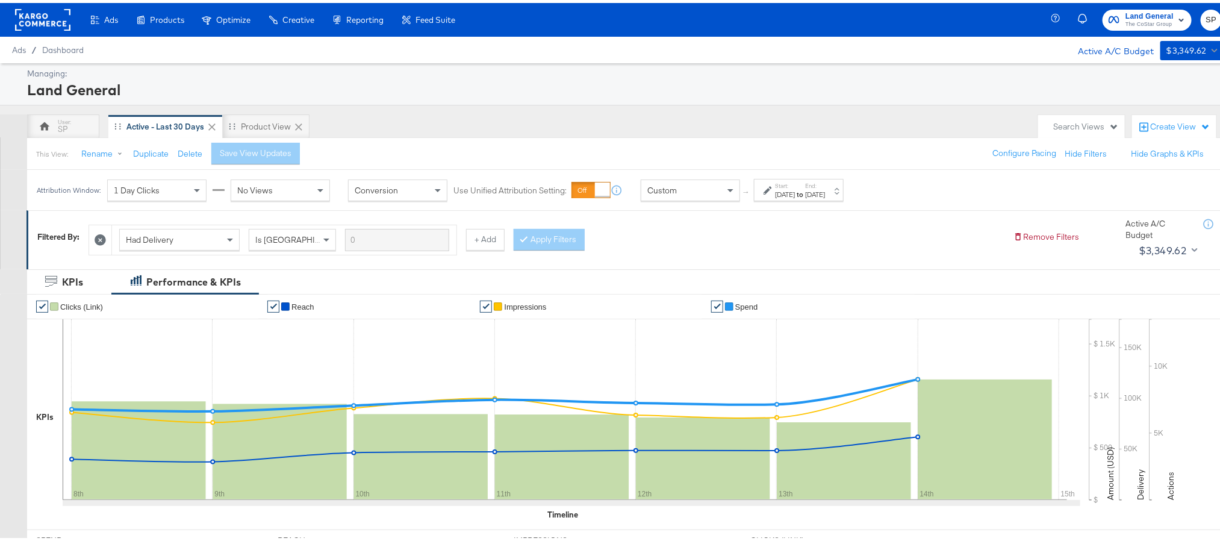
scroll to position [271, 0]
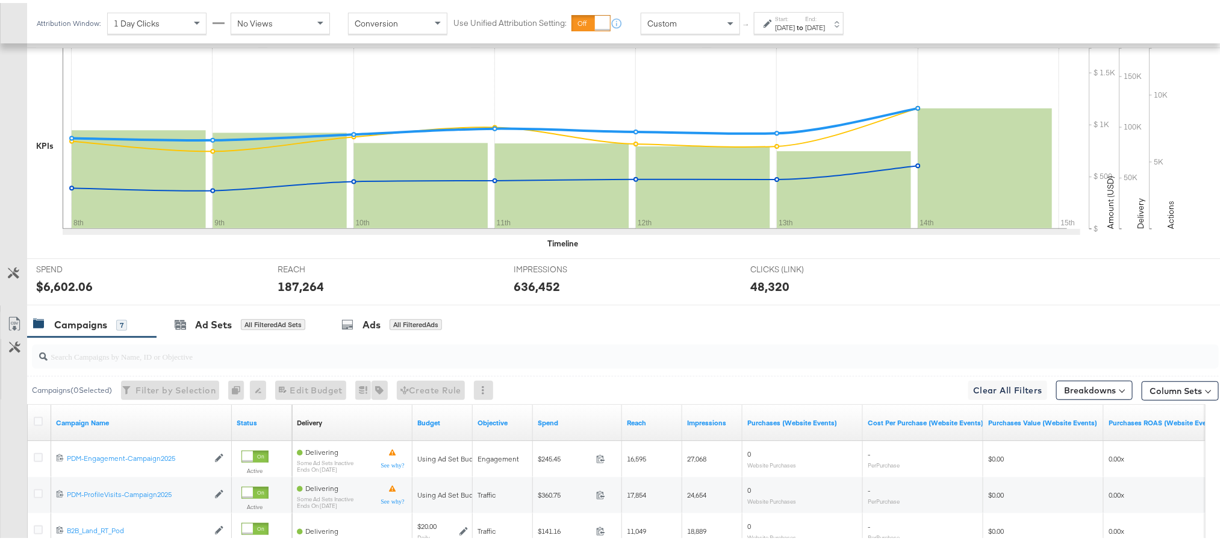
click at [267, 358] on input "search" at bounding box center [578, 347] width 1061 height 23
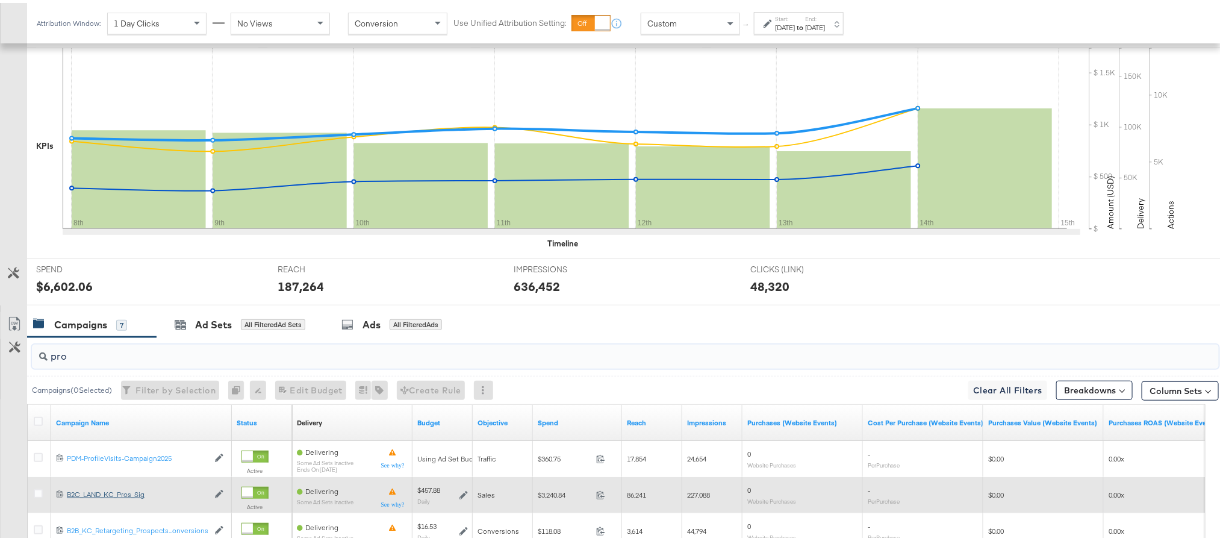
scroll to position [361, 0]
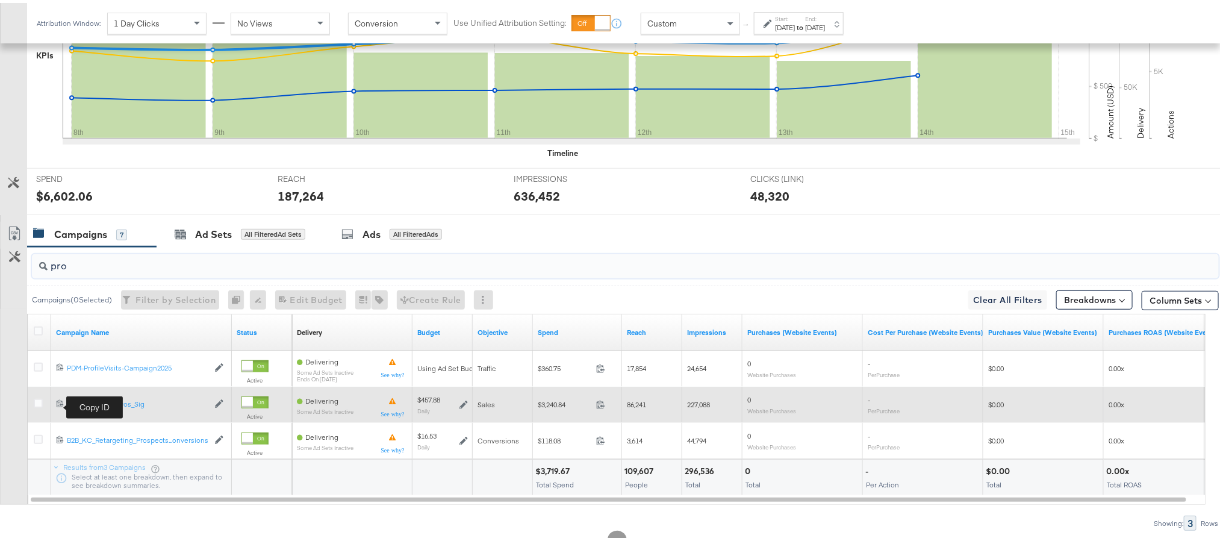
type input "pro"
click at [58, 402] on icon at bounding box center [60, 400] width 8 height 8
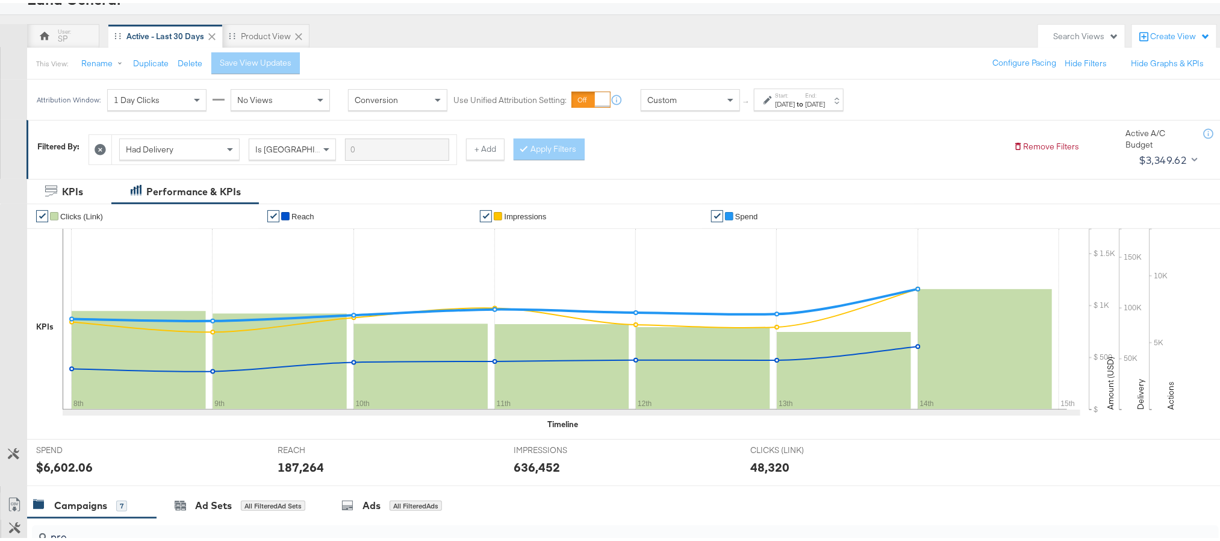
scroll to position [0, 0]
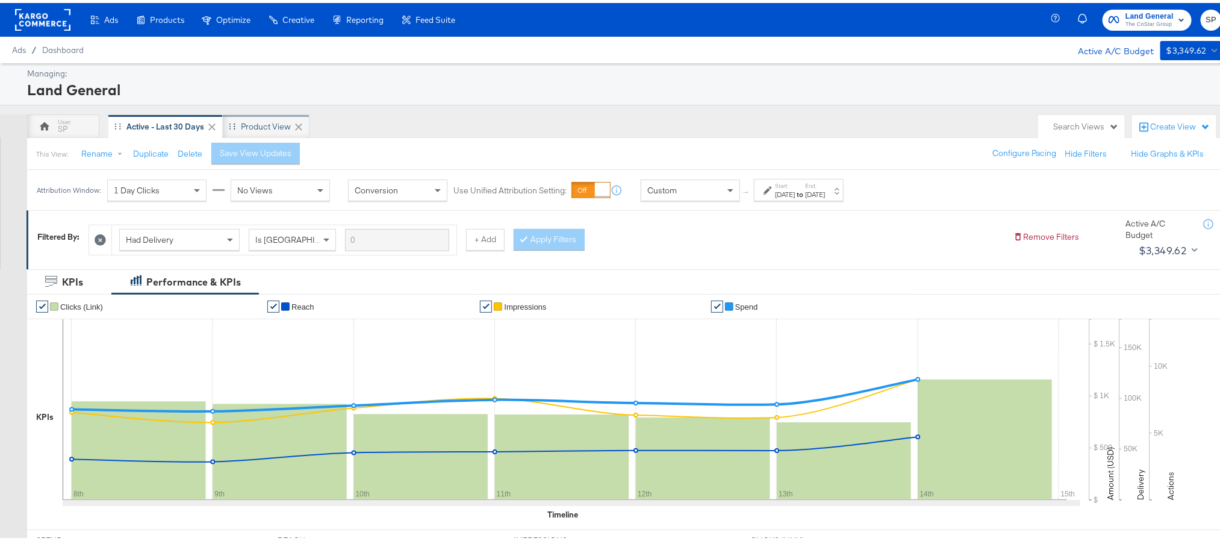
click at [246, 116] on div "Product View" at bounding box center [266, 123] width 87 height 24
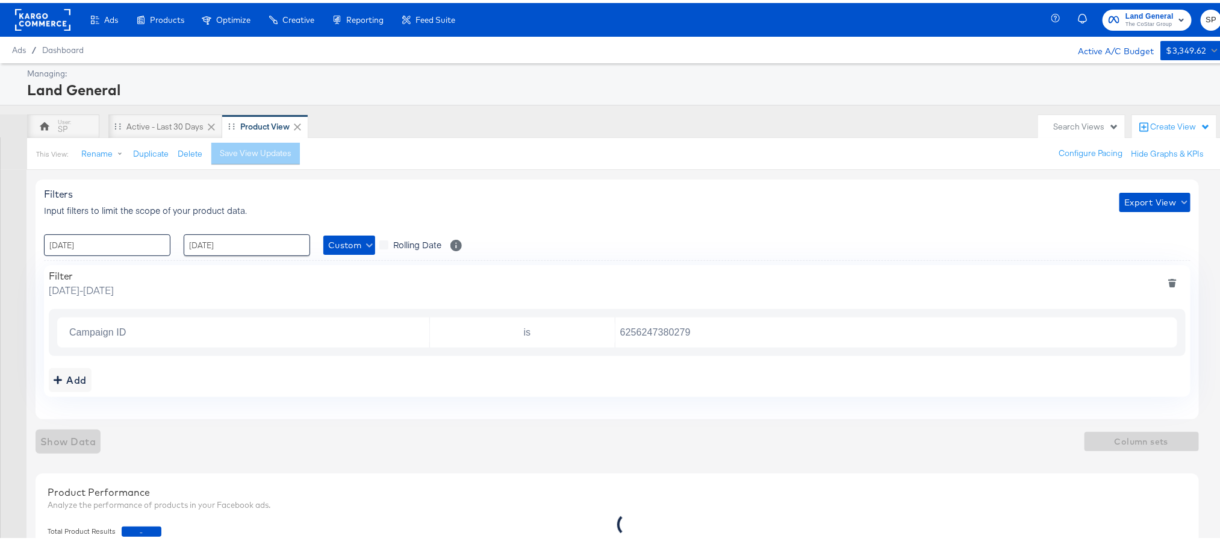
click at [132, 246] on input "[DATE]" at bounding box center [107, 242] width 126 height 22
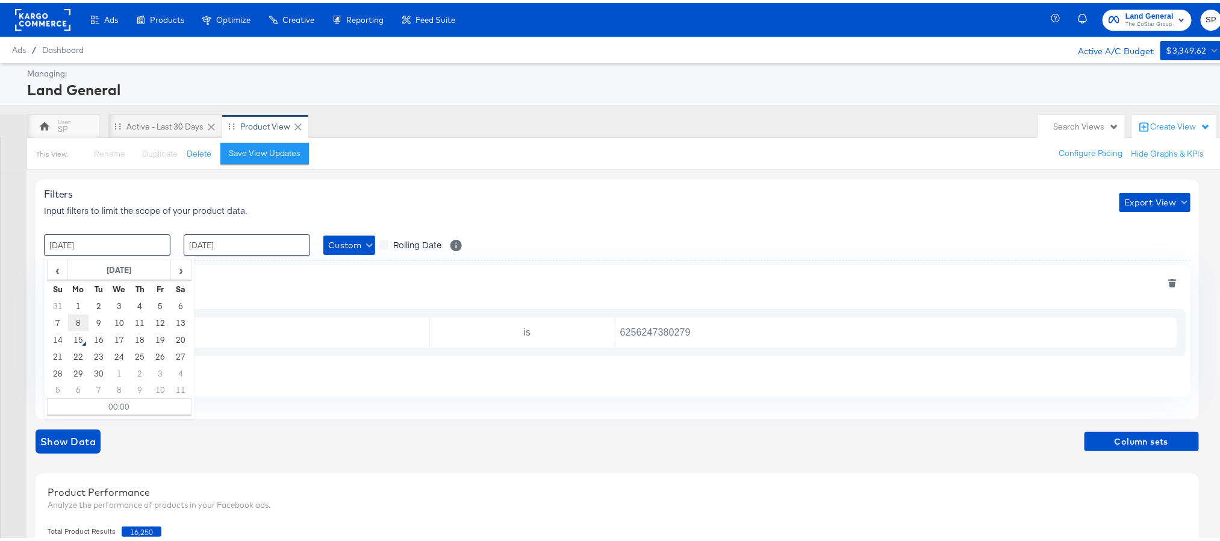
click at [75, 318] on td "8" at bounding box center [78, 319] width 20 height 17
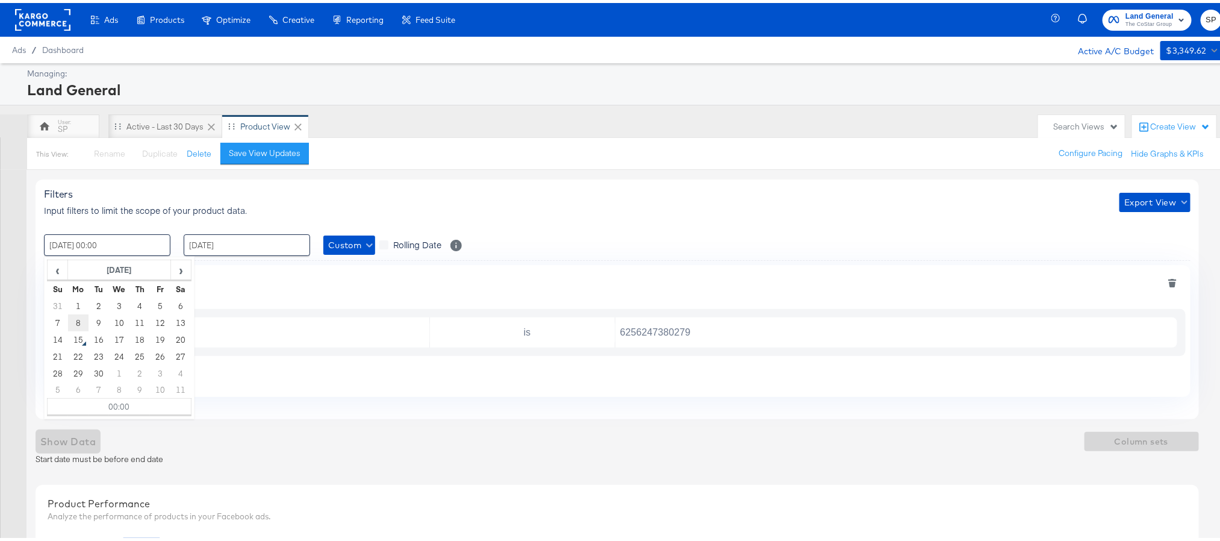
type input "[DATE] 00:00"
click at [235, 247] on input "[DATE]" at bounding box center [247, 242] width 126 height 22
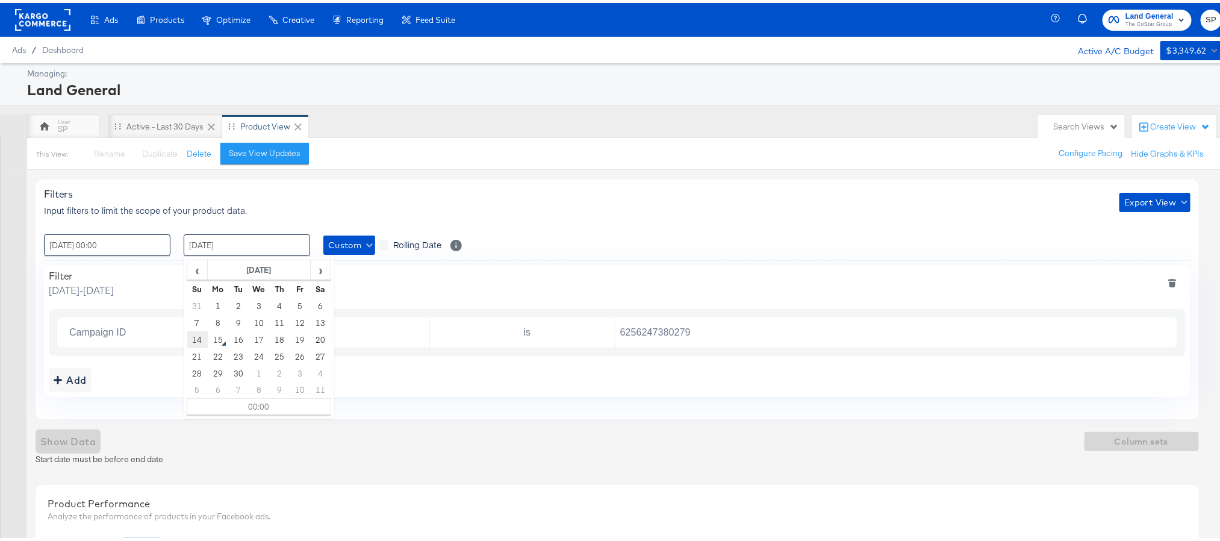
click at [201, 334] on td "14" at bounding box center [197, 336] width 20 height 17
type input "[DATE] 00:00"
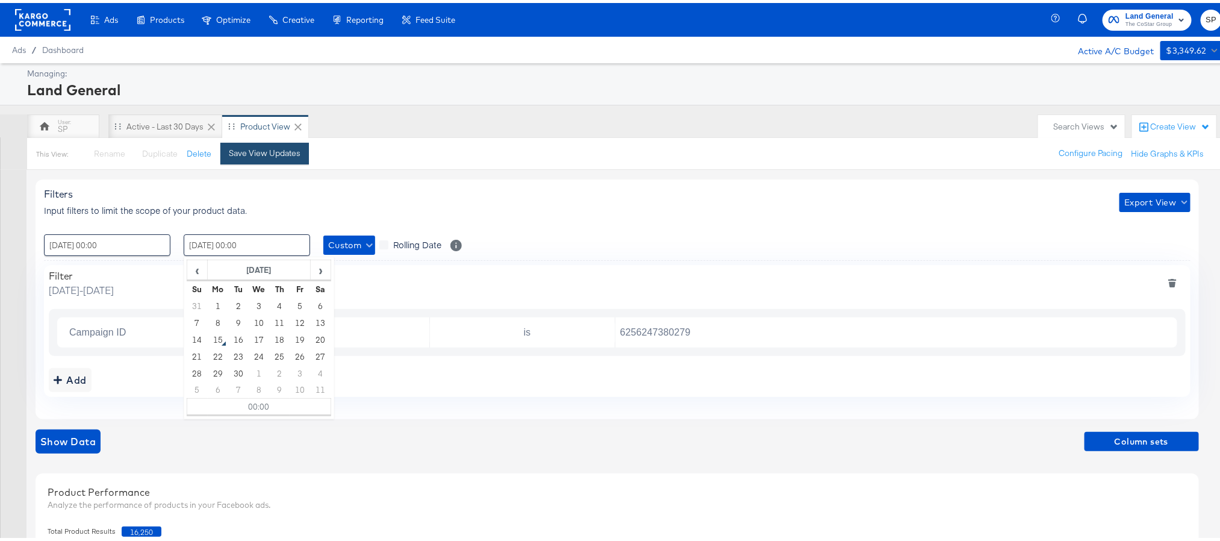
click at [278, 154] on div "Save View Updates" at bounding box center [265, 149] width 72 height 11
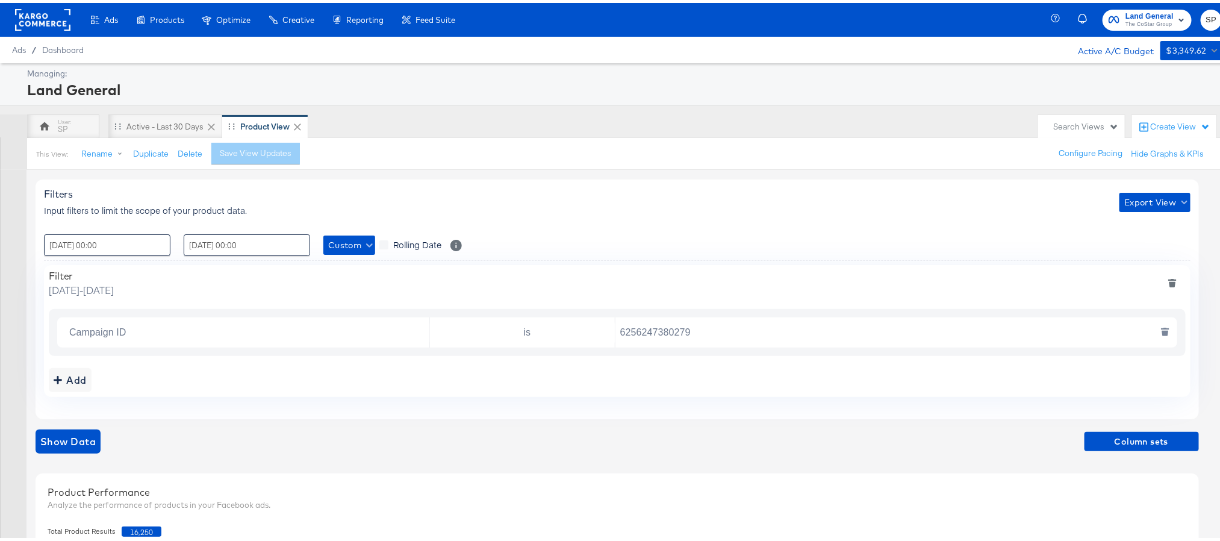
click at [647, 331] on input "6256247380279" at bounding box center [893, 329] width 556 height 25
click at [1127, 439] on span "Column sets" at bounding box center [1141, 438] width 105 height 15
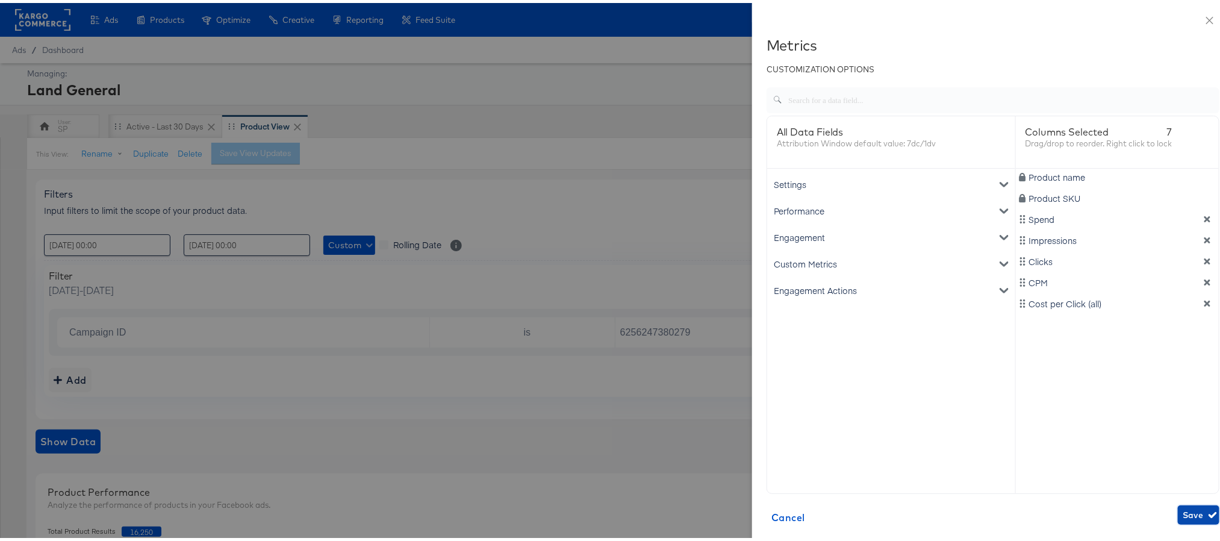
click at [1182, 515] on span "Save" at bounding box center [1198, 511] width 32 height 15
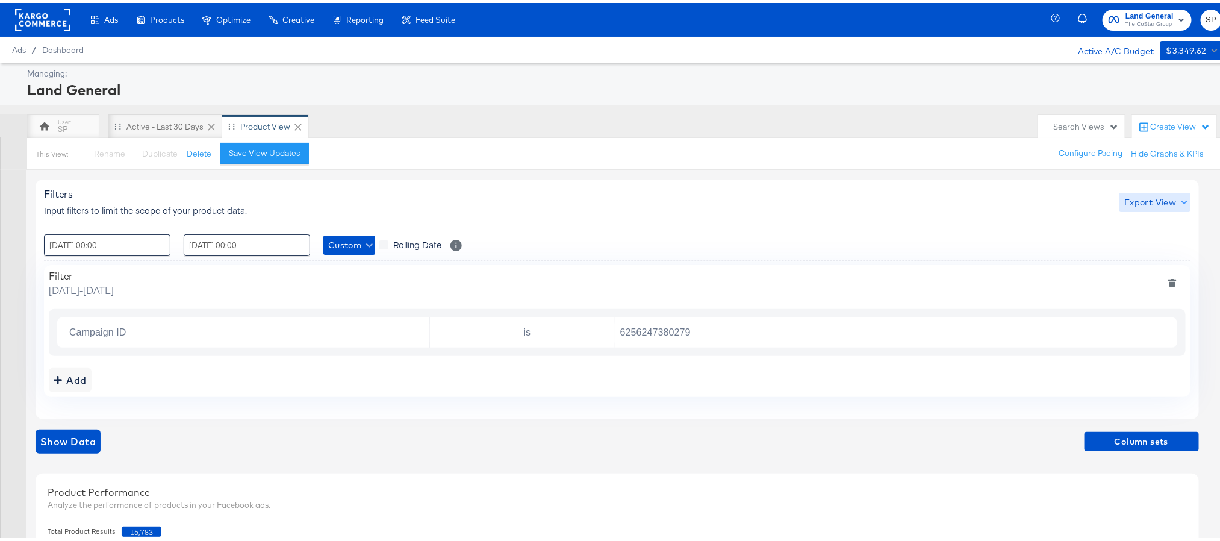
click at [1158, 206] on span "Export View" at bounding box center [1154, 199] width 61 height 15
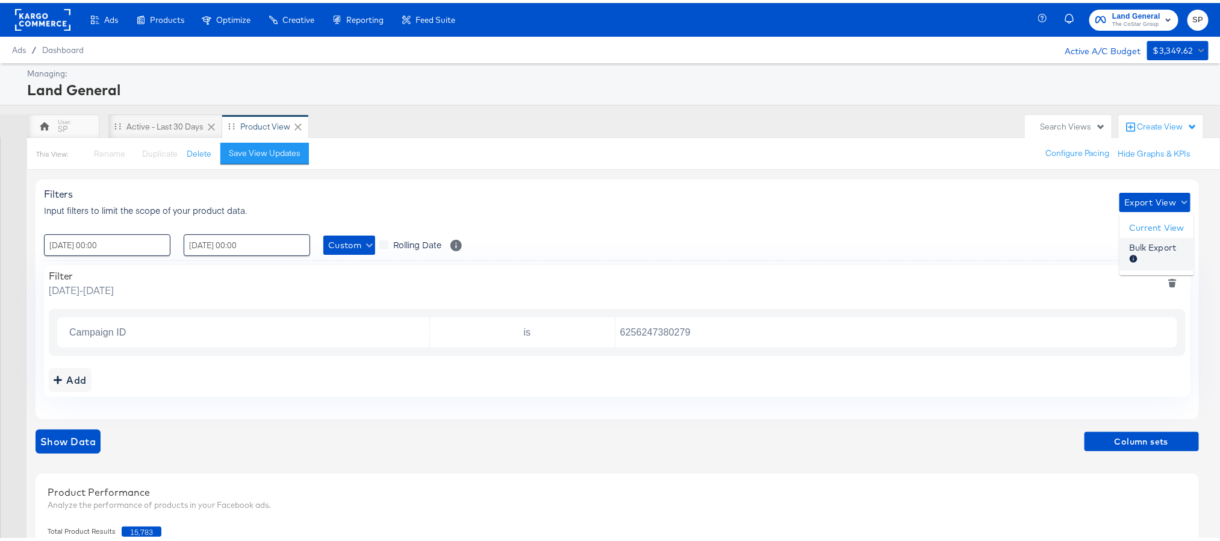
click at [1130, 246] on span "Bulk Export" at bounding box center [1152, 250] width 47 height 25
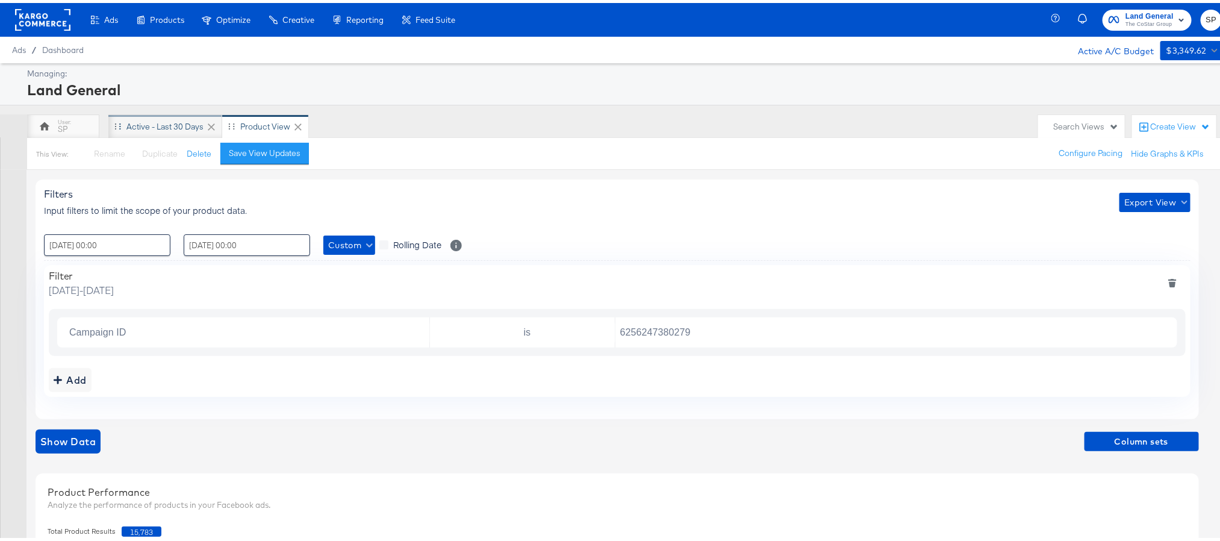
click at [158, 116] on div "Active - Last 30 Days" at bounding box center [165, 123] width 114 height 24
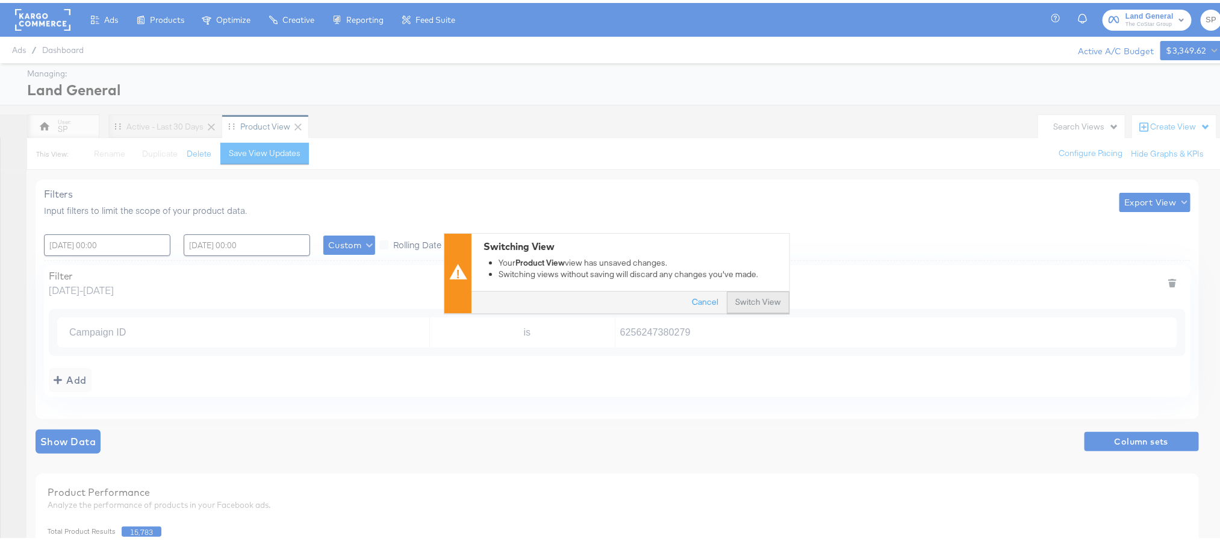
click at [754, 304] on button "Switch View" at bounding box center [758, 300] width 63 height 22
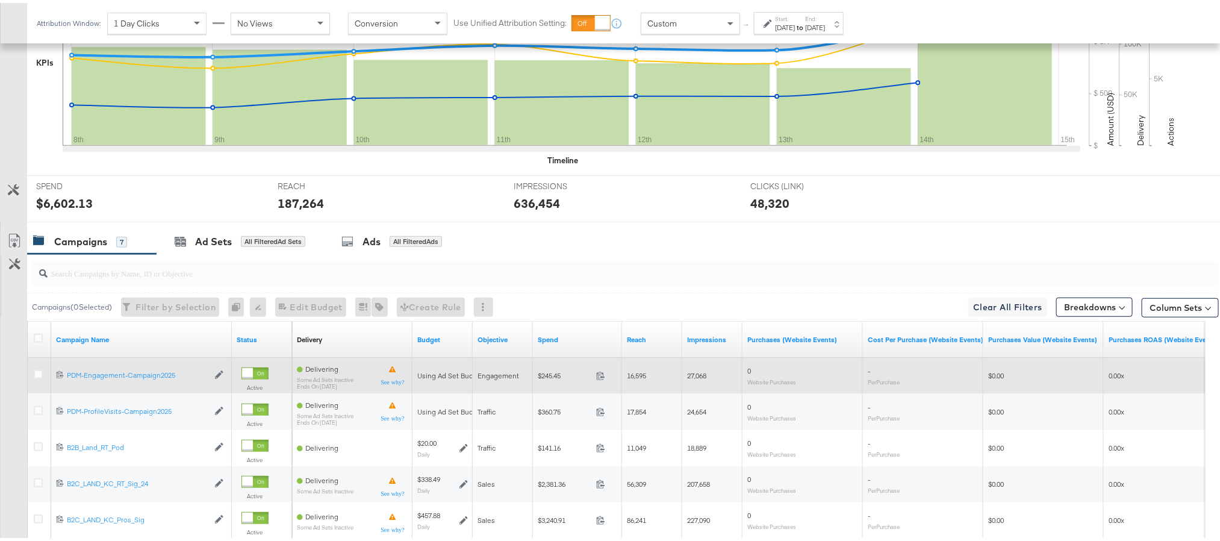
scroll to position [361, 0]
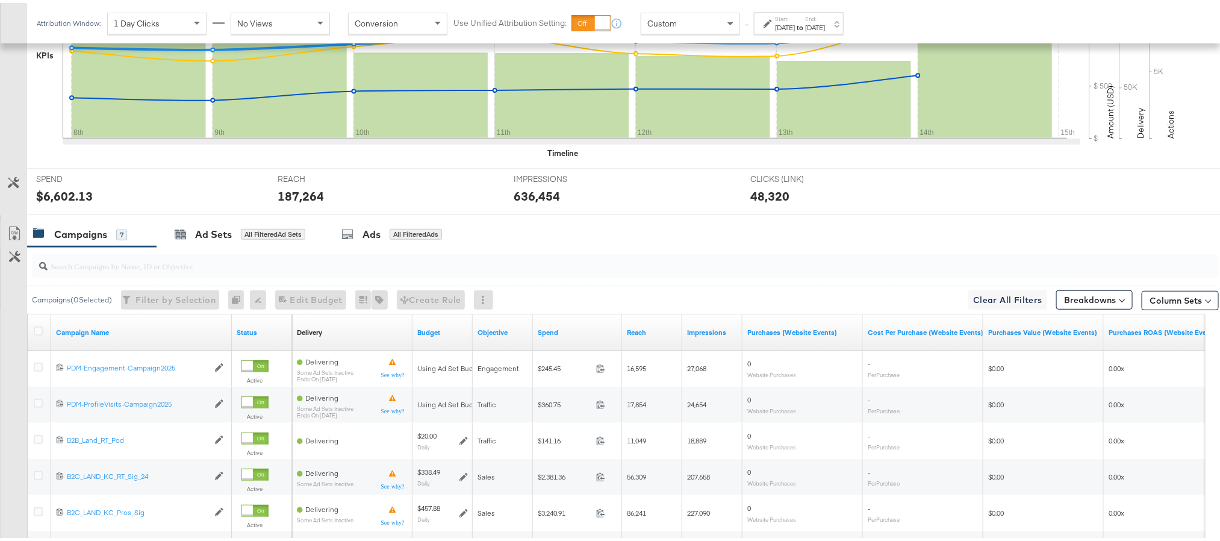
click at [137, 267] on input "search" at bounding box center [578, 257] width 1061 height 23
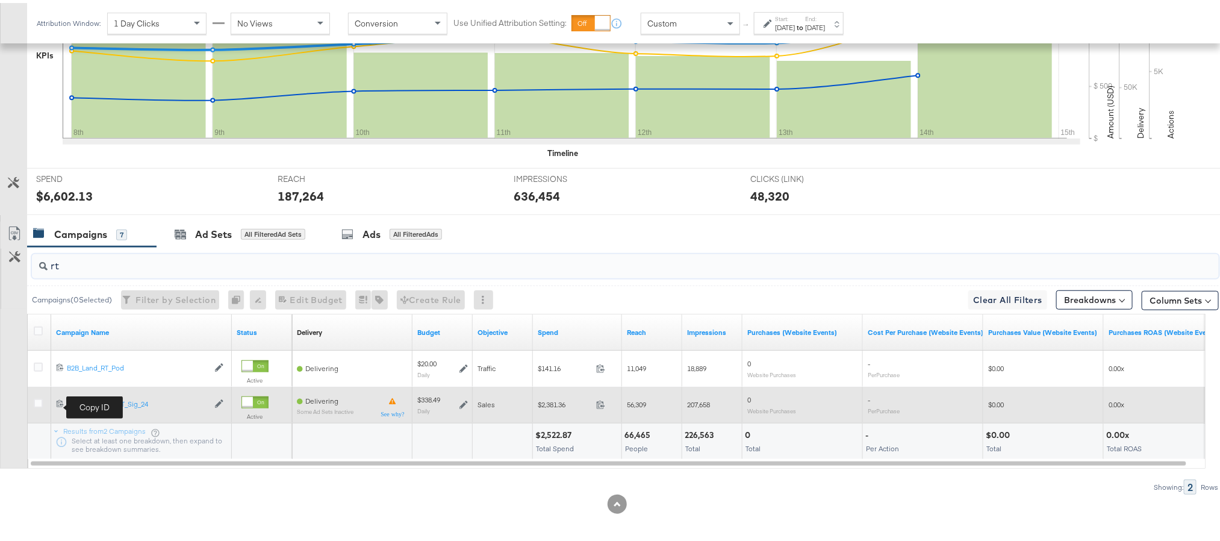
type input "rt"
click at [60, 402] on icon at bounding box center [60, 400] width 8 height 8
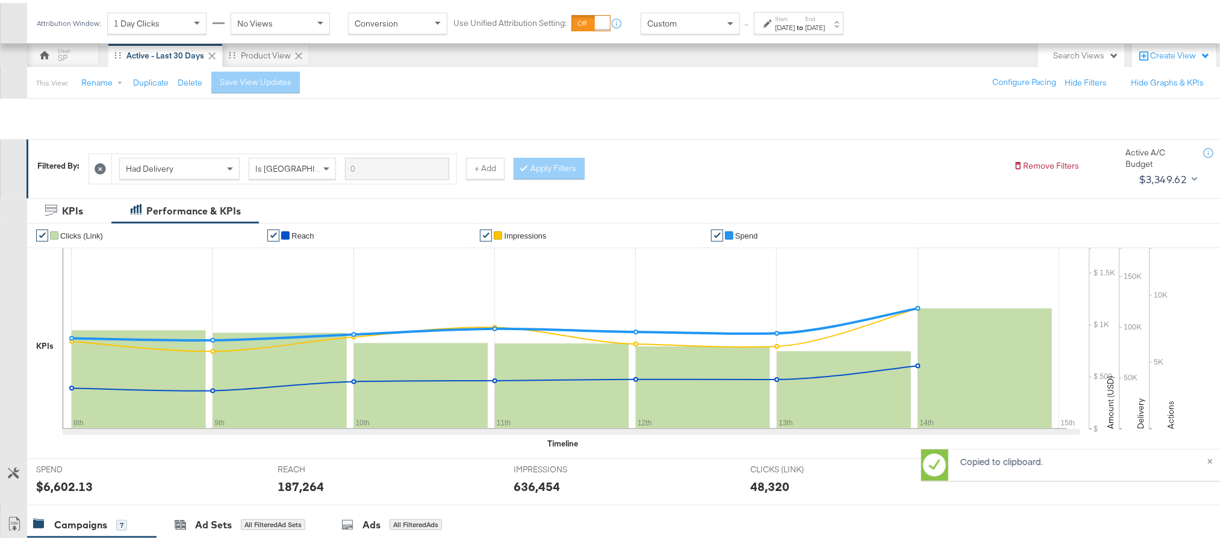
scroll to position [0, 0]
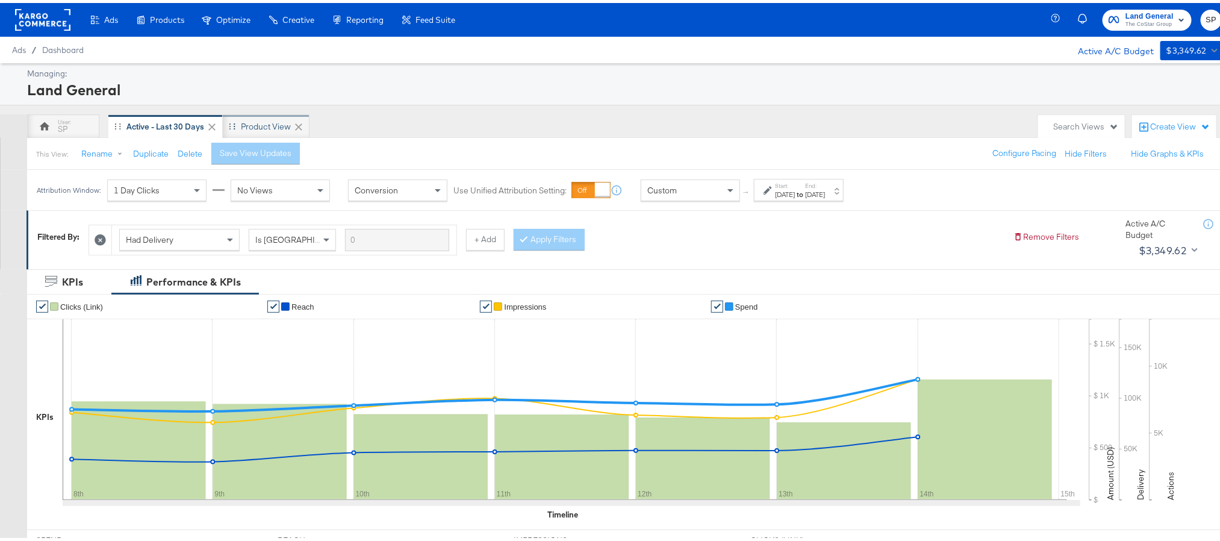
click at [252, 123] on div "Product View" at bounding box center [266, 123] width 50 height 11
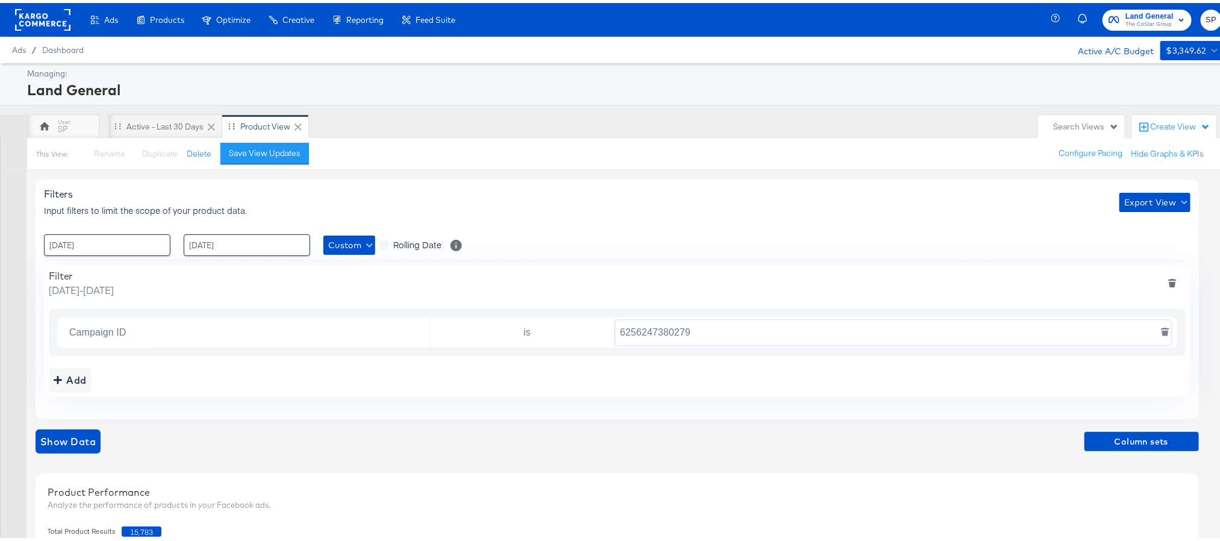
click at [656, 332] on input "6256247380279" at bounding box center [893, 329] width 556 height 25
paste input "5070393826"
type input "6507039382679"
click at [1127, 439] on span "Column sets" at bounding box center [1141, 438] width 105 height 15
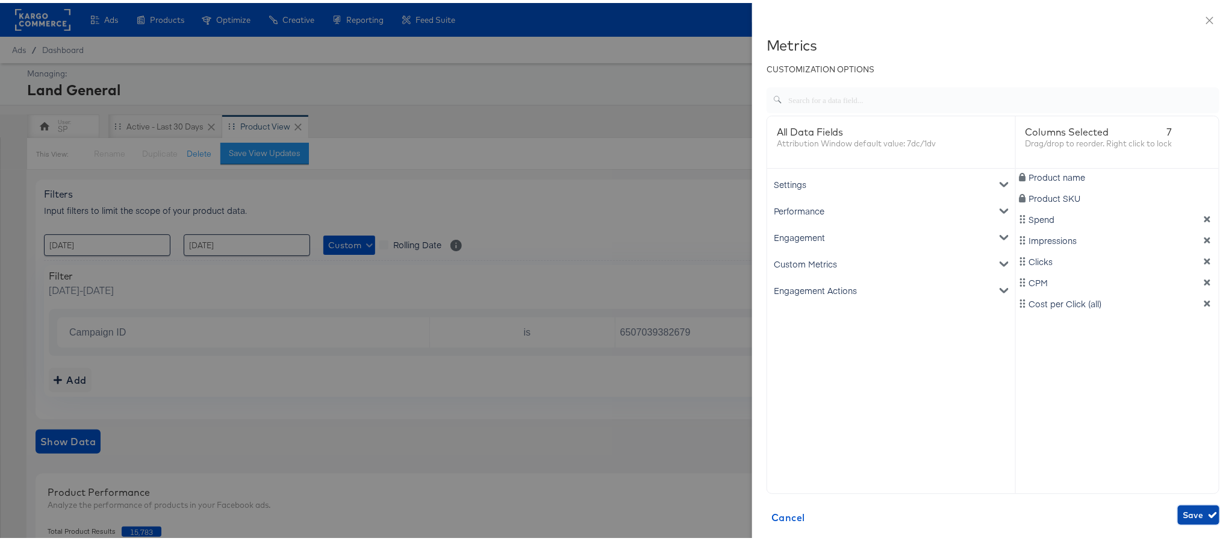
click at [1182, 507] on span "Save" at bounding box center [1198, 511] width 32 height 15
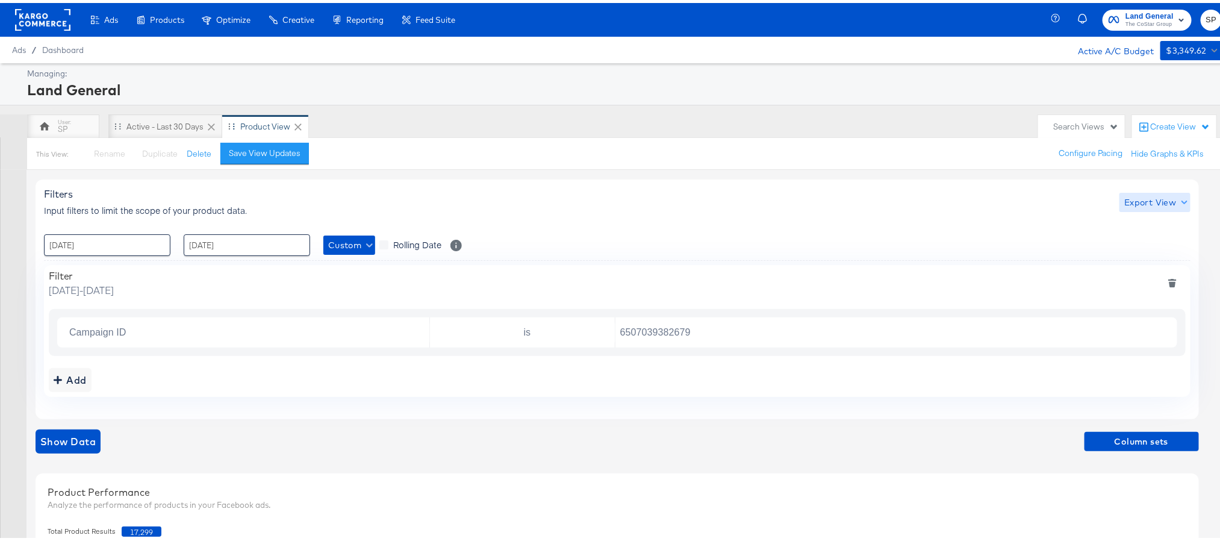
click at [1150, 193] on span "Export View" at bounding box center [1154, 199] width 61 height 15
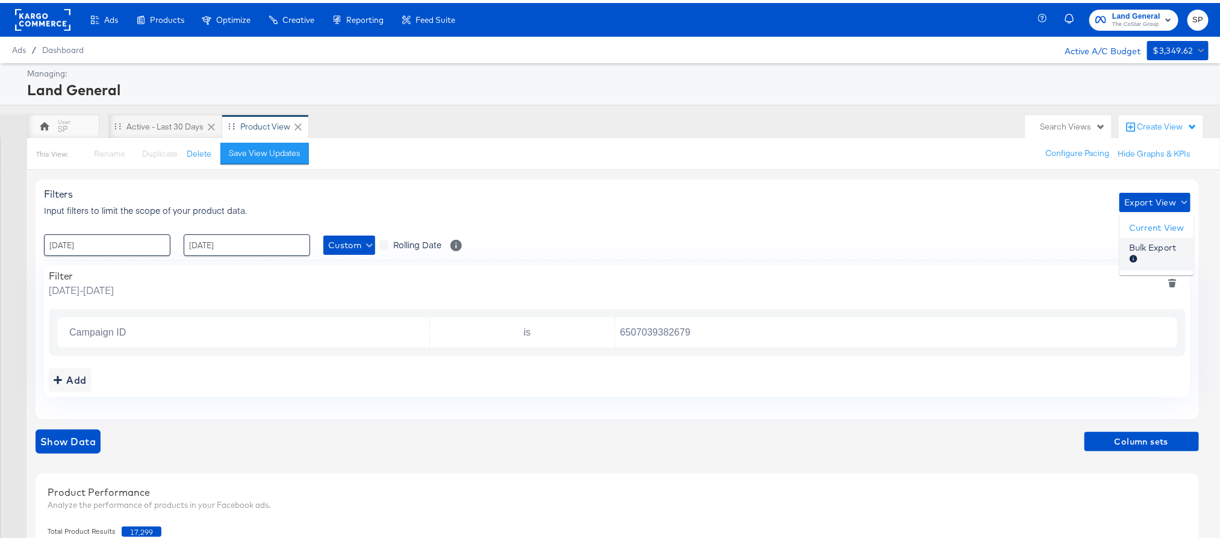
click at [1156, 241] on span "Bulk Export" at bounding box center [1152, 250] width 47 height 25
click at [692, 84] on div "Land General" at bounding box center [622, 86] width 1191 height 20
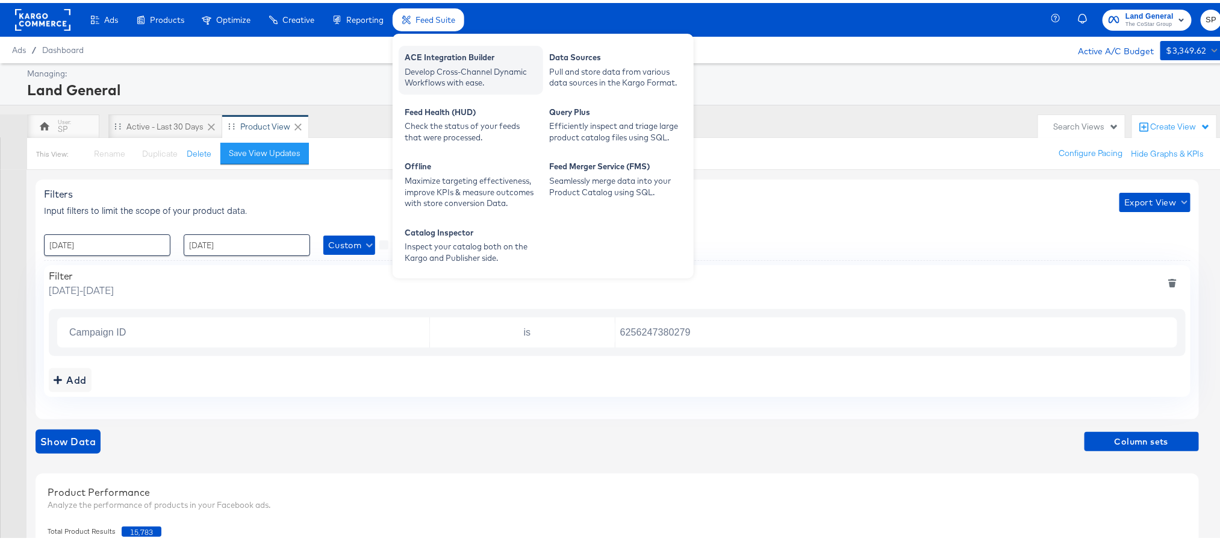
click at [426, 67] on div "Develop Cross-Channel Dynamic Workflows with ease." at bounding box center [471, 74] width 132 height 22
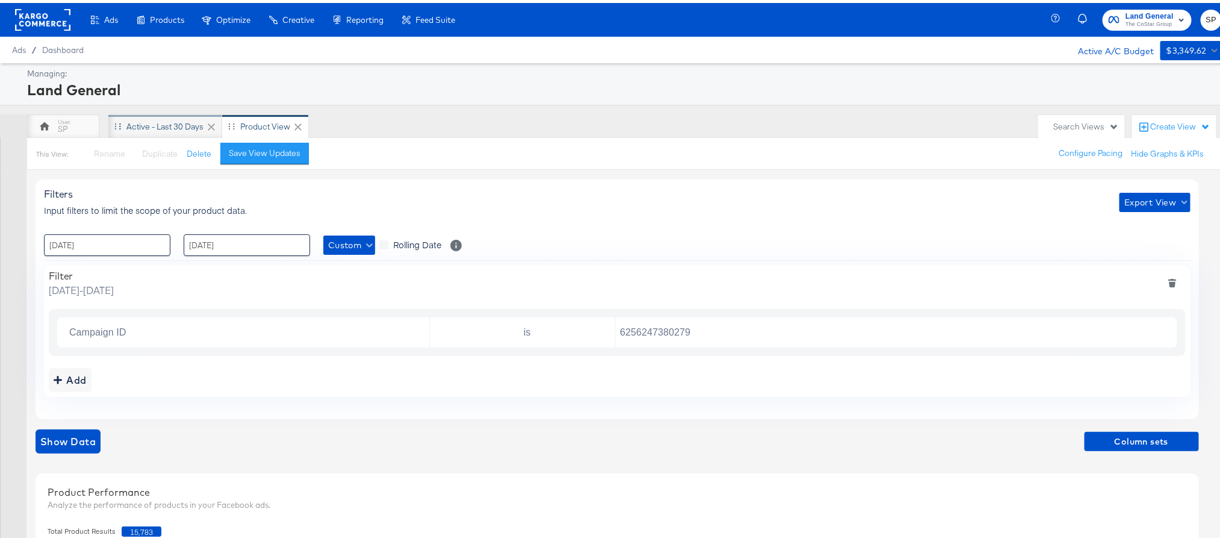
click at [168, 130] on div "Active - Last 30 Days" at bounding box center [165, 123] width 114 height 24
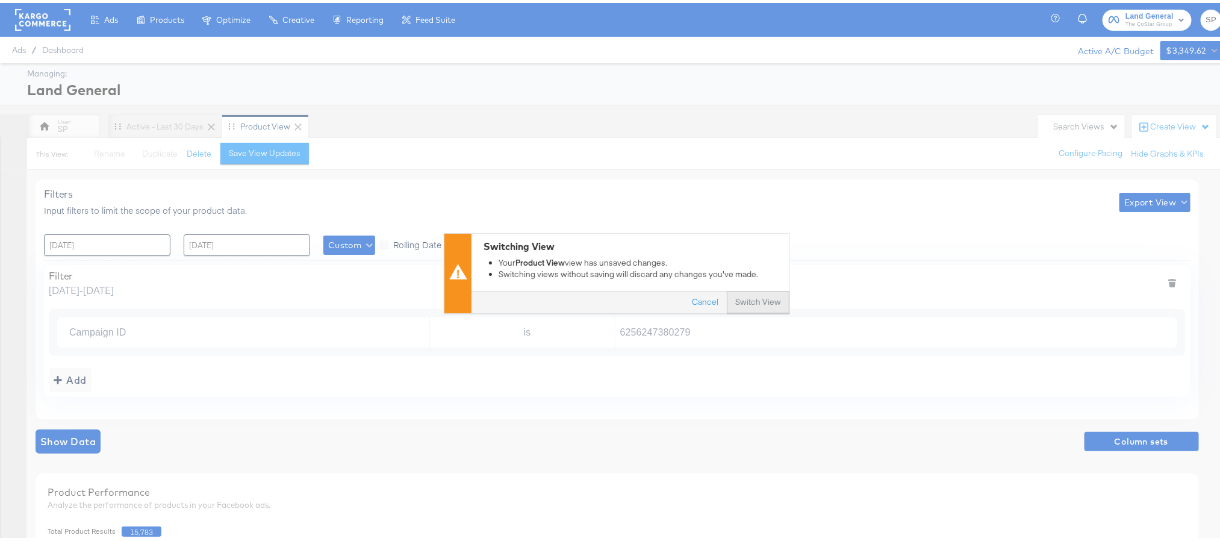
click at [734, 298] on button "Switch View" at bounding box center [758, 300] width 63 height 22
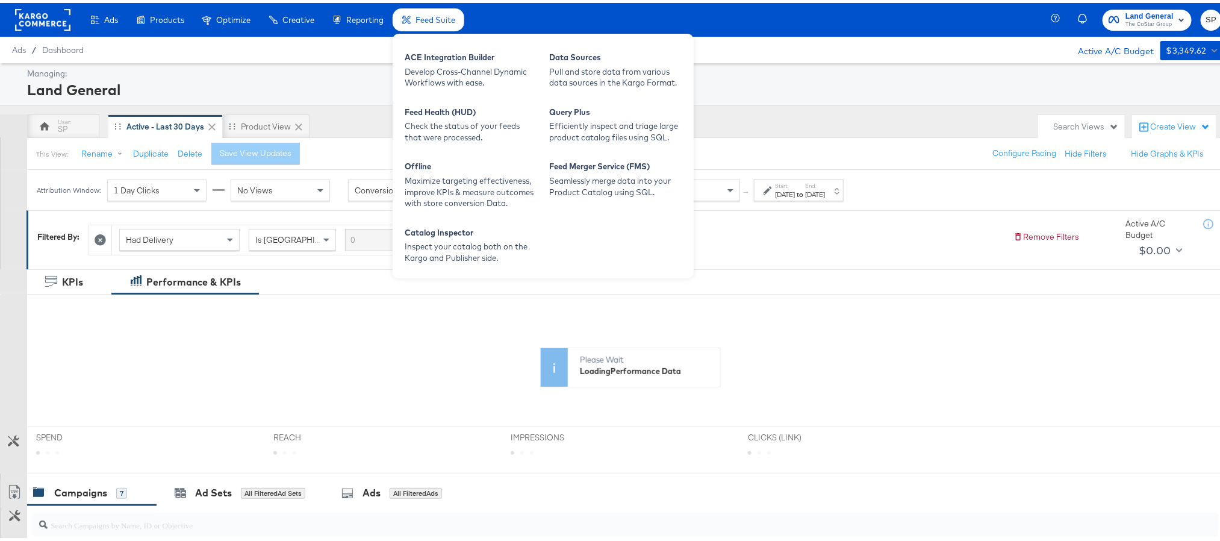
click at [430, 15] on span "Feed Suite" at bounding box center [435, 17] width 40 height 10
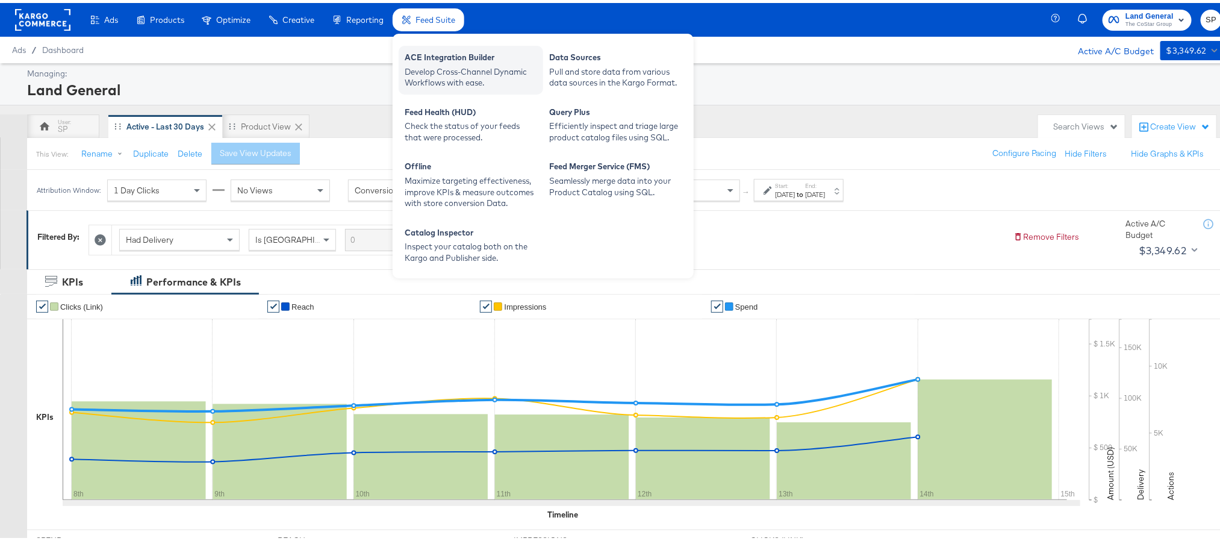
click at [436, 58] on div "ACE Integration Builder" at bounding box center [471, 56] width 132 height 14
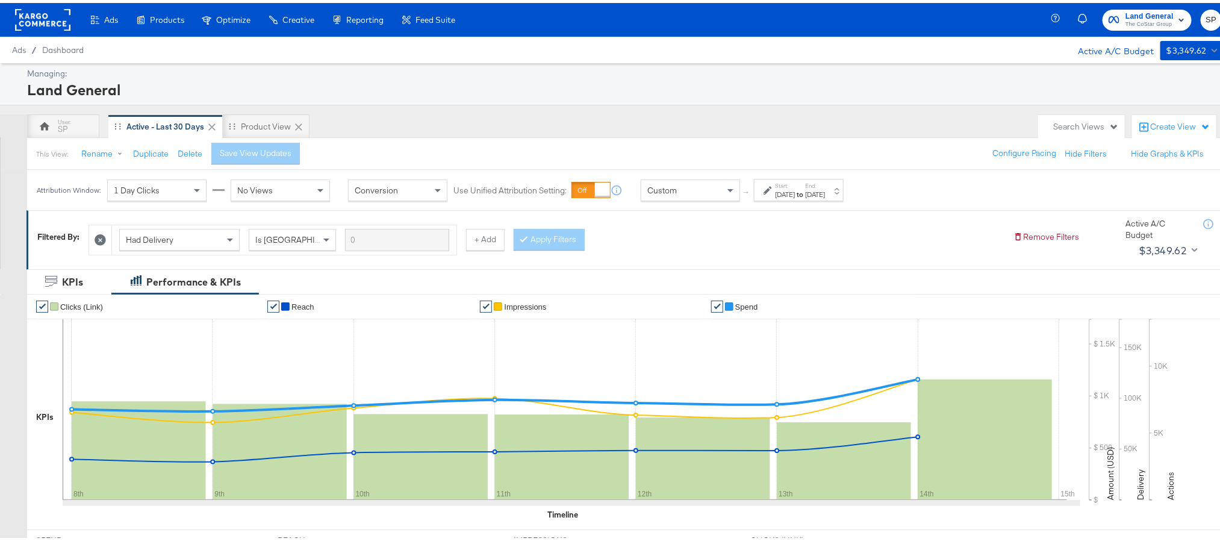
click at [31, 15] on rect at bounding box center [42, 17] width 55 height 22
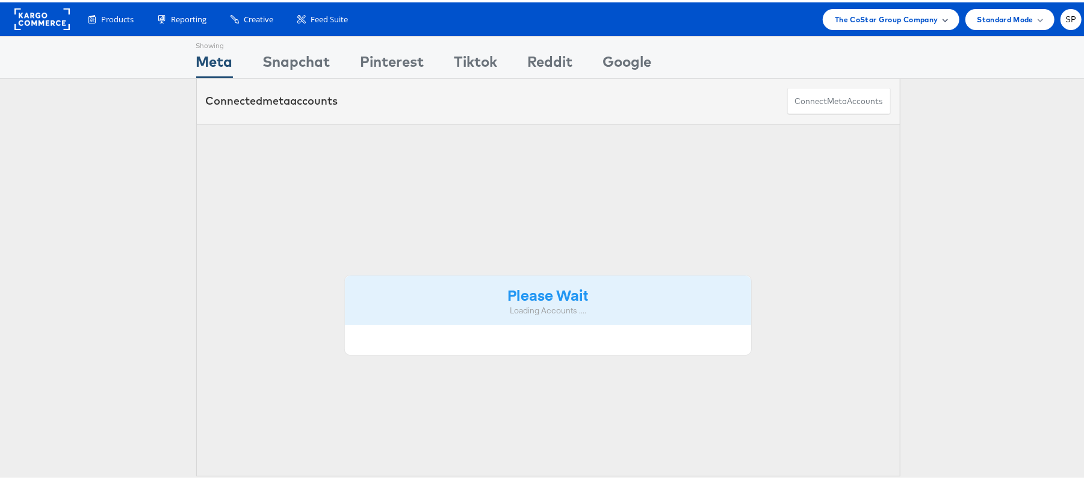
click at [913, 14] on span "The CoStar Group Company" at bounding box center [886, 17] width 103 height 13
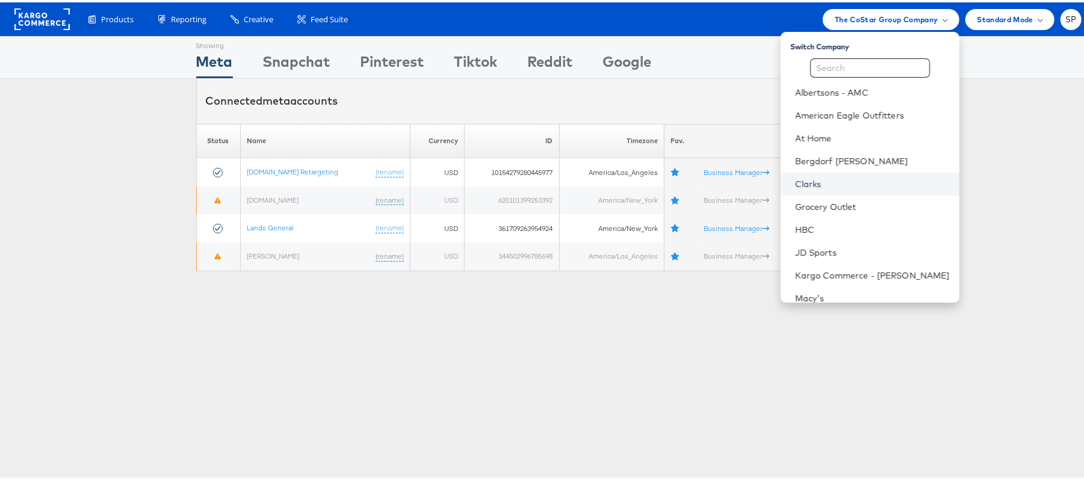
click at [798, 184] on link "Clarks" at bounding box center [872, 182] width 155 height 12
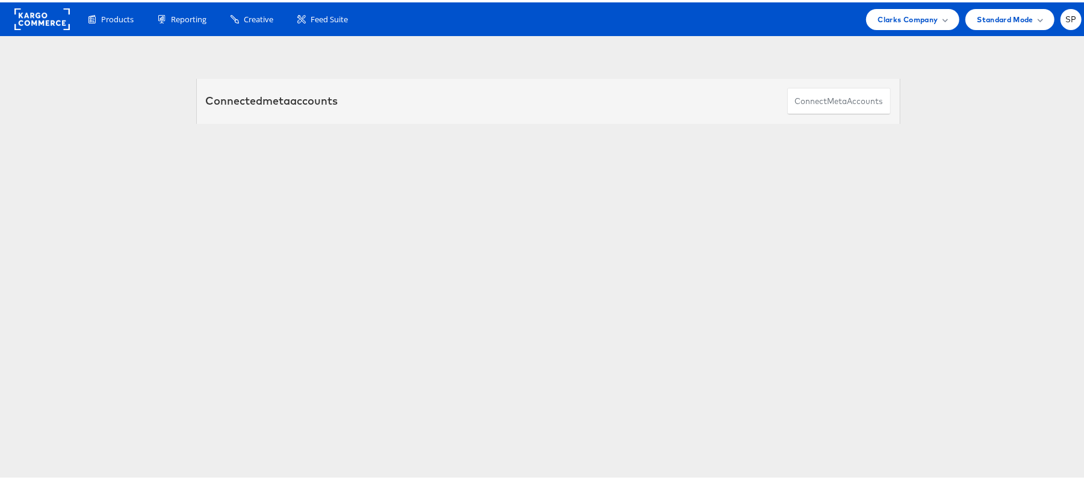
click at [330, 194] on link "Global Brand Marketing - [PERSON_NAME] Originals" at bounding box center [322, 197] width 164 height 9
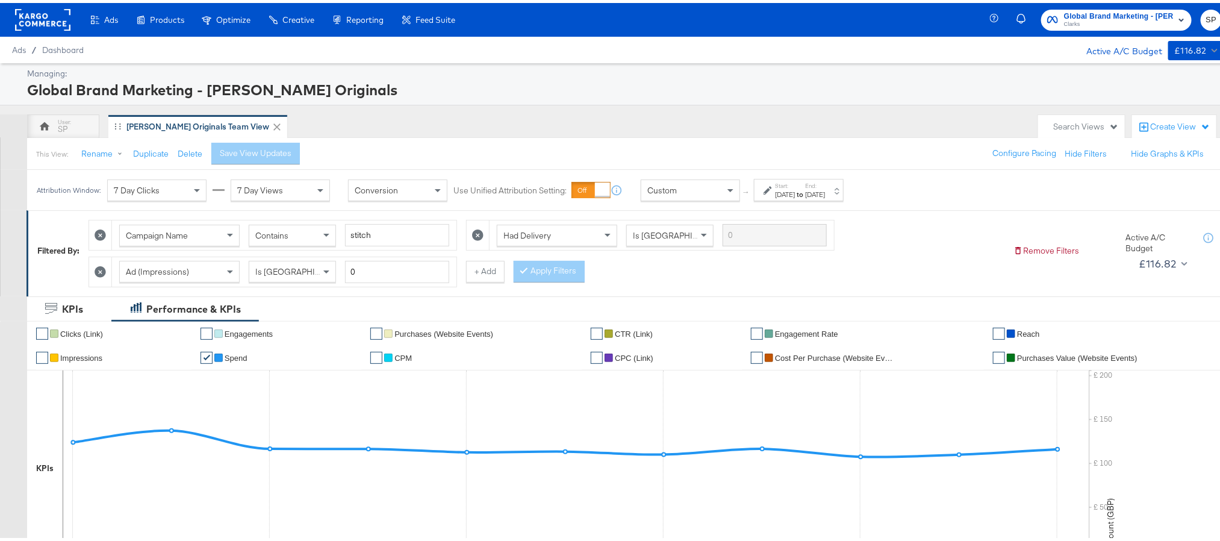
click at [825, 190] on div "[DATE]" at bounding box center [815, 192] width 20 height 10
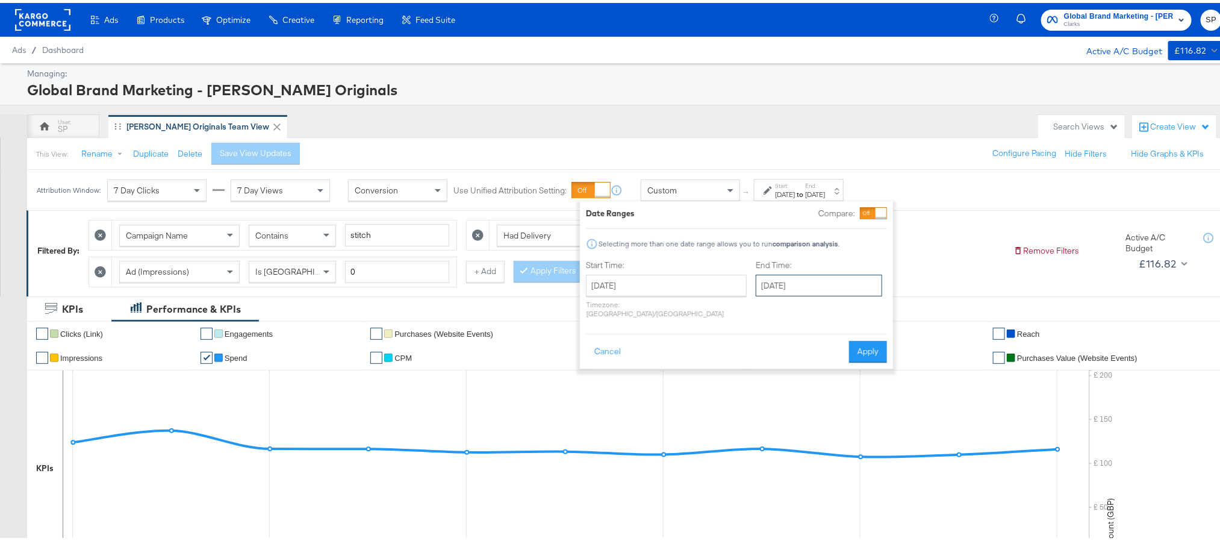
click at [755, 271] on input "[DATE]" at bounding box center [818, 282] width 126 height 22
click at [759, 382] on td "14" at bounding box center [769, 376] width 20 height 17
type input "[DATE]"
click at [869, 341] on button "Apply" at bounding box center [868, 349] width 38 height 22
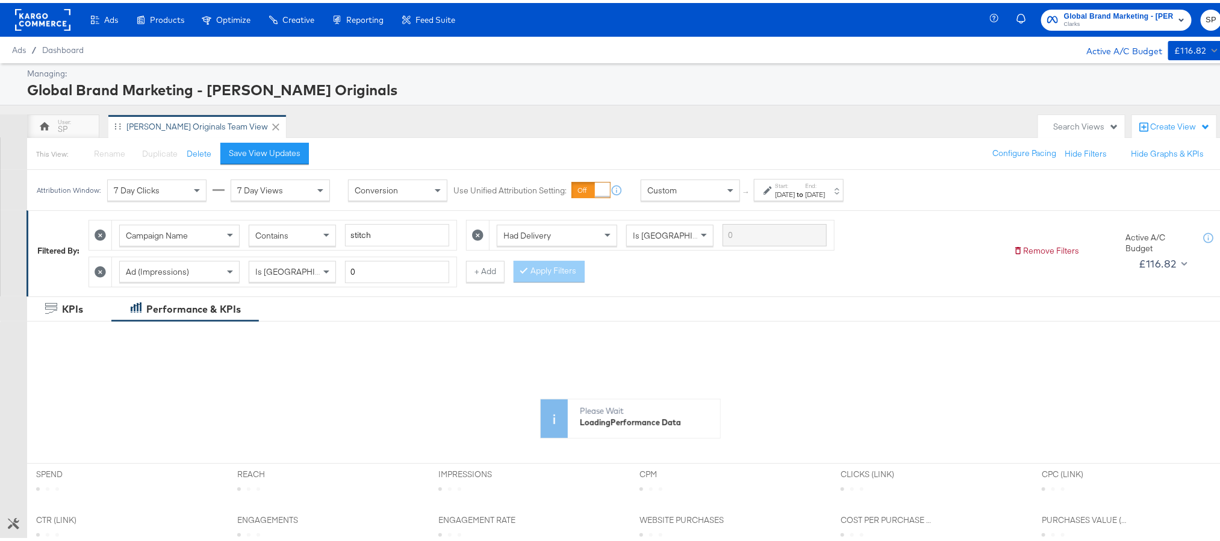
click at [244, 163] on div "This View: Rename Please save your changes before renaming this view Duplicate …" at bounding box center [629, 150] width 1207 height 33
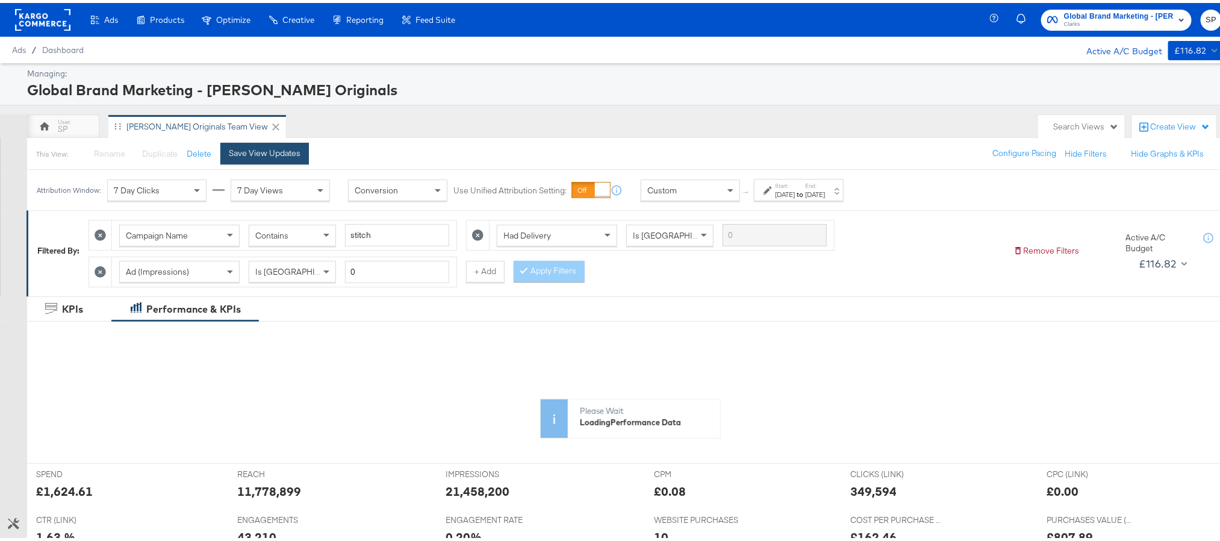
click at [281, 150] on div "Save View Updates" at bounding box center [265, 149] width 72 height 11
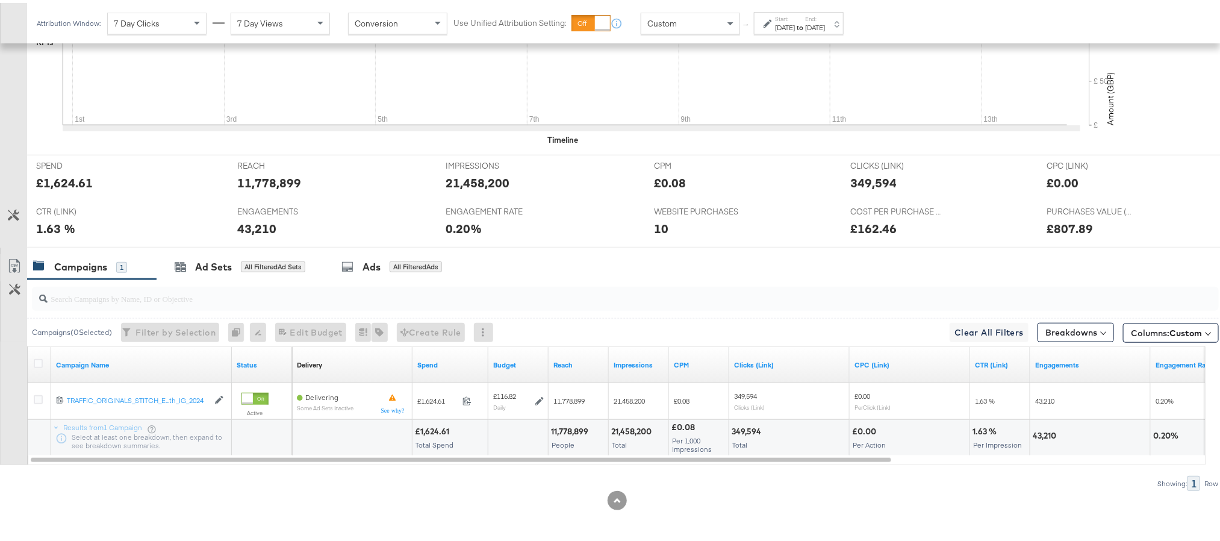
scroll to position [430, 0]
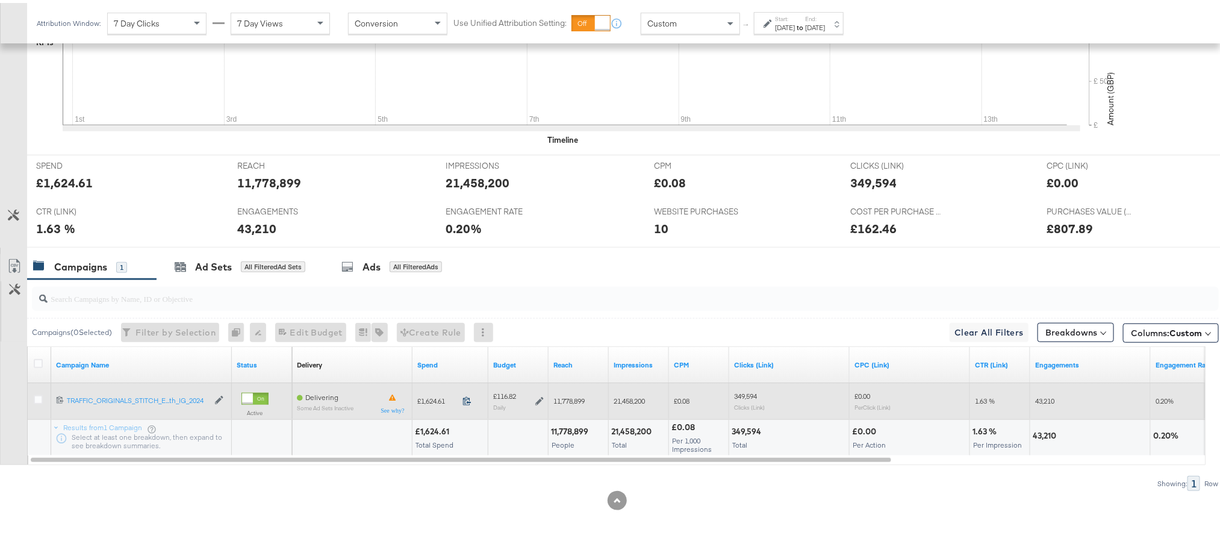
click at [465, 399] on icon at bounding box center [466, 397] width 9 height 9
click at [540, 399] on icon at bounding box center [539, 398] width 8 height 8
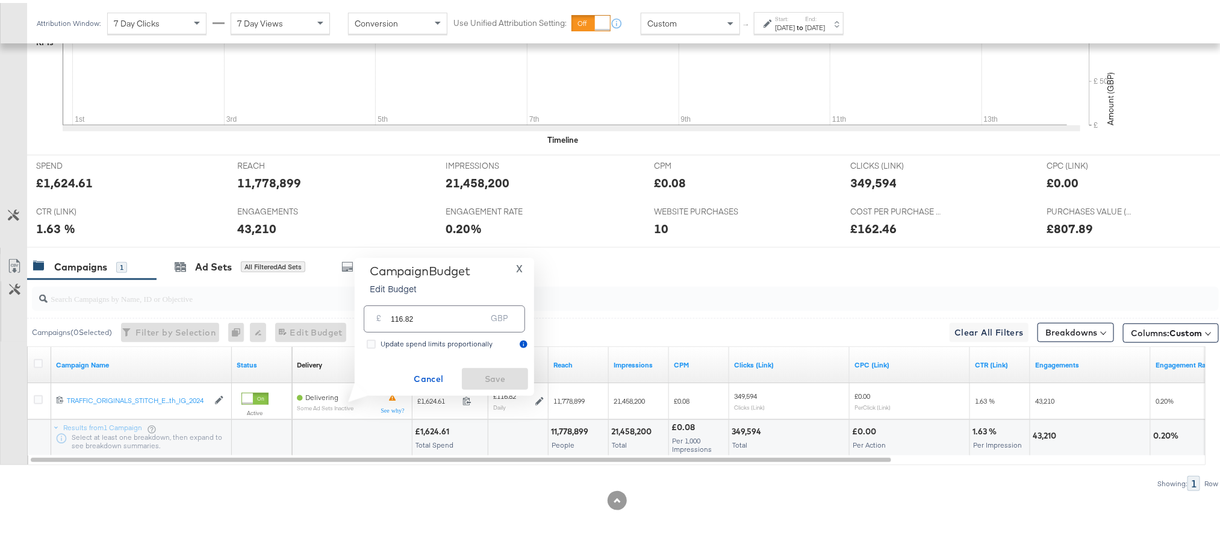
click at [441, 309] on input "116.82" at bounding box center [438, 311] width 95 height 26
paste input "£117.21"
type input "117.21"
click at [465, 371] on button "Save" at bounding box center [495, 376] width 66 height 22
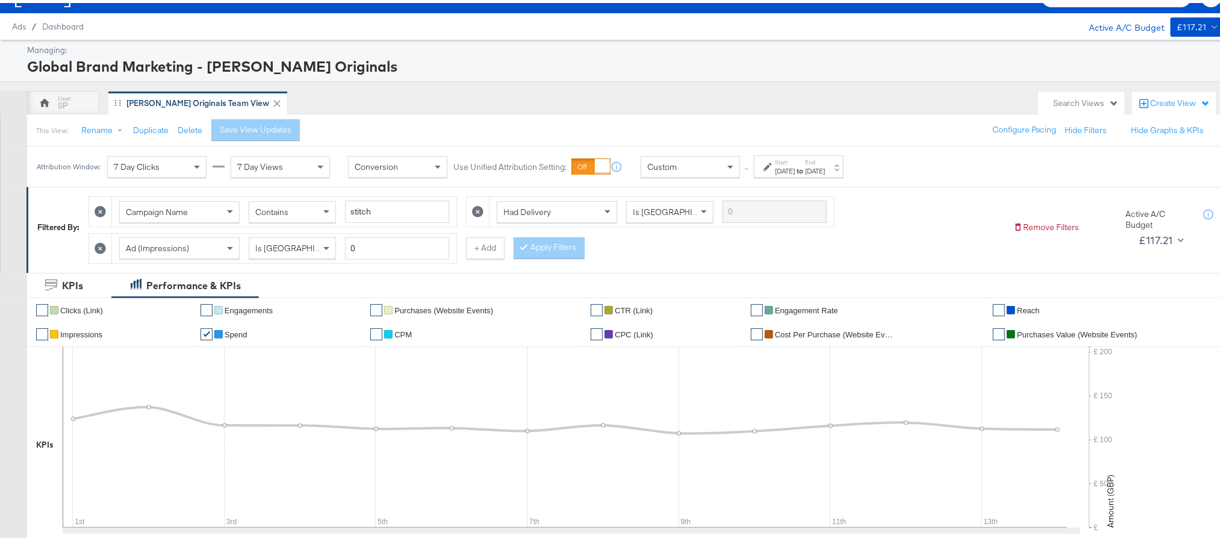
scroll to position [0, 0]
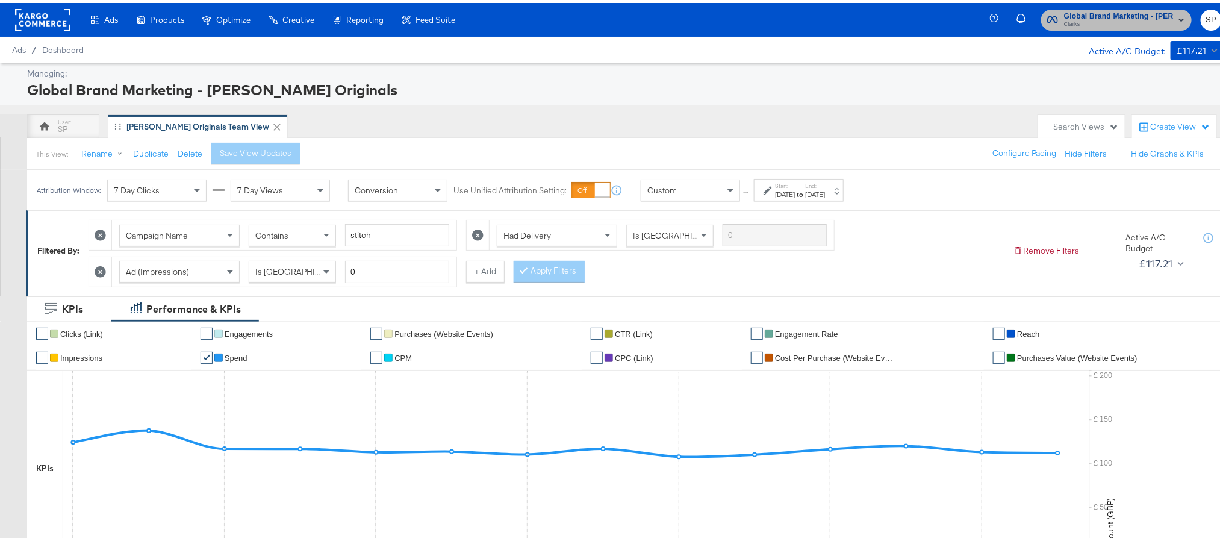
click at [1136, 14] on span "Global Brand Marketing - Clarks Originals" at bounding box center [1119, 13] width 110 height 13
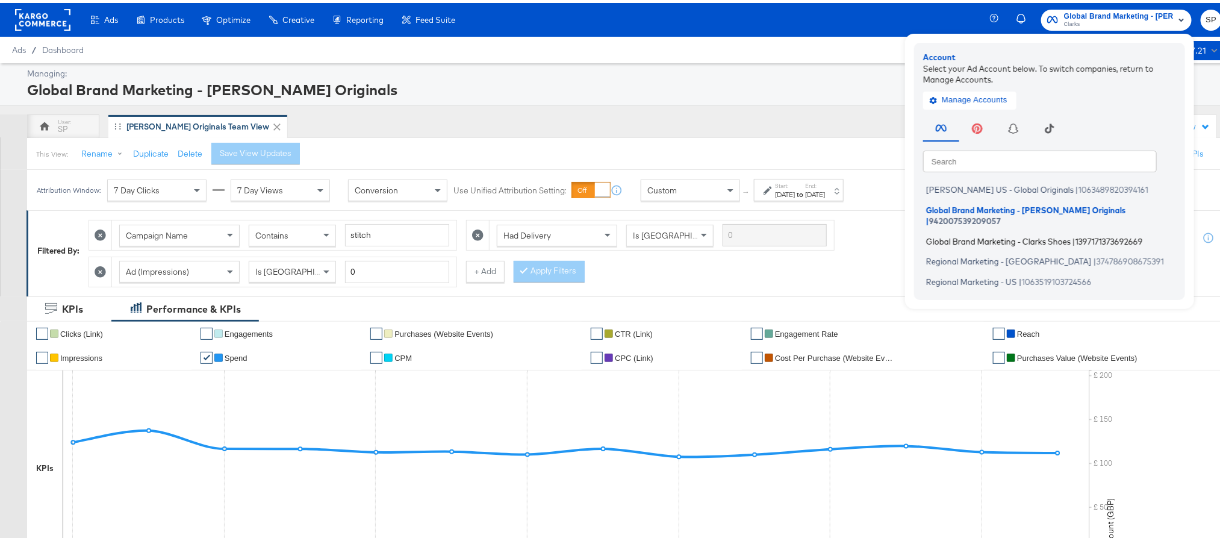
click at [975, 233] on span "Global Brand Marketing - Clarks Shoes" at bounding box center [998, 238] width 144 height 10
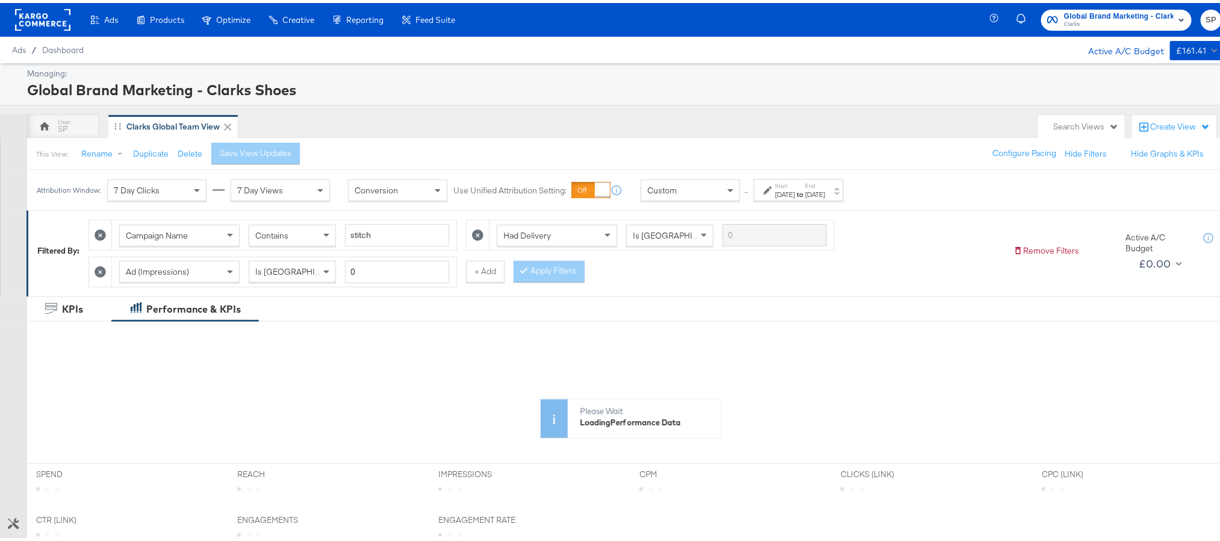
click at [825, 196] on div "[DATE]" at bounding box center [815, 192] width 20 height 10
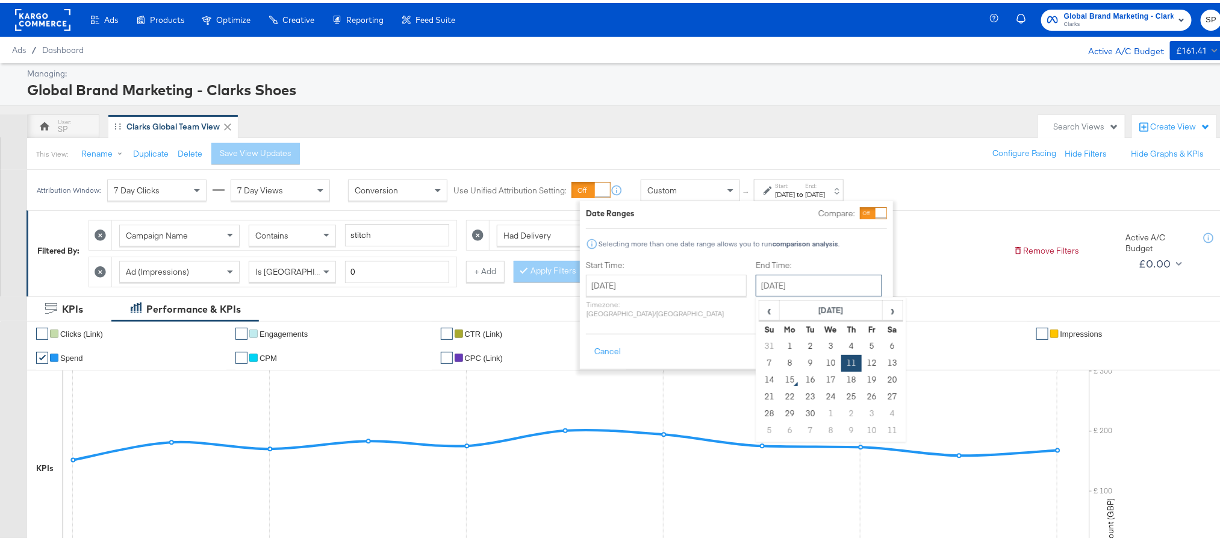
click at [755, 289] on input "[DATE]" at bounding box center [818, 282] width 126 height 22
click at [759, 377] on td "14" at bounding box center [769, 376] width 20 height 17
type input "September 14th 2025"
click at [860, 349] on button "Apply" at bounding box center [868, 349] width 38 height 22
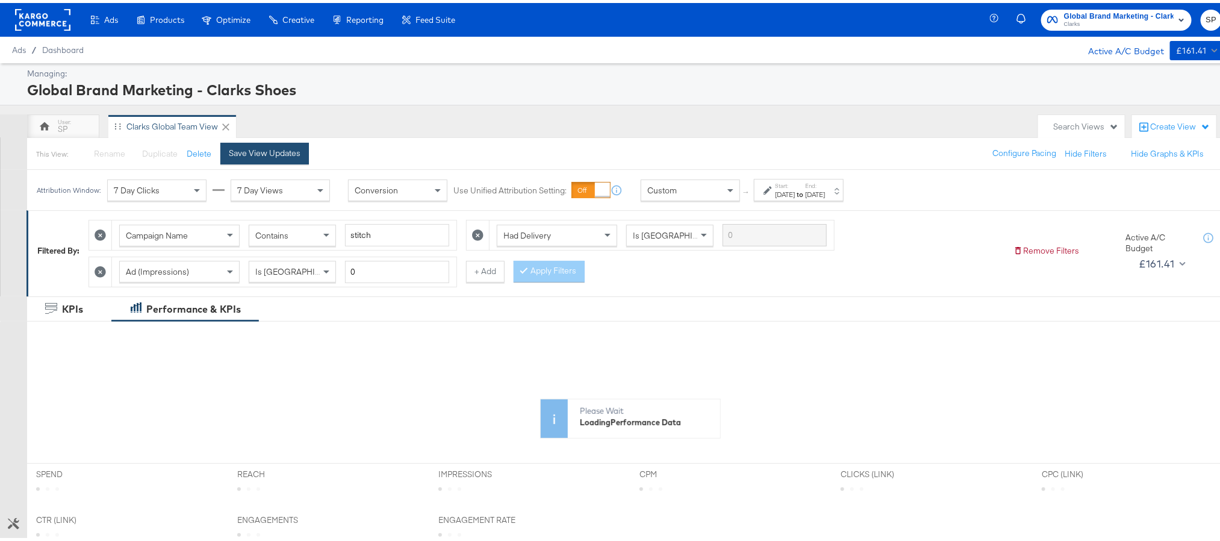
click at [271, 150] on div "Save View Updates" at bounding box center [265, 149] width 72 height 11
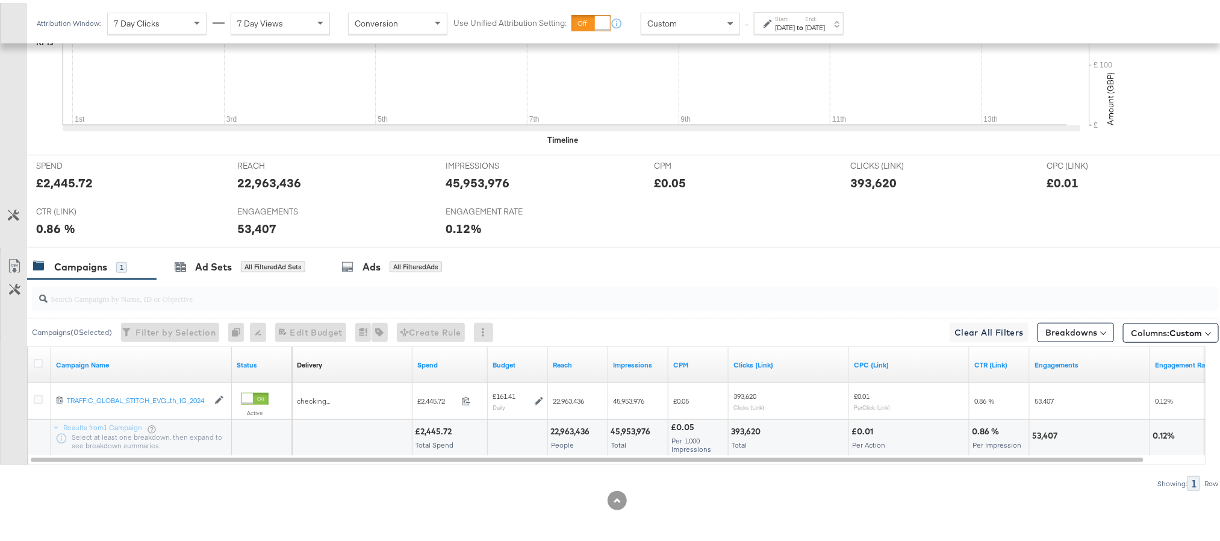
scroll to position [430, 0]
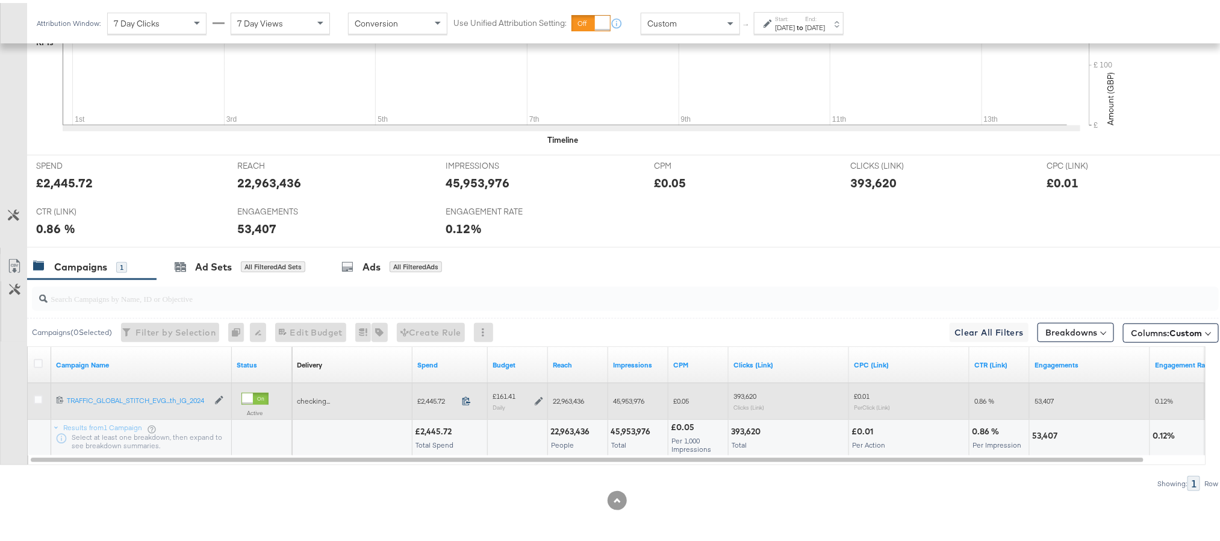
click at [464, 398] on icon at bounding box center [466, 397] width 9 height 9
click at [533, 398] on div "£161.41 Daily" at bounding box center [517, 397] width 51 height 19
click at [538, 398] on icon at bounding box center [539, 398] width 8 height 8
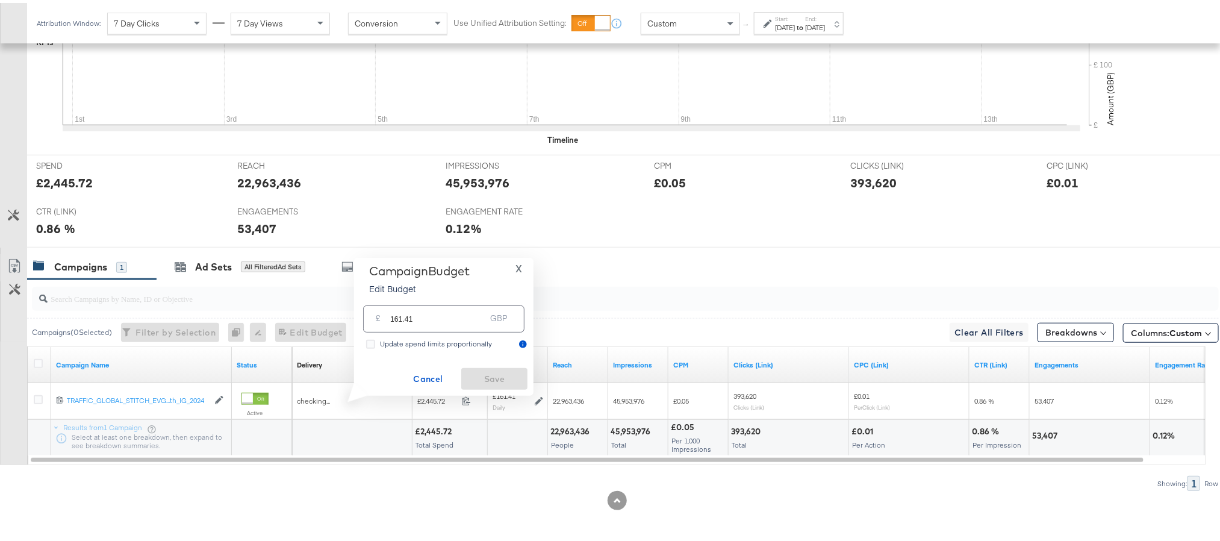
click at [454, 316] on input "161.41" at bounding box center [437, 311] width 95 height 26
paste input "£159.64"
type input "159.64"
click at [491, 373] on span "Save" at bounding box center [494, 375] width 57 height 15
